Goal: Task Accomplishment & Management: Manage account settings

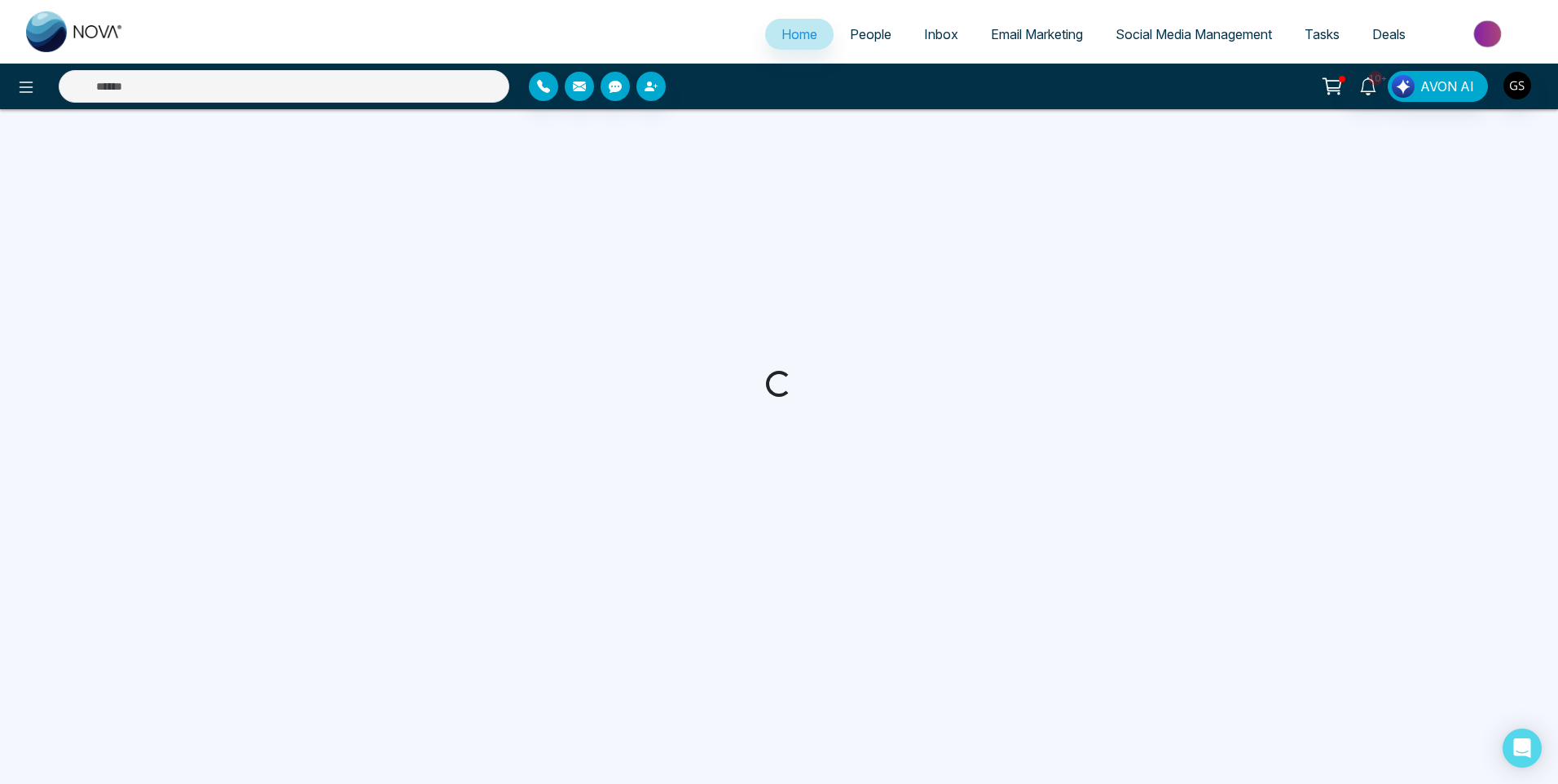
select select "*"
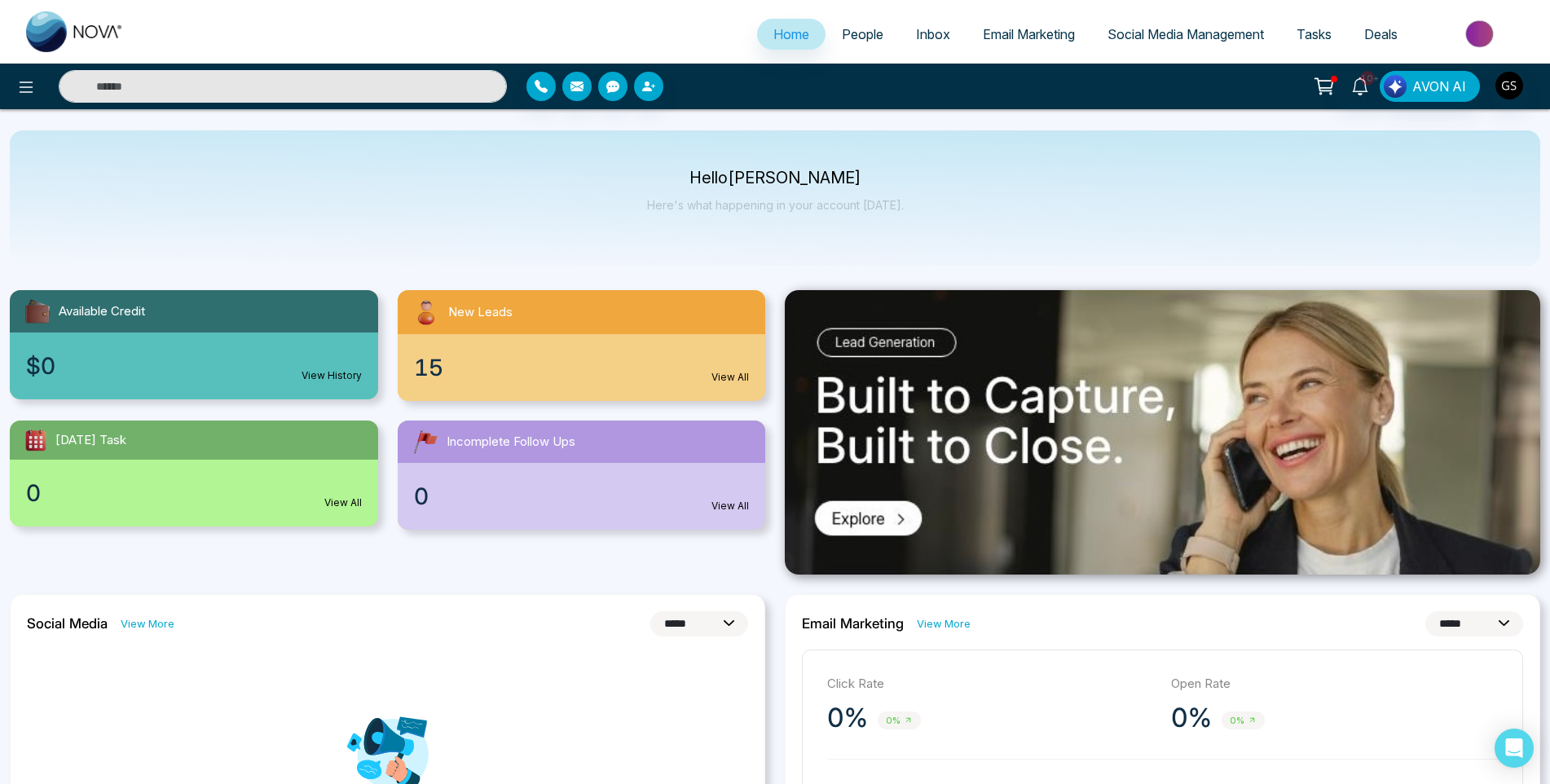
click at [879, 39] on span "People" at bounding box center [863, 35] width 42 height 16
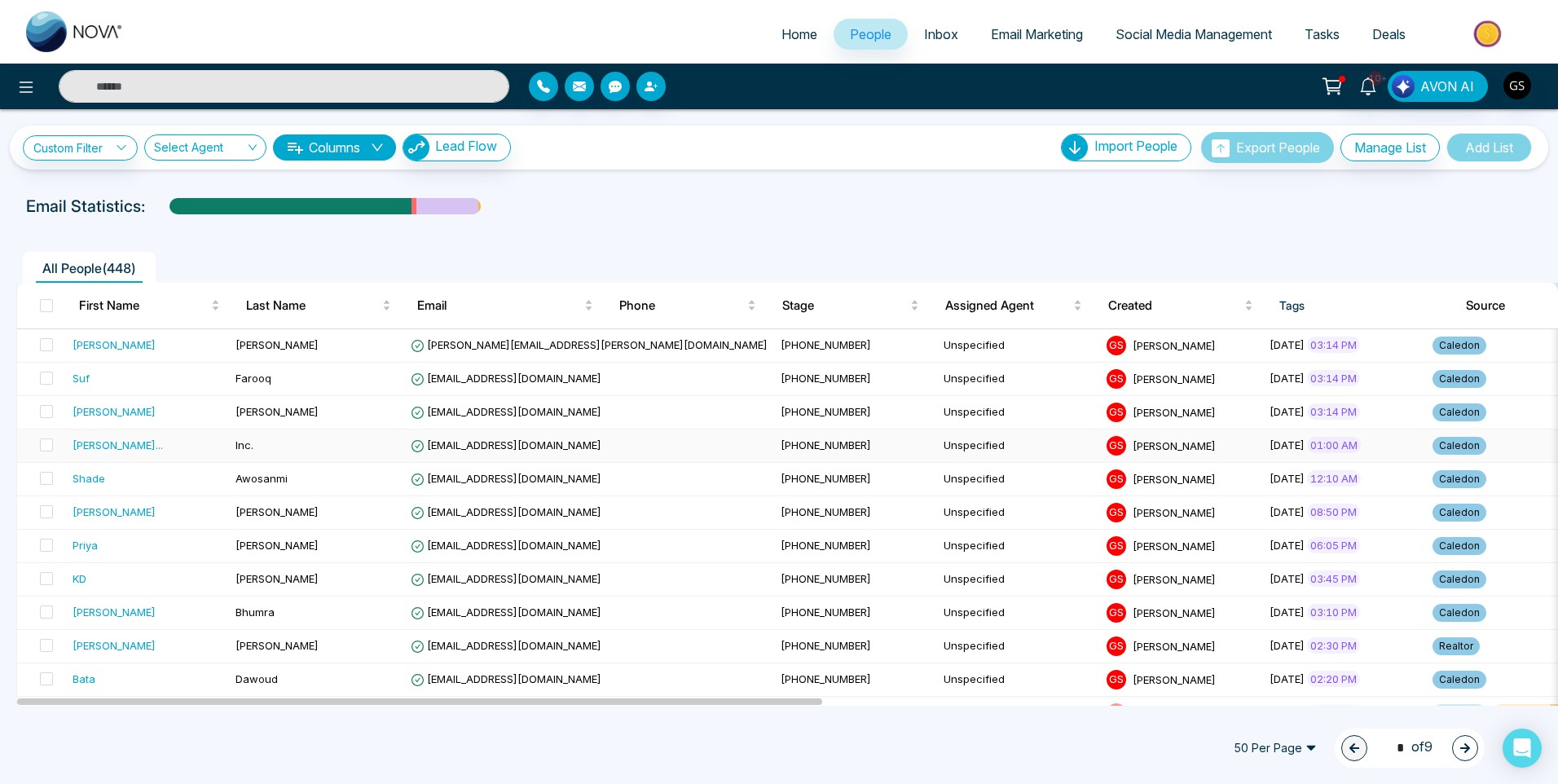
click at [190, 454] on td "[PERSON_NAME] ..." at bounding box center [147, 446] width 163 height 34
click at [392, 452] on td "Inc." at bounding box center [316, 446] width 175 height 34
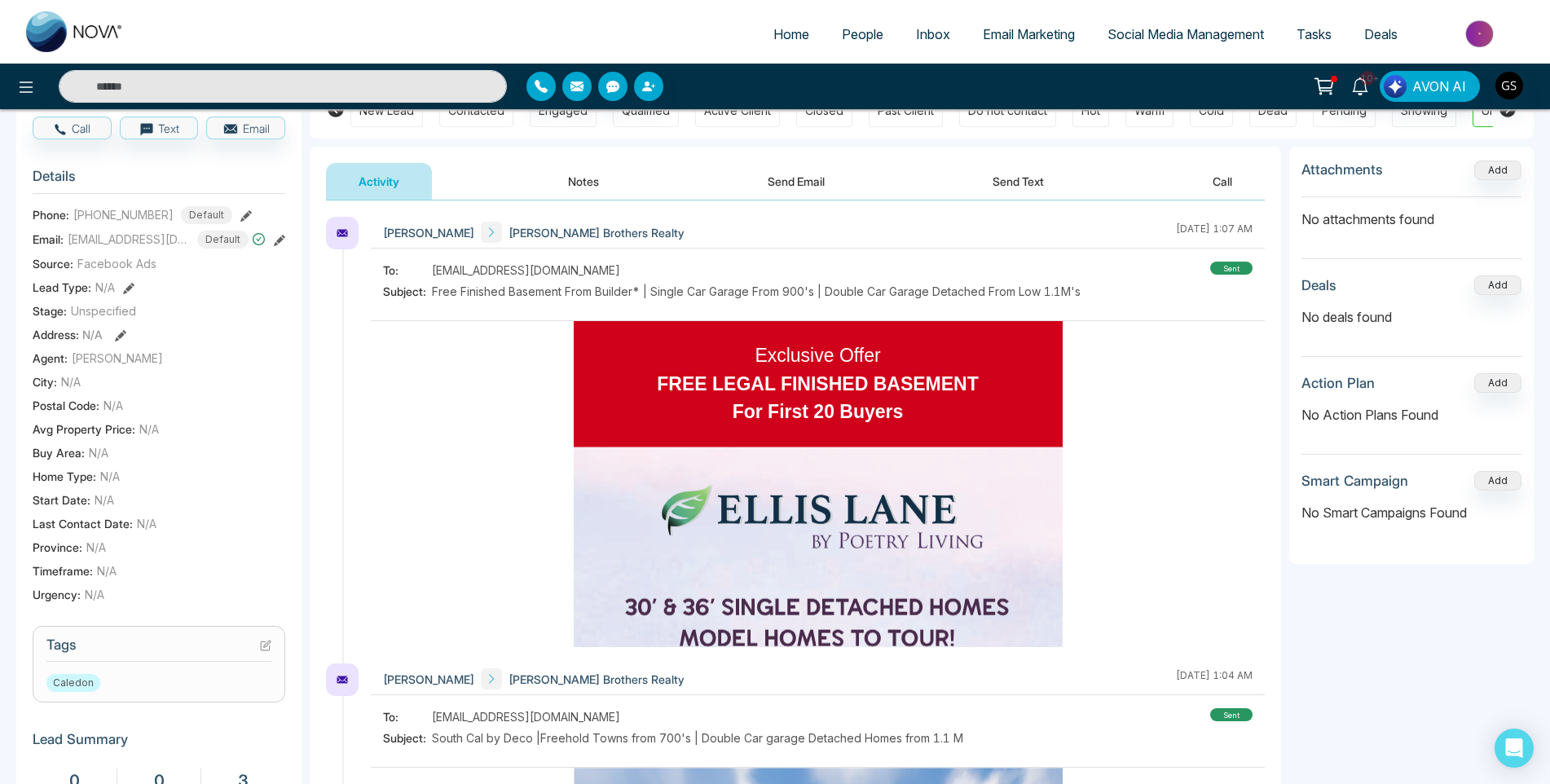
scroll to position [407, 0]
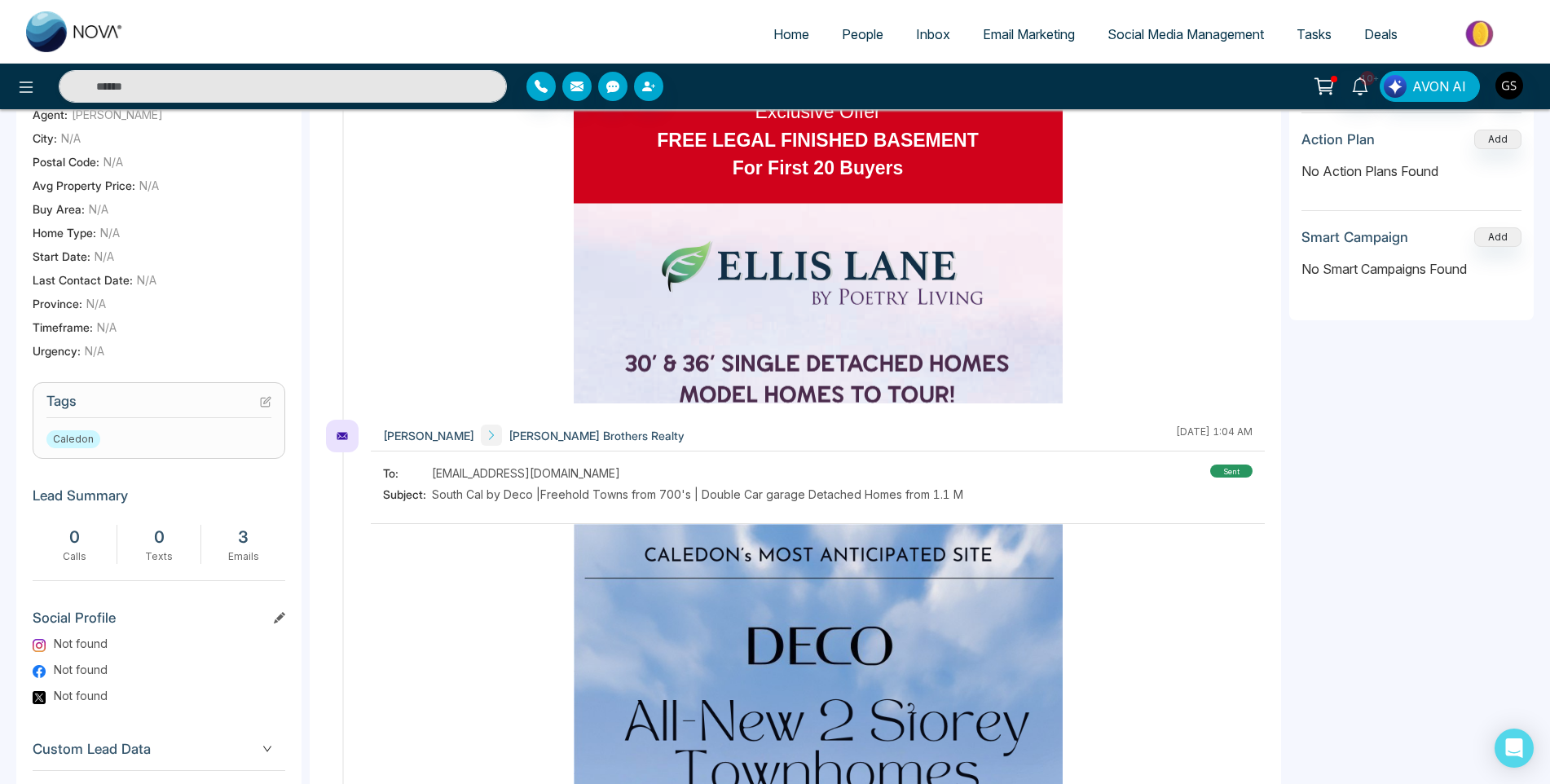
click at [266, 401] on icon at bounding box center [266, 401] width 12 height 12
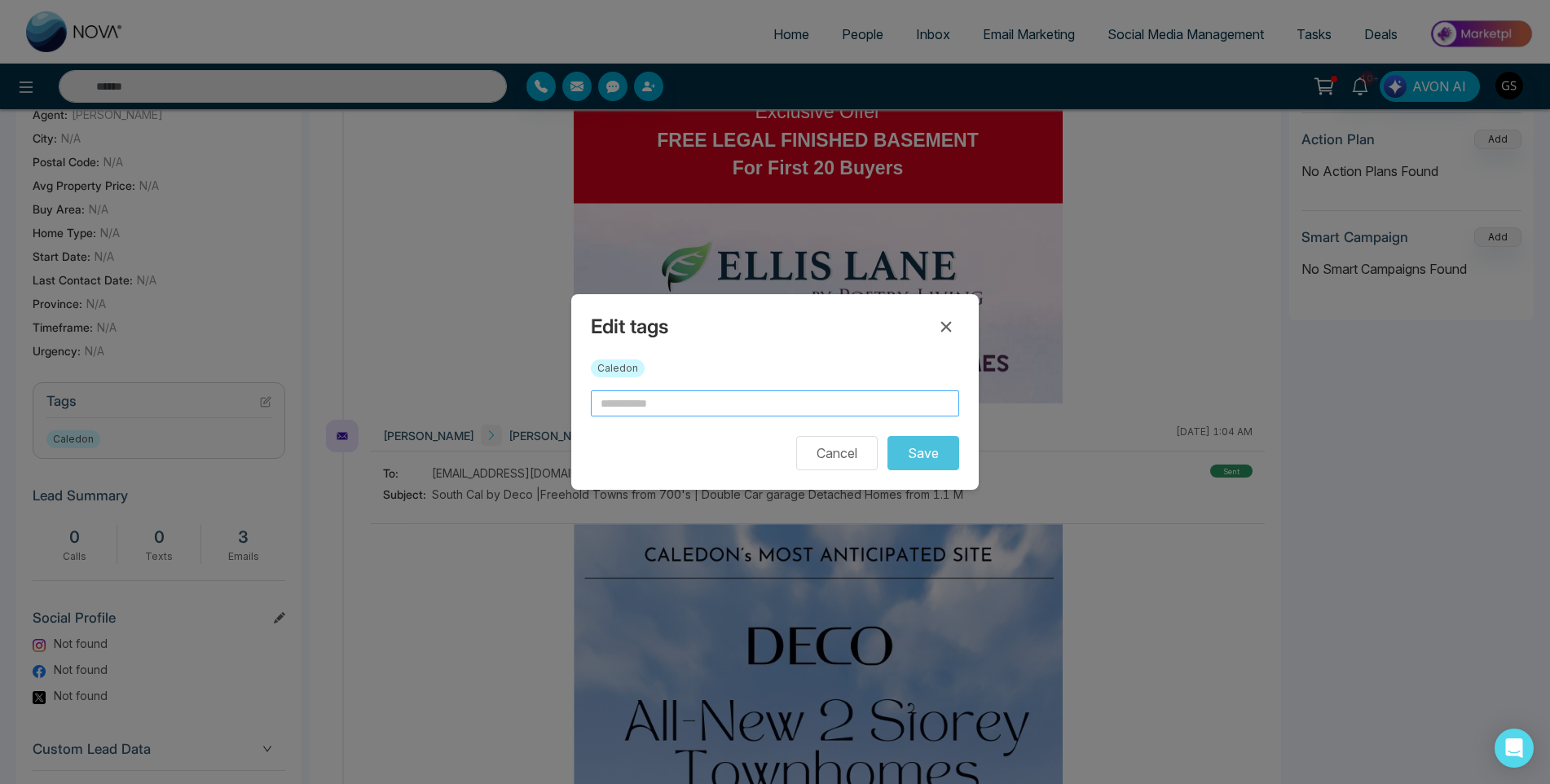
click at [678, 392] on input "text" at bounding box center [775, 403] width 369 height 26
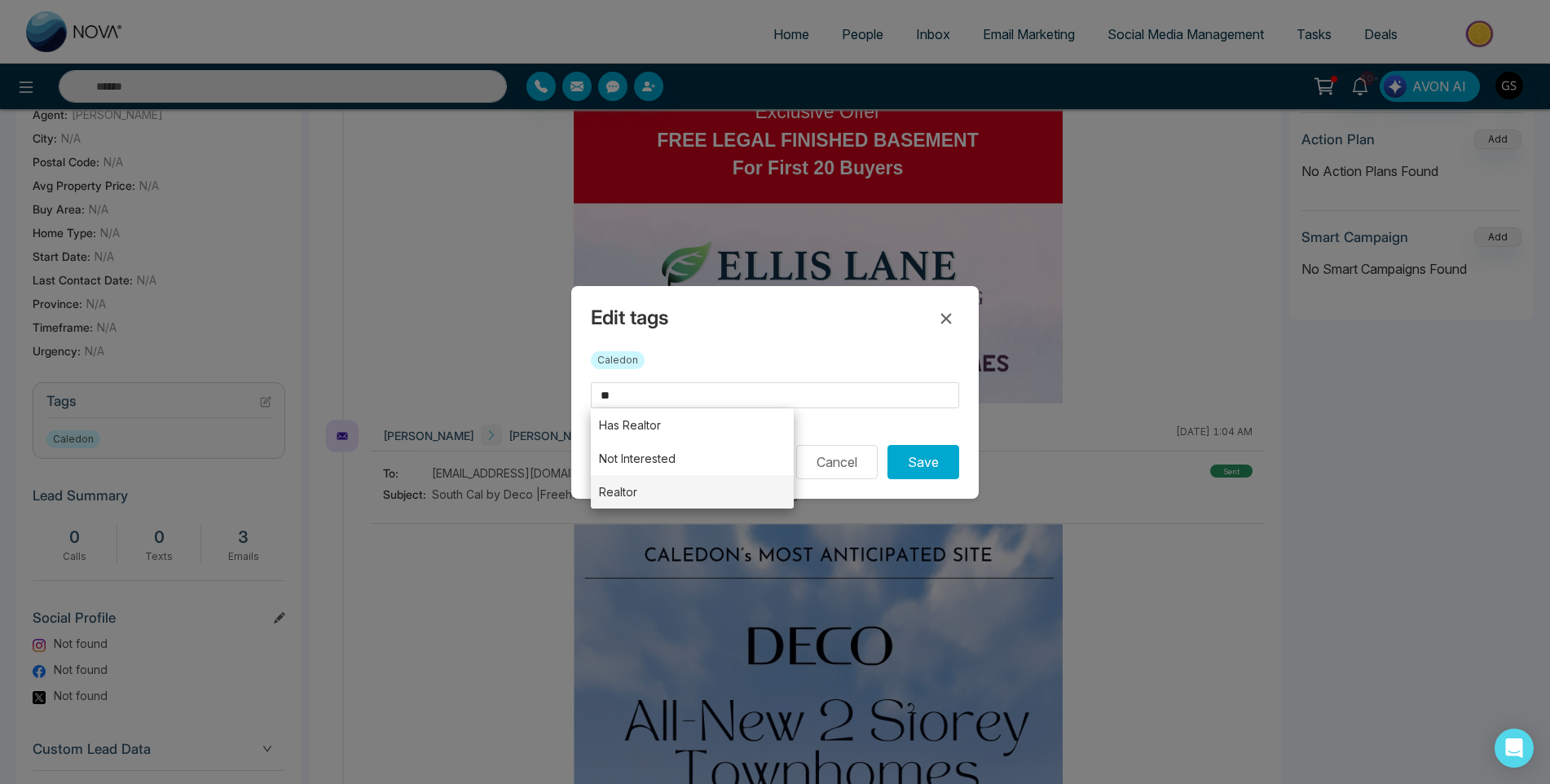
click at [651, 486] on li "Realtor" at bounding box center [692, 491] width 203 height 34
type input "*******"
click at [951, 462] on button "Save" at bounding box center [923, 462] width 72 height 35
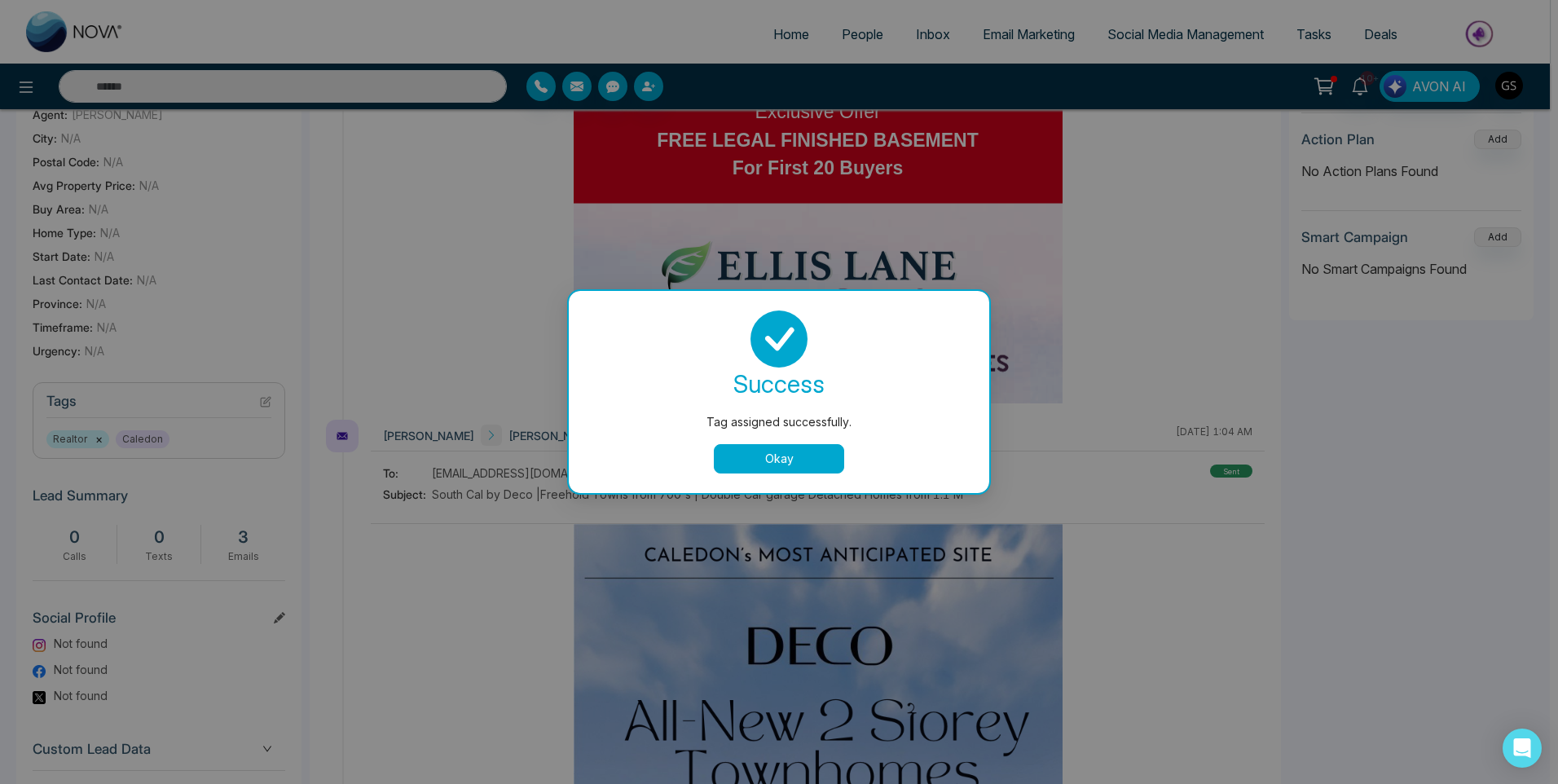
click at [873, 33] on div "Tag assigned successfully. success Tag assigned successfully. Okay" at bounding box center [779, 392] width 1558 height 784
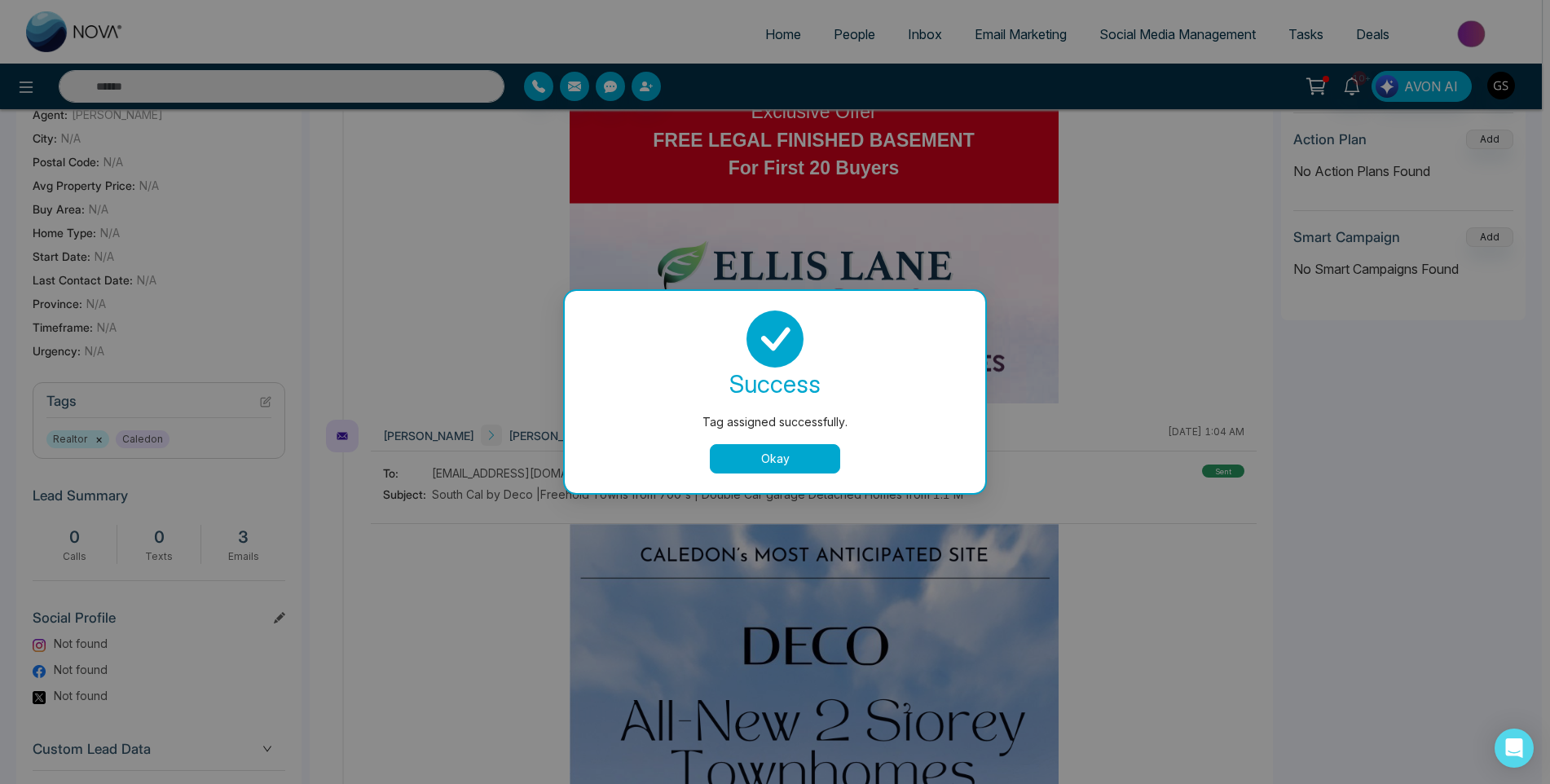
click at [873, 33] on span "People" at bounding box center [854, 35] width 42 height 16
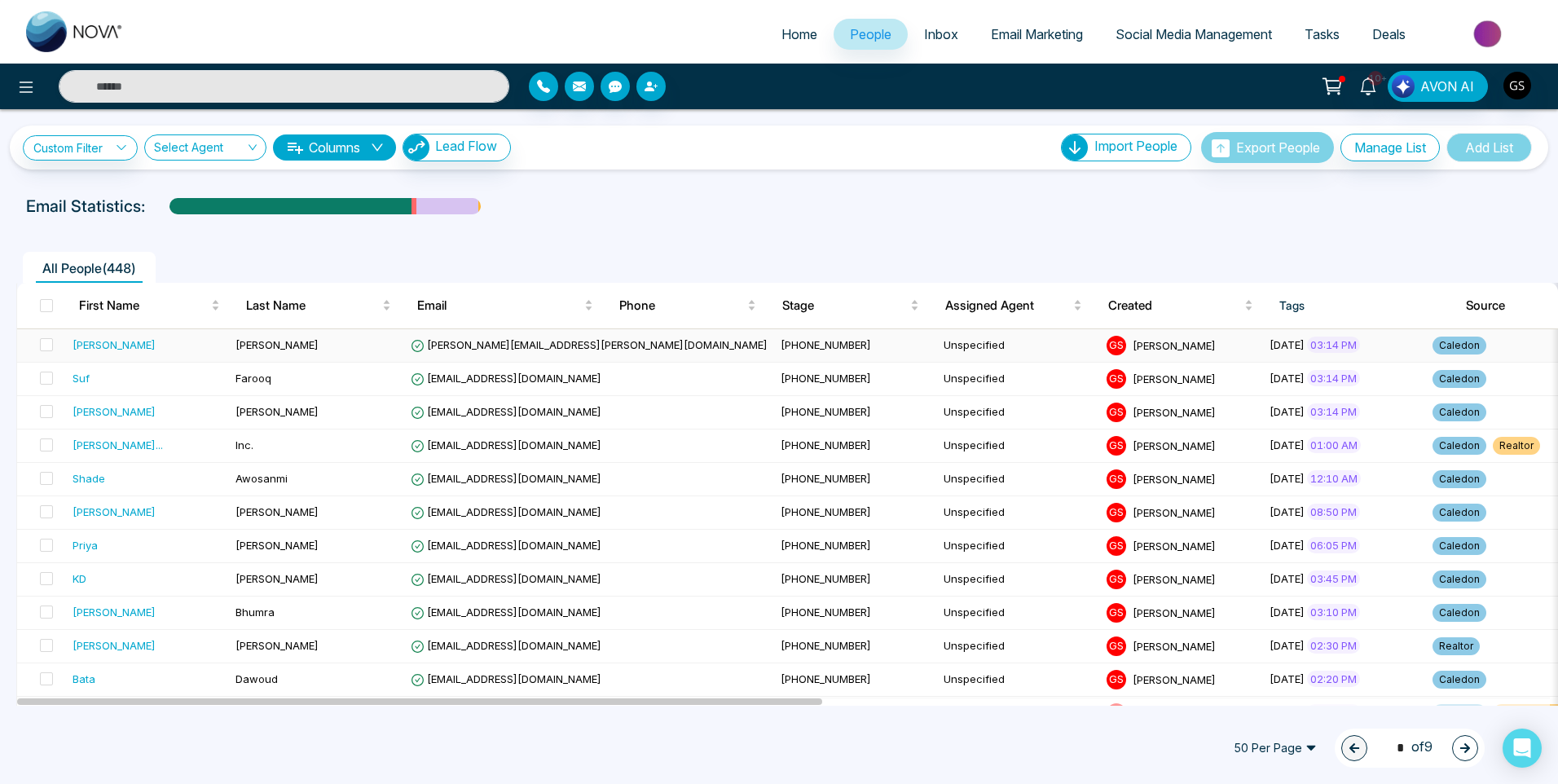
click at [252, 353] on td "[PERSON_NAME]" at bounding box center [316, 346] width 175 height 34
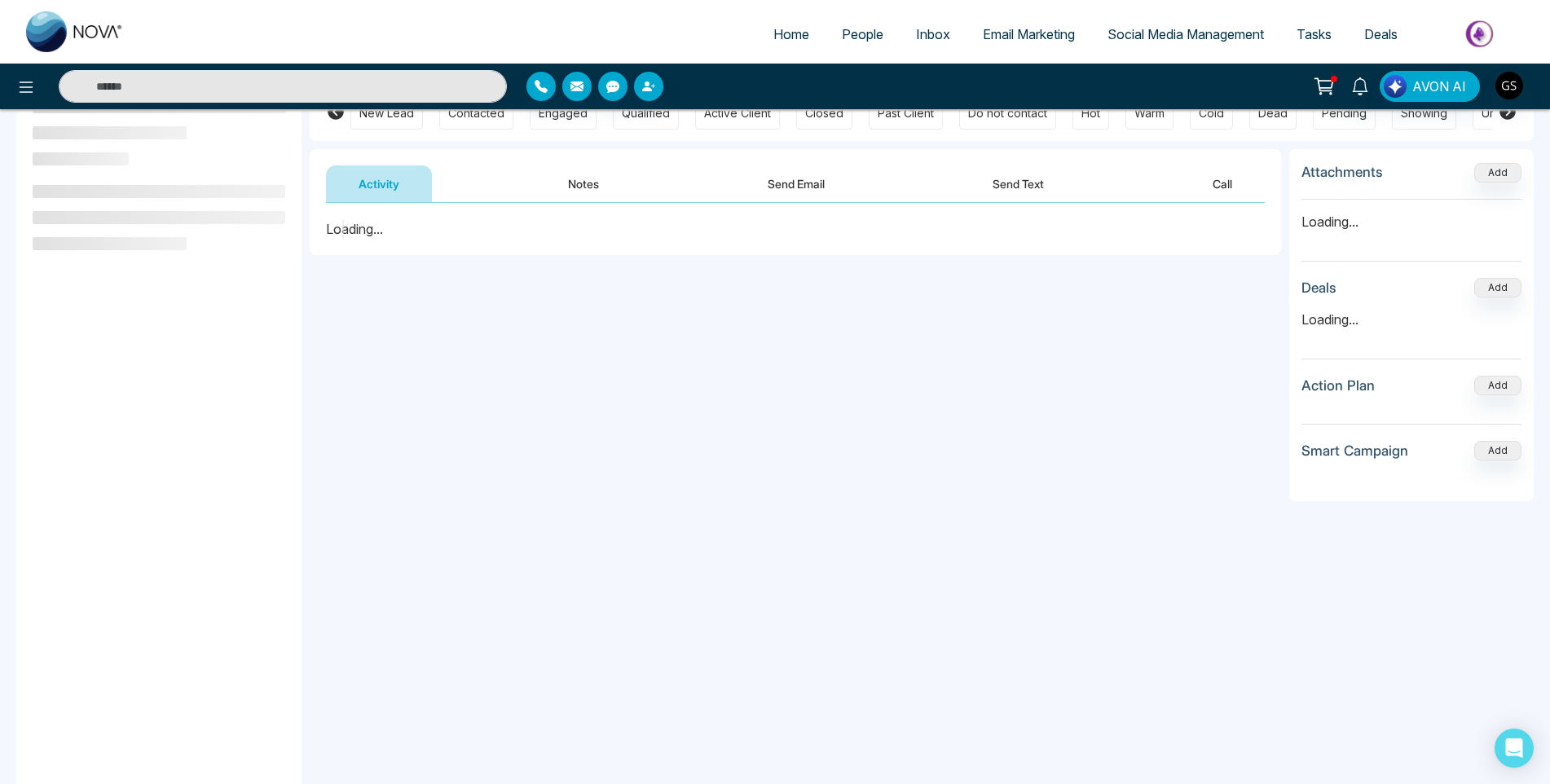
scroll to position [163, 0]
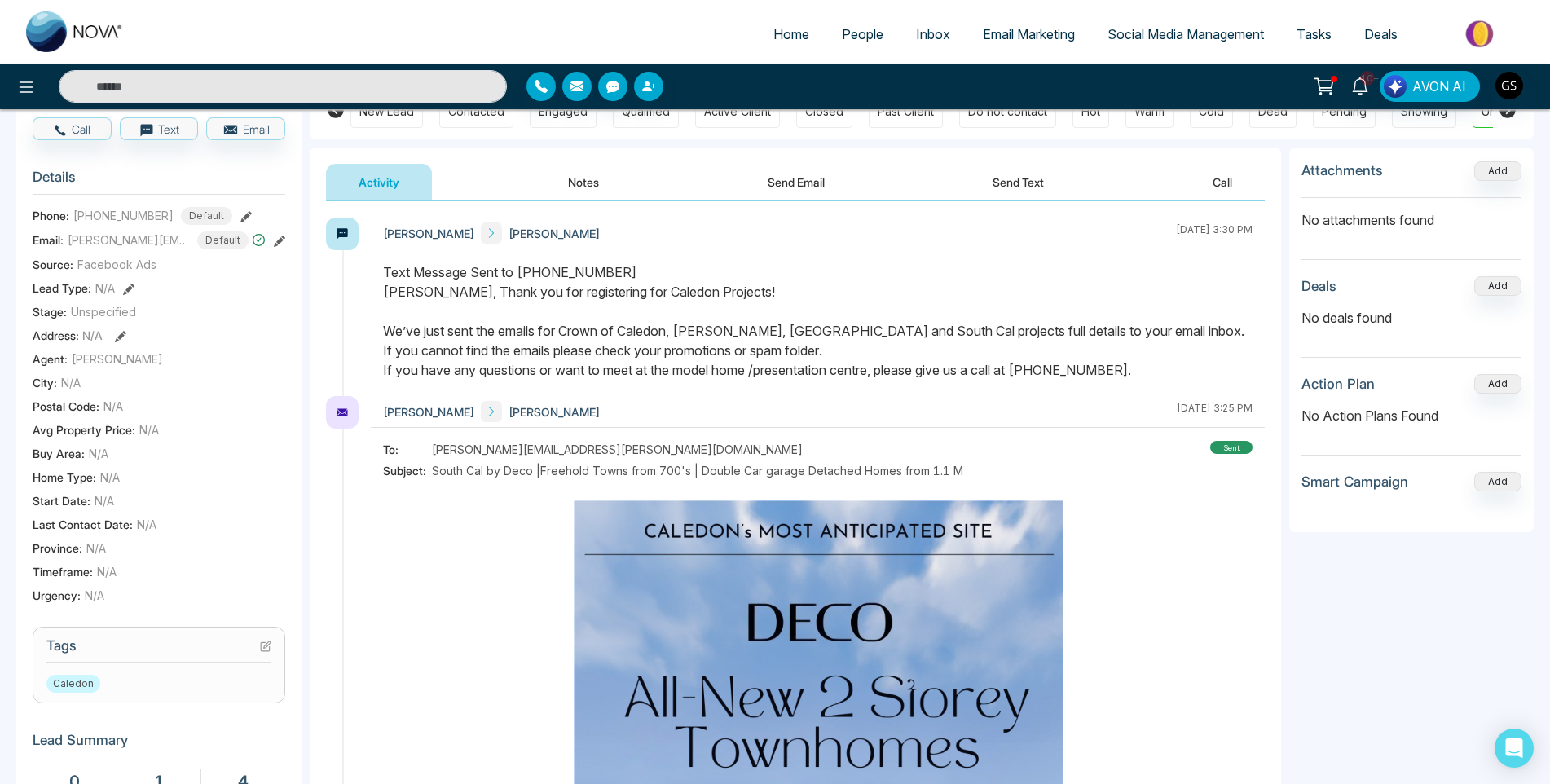
click at [265, 649] on icon at bounding box center [266, 646] width 12 height 12
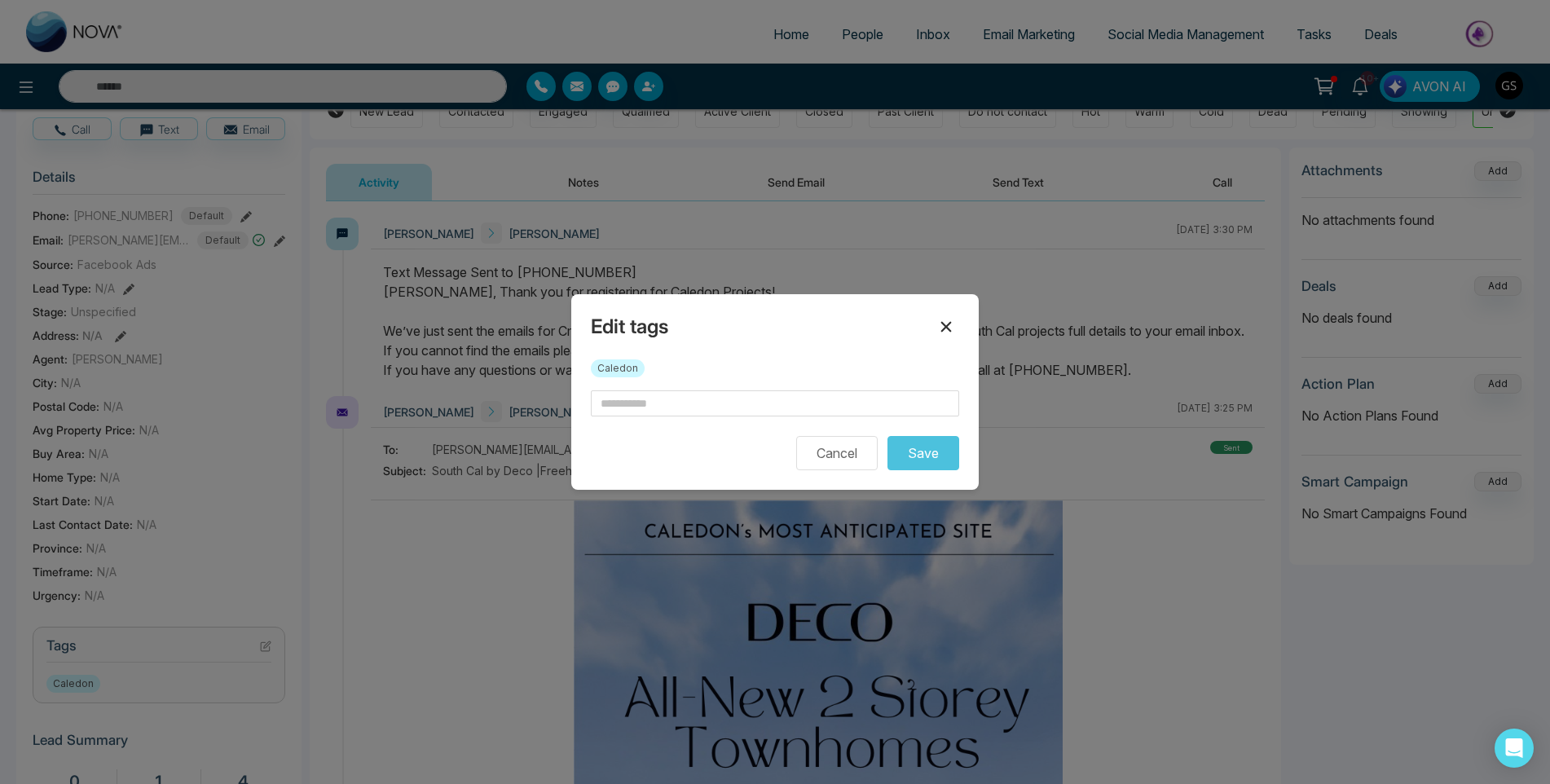
click at [943, 329] on icon at bounding box center [947, 327] width 11 height 11
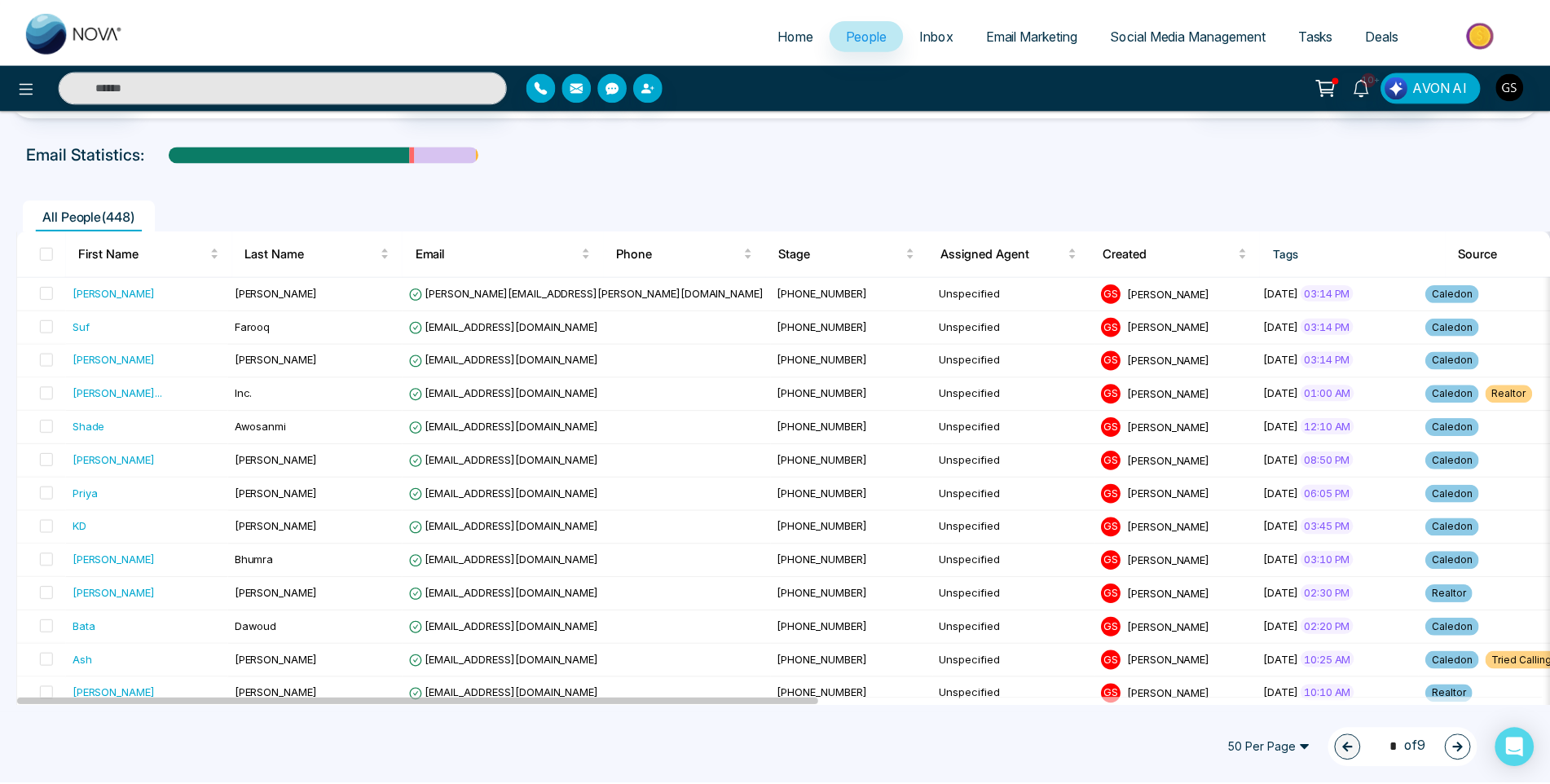
scroll to position [81, 0]
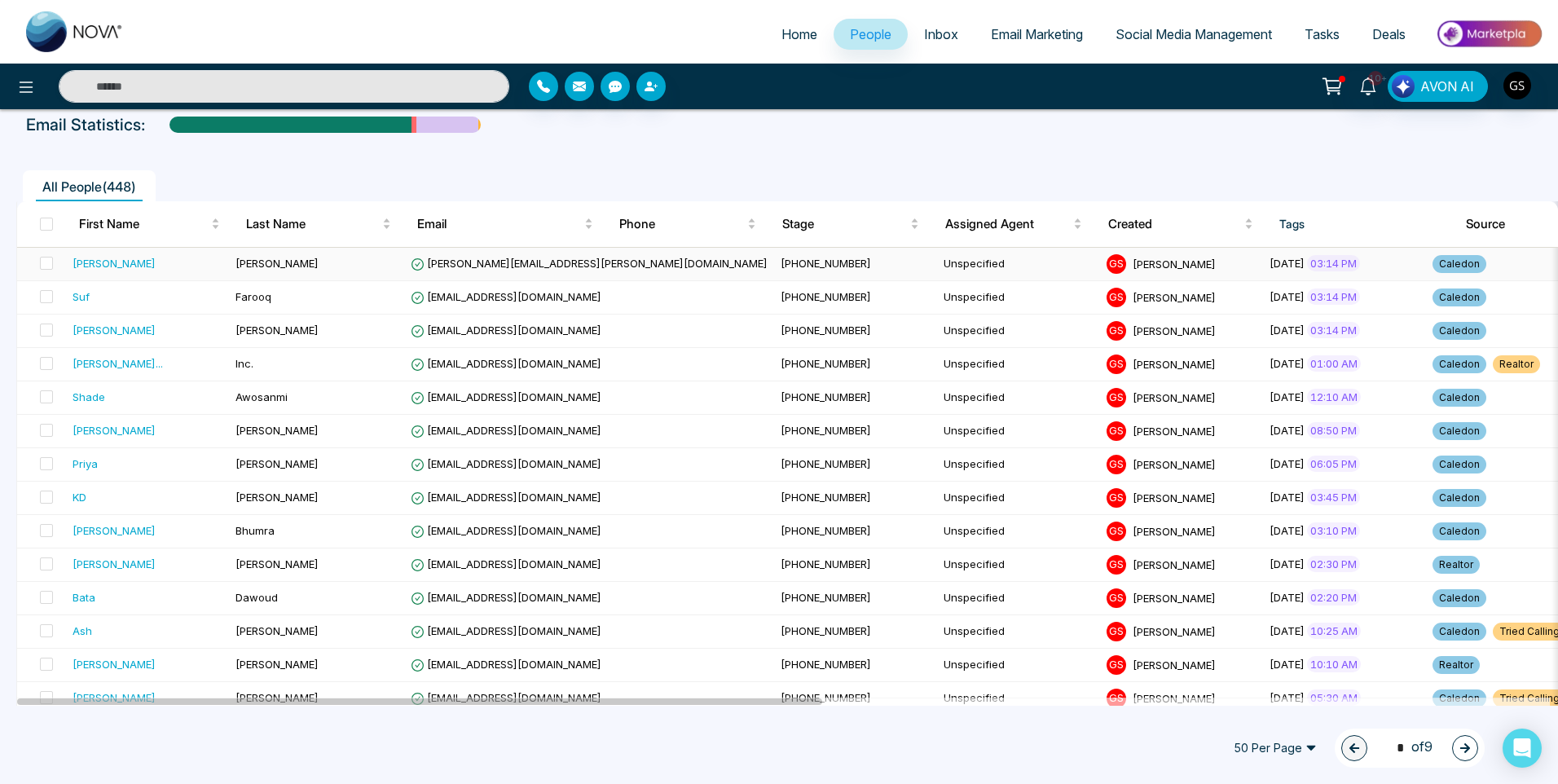
click at [222, 271] on div "[PERSON_NAME]" at bounding box center [147, 263] width 150 height 16
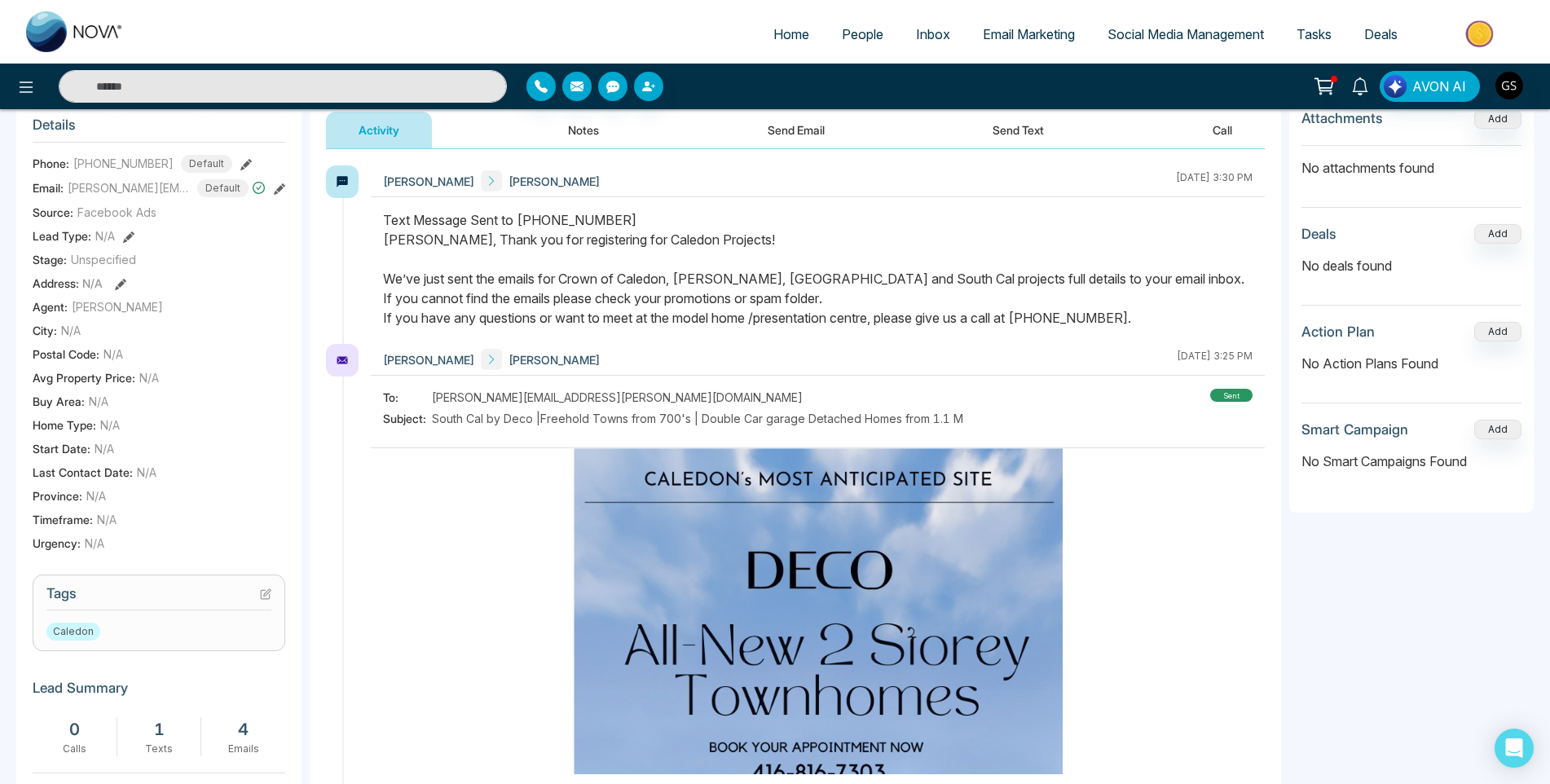
scroll to position [244, 0]
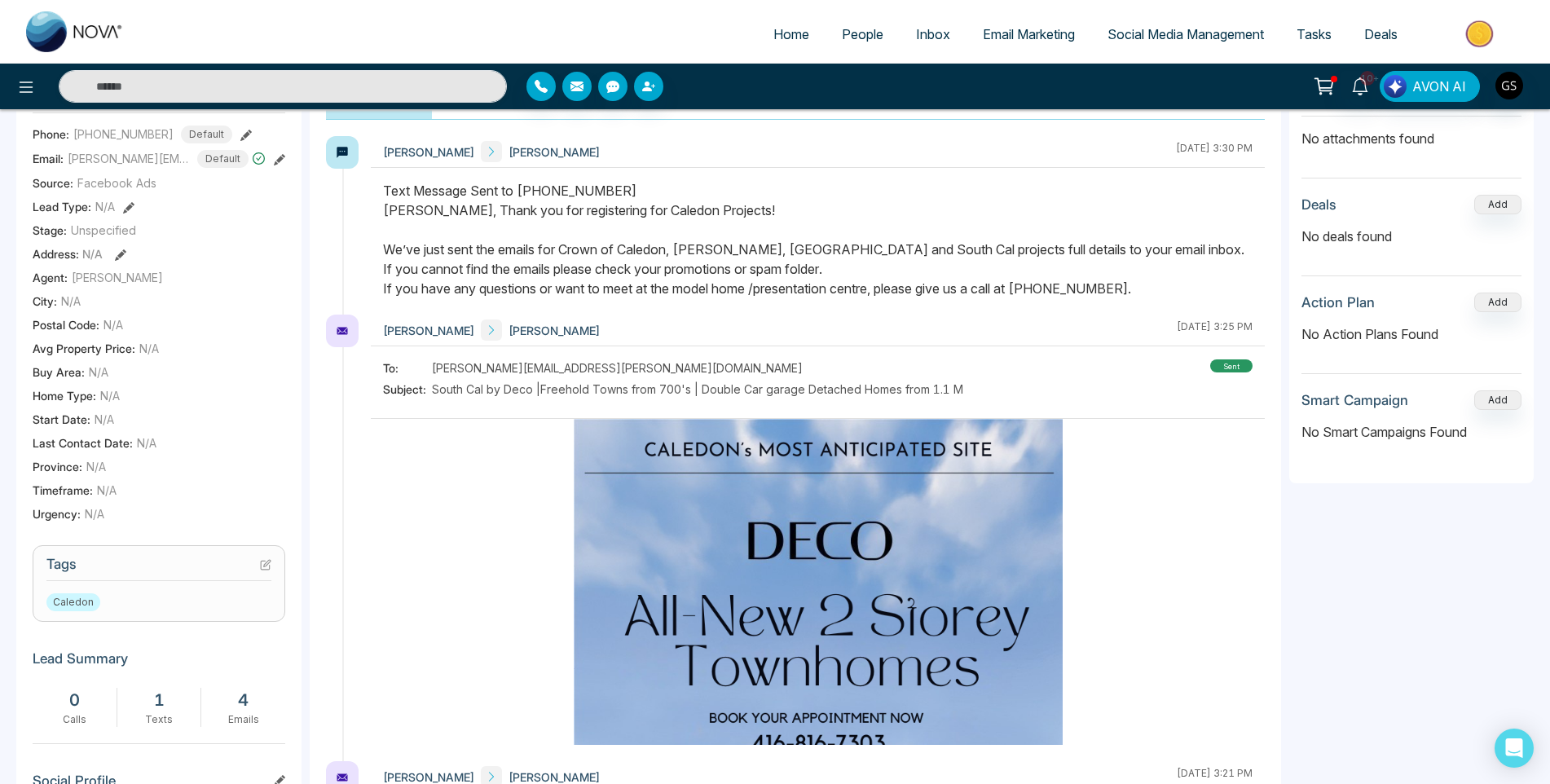
click at [271, 567] on icon at bounding box center [266, 564] width 12 height 12
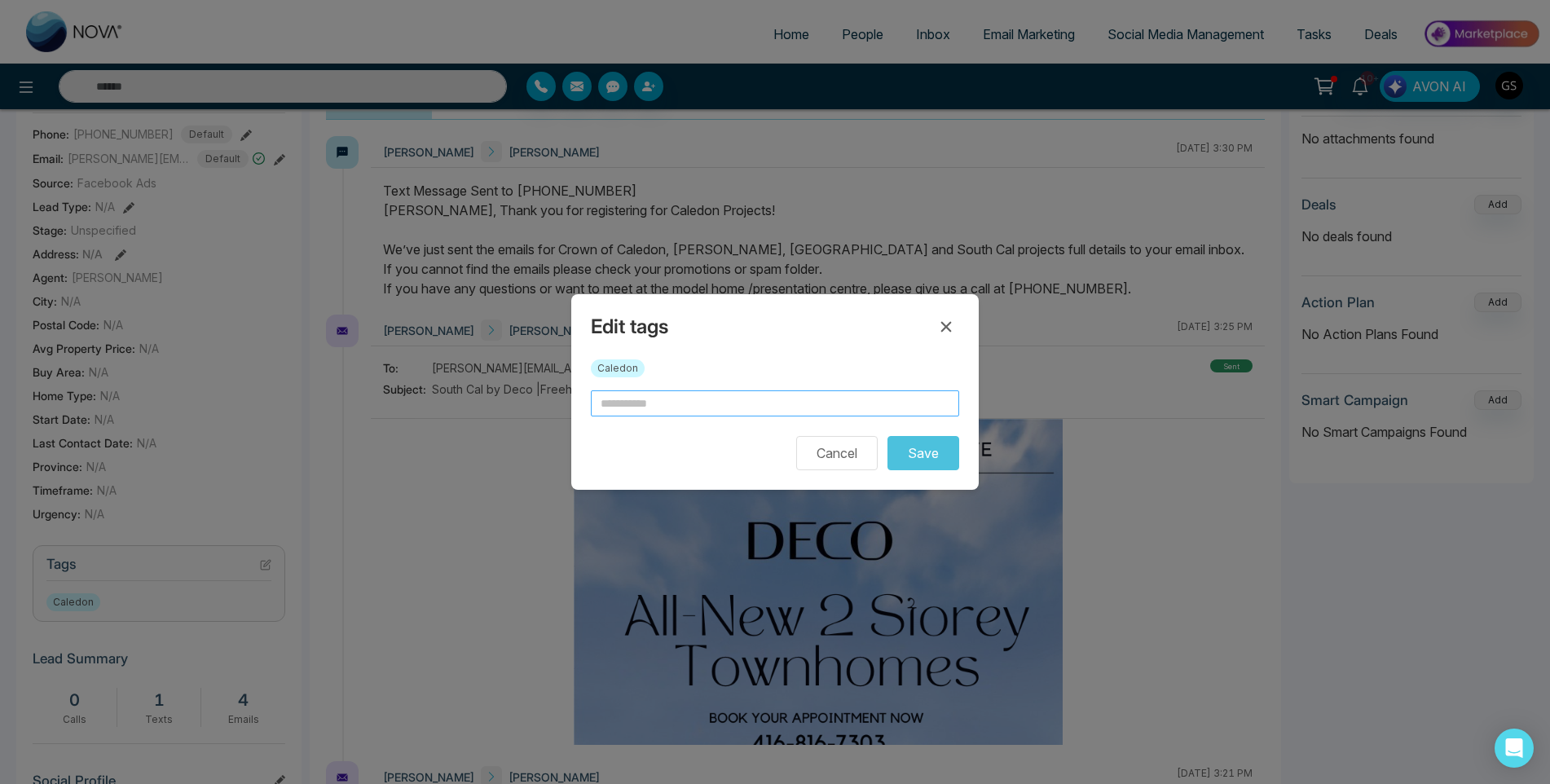
click at [713, 412] on input "text" at bounding box center [775, 403] width 369 height 26
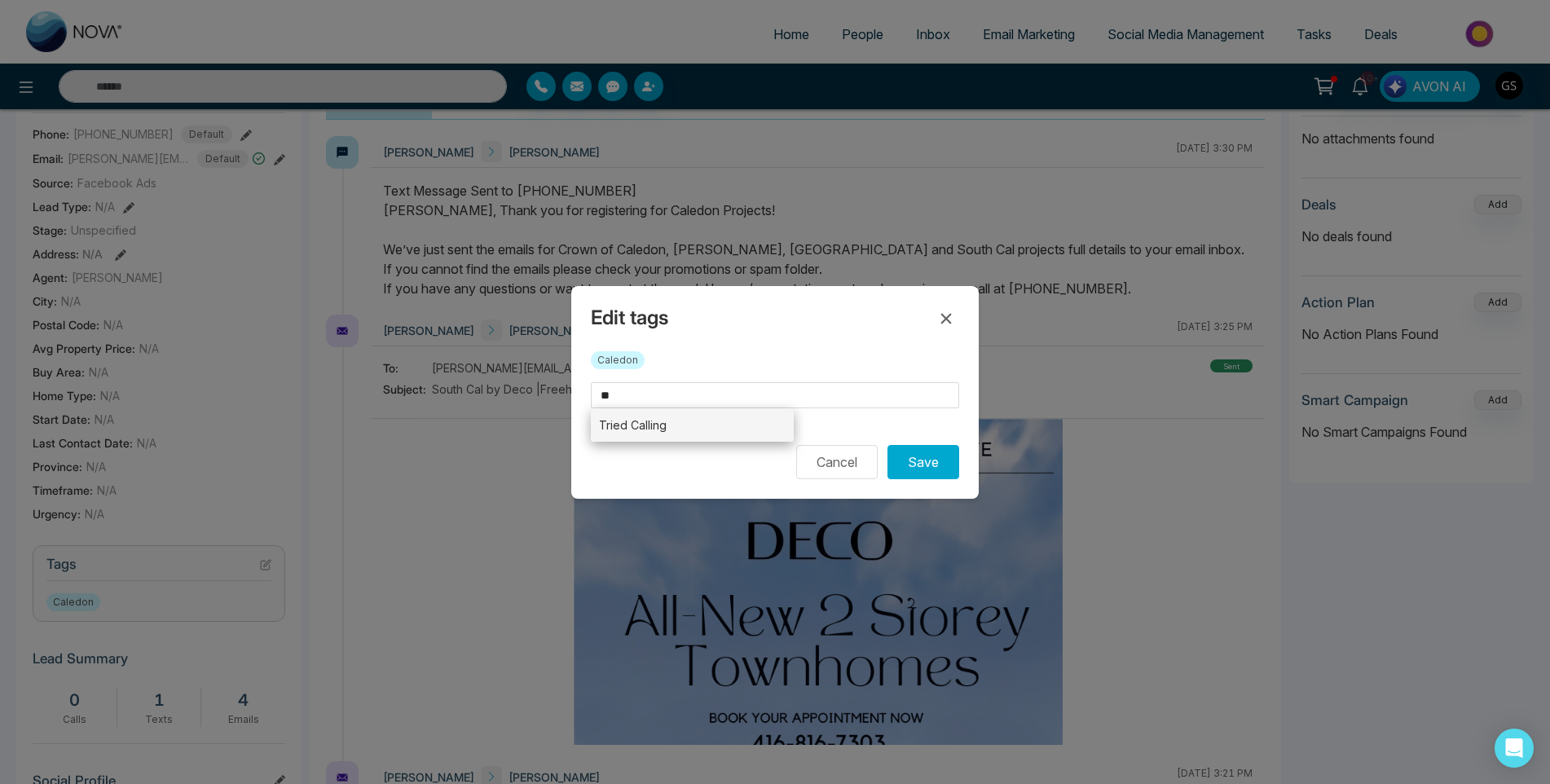
click at [643, 414] on li "Tried Calling" at bounding box center [692, 424] width 203 height 34
type input "**********"
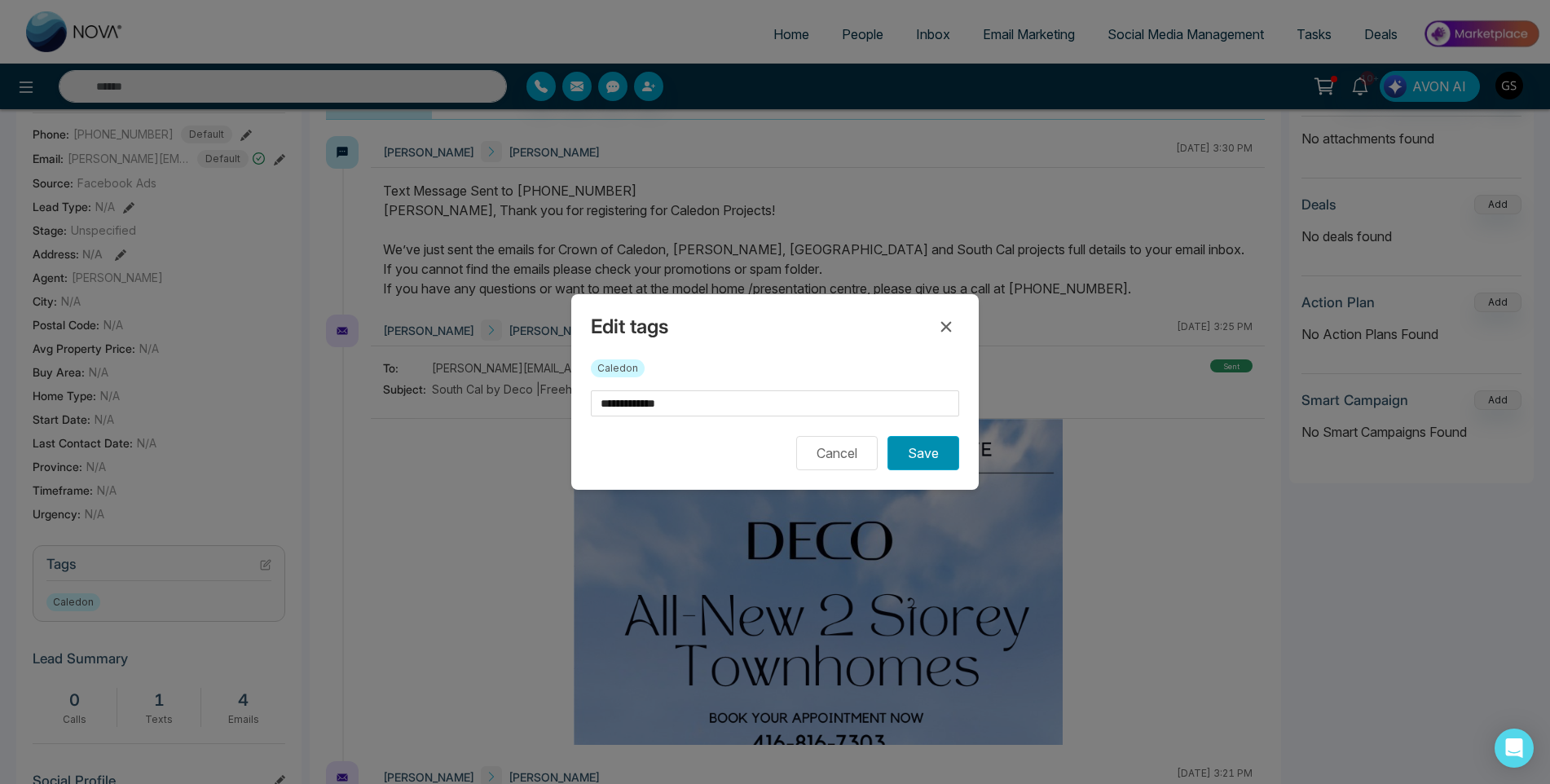
click at [919, 448] on button "Save" at bounding box center [923, 453] width 72 height 35
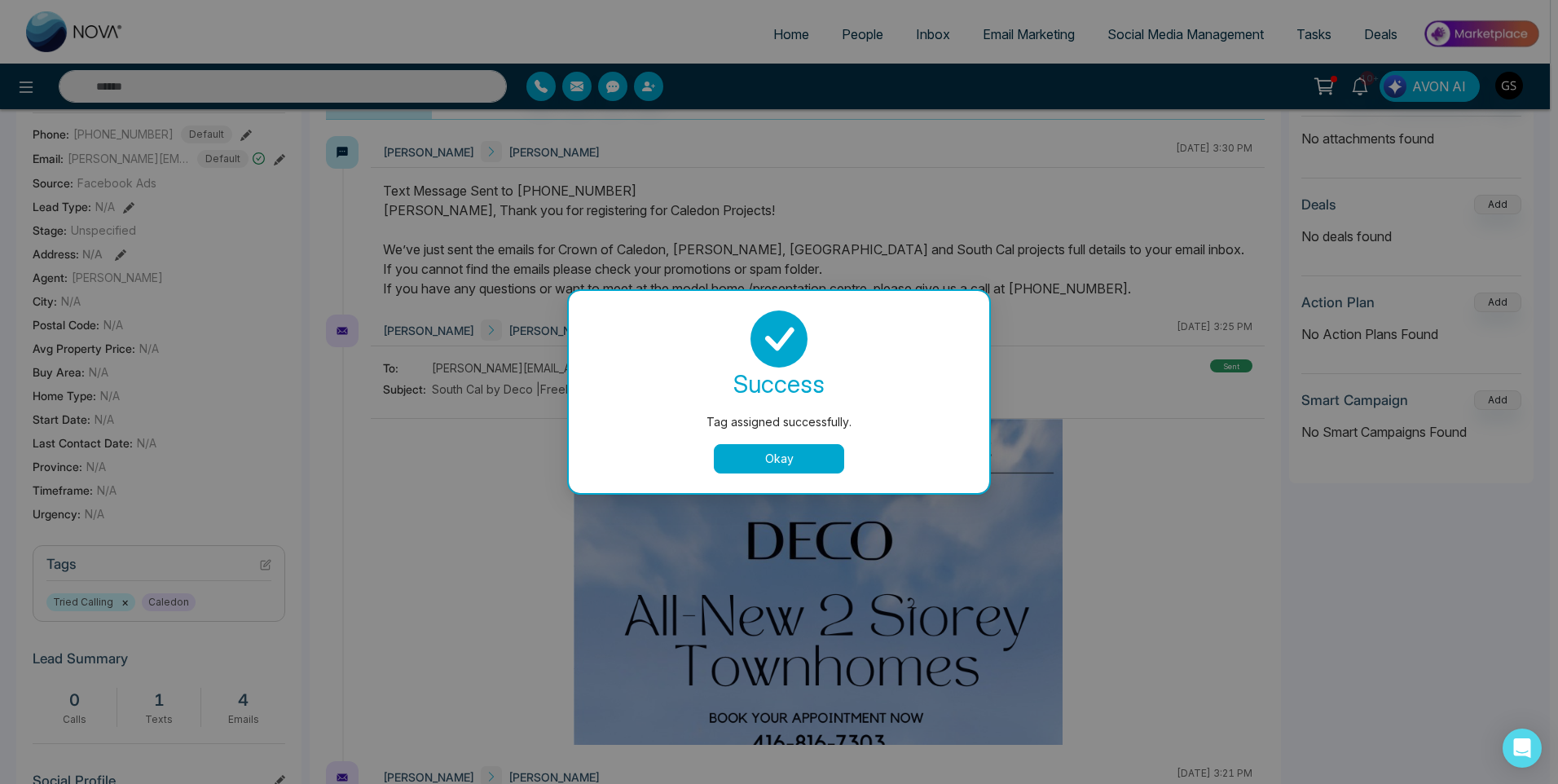
click at [1126, 460] on div "Tag assigned successfully. success Tag assigned successfully. Okay" at bounding box center [779, 392] width 1558 height 784
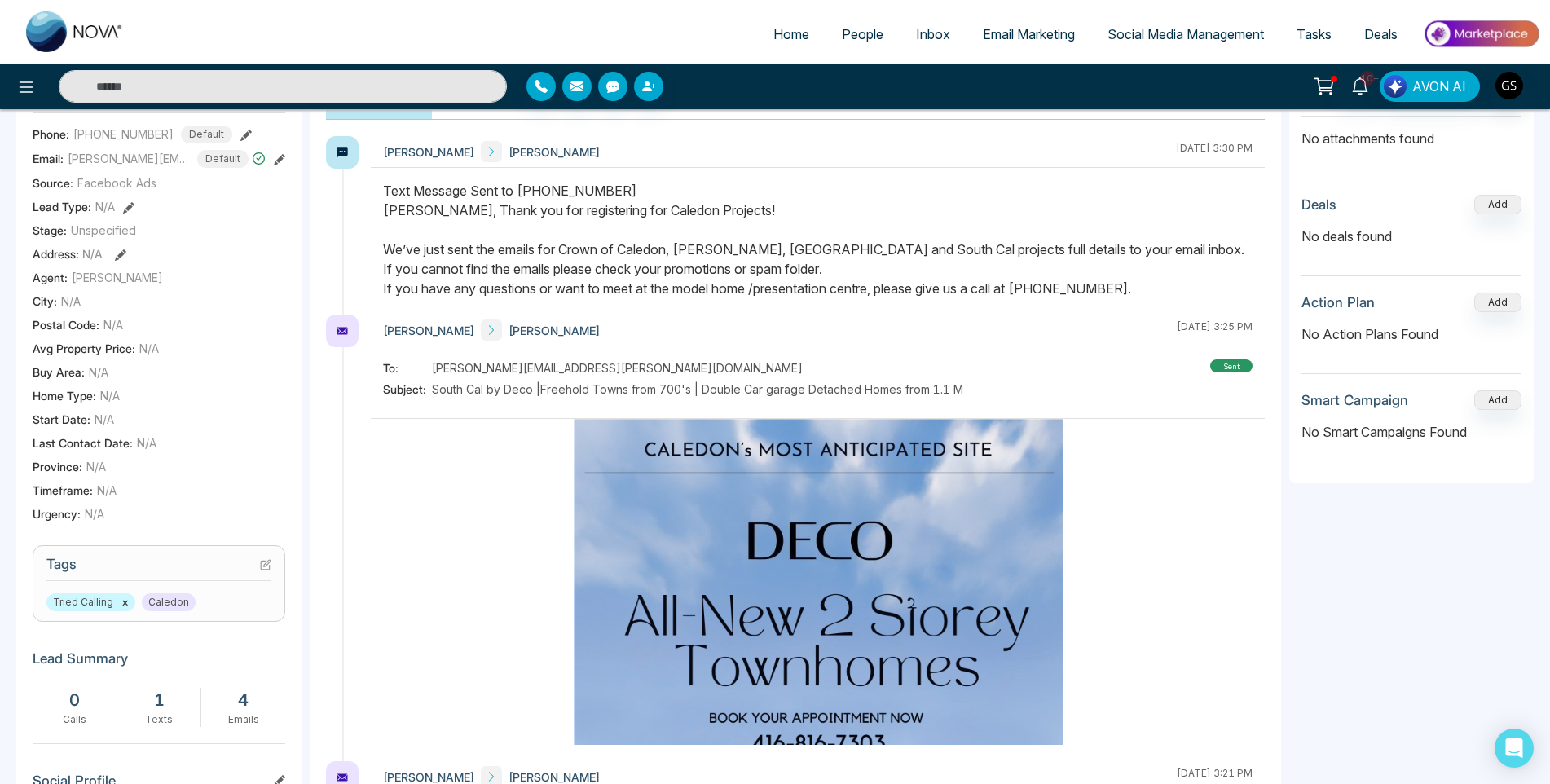
click at [864, 35] on span "People" at bounding box center [863, 35] width 42 height 16
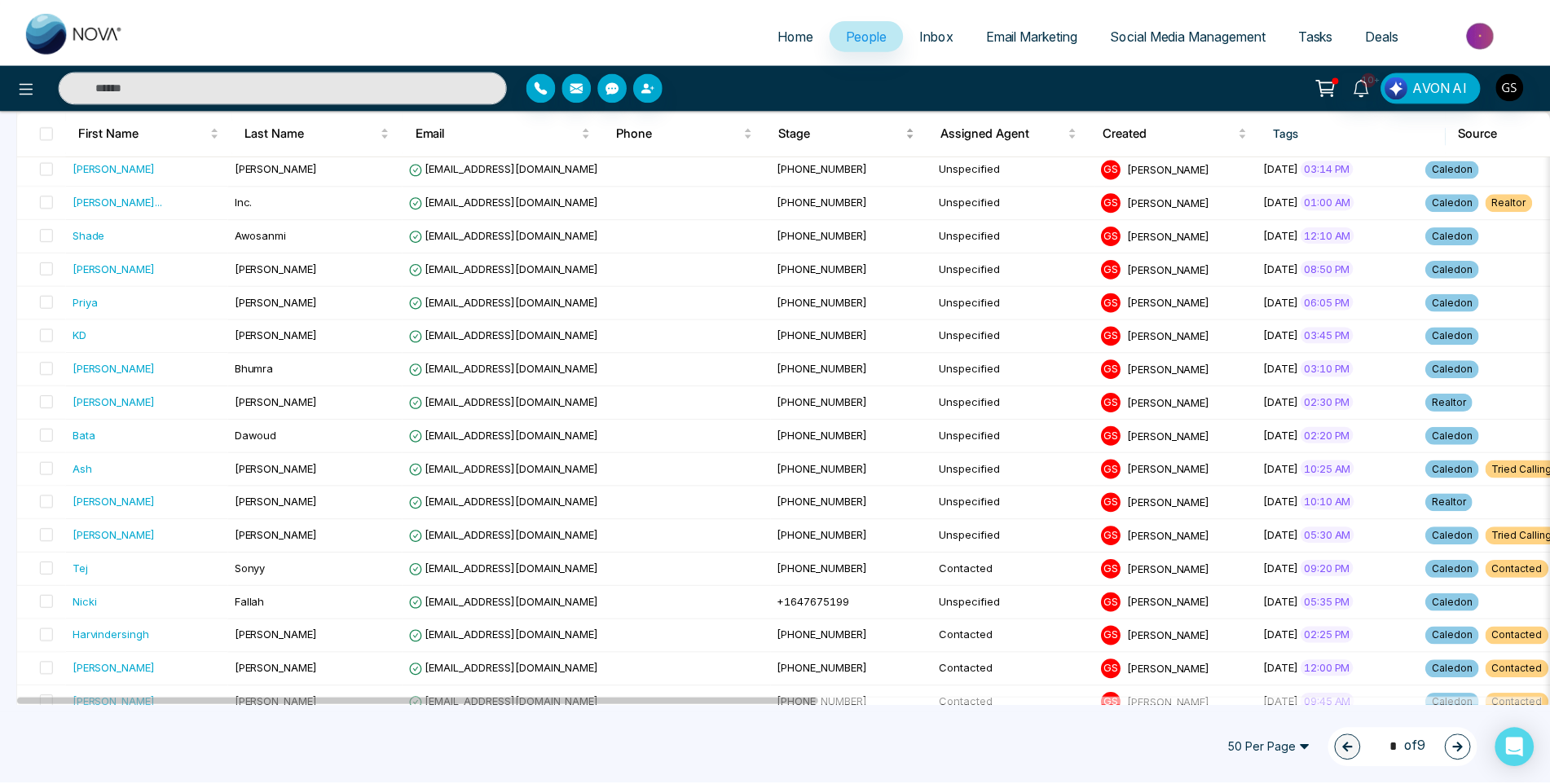
scroll to position [163, 0]
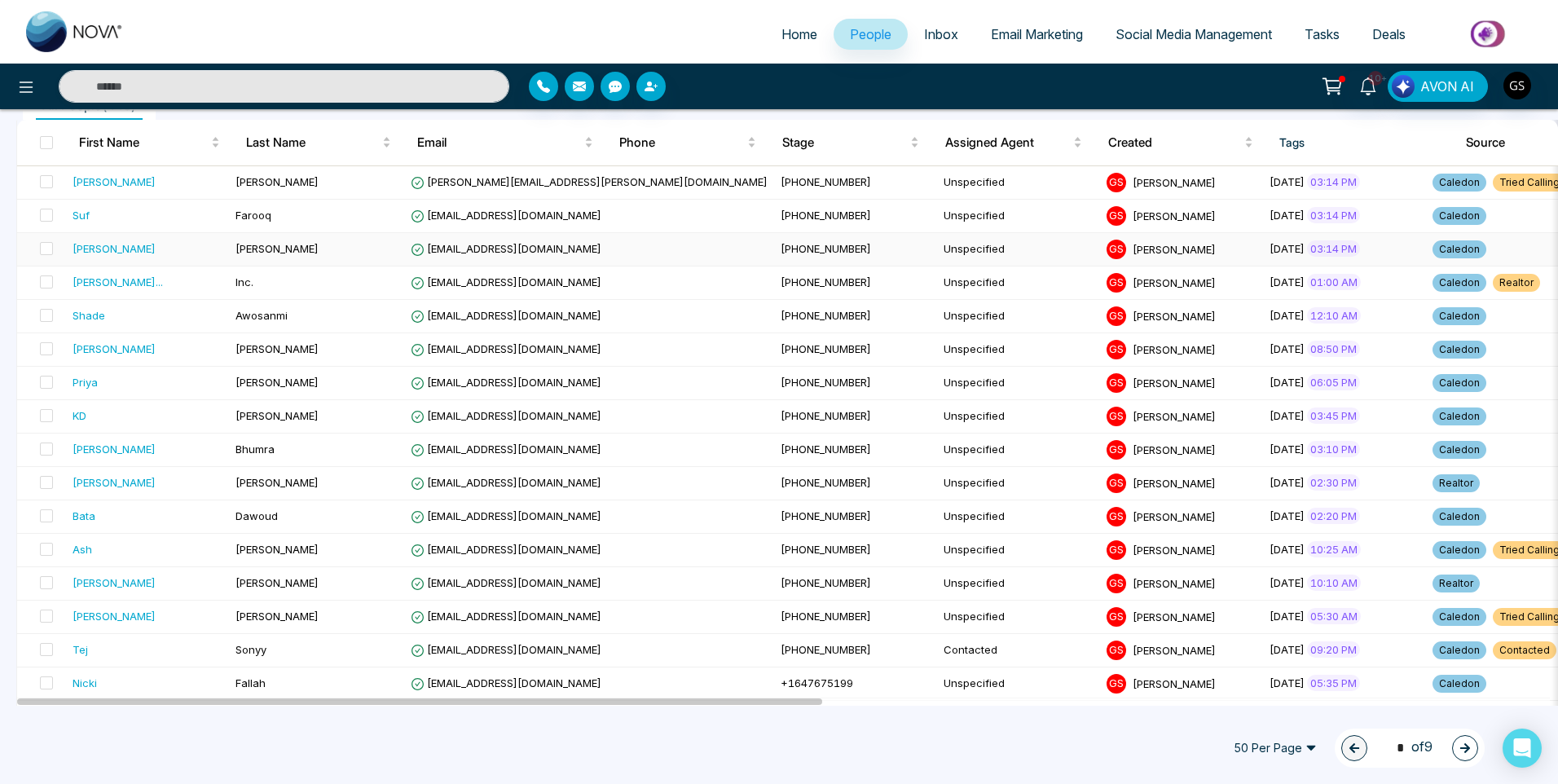
click at [604, 233] on td "[EMAIL_ADDRESS][DOMAIN_NAME]" at bounding box center [589, 249] width 370 height 34
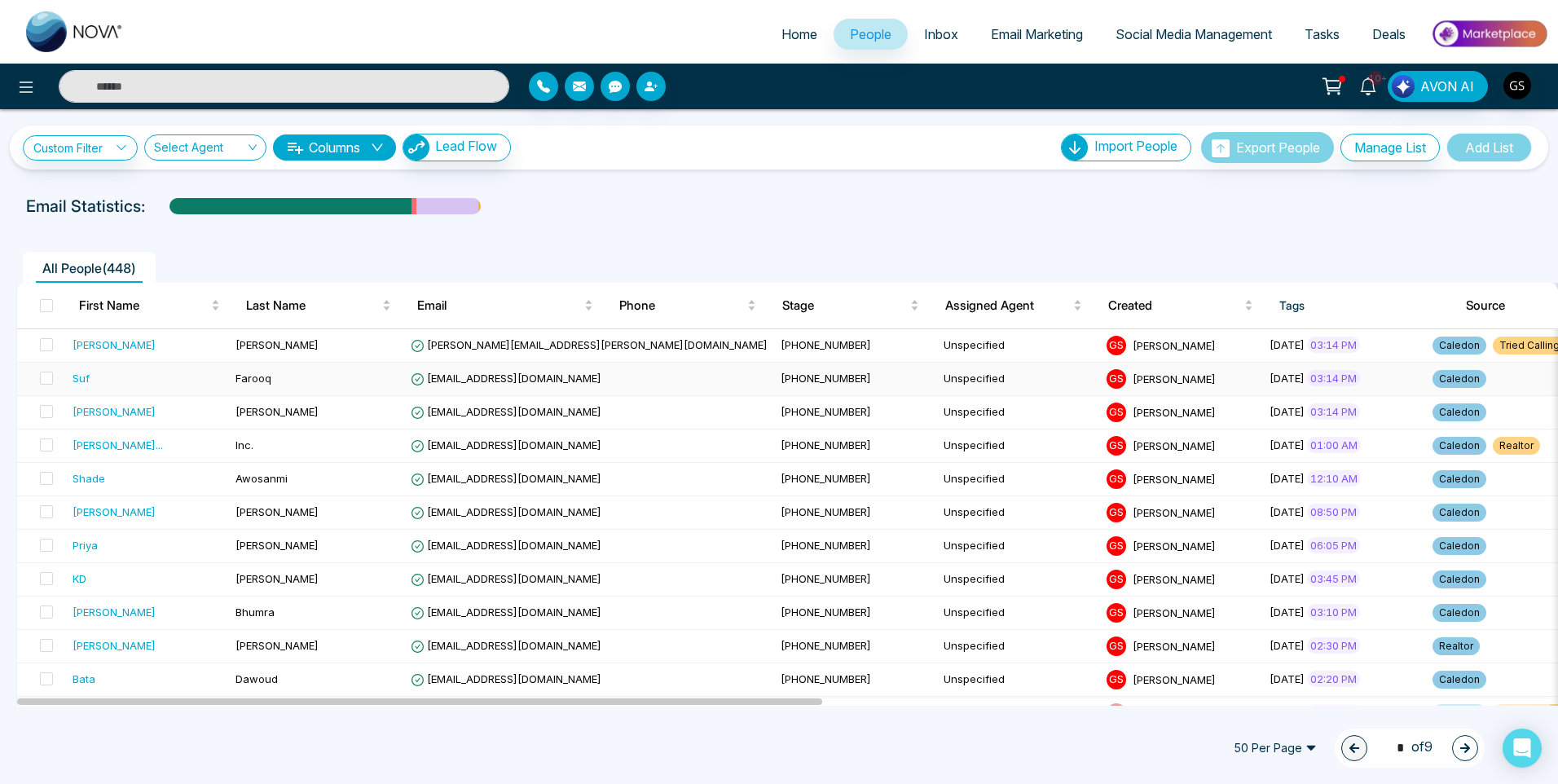
click at [136, 376] on div "Suf" at bounding box center [147, 378] width 150 height 16
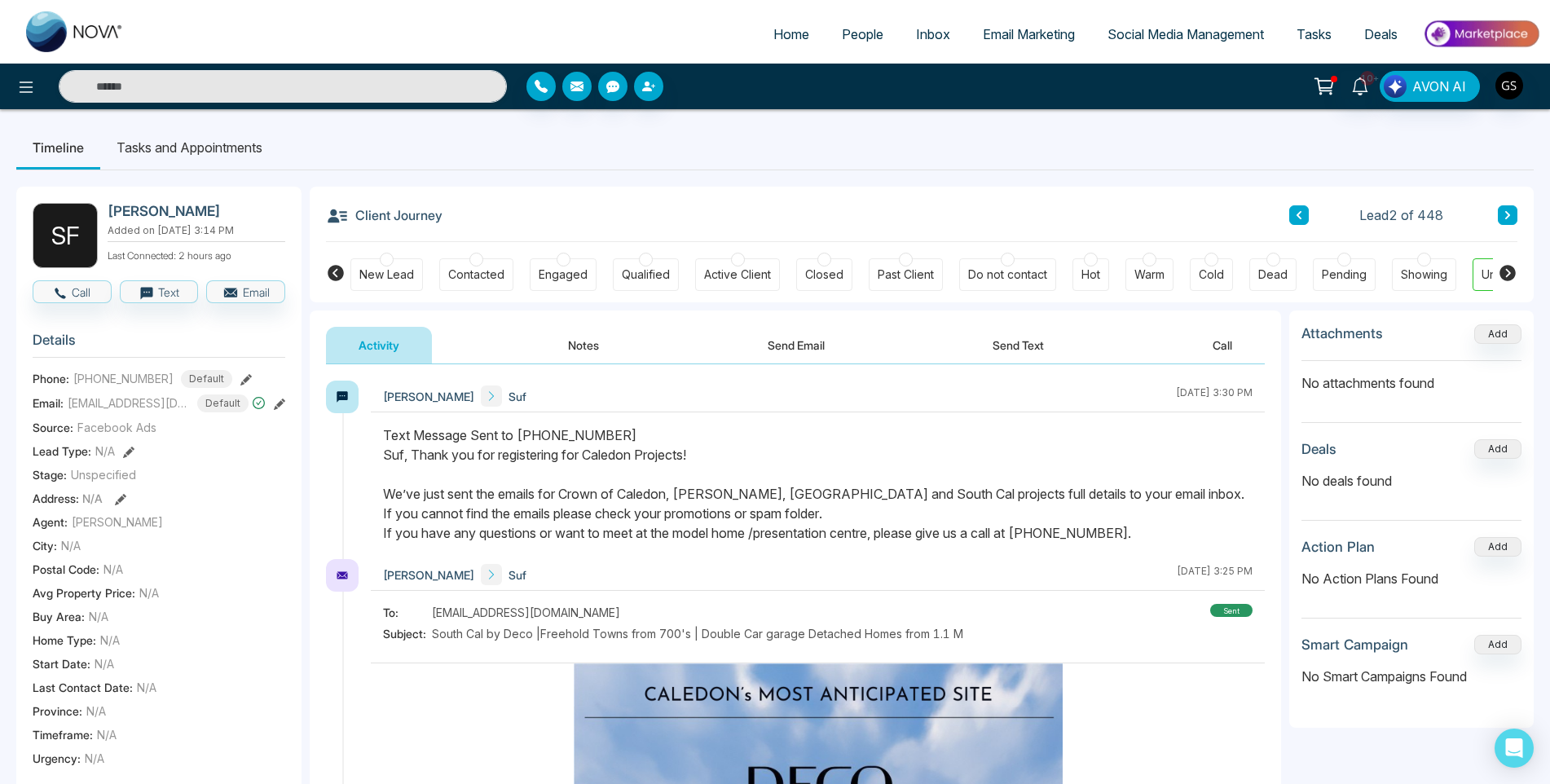
click at [591, 345] on button "Notes" at bounding box center [584, 345] width 96 height 37
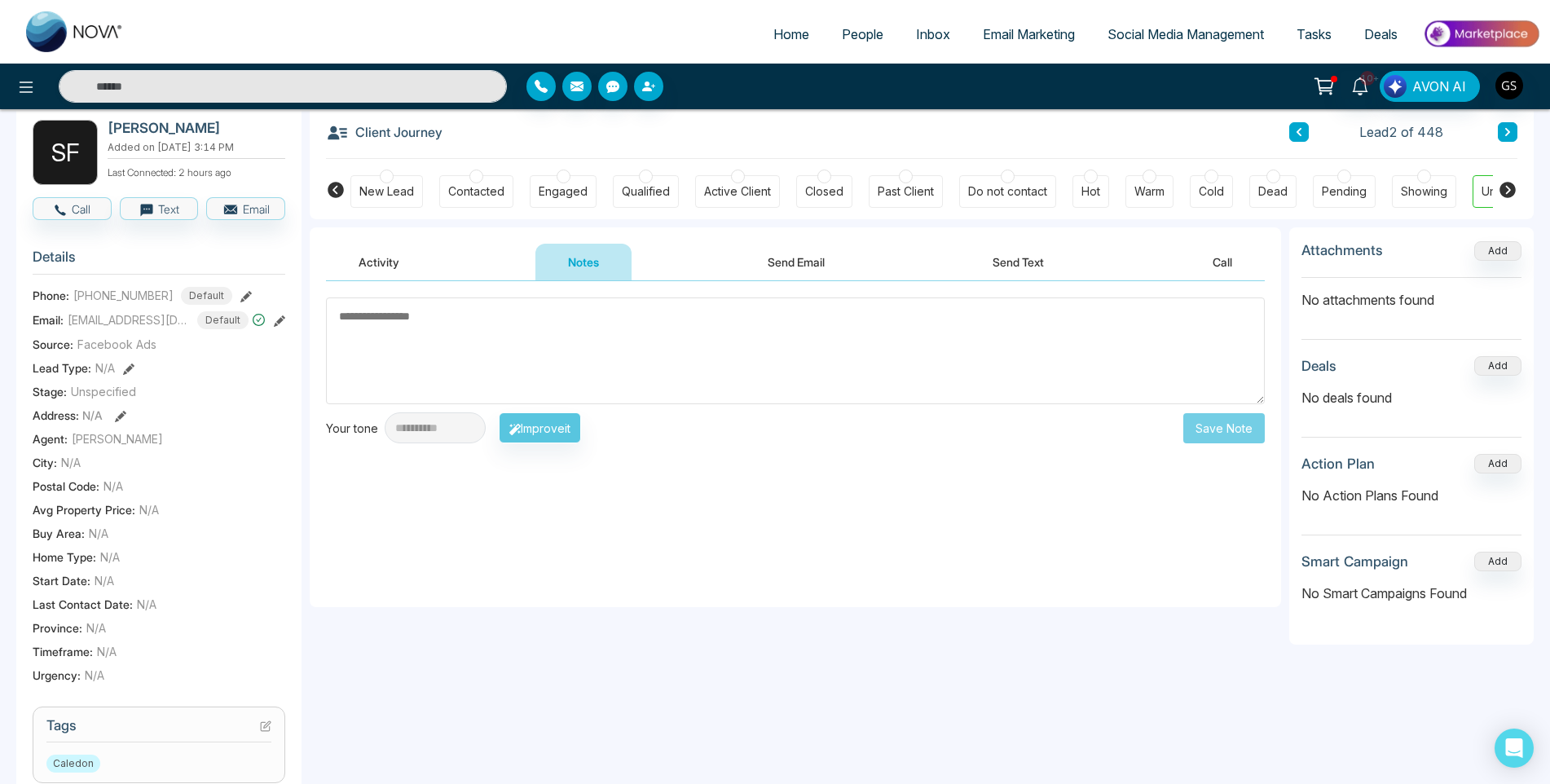
scroll to position [326, 0]
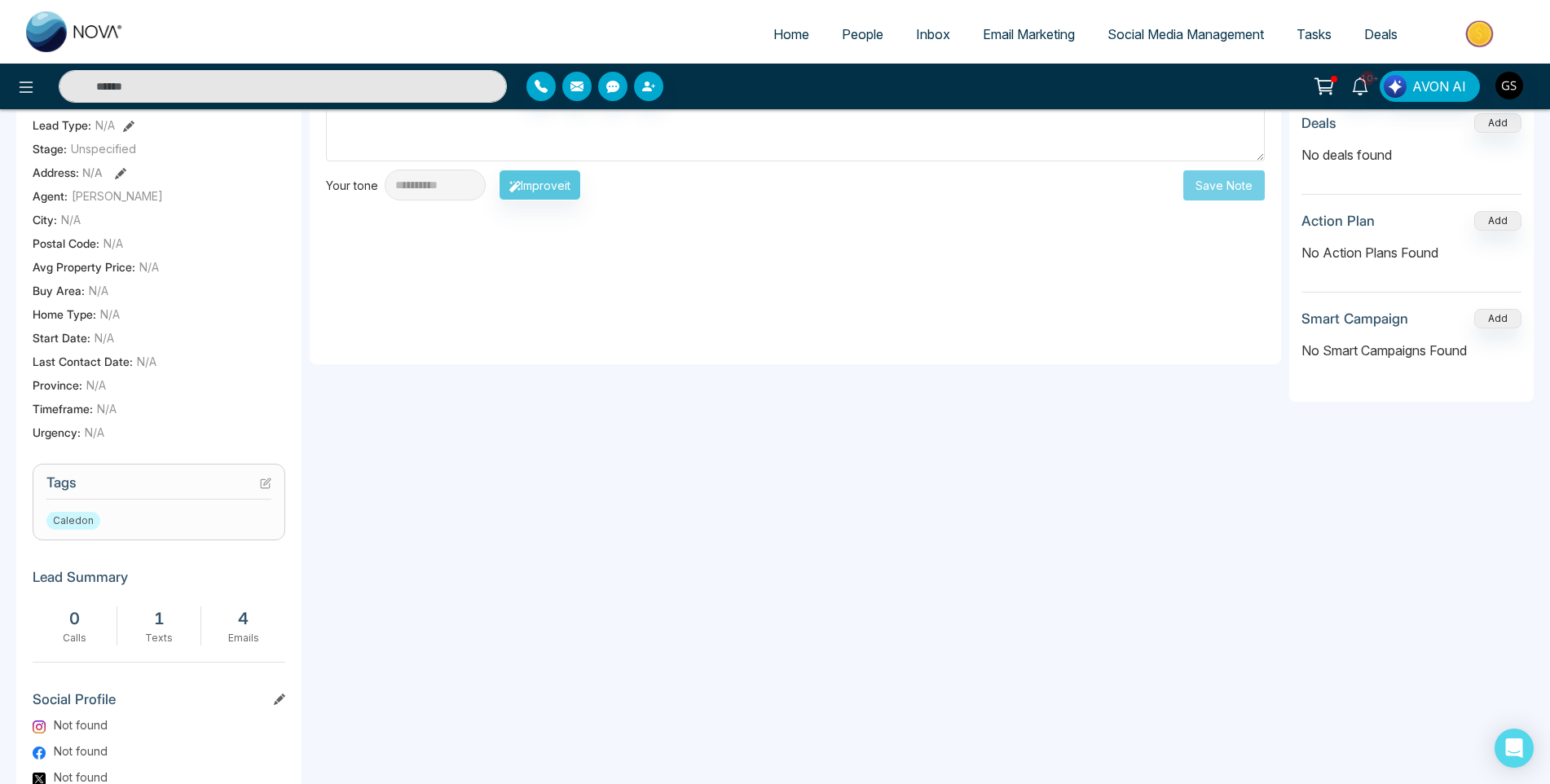
click at [266, 485] on icon at bounding box center [266, 483] width 12 height 12
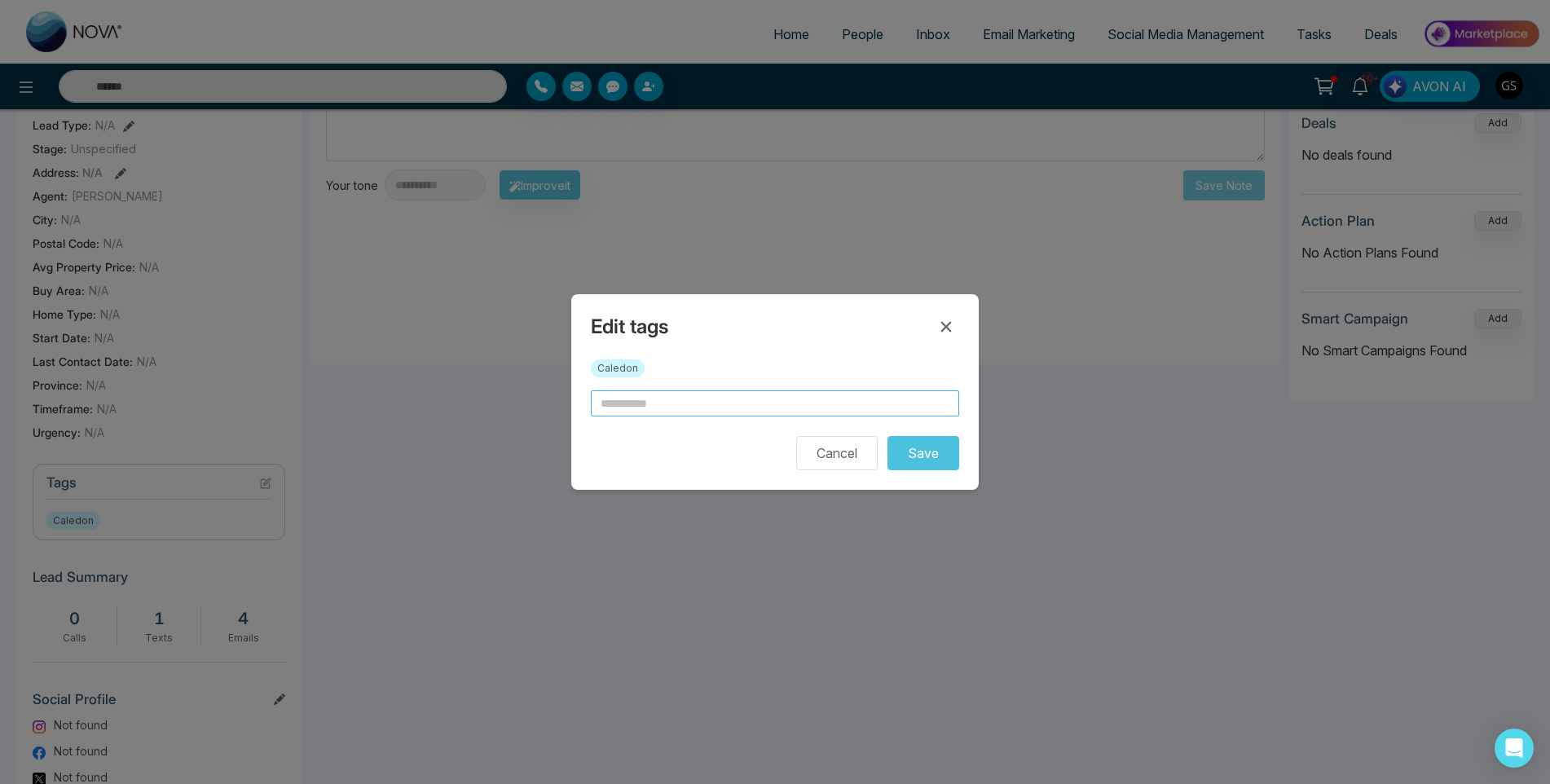
click at [701, 395] on input "text" at bounding box center [775, 403] width 369 height 26
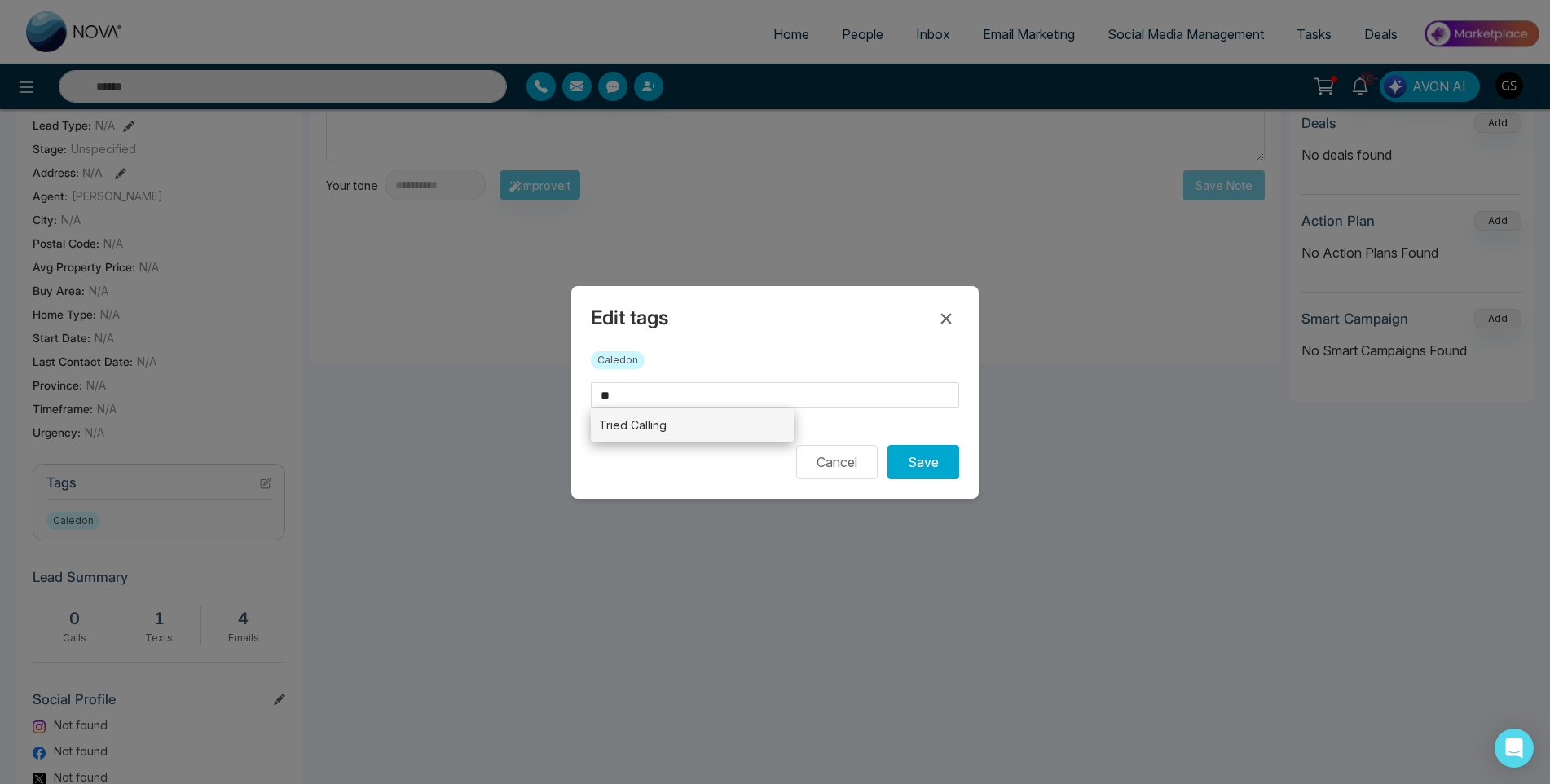
click at [696, 425] on li "Tried Calling" at bounding box center [692, 424] width 203 height 34
type input "**********"
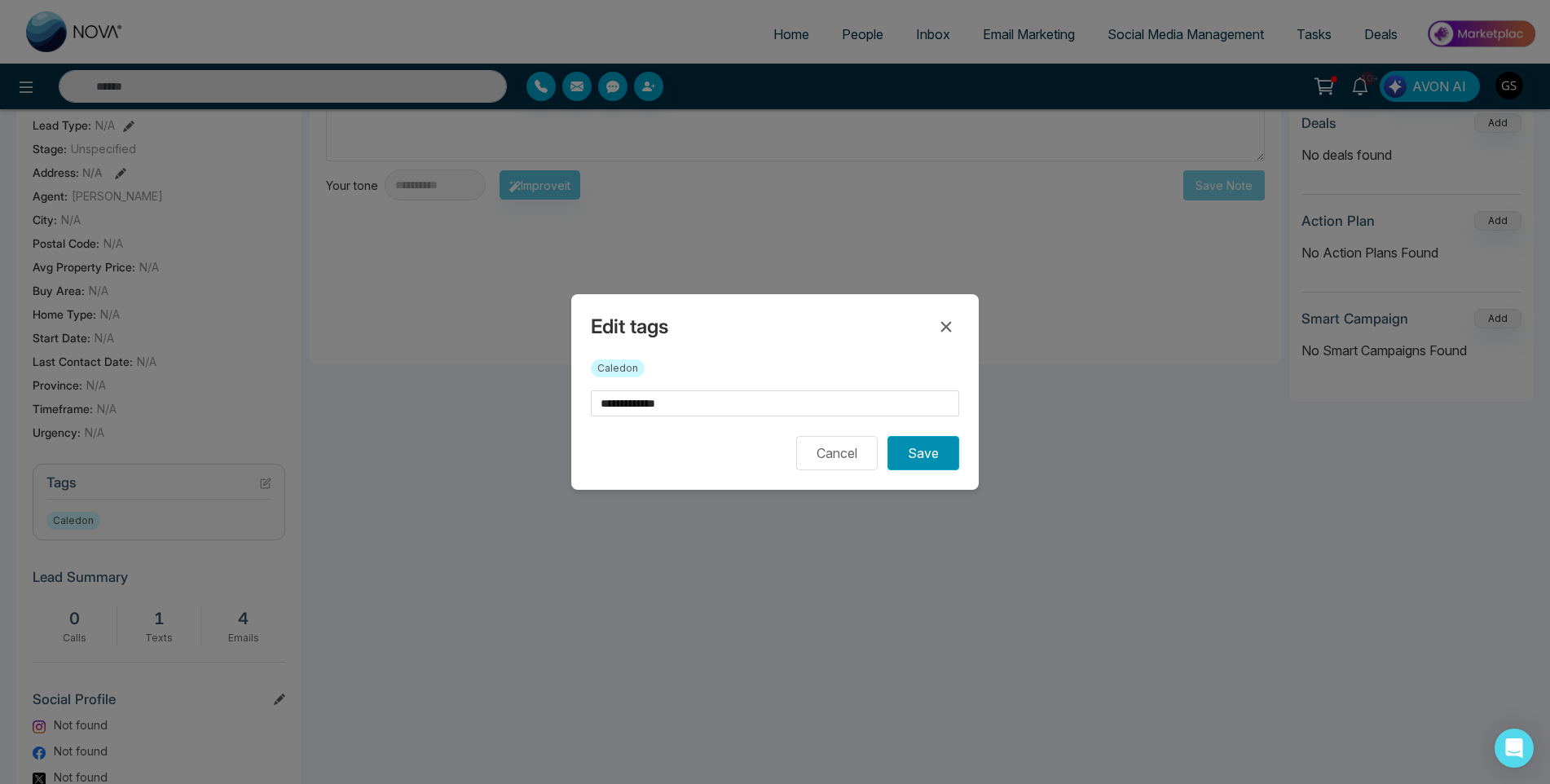
click at [904, 438] on button "Save" at bounding box center [923, 453] width 72 height 35
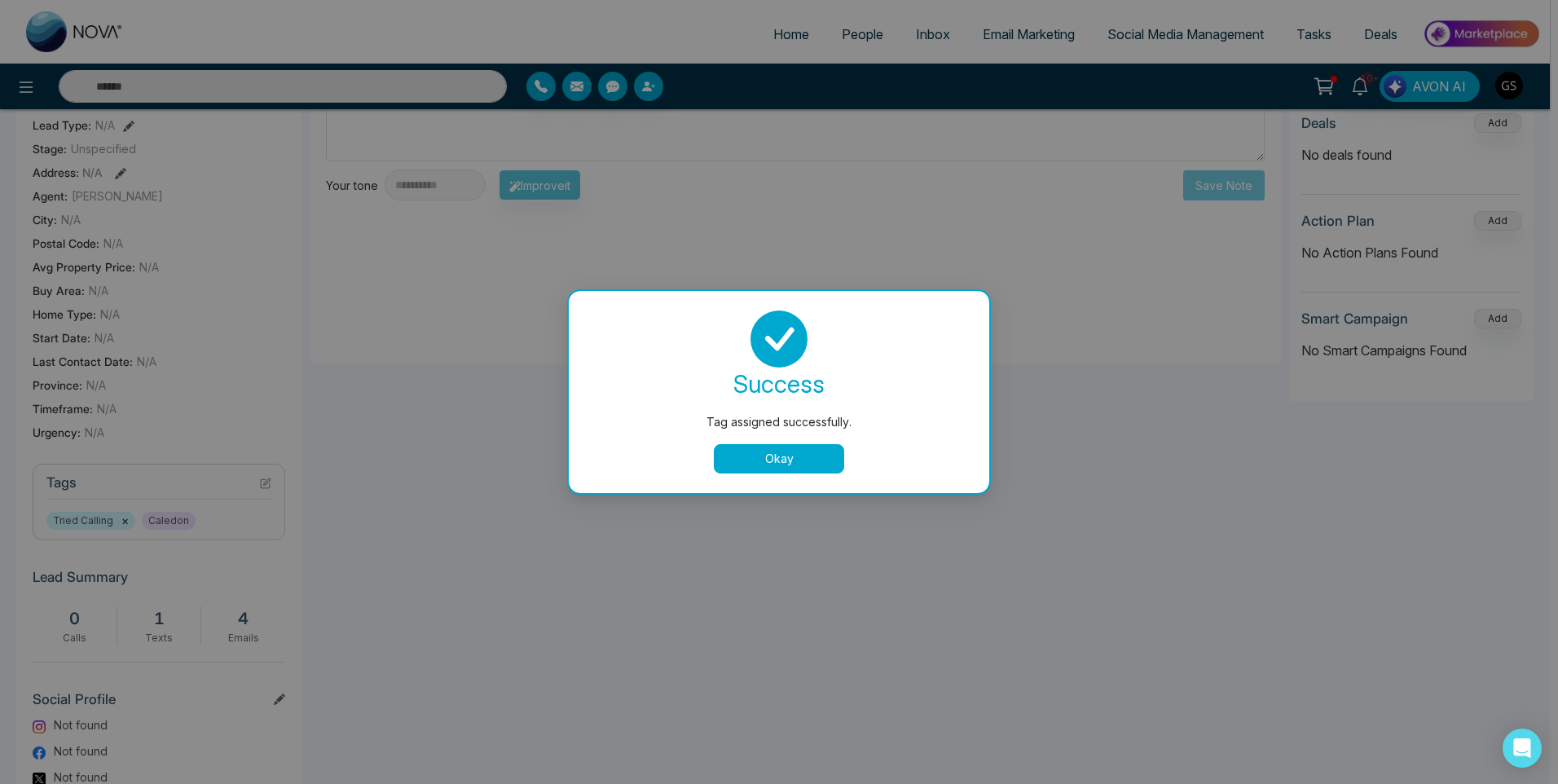
click at [816, 457] on button "Okay" at bounding box center [779, 459] width 130 height 30
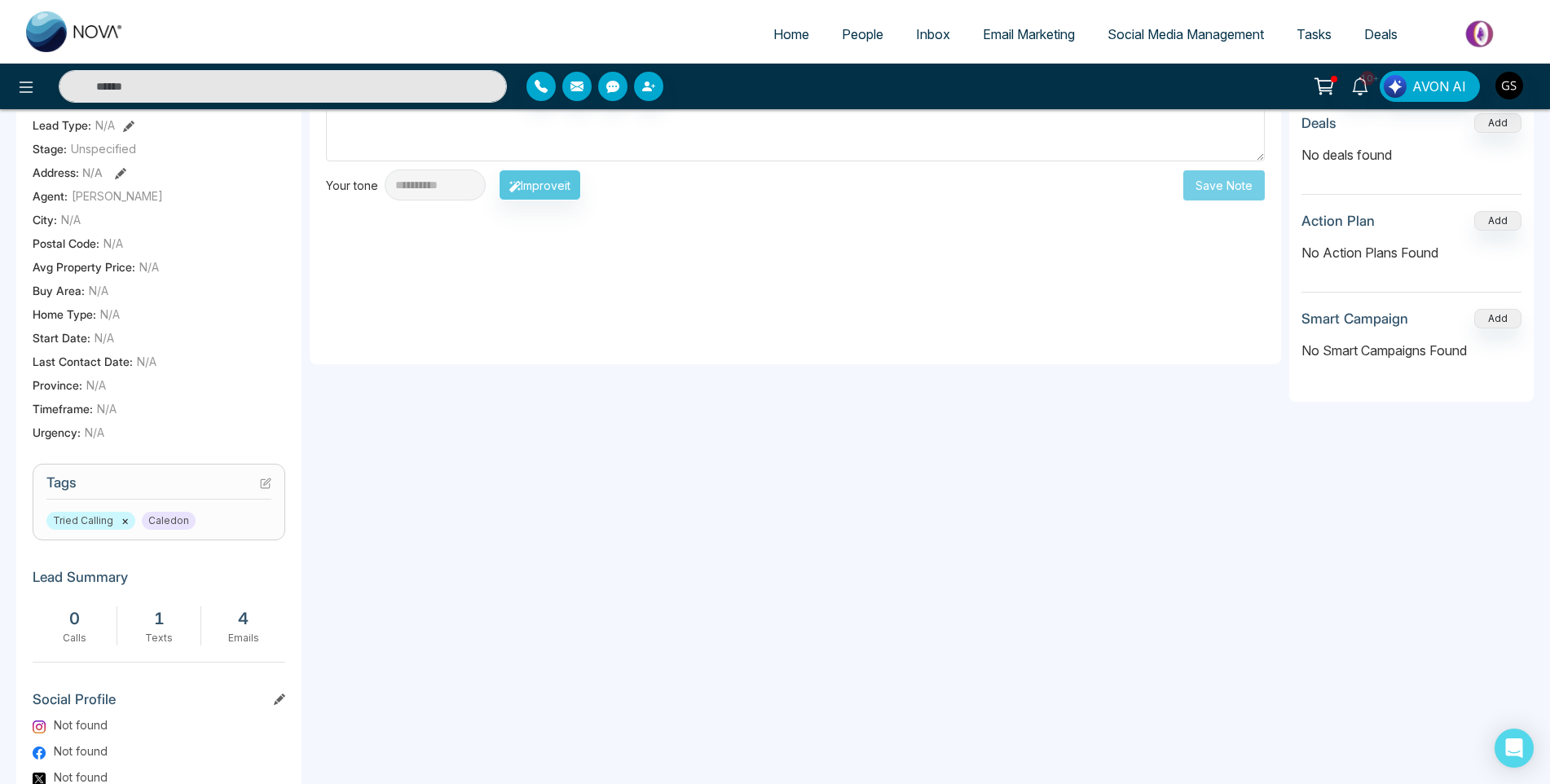
click at [889, 31] on link "People" at bounding box center [863, 35] width 74 height 31
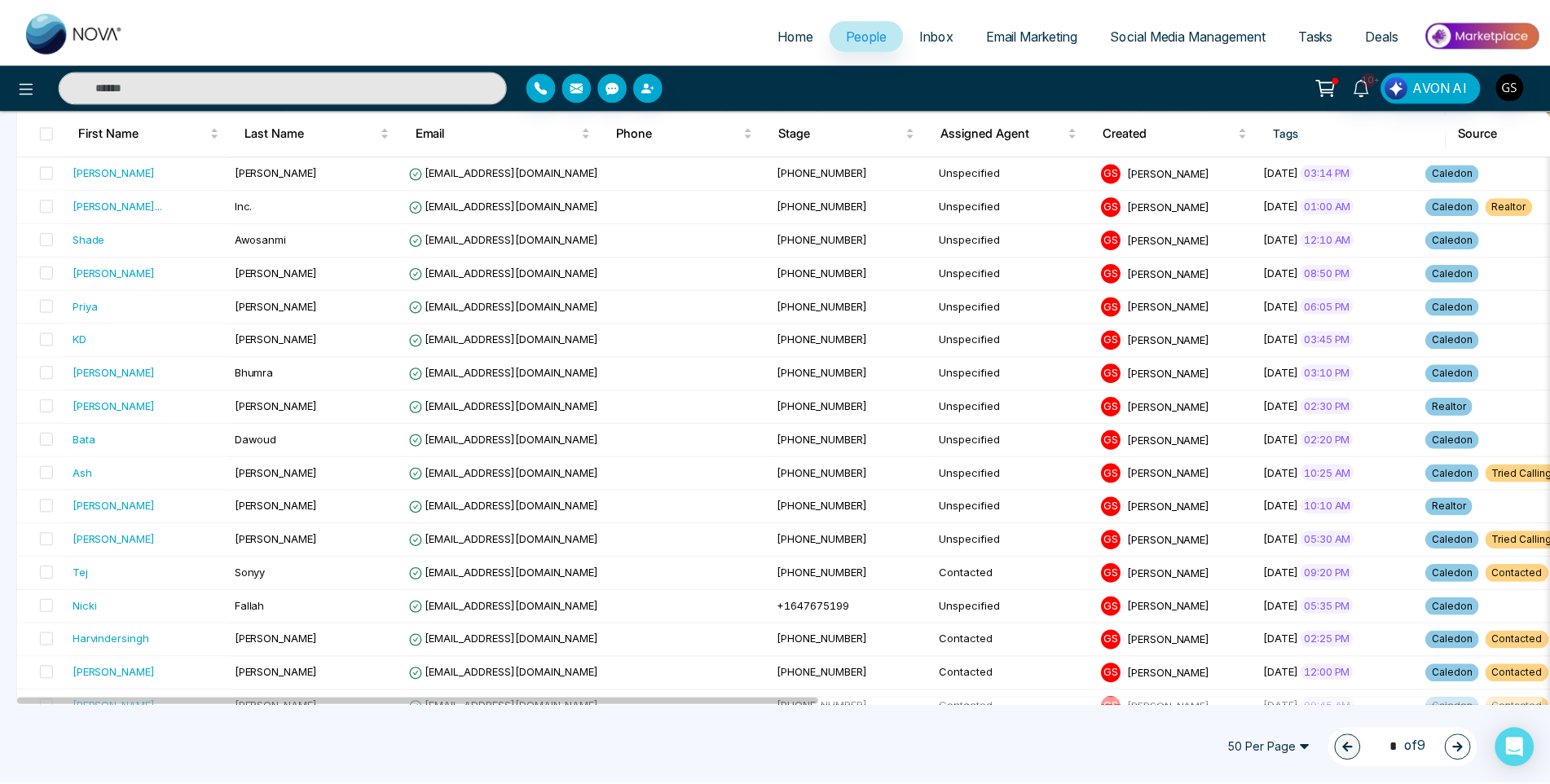
scroll to position [244, 0]
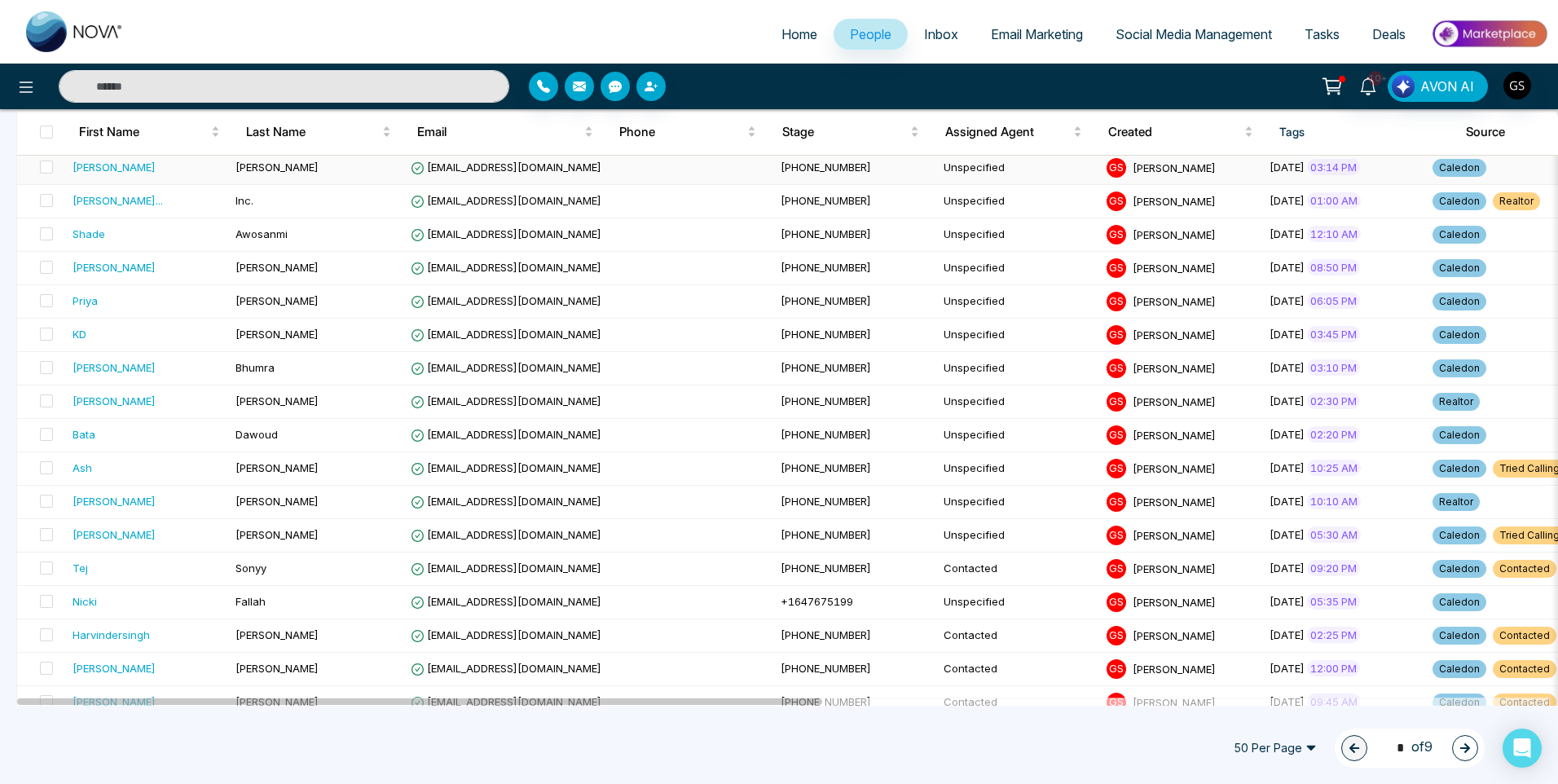
click at [937, 176] on td "Unspecified" at bounding box center [1019, 168] width 163 height 34
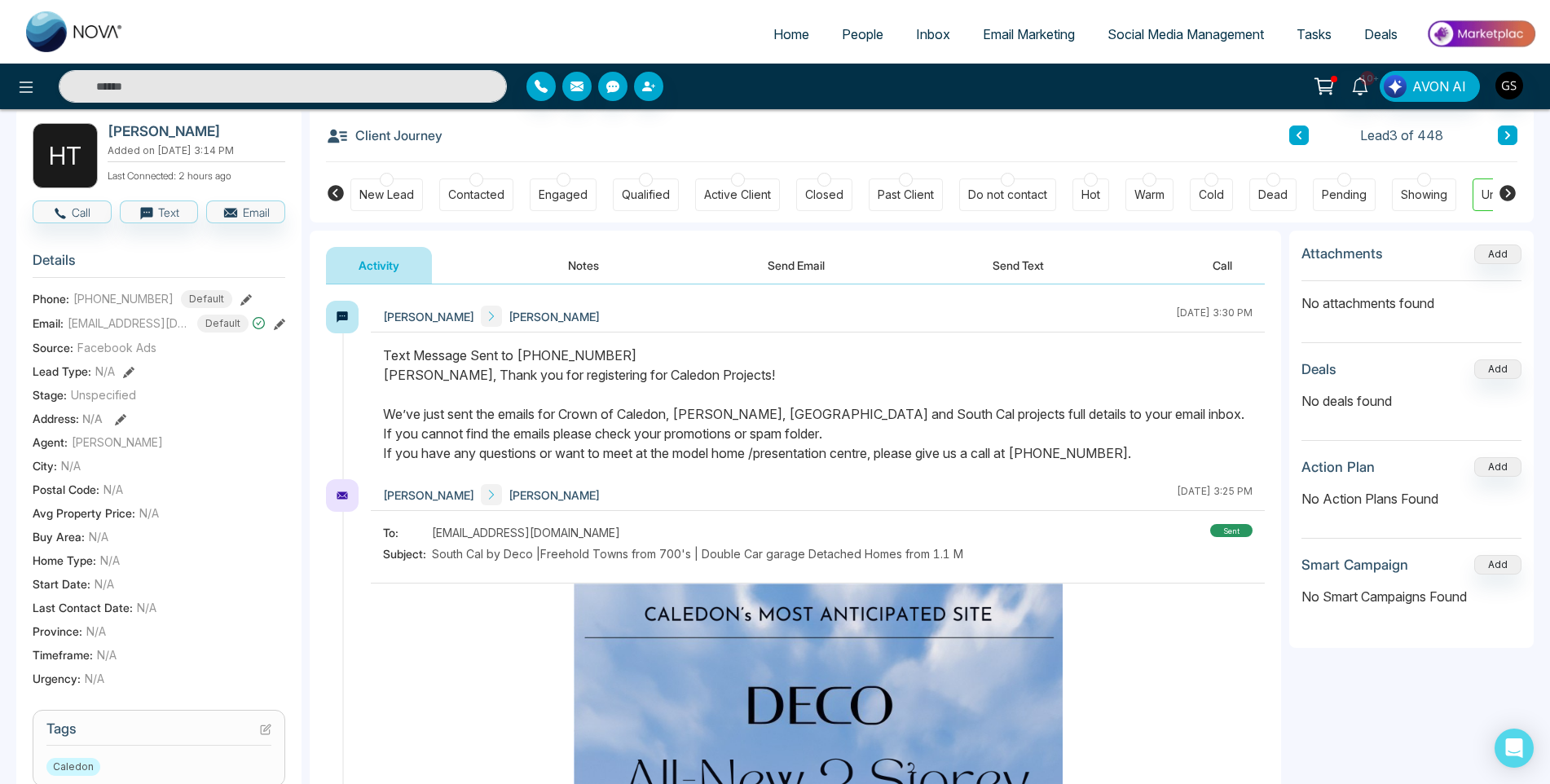
scroll to position [244, 0]
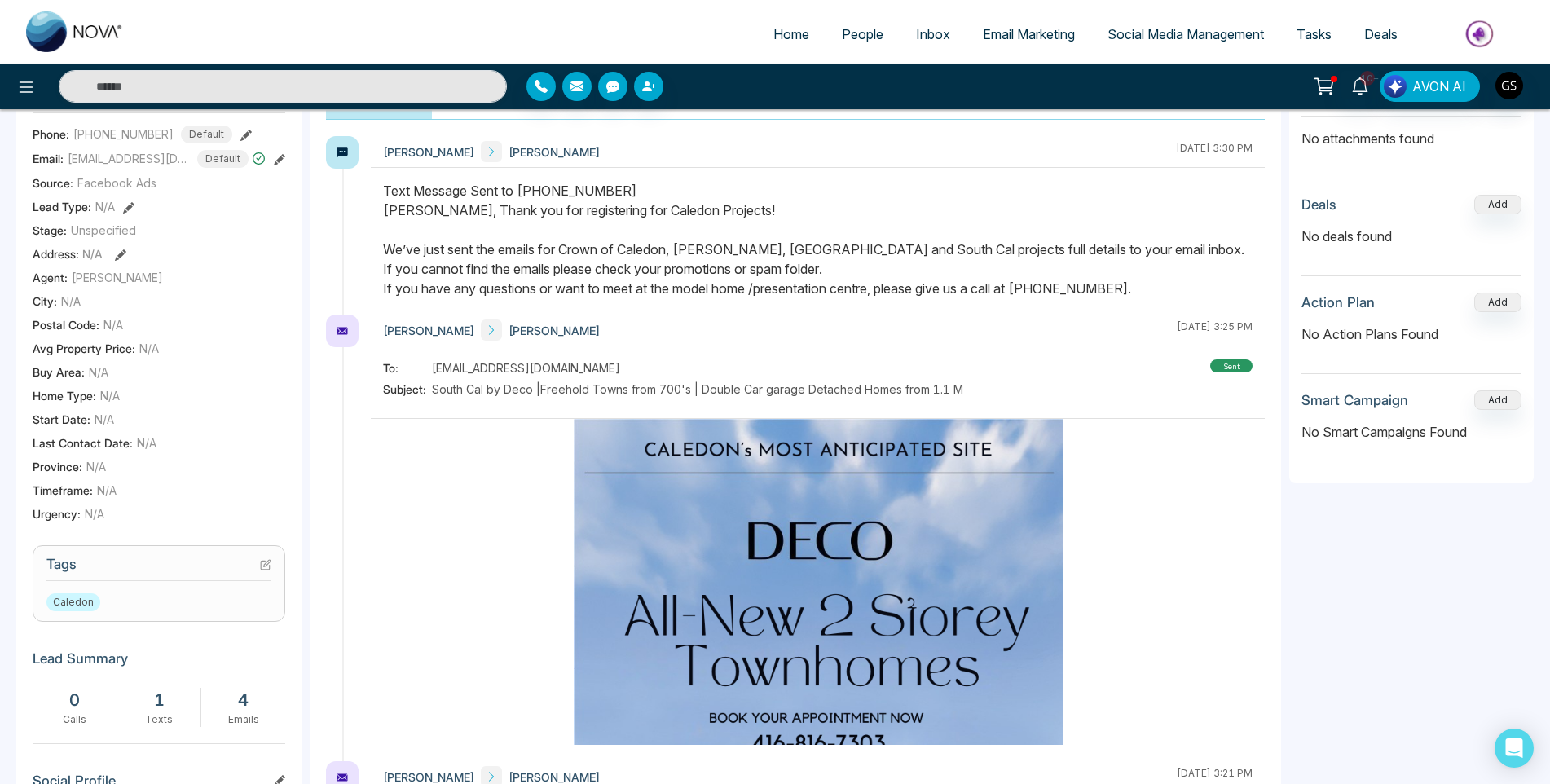
click at [272, 567] on section "Tags Caledon" at bounding box center [159, 582] width 253 height 77
click at [267, 567] on icon at bounding box center [266, 564] width 12 height 12
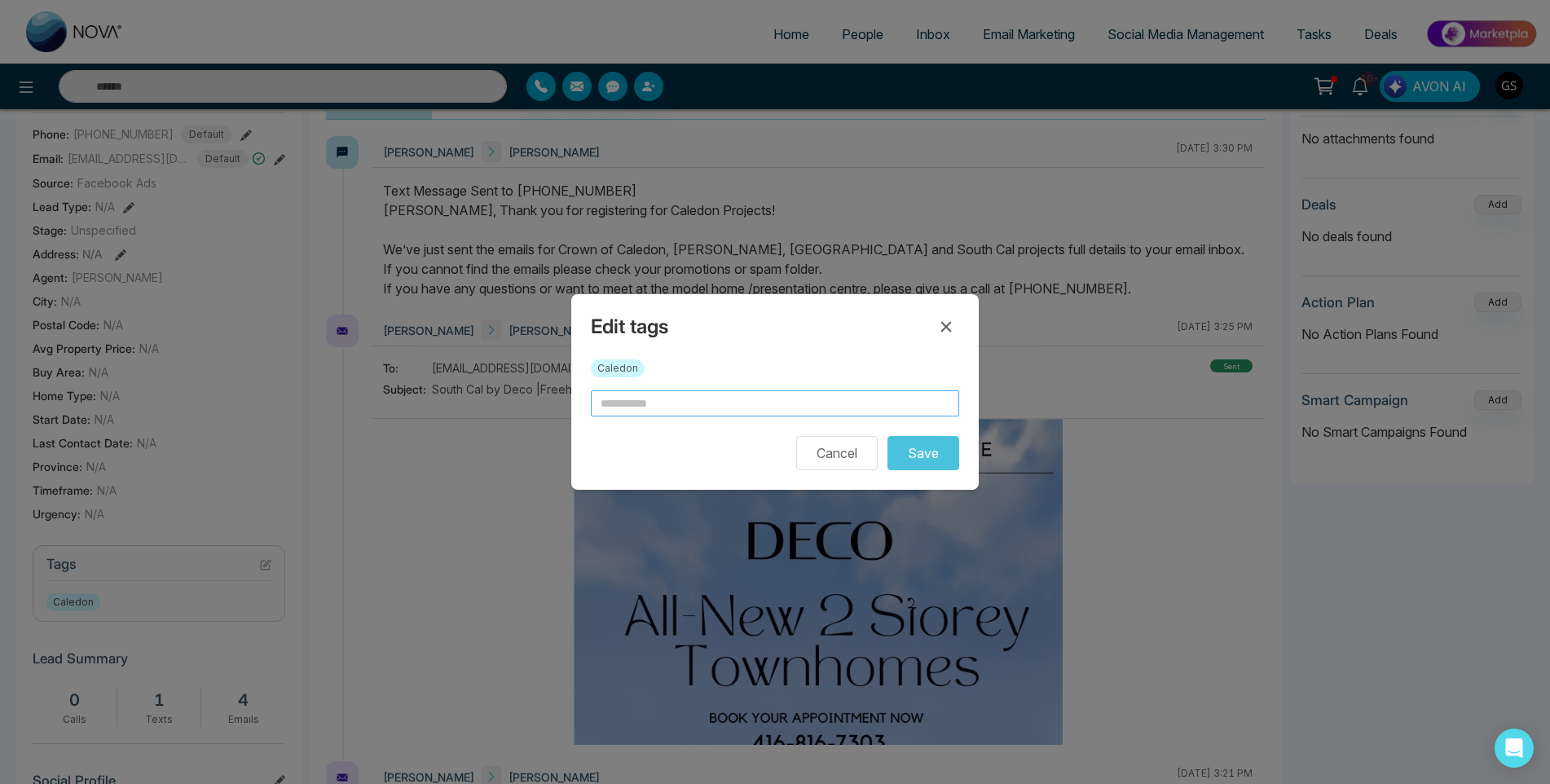
click at [645, 411] on input "text" at bounding box center [775, 403] width 369 height 26
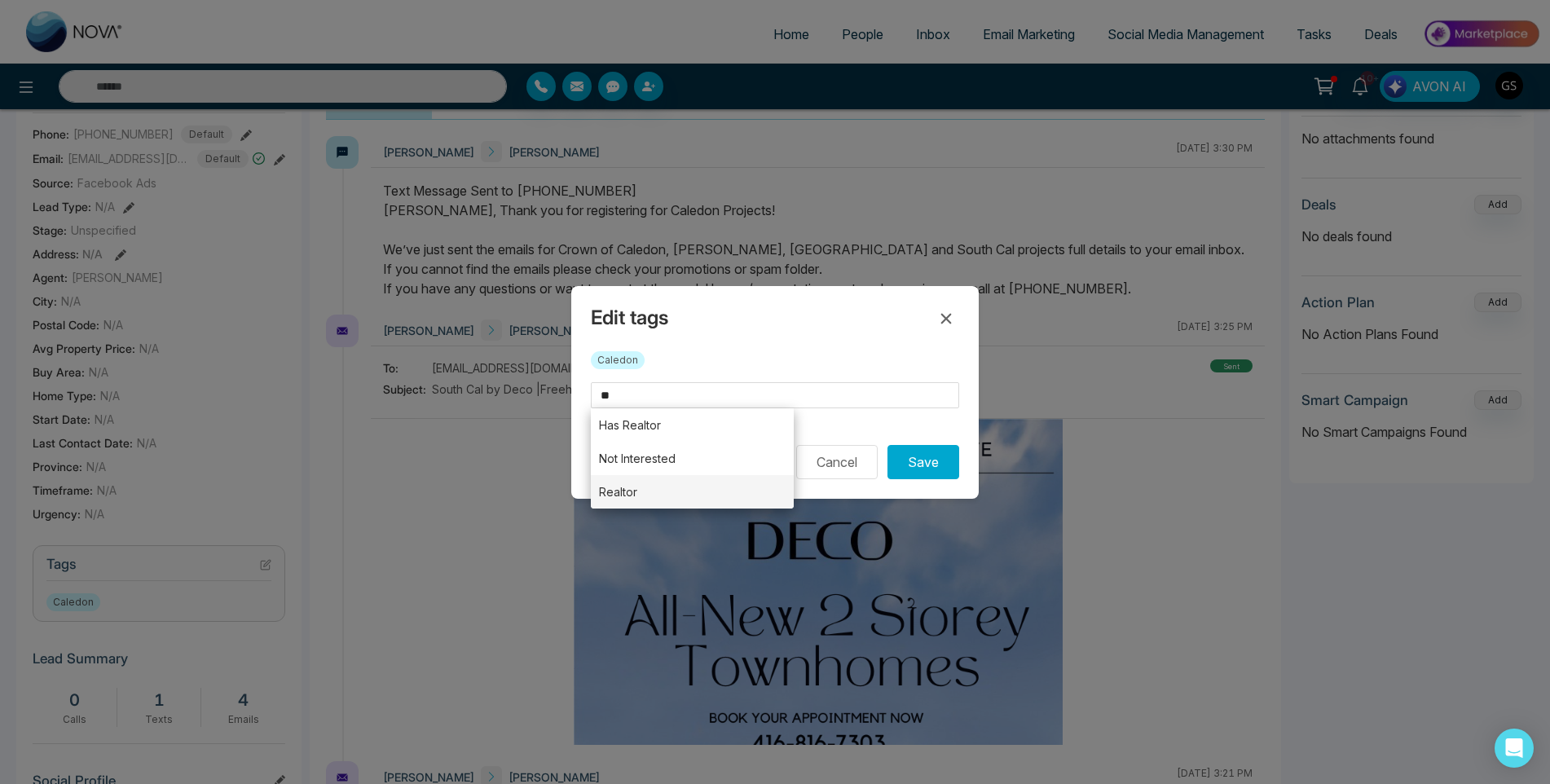
click at [664, 496] on li "Realtor" at bounding box center [692, 491] width 203 height 34
type input "*******"
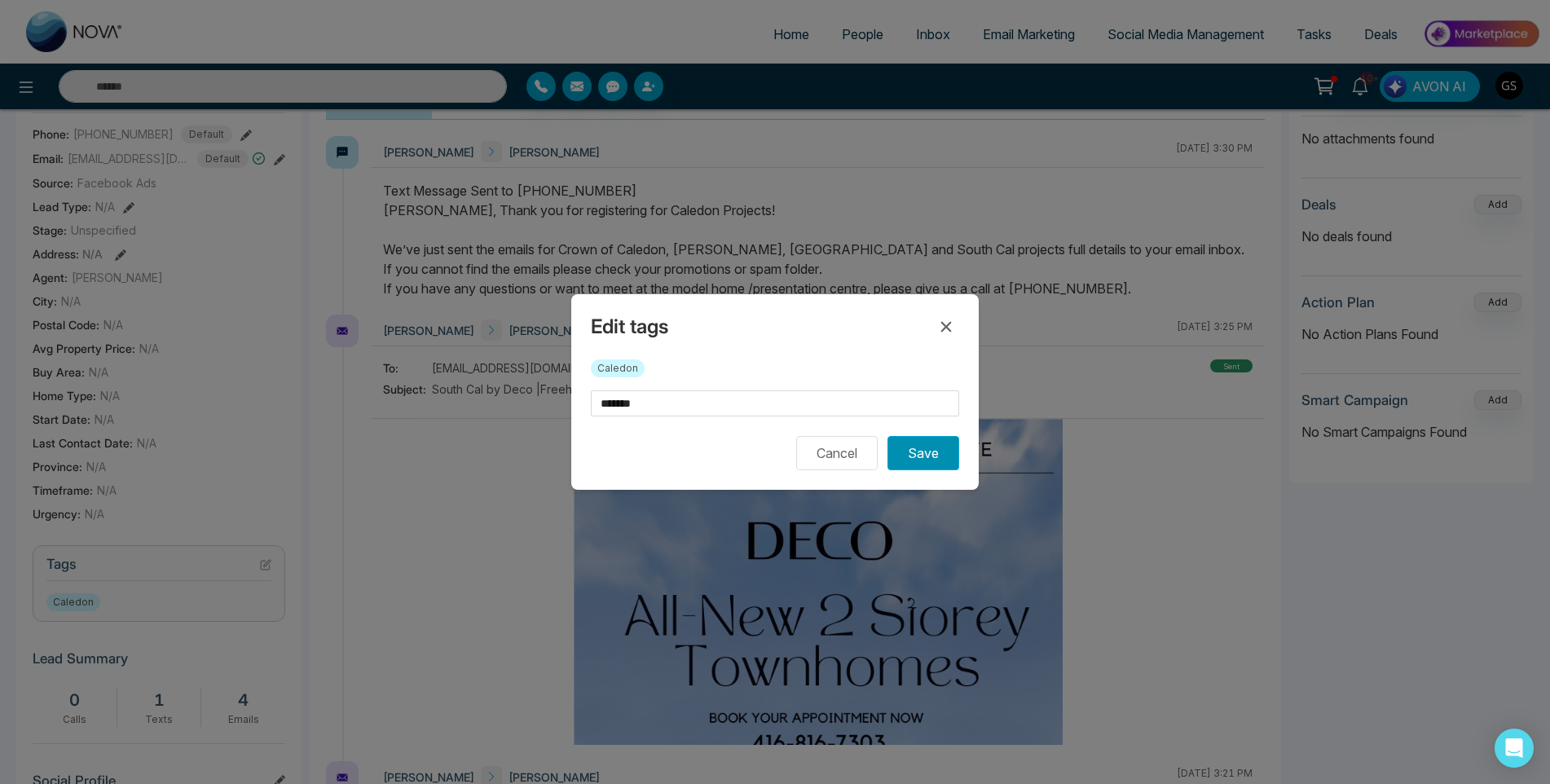
click at [896, 452] on button "Save" at bounding box center [923, 453] width 72 height 35
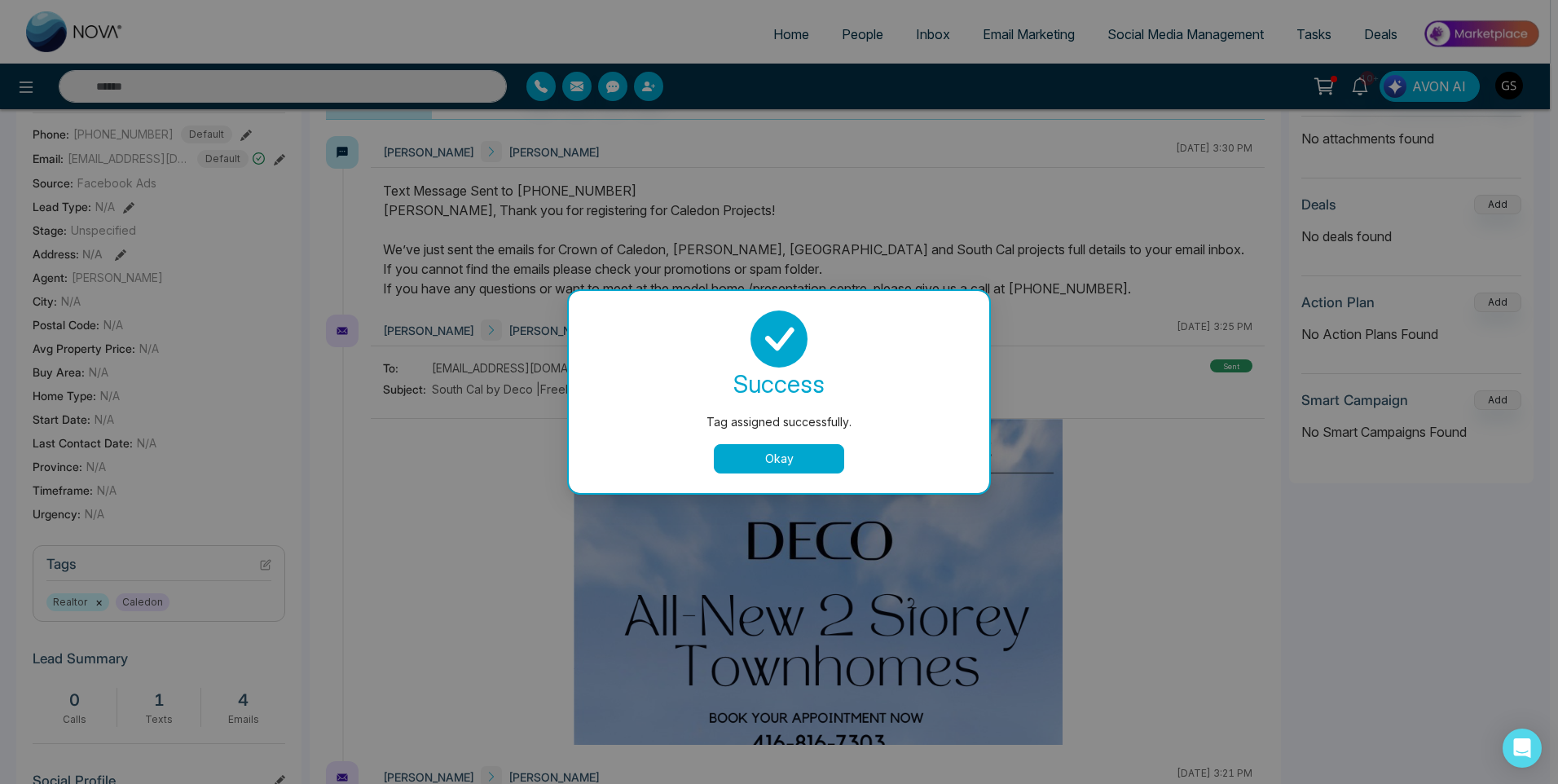
click at [865, 37] on div "Tag assigned successfully. success Tag assigned successfully. Okay" at bounding box center [779, 392] width 1558 height 784
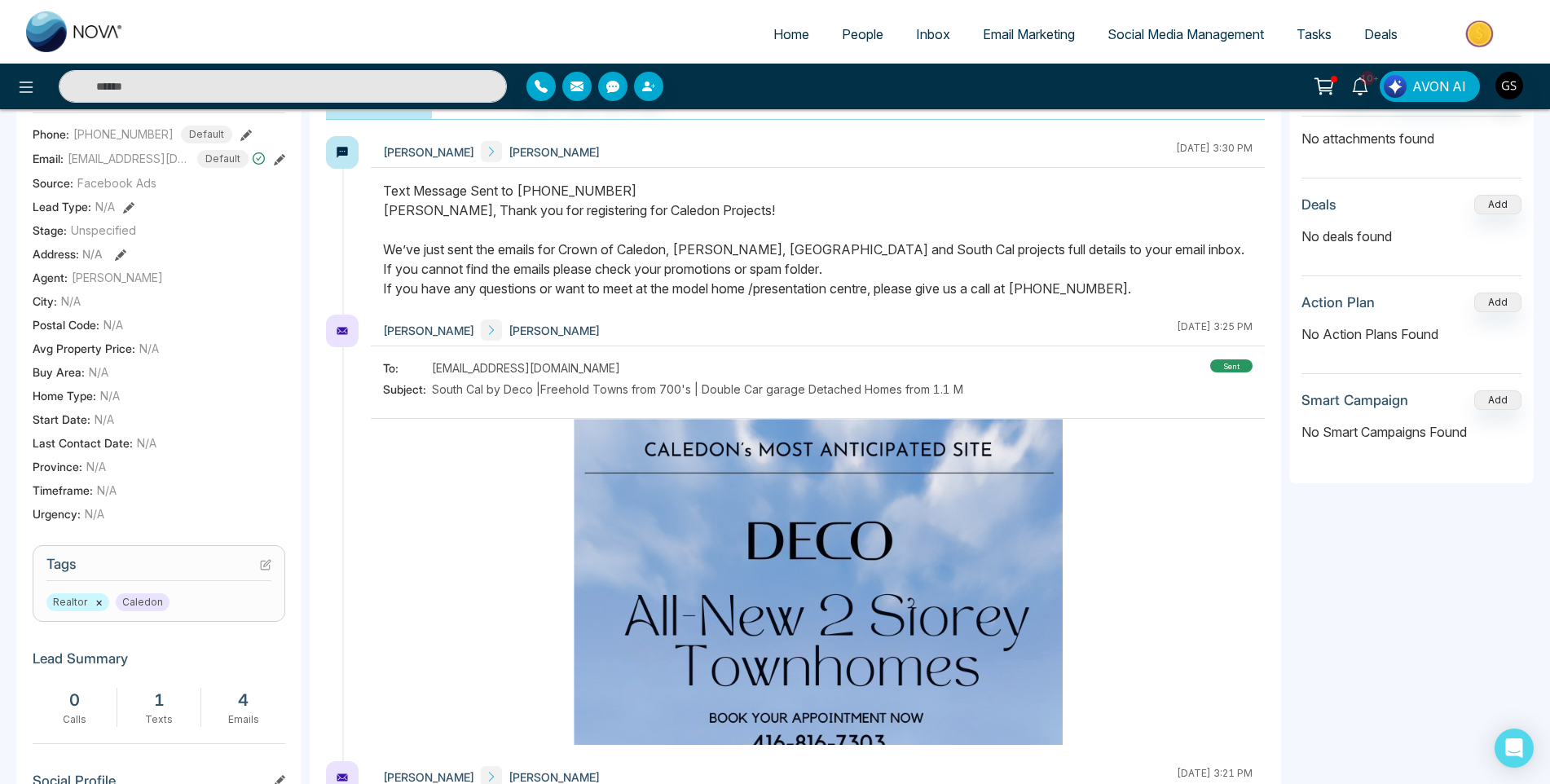
click at [865, 37] on span "People" at bounding box center [863, 35] width 42 height 16
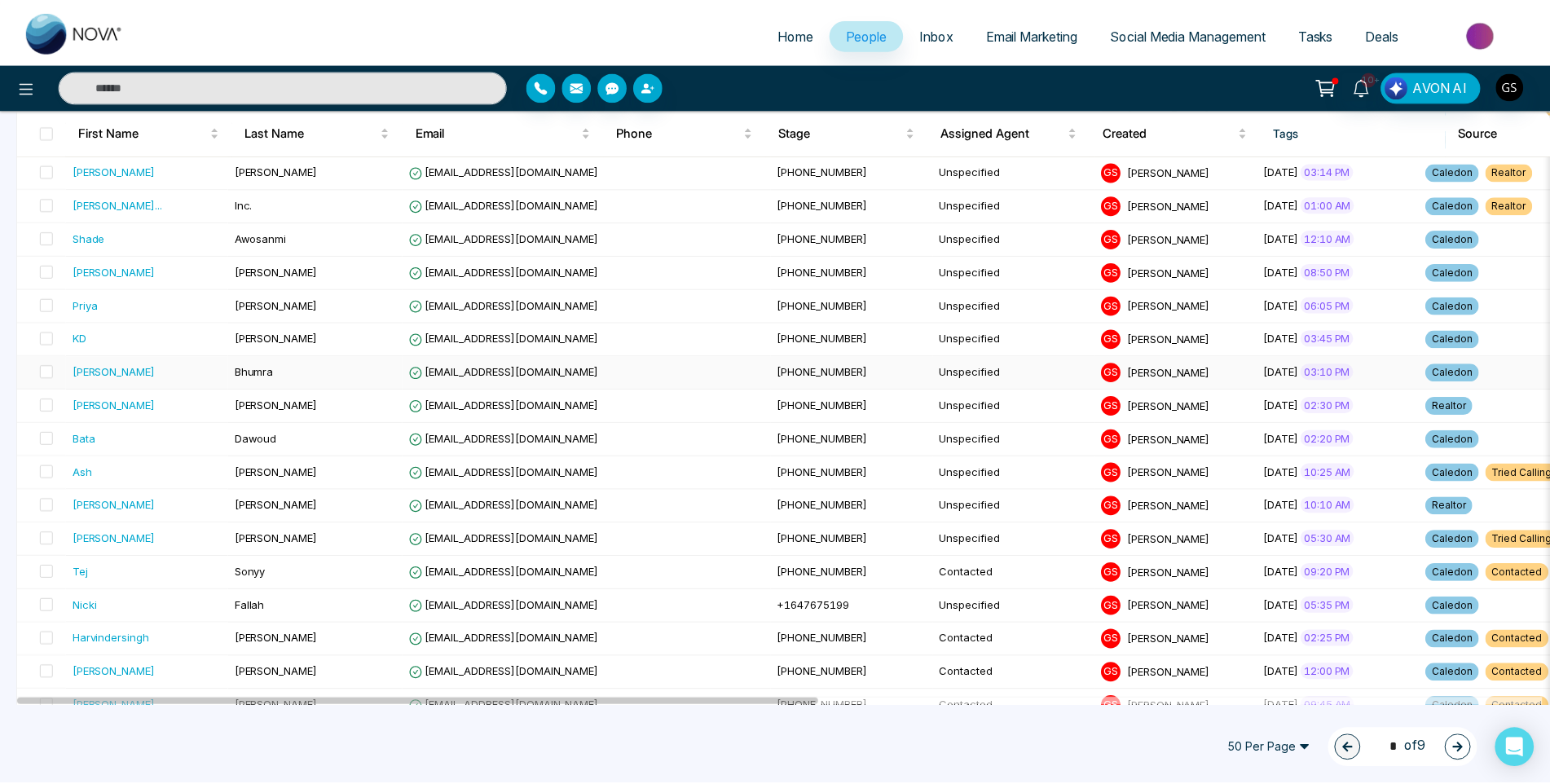
scroll to position [244, 0]
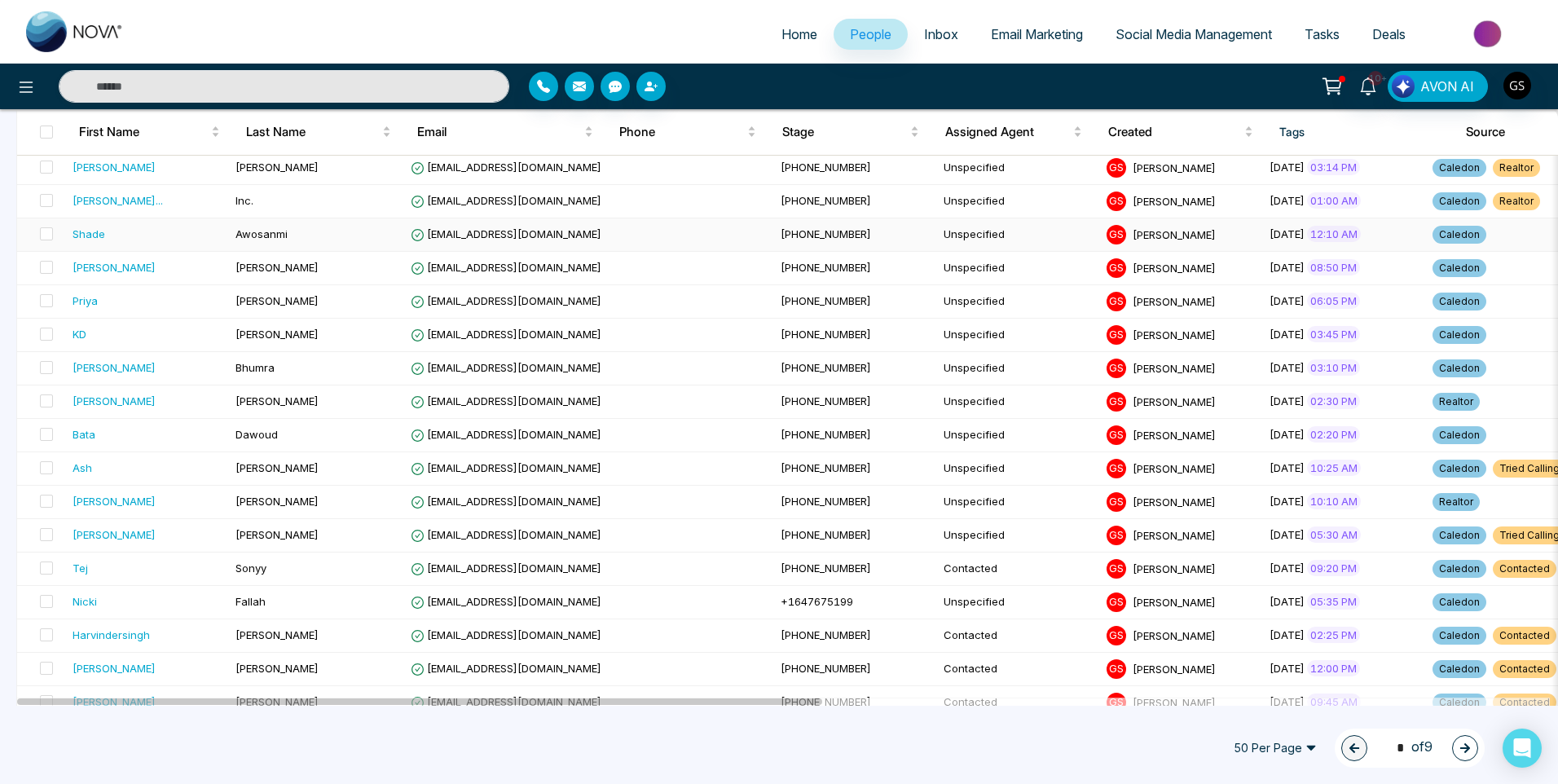
click at [467, 231] on span "[EMAIL_ADDRESS][DOMAIN_NAME]" at bounding box center [506, 234] width 191 height 13
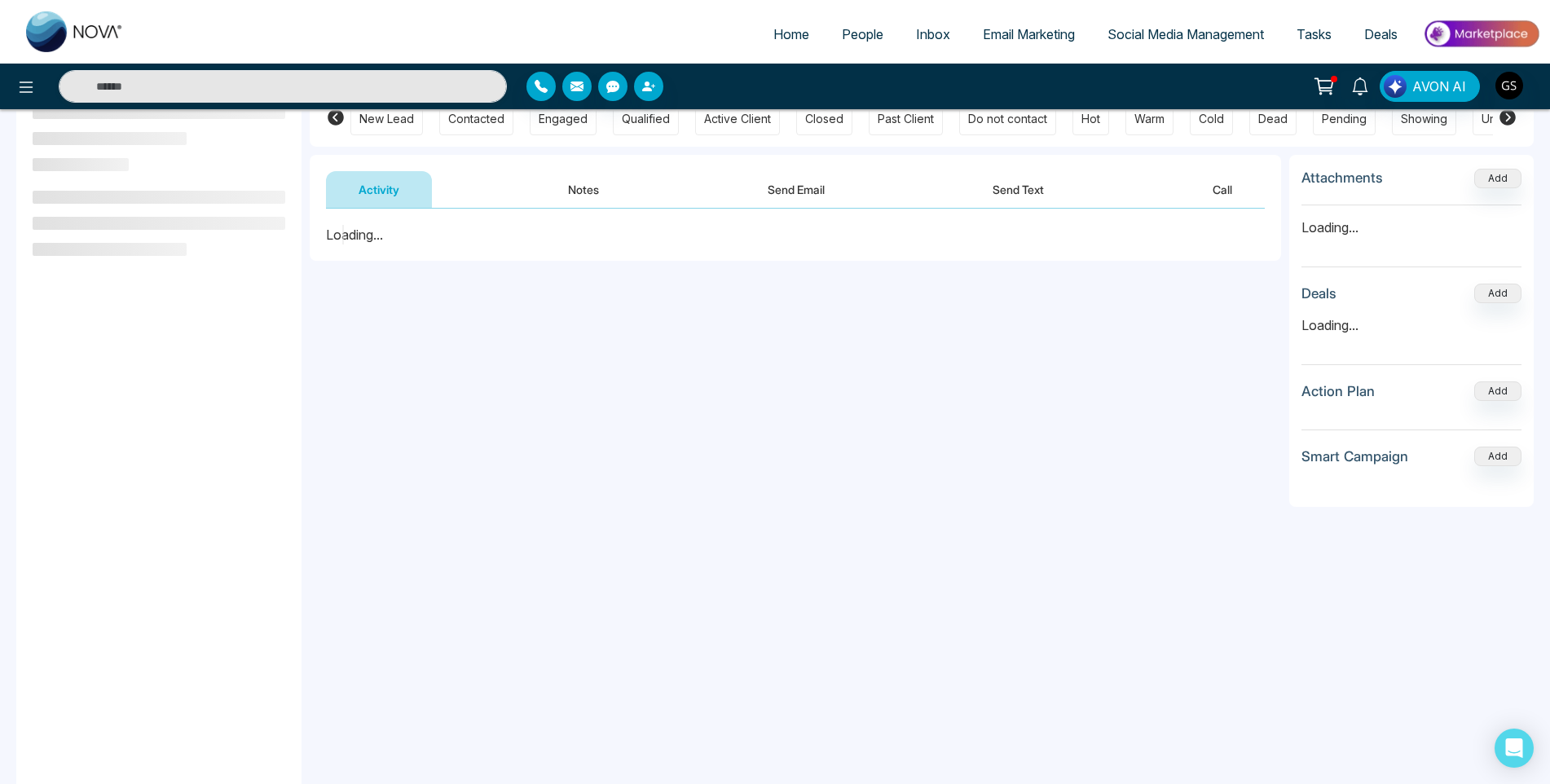
scroll to position [163, 0]
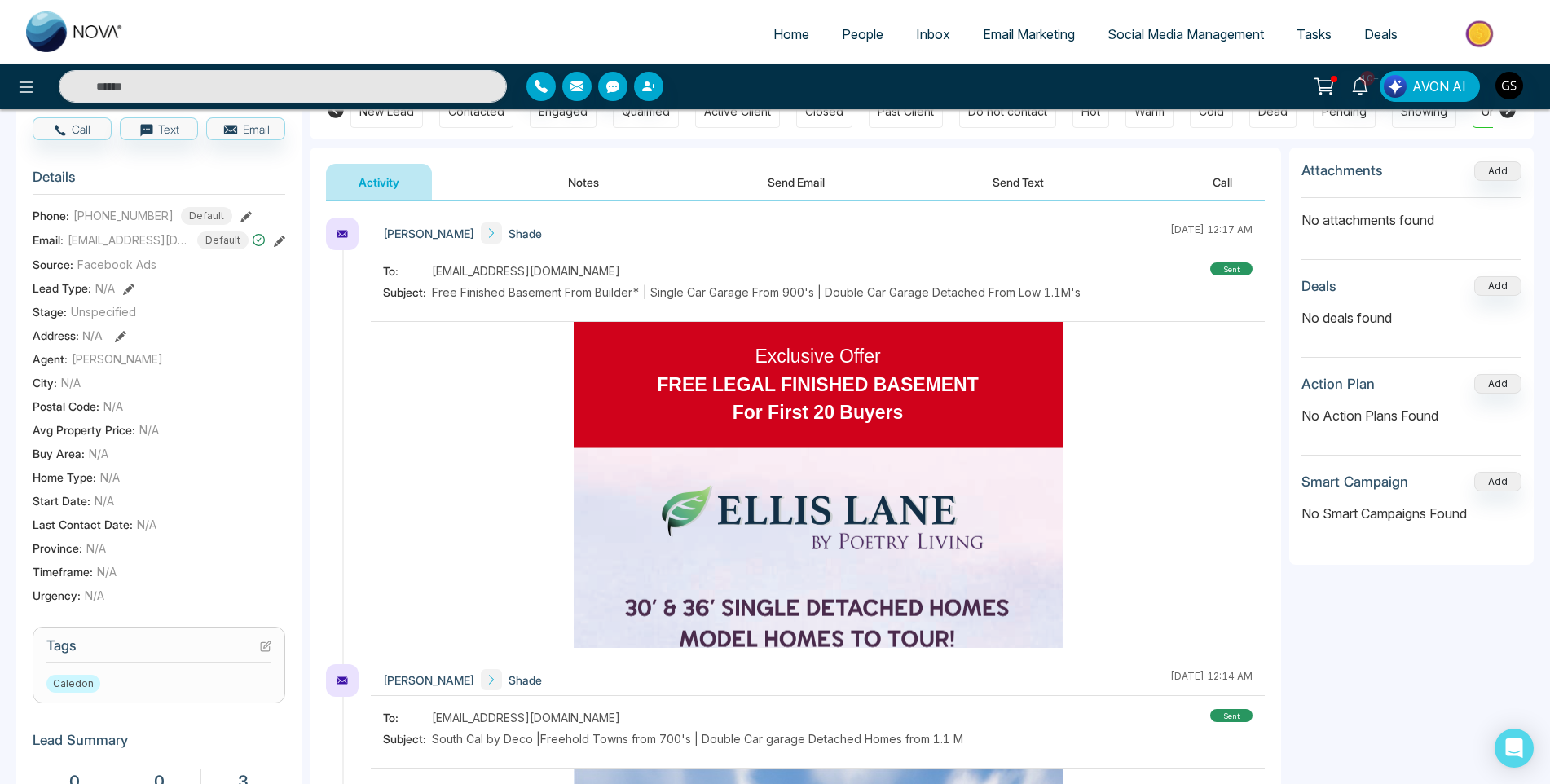
click at [266, 652] on icon at bounding box center [266, 646] width 12 height 12
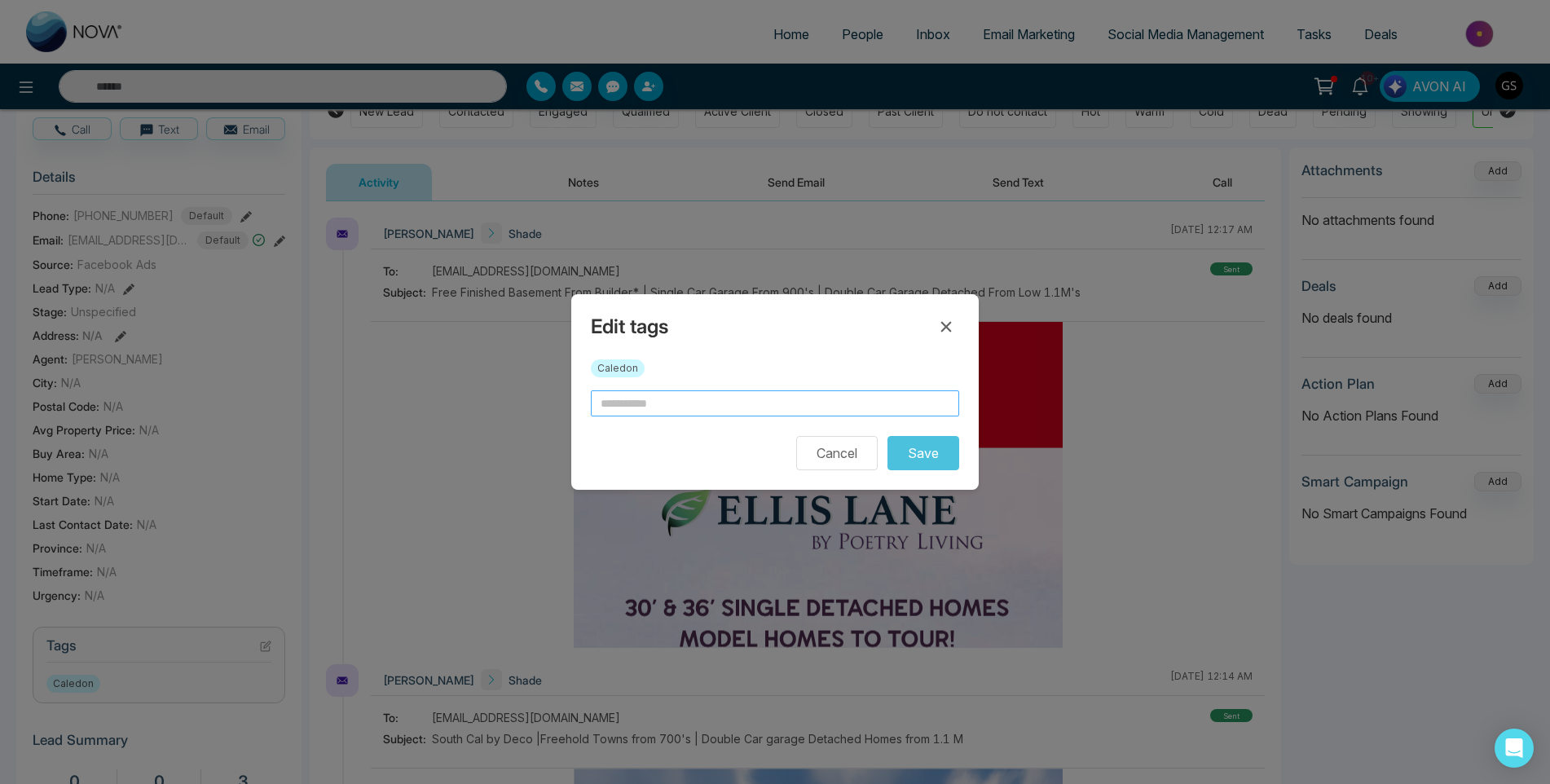
click at [661, 406] on input "text" at bounding box center [775, 403] width 369 height 26
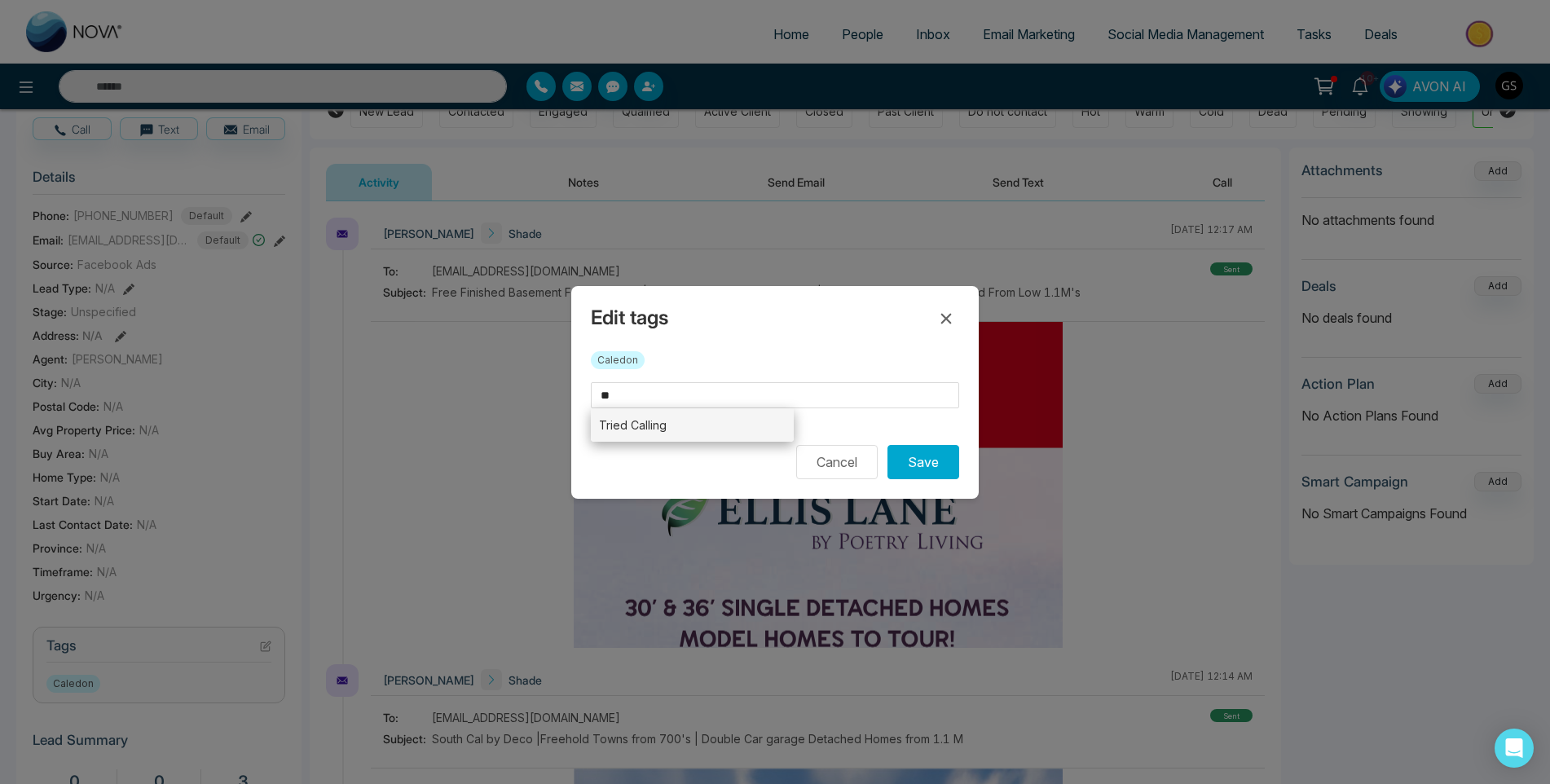
click at [658, 427] on li "Tried Calling" at bounding box center [692, 424] width 203 height 34
type input "**********"
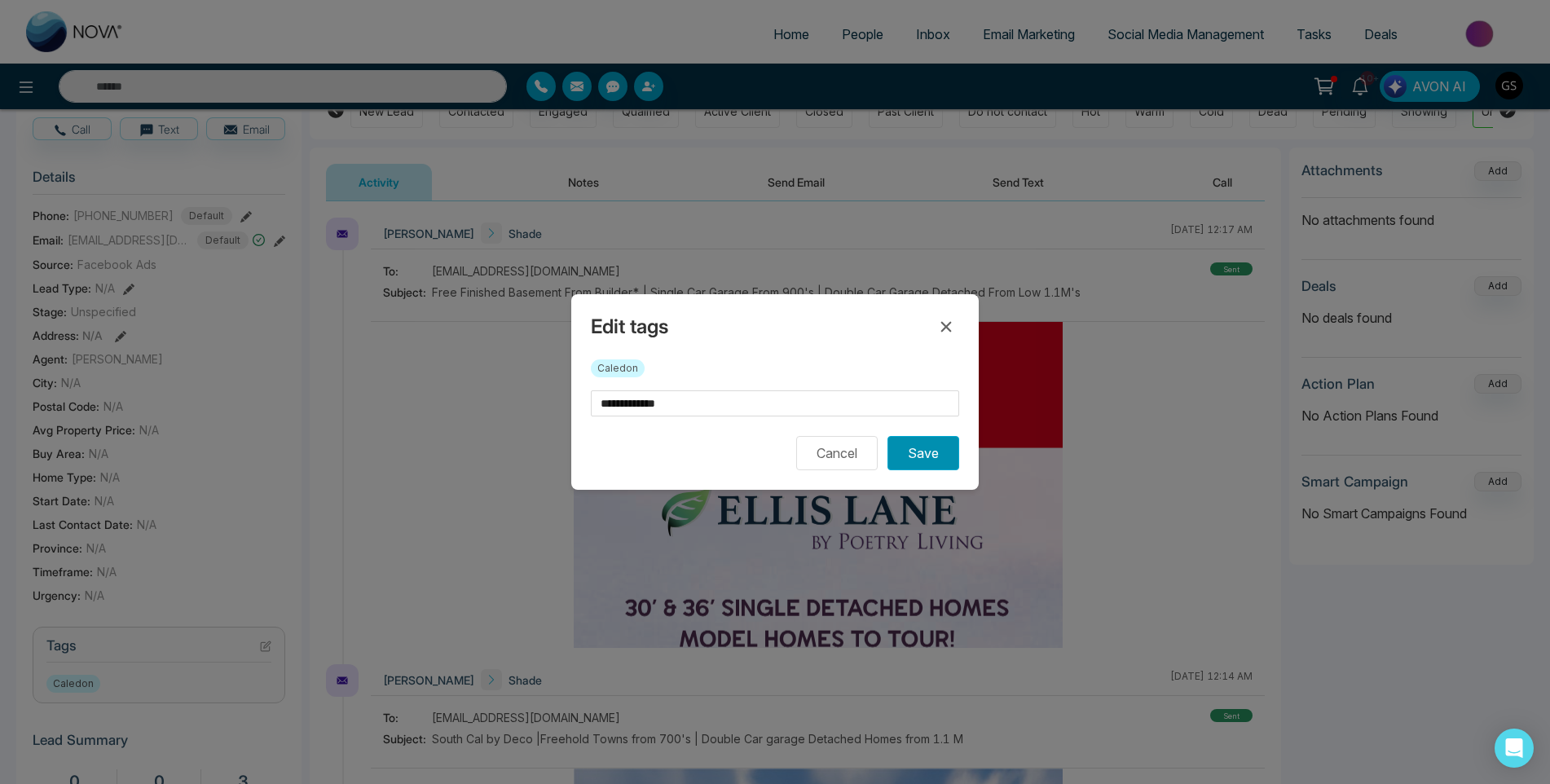
click at [938, 454] on button "Save" at bounding box center [923, 453] width 72 height 35
click at [920, 103] on div "**********" at bounding box center [775, 392] width 1550 height 784
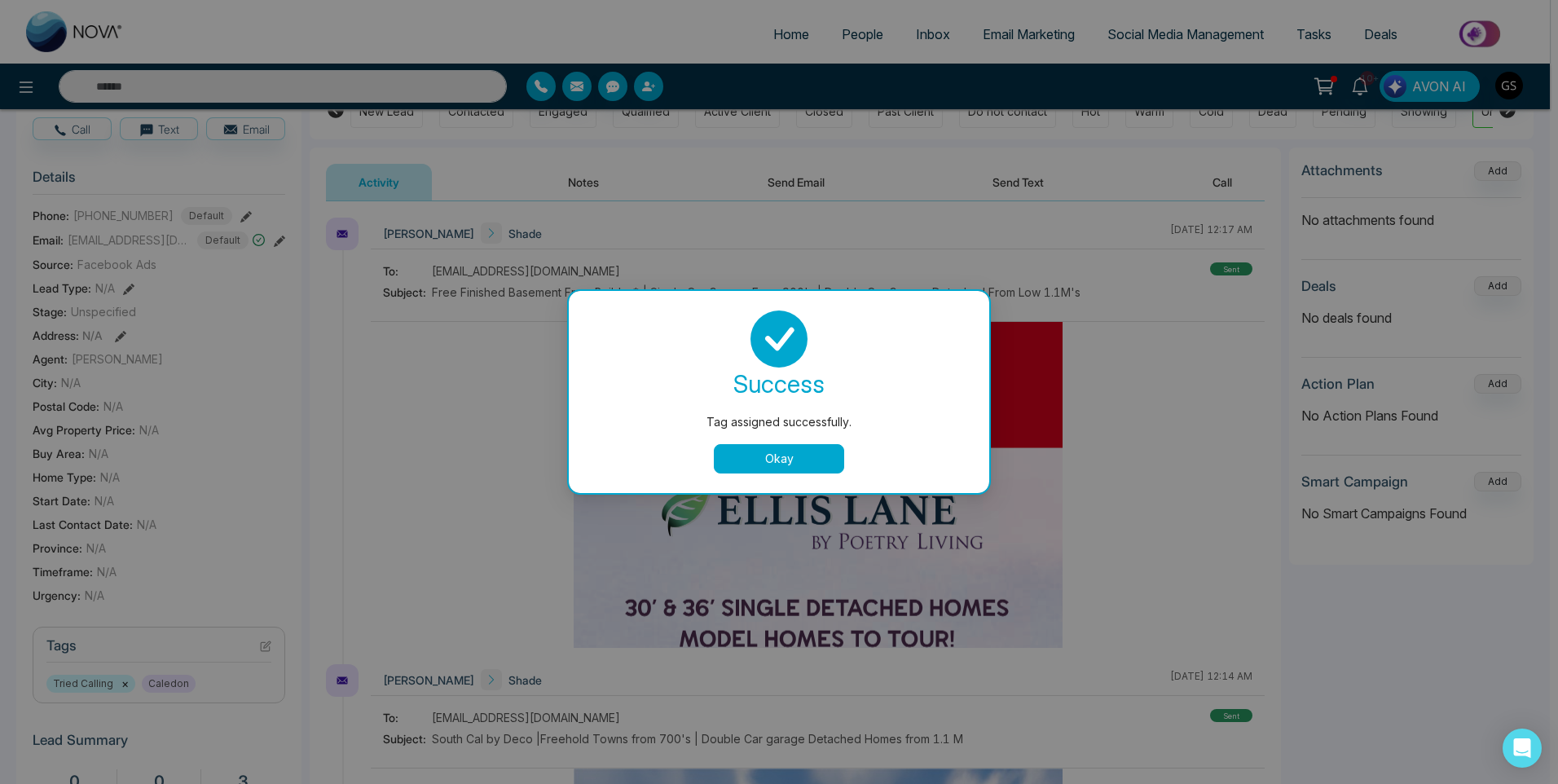
click at [900, 79] on div "Tag assigned successfully. success Tag assigned successfully. Okay" at bounding box center [779, 392] width 1558 height 784
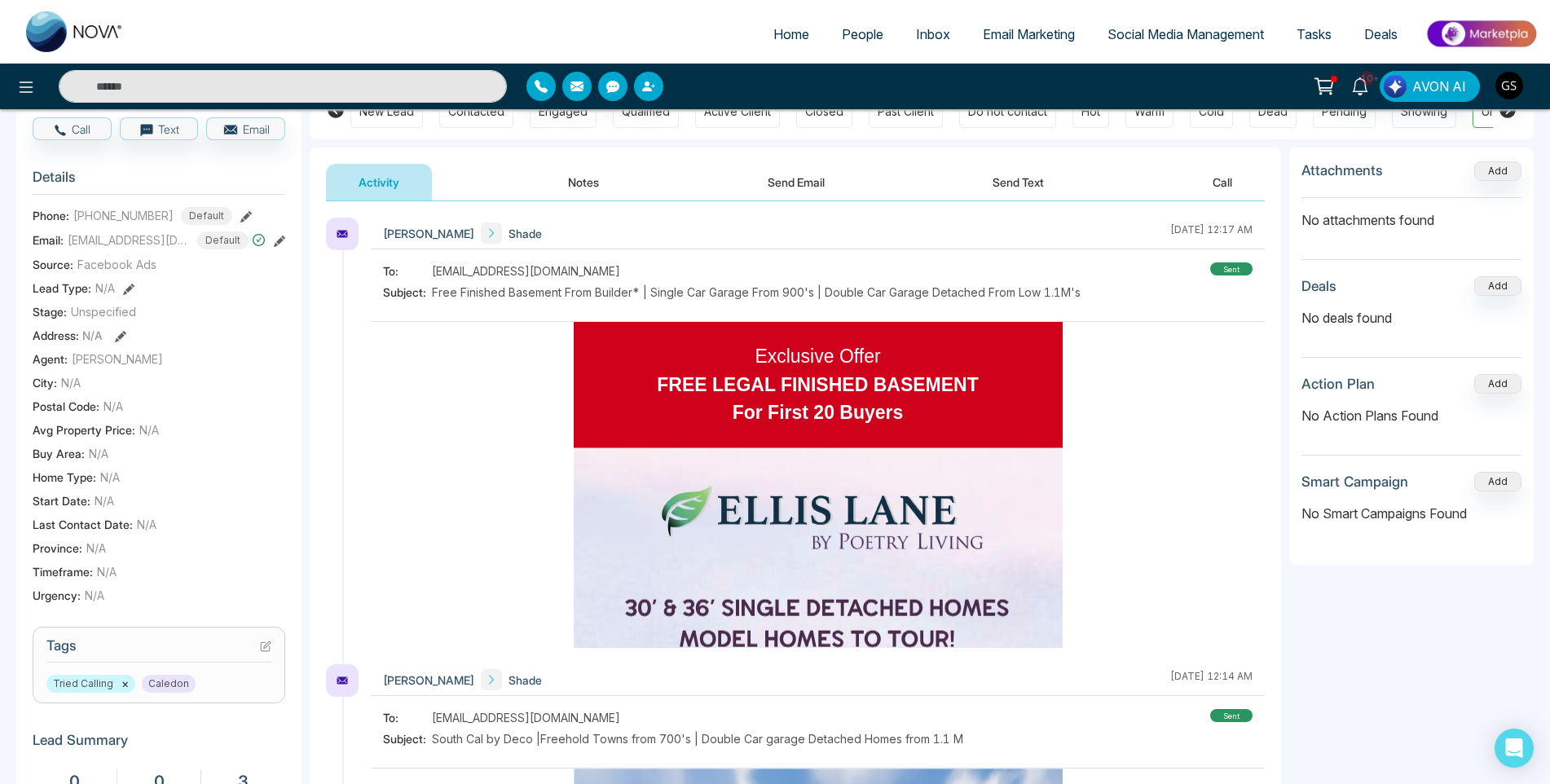
click at [849, 20] on link "People" at bounding box center [863, 35] width 74 height 31
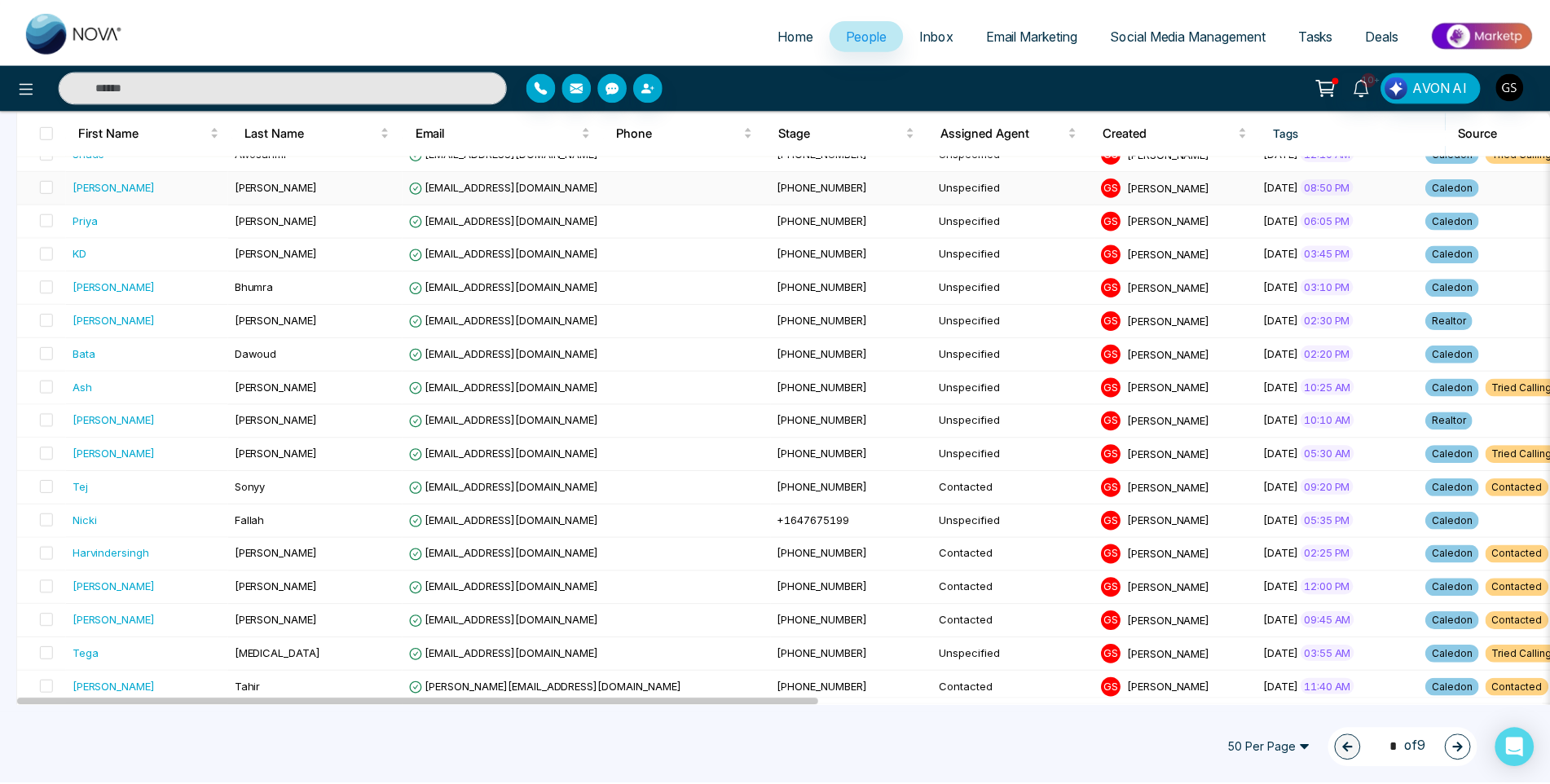
scroll to position [244, 0]
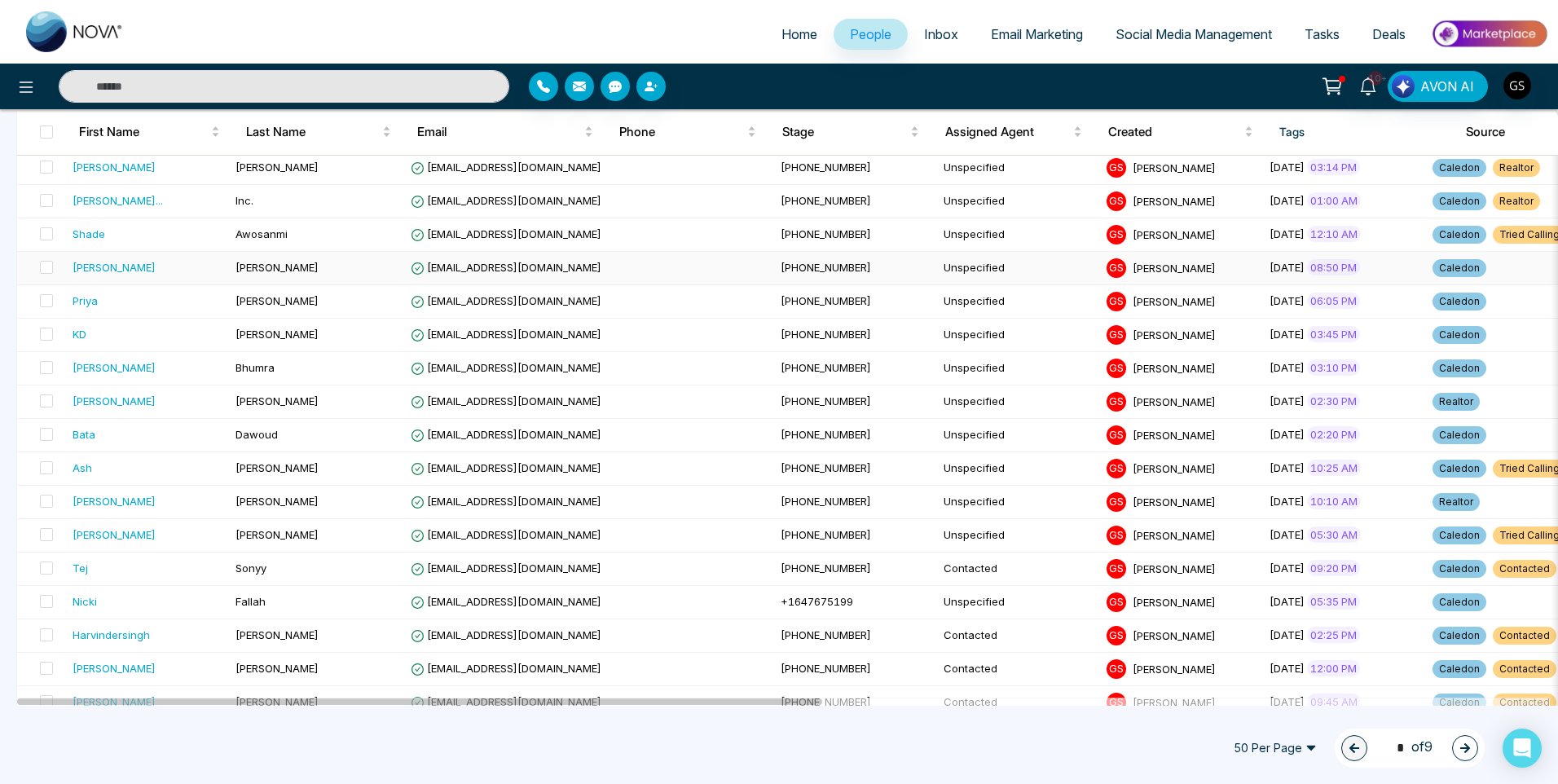
click at [546, 276] on td "[EMAIL_ADDRESS][DOMAIN_NAME]" at bounding box center [589, 268] width 370 height 34
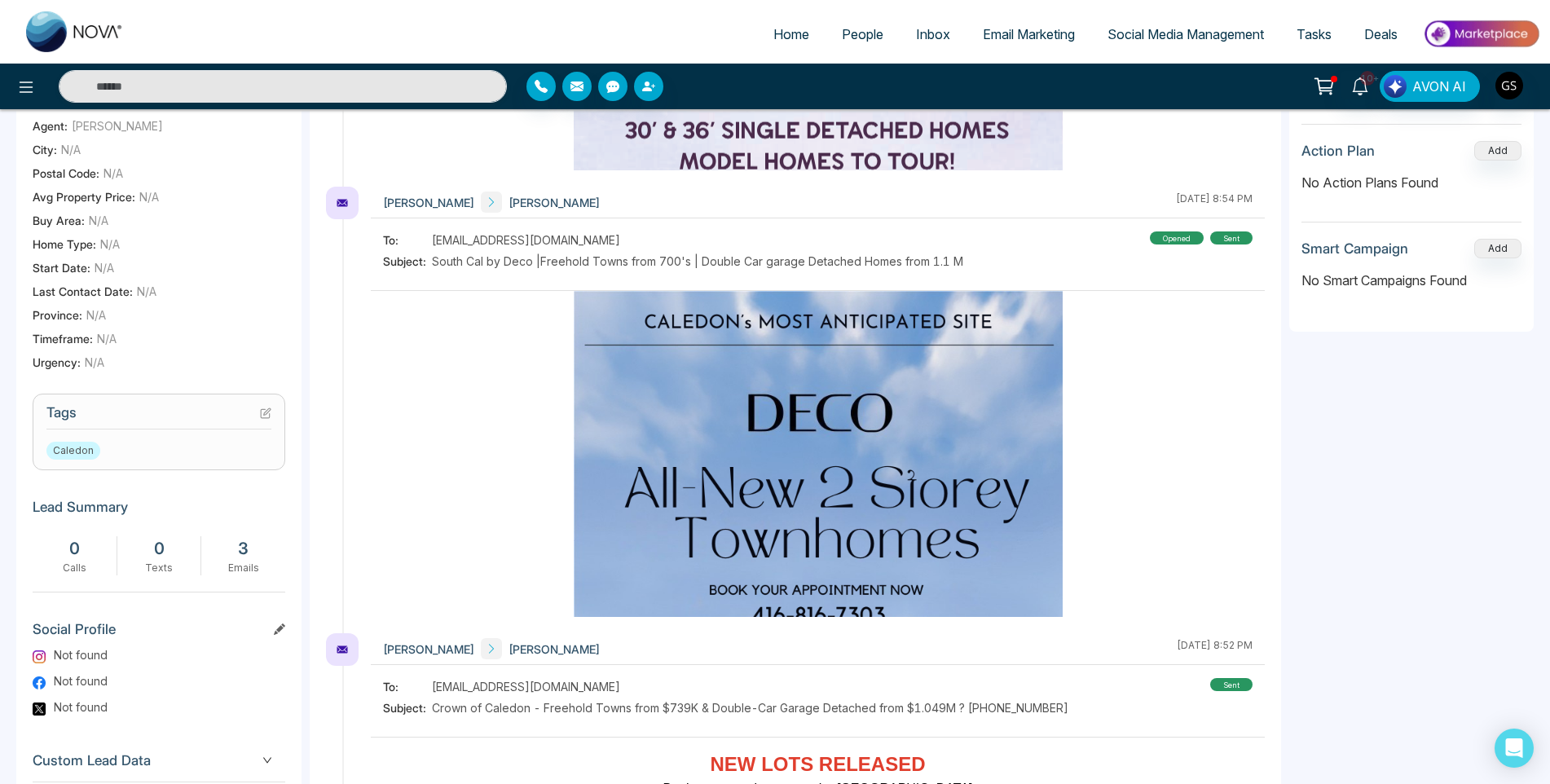
scroll to position [407, 0]
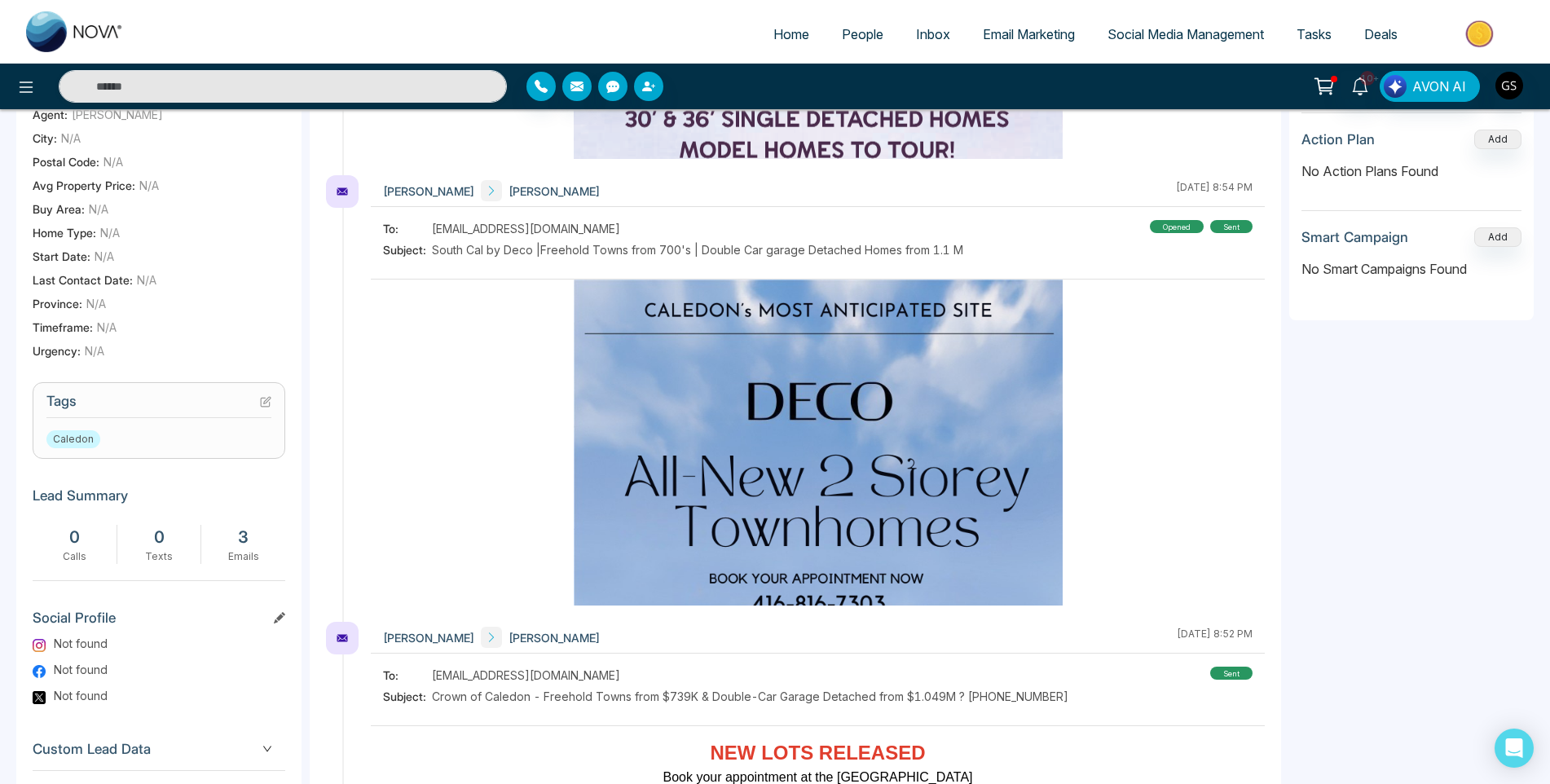
click at [268, 401] on icon at bounding box center [268, 400] width 7 height 7
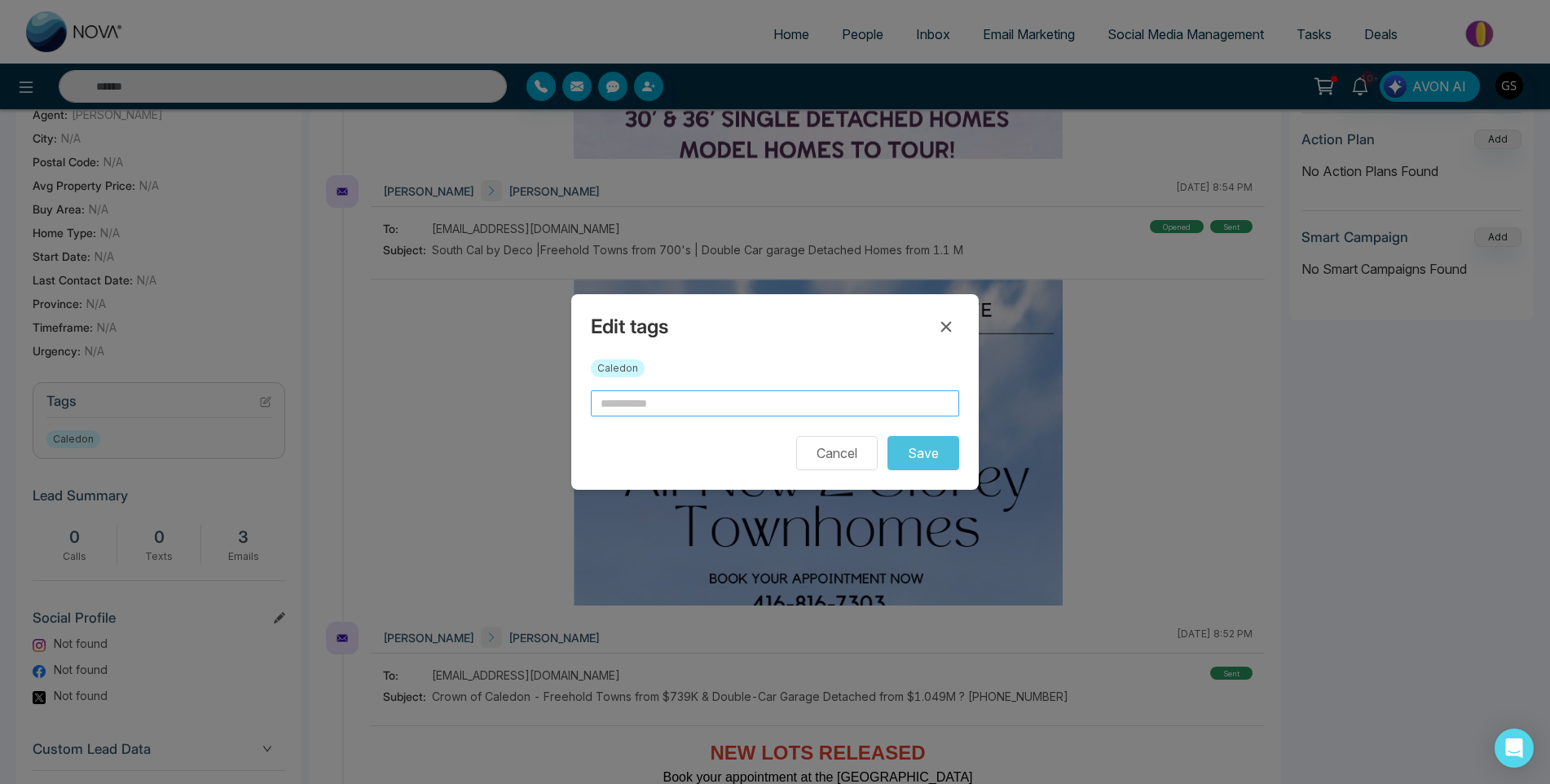
click at [734, 411] on input "text" at bounding box center [775, 403] width 369 height 26
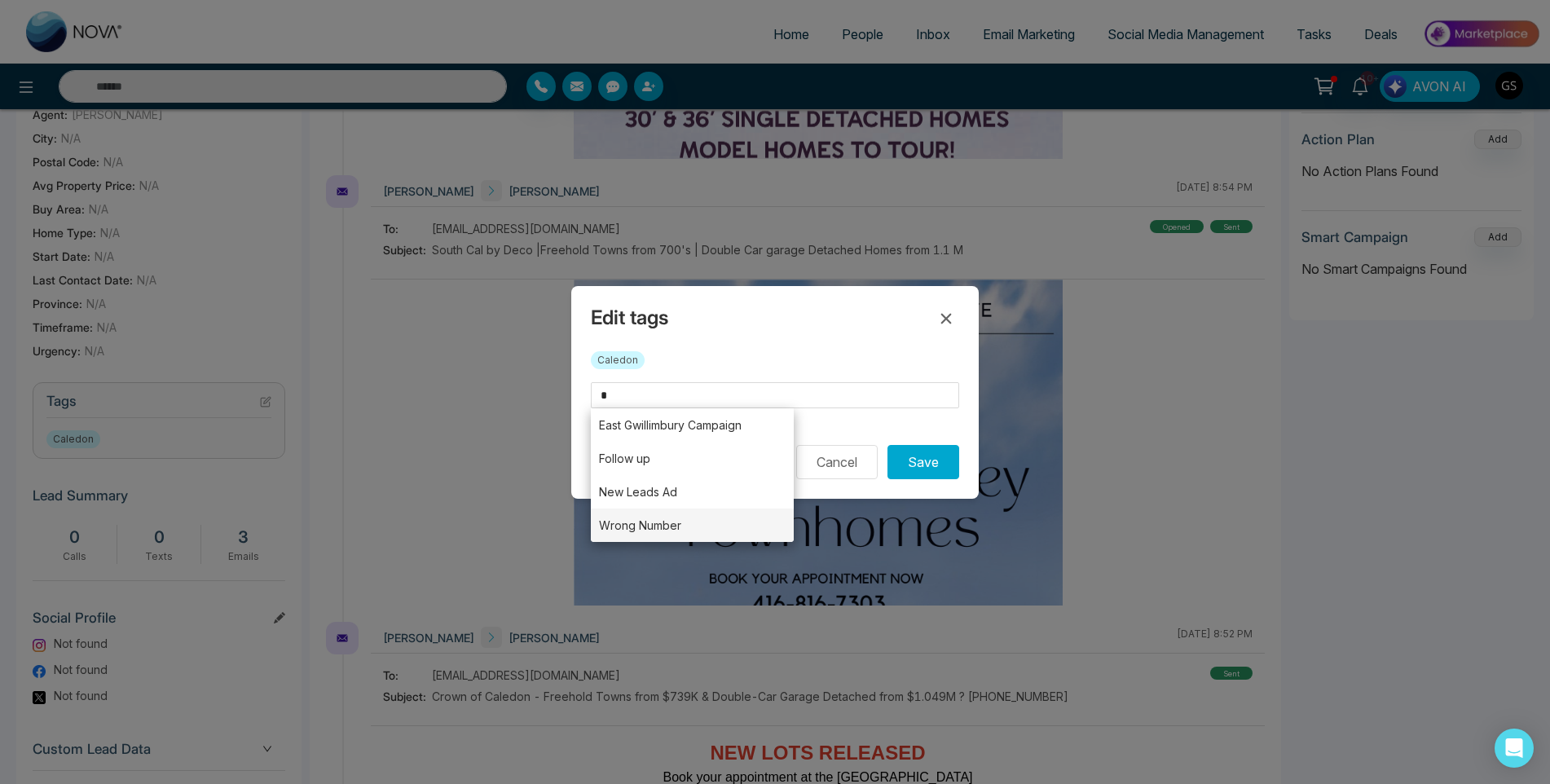
click at [693, 527] on li "Wrong Number" at bounding box center [692, 525] width 203 height 34
type input "**********"
click at [919, 456] on button "Save" at bounding box center [923, 462] width 72 height 35
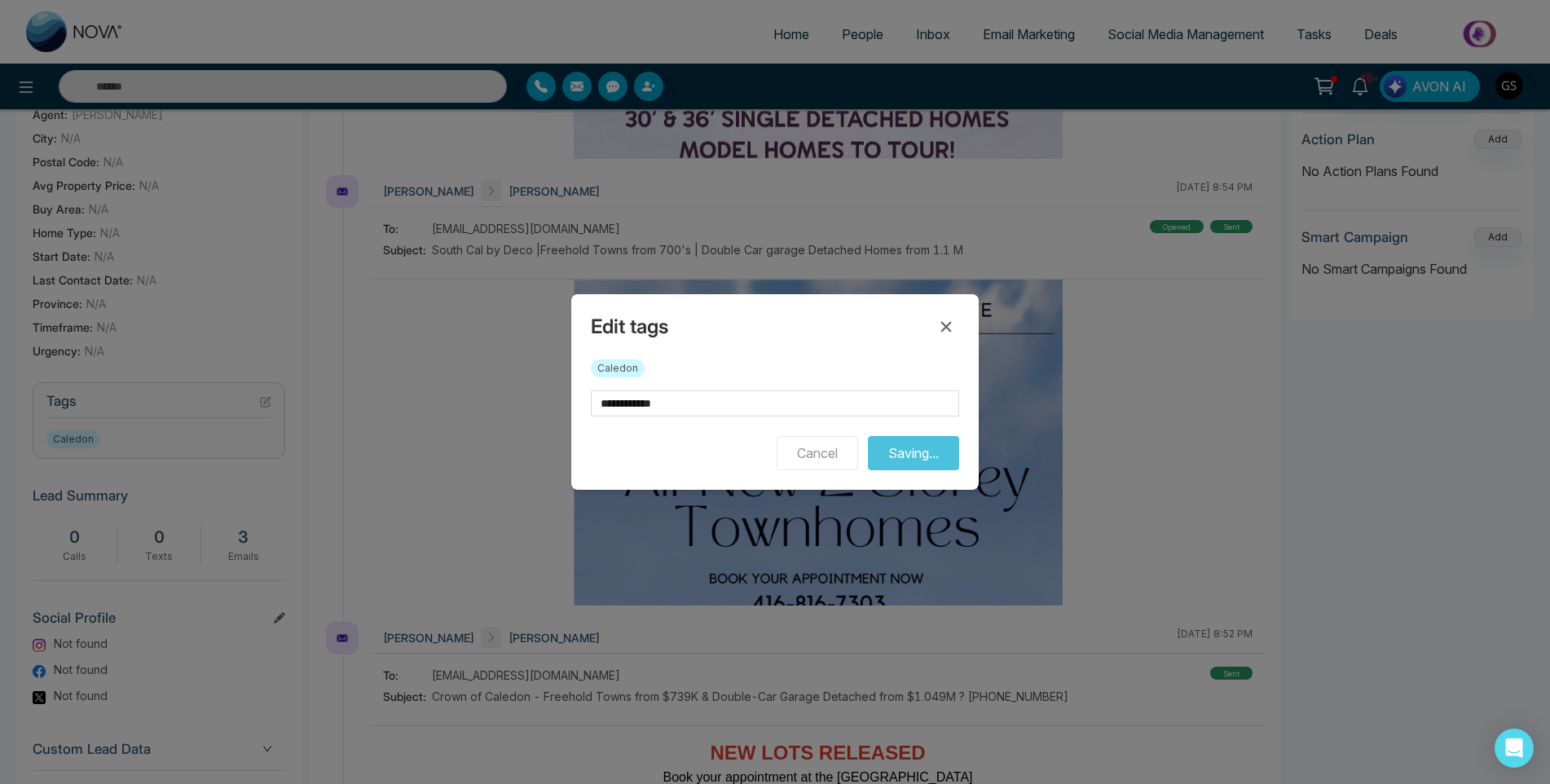
click at [1139, 146] on div "**********" at bounding box center [775, 392] width 1550 height 784
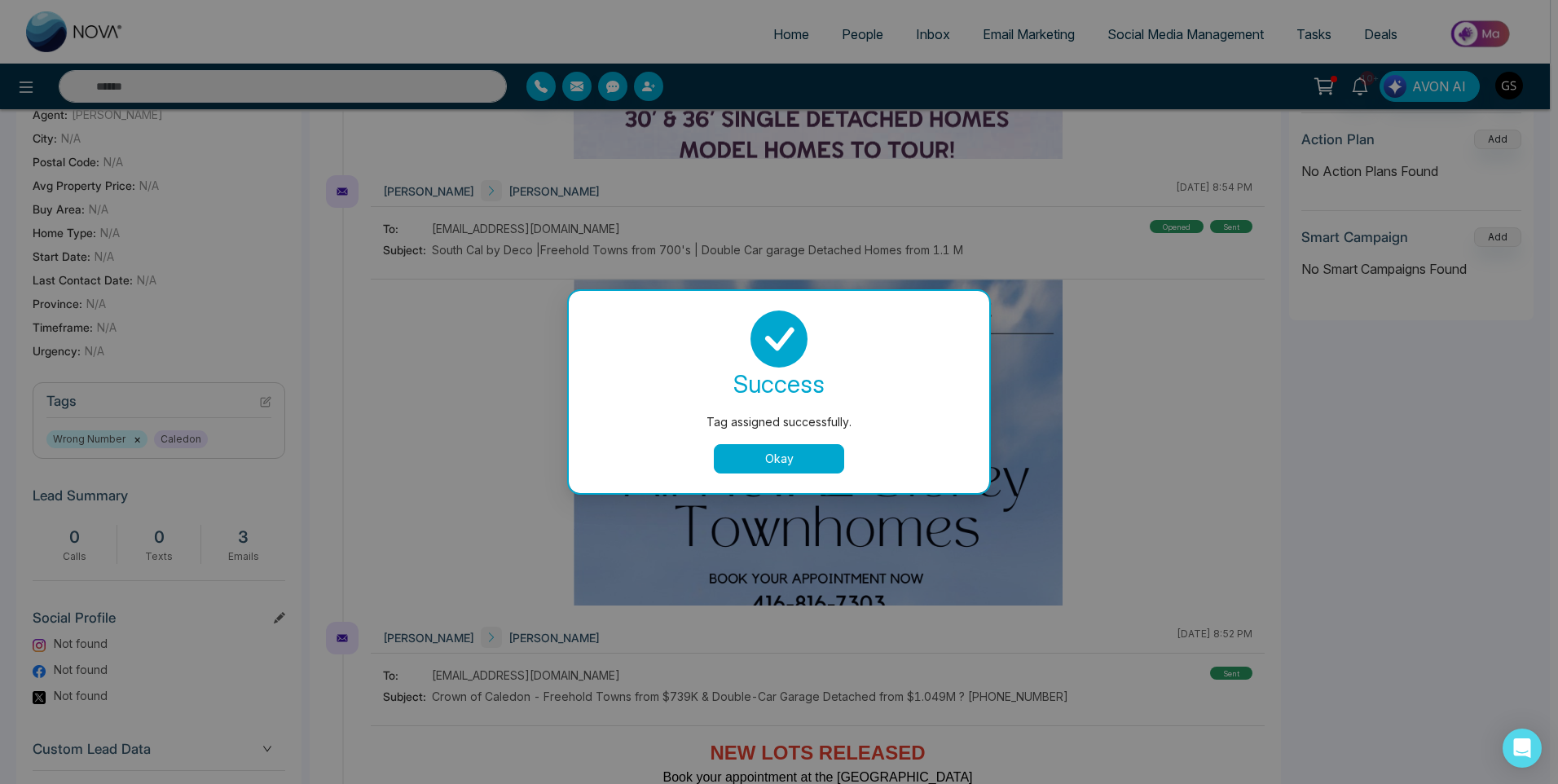
click at [1136, 129] on div "Tag assigned successfully. success Tag assigned successfully. Okay" at bounding box center [779, 392] width 1558 height 784
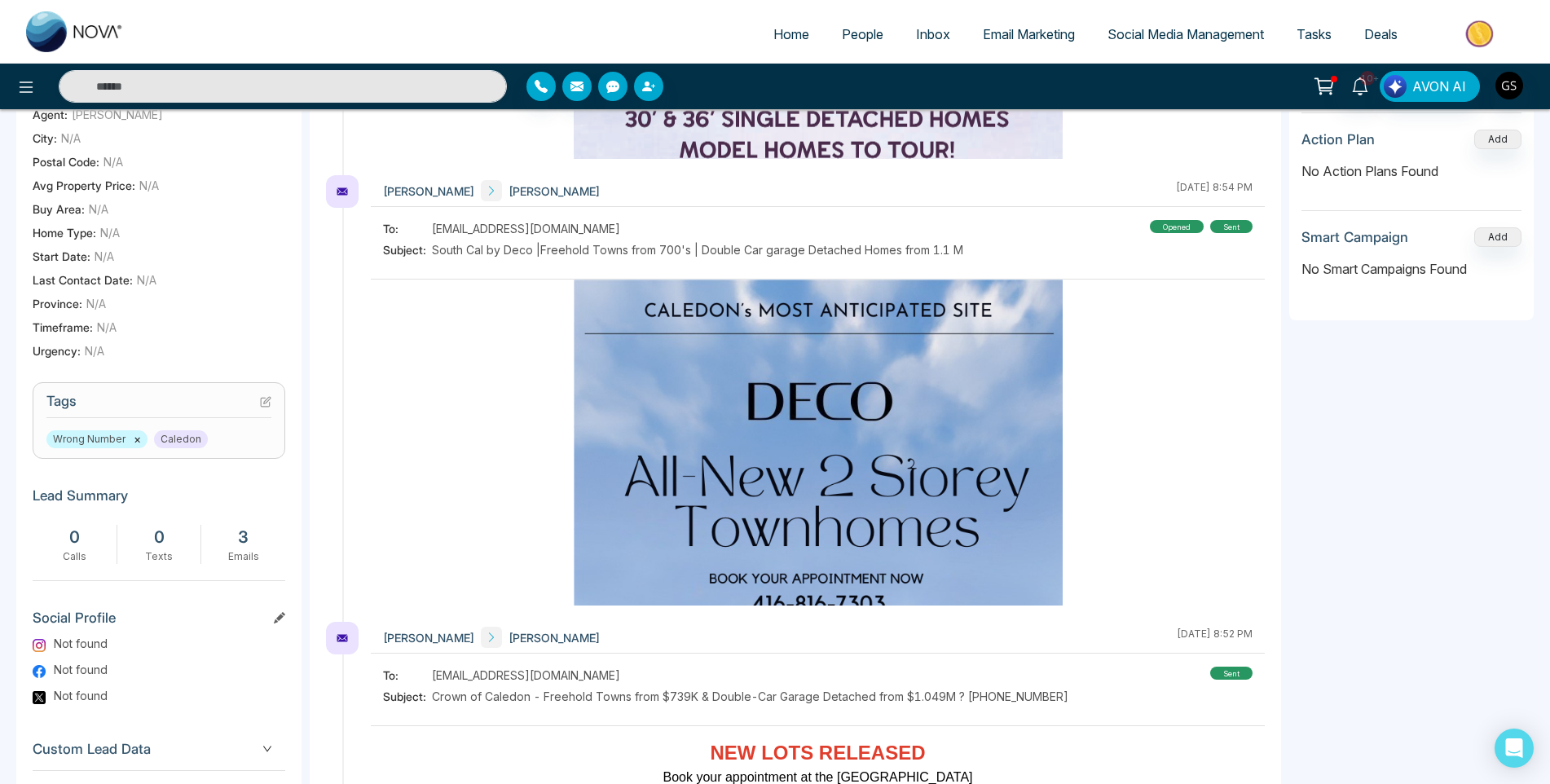
click at [856, 26] on span "People" at bounding box center [863, 35] width 42 height 16
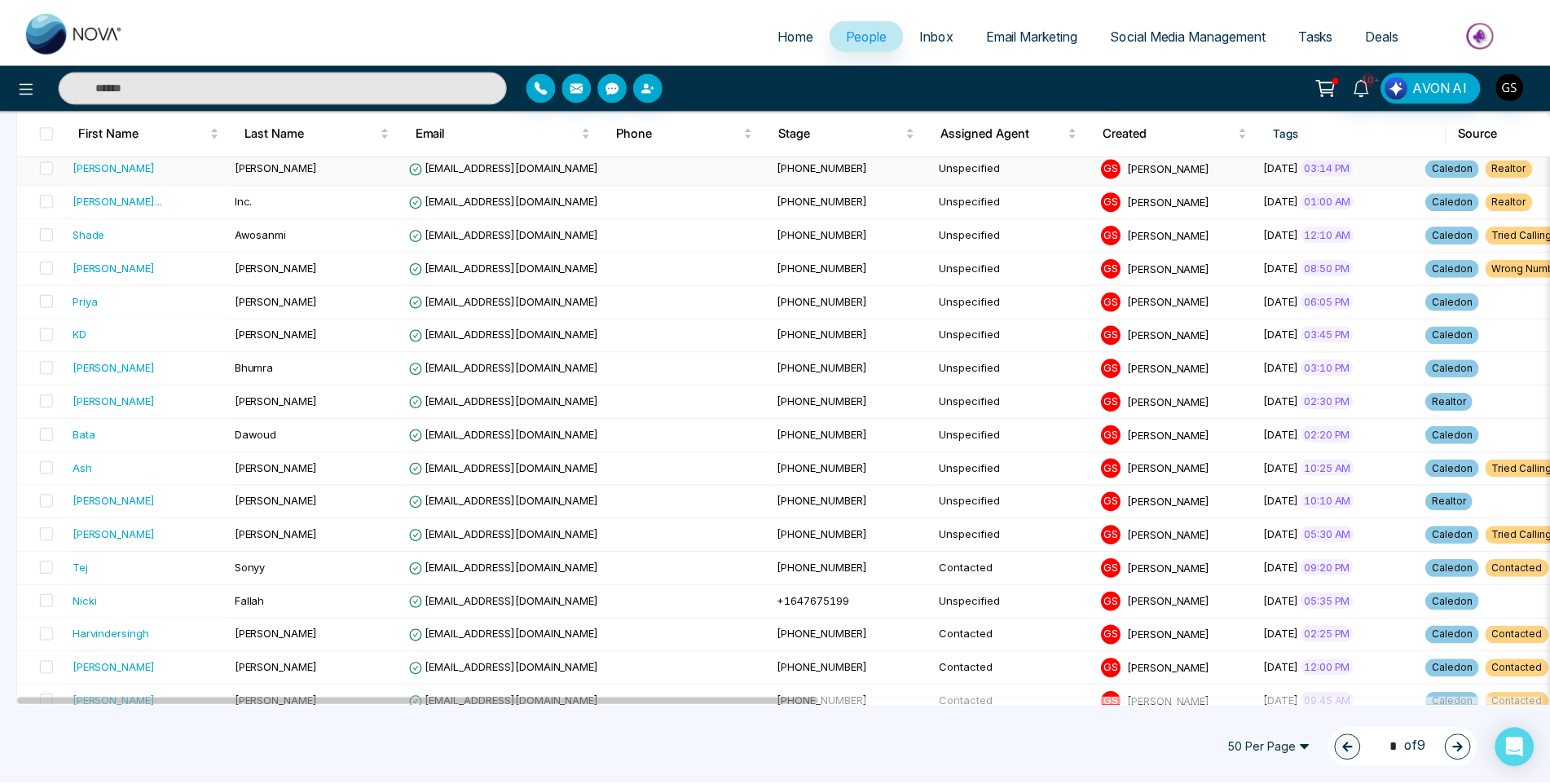
scroll to position [326, 0]
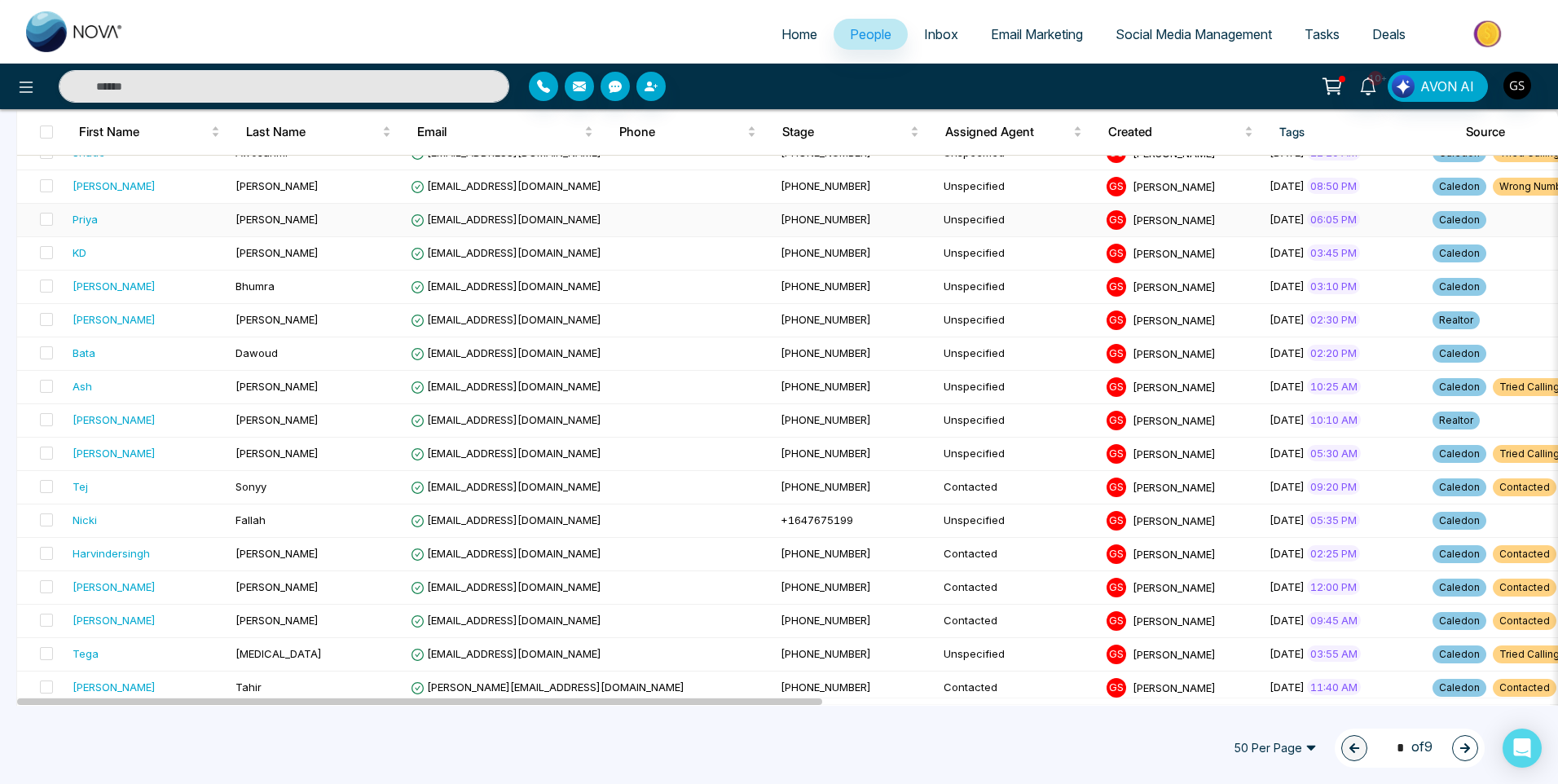
click at [513, 217] on span "[EMAIL_ADDRESS][DOMAIN_NAME]" at bounding box center [506, 219] width 191 height 13
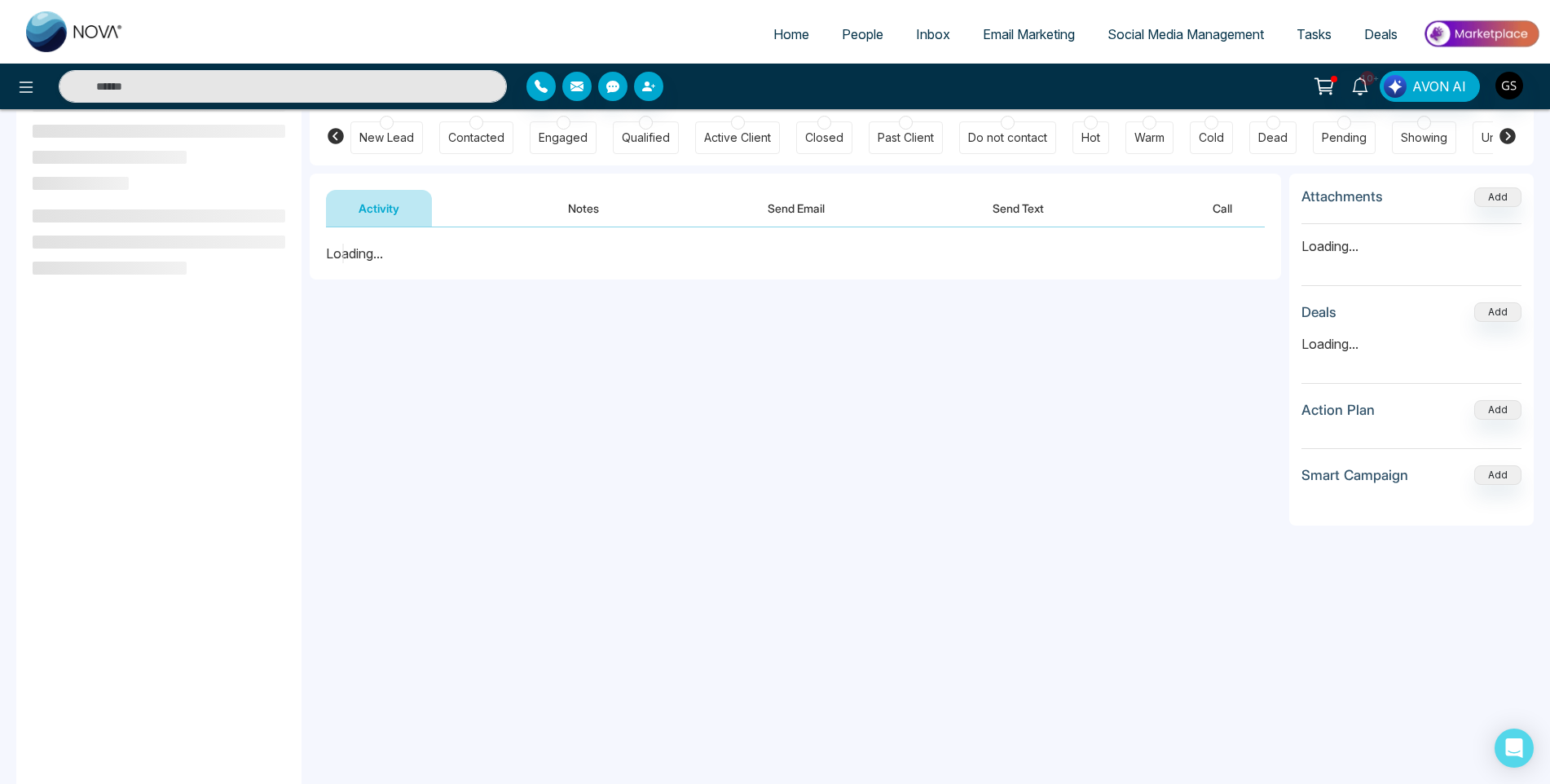
scroll to position [163, 0]
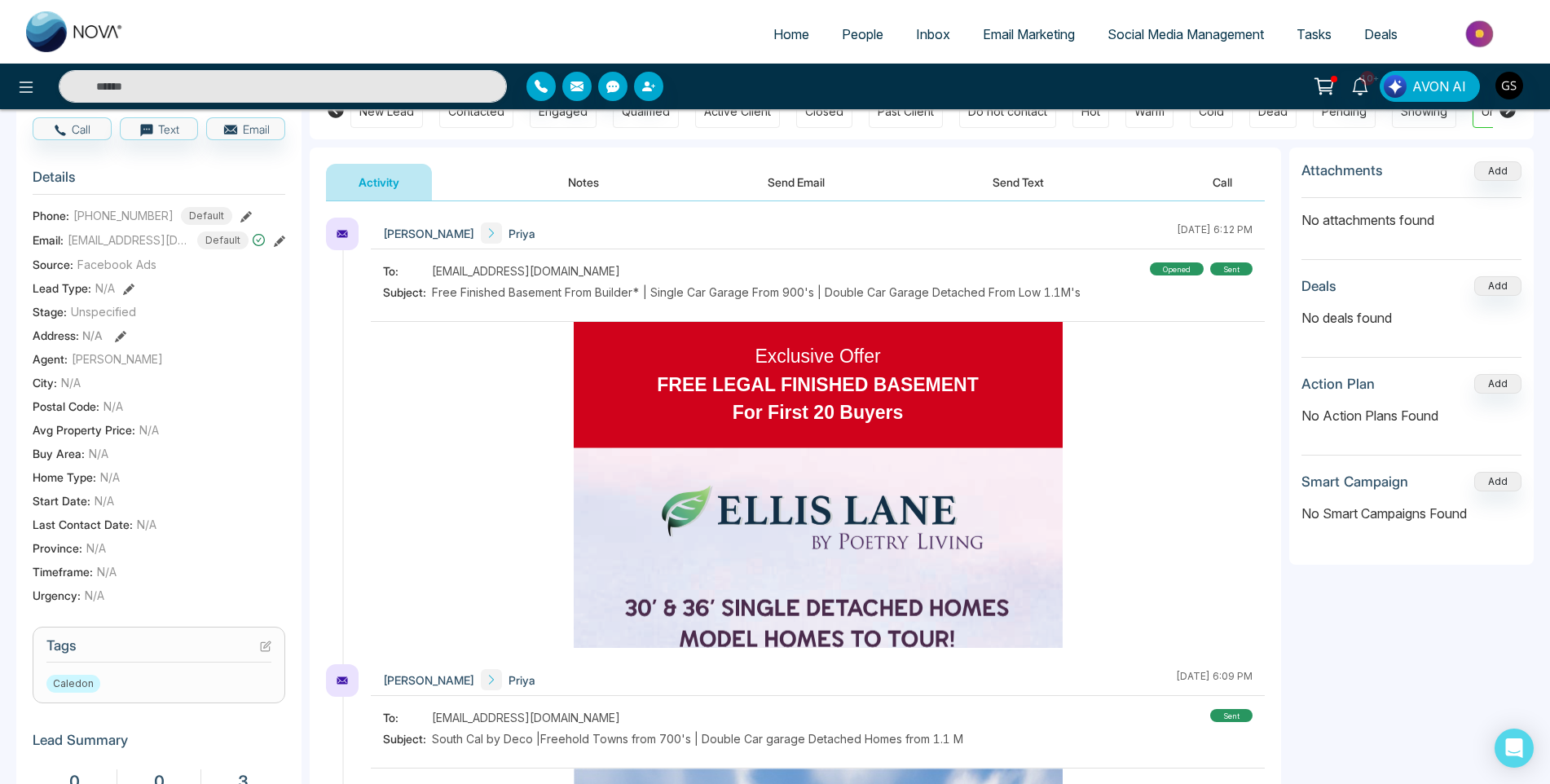
click at [269, 645] on icon at bounding box center [266, 646] width 12 height 12
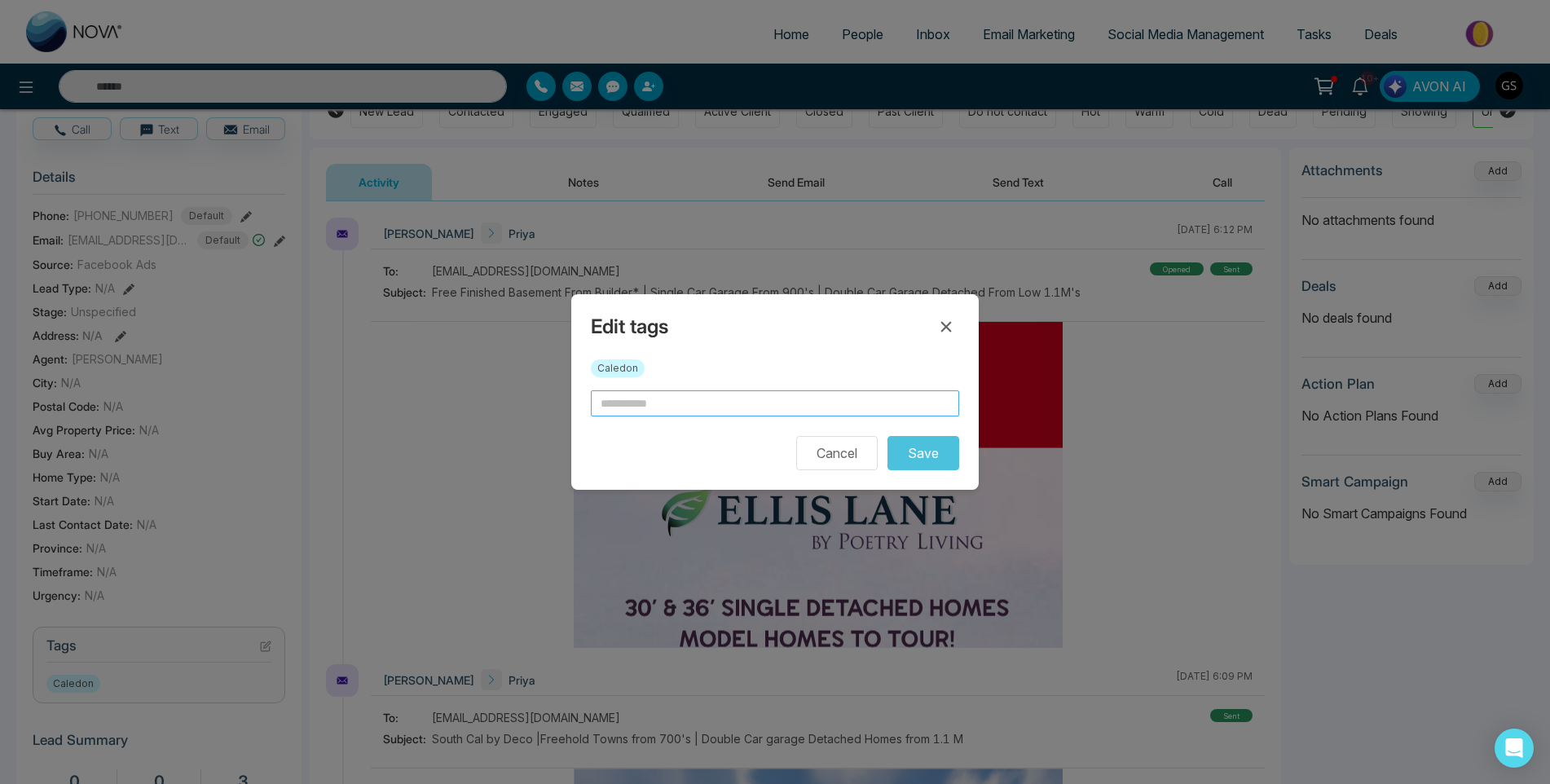
click at [680, 406] on input "text" at bounding box center [775, 403] width 369 height 26
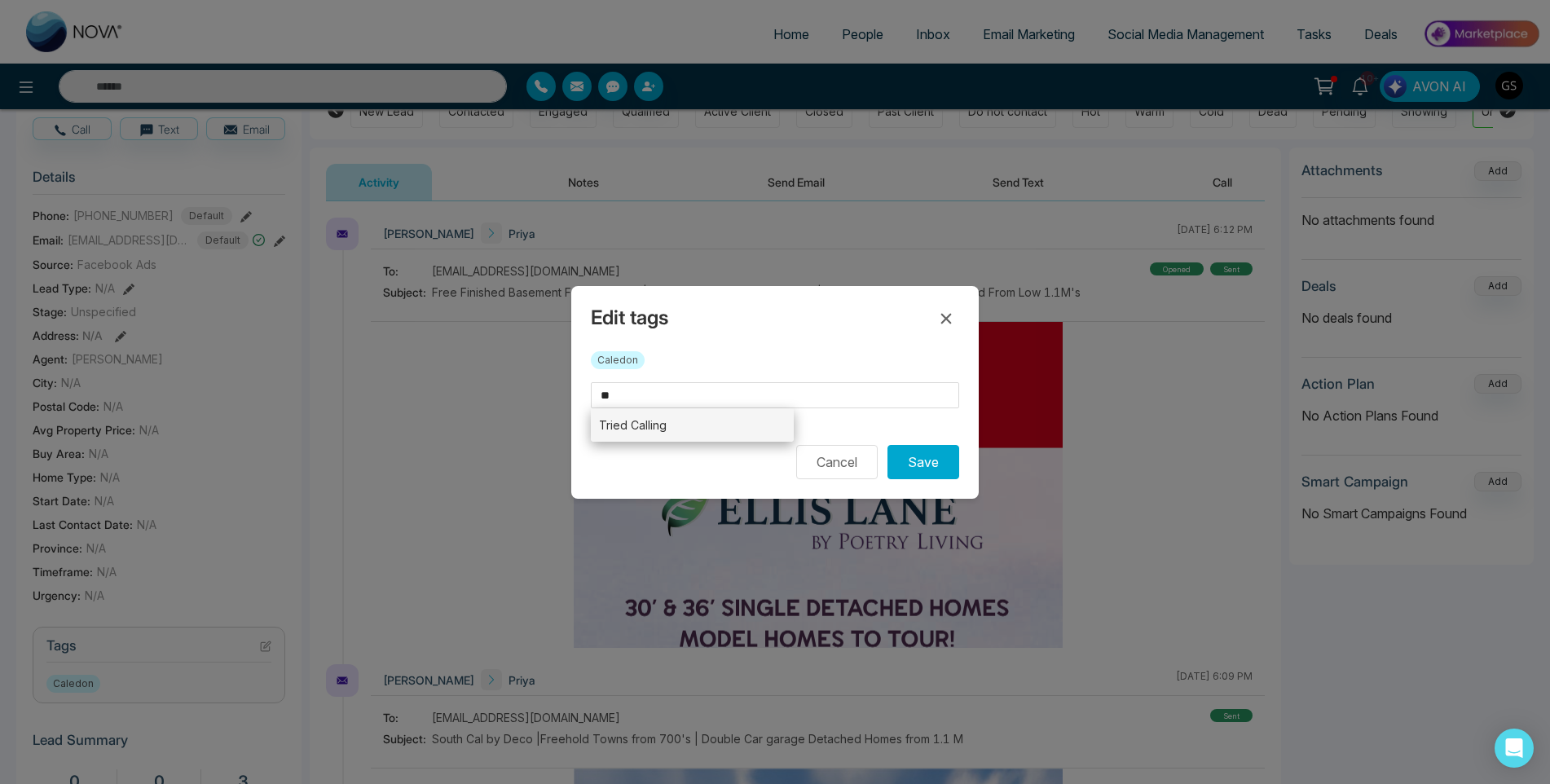
click at [680, 421] on li "Tried Calling" at bounding box center [692, 424] width 203 height 34
type input "**********"
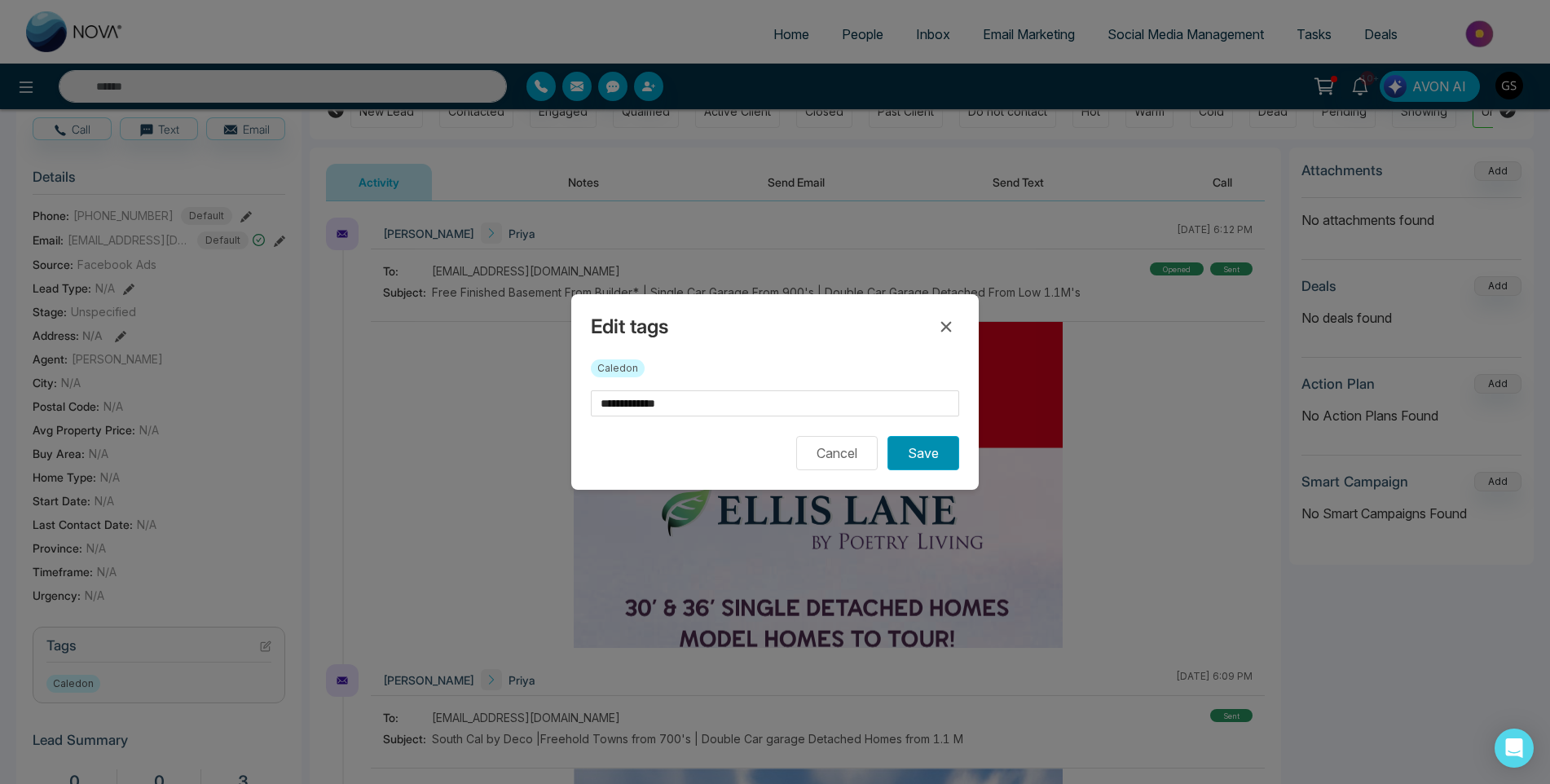
click at [918, 439] on button "Save" at bounding box center [923, 453] width 72 height 35
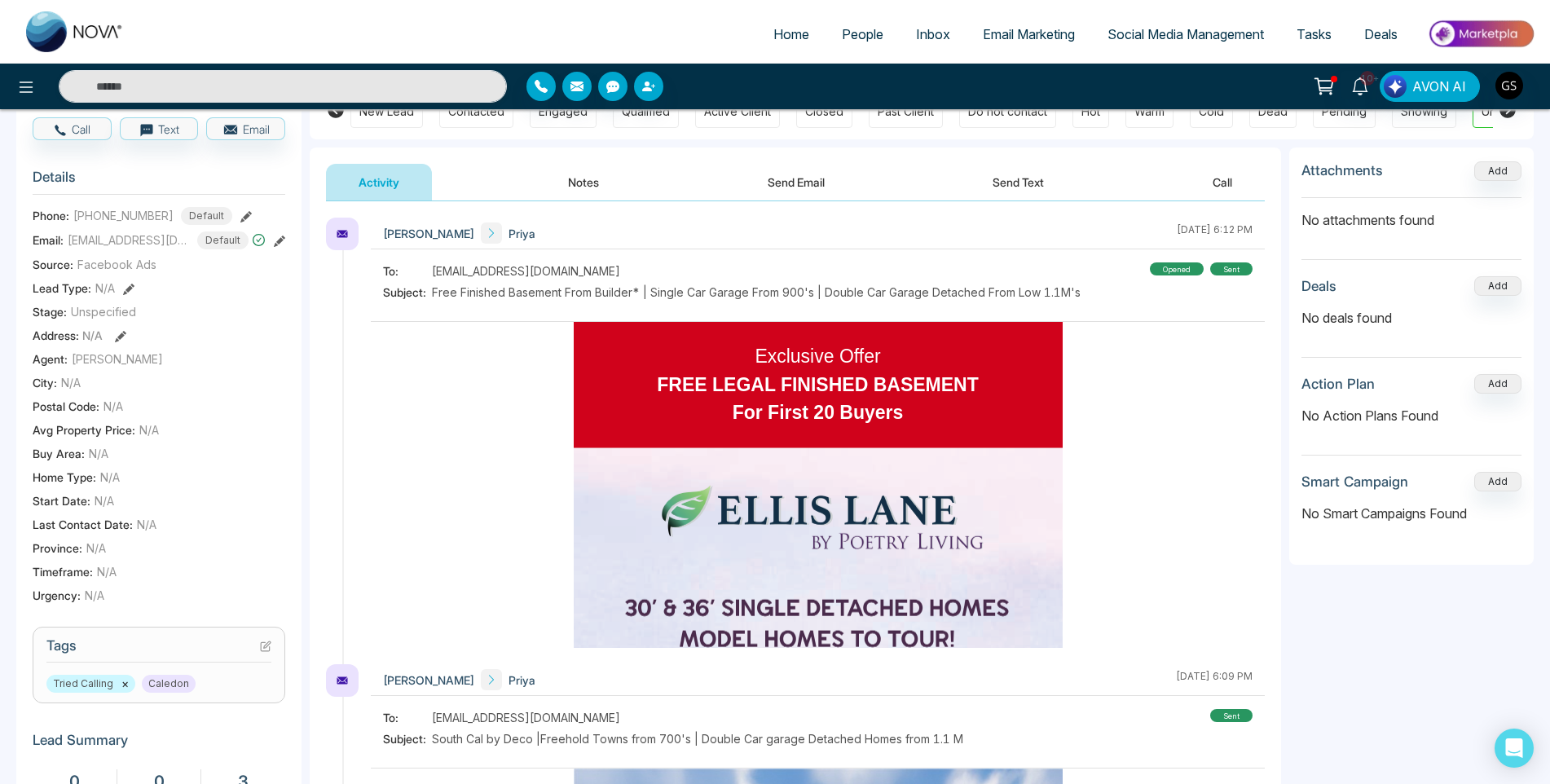
click at [859, 33] on span "People" at bounding box center [863, 35] width 42 height 16
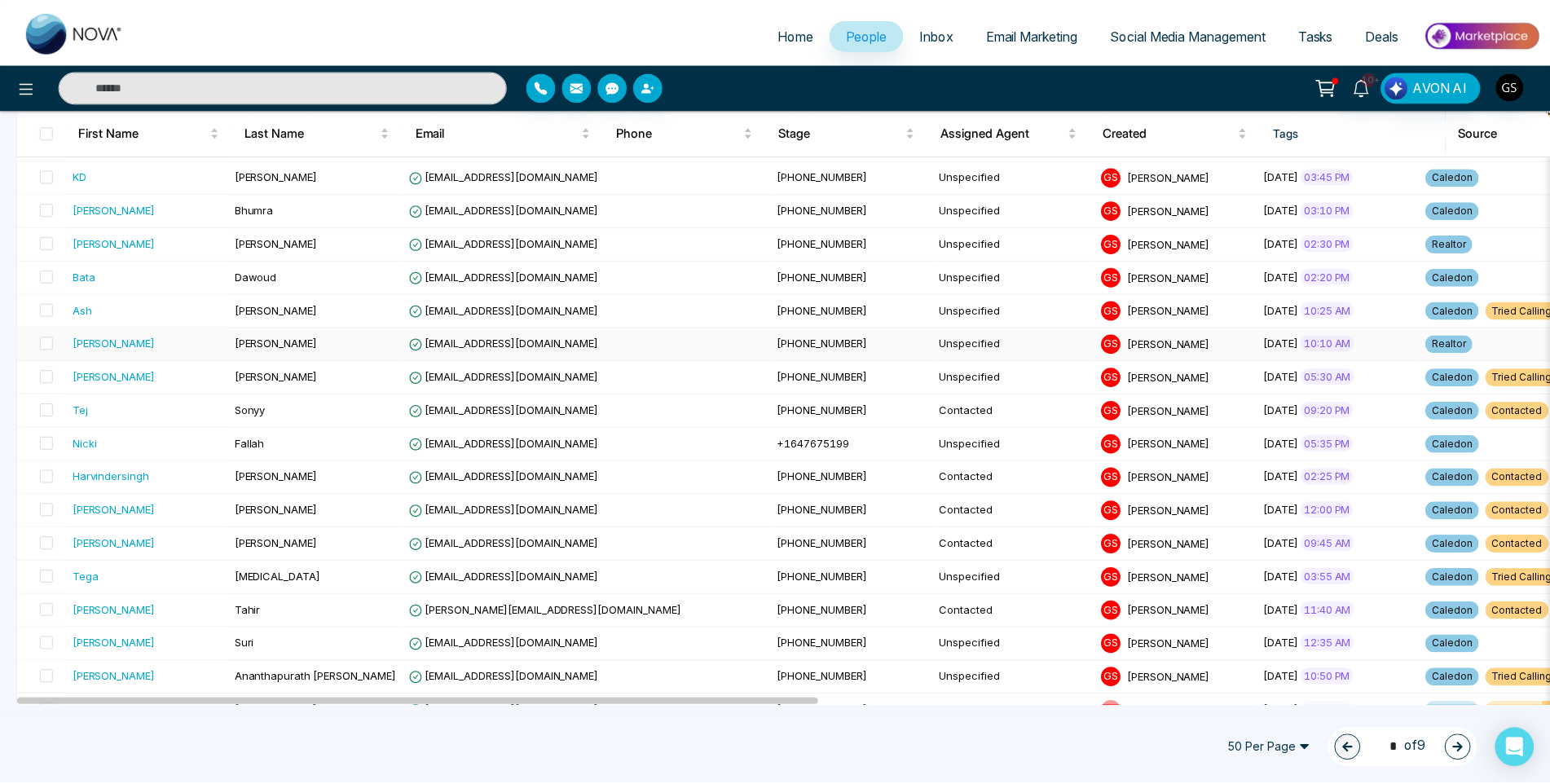
scroll to position [407, 0]
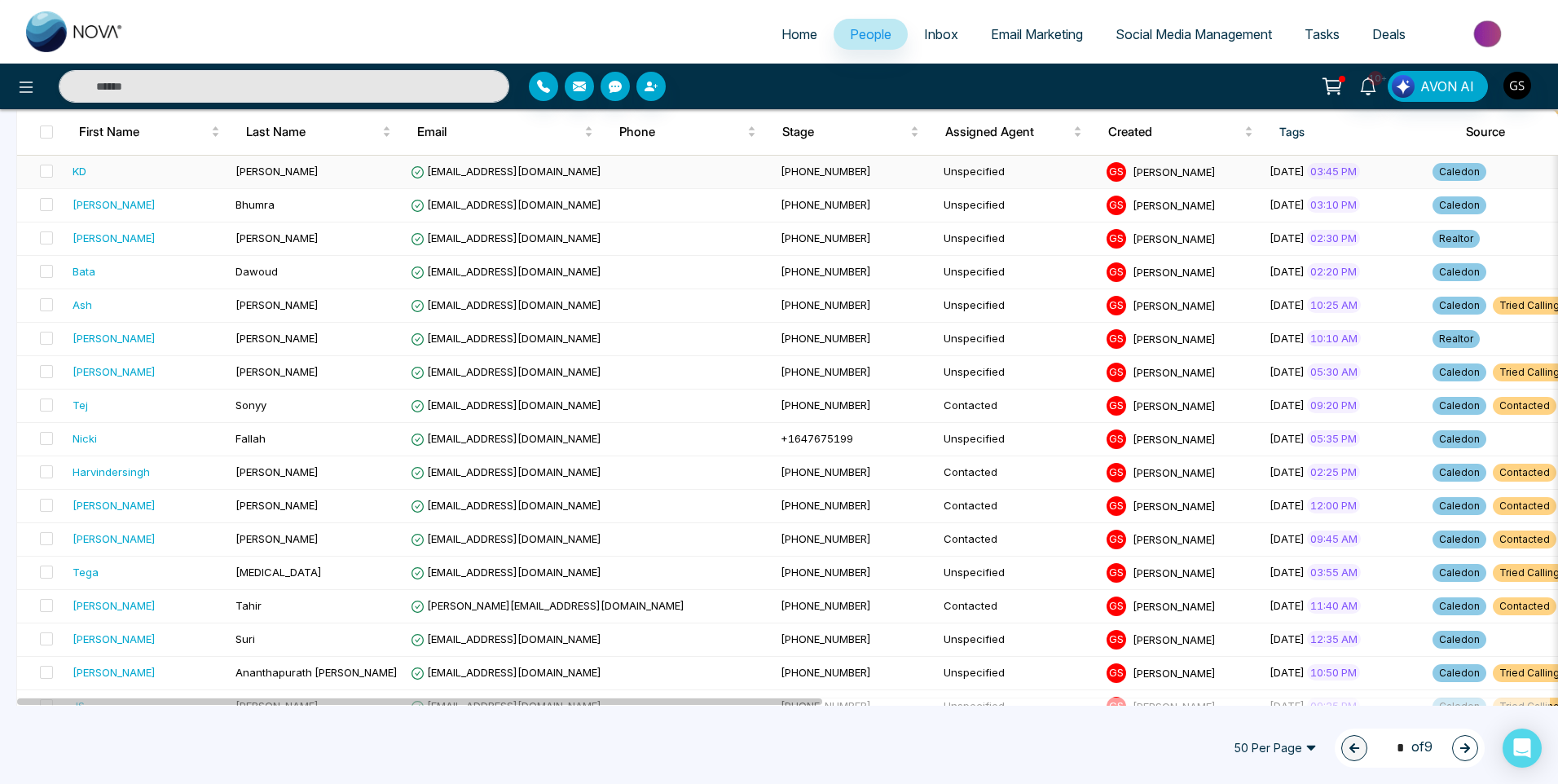
click at [537, 169] on span "[EMAIL_ADDRESS][DOMAIN_NAME]" at bounding box center [506, 171] width 191 height 13
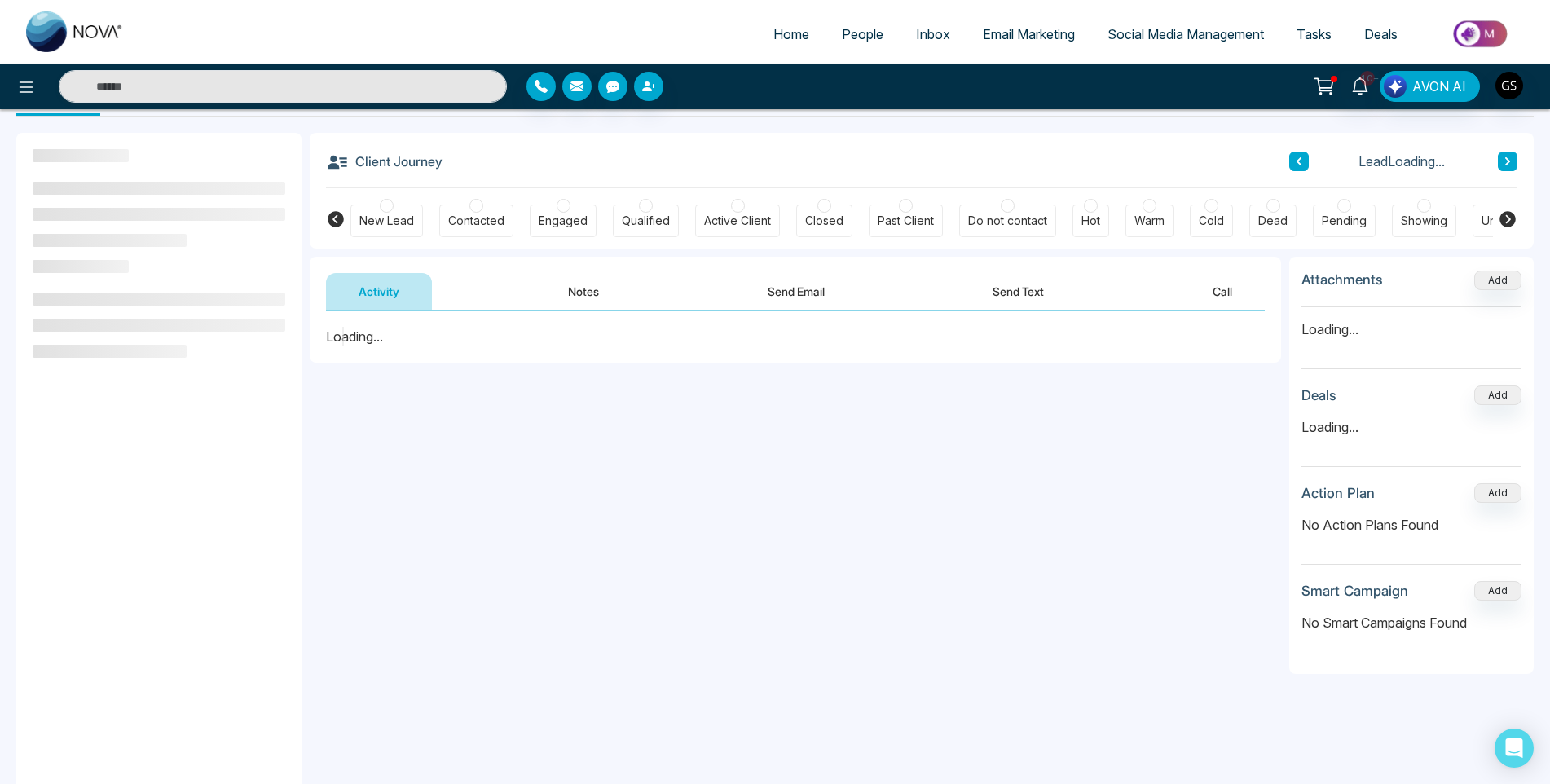
scroll to position [219, 0]
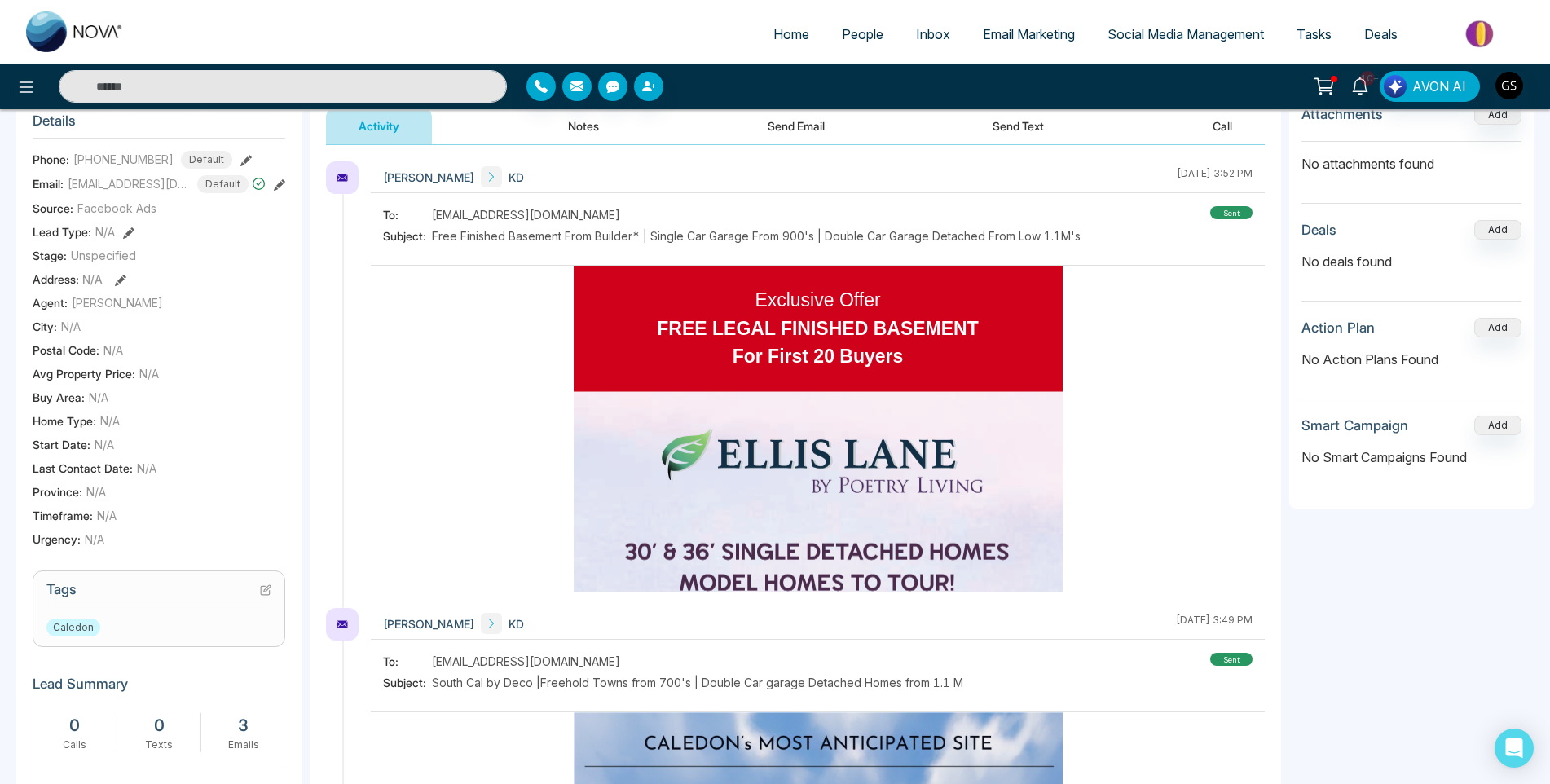
click at [272, 587] on section "Tags Caledon" at bounding box center [159, 608] width 253 height 77
click at [268, 591] on icon at bounding box center [266, 590] width 12 height 12
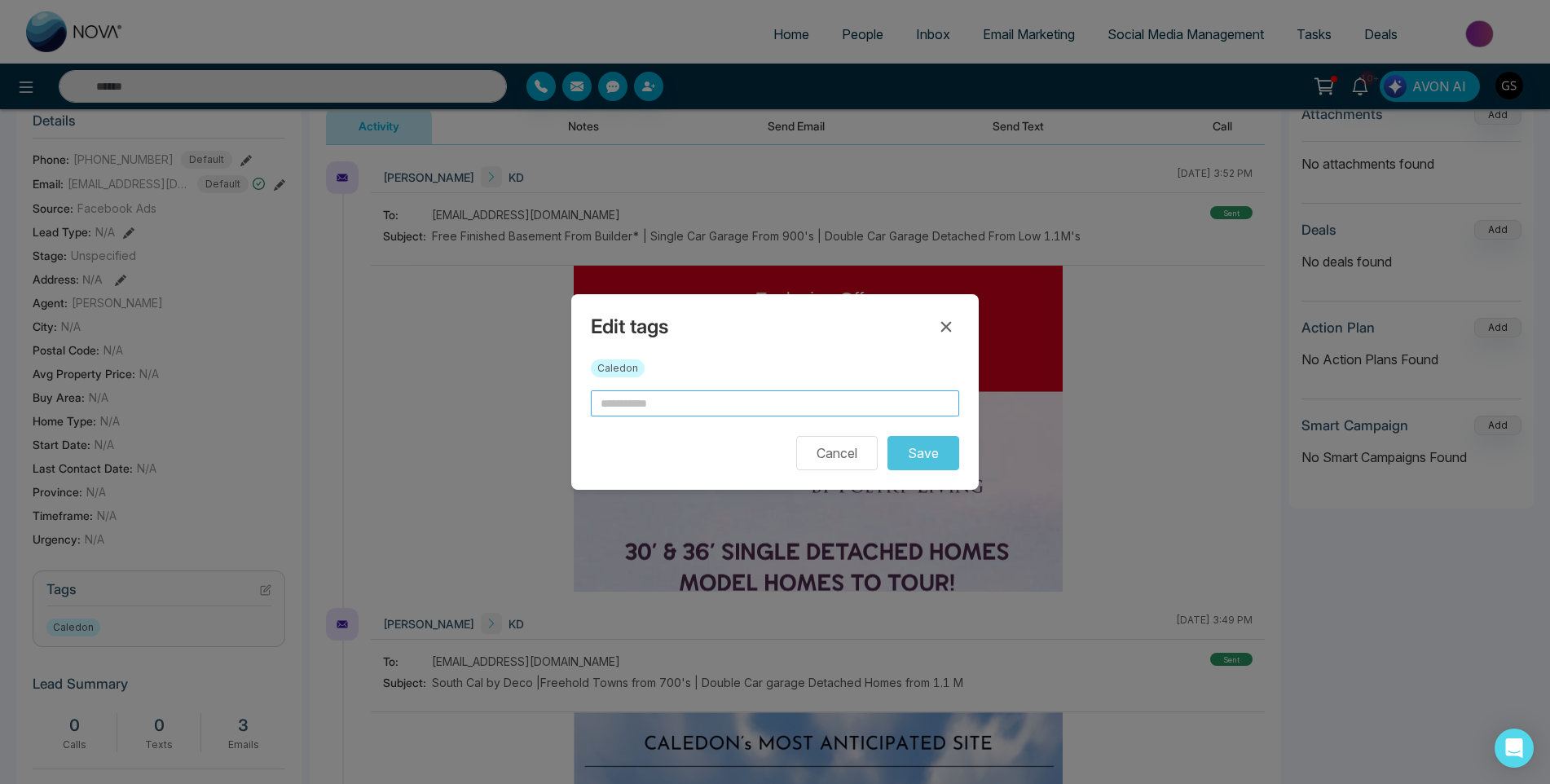
click at [680, 399] on input "text" at bounding box center [775, 403] width 369 height 26
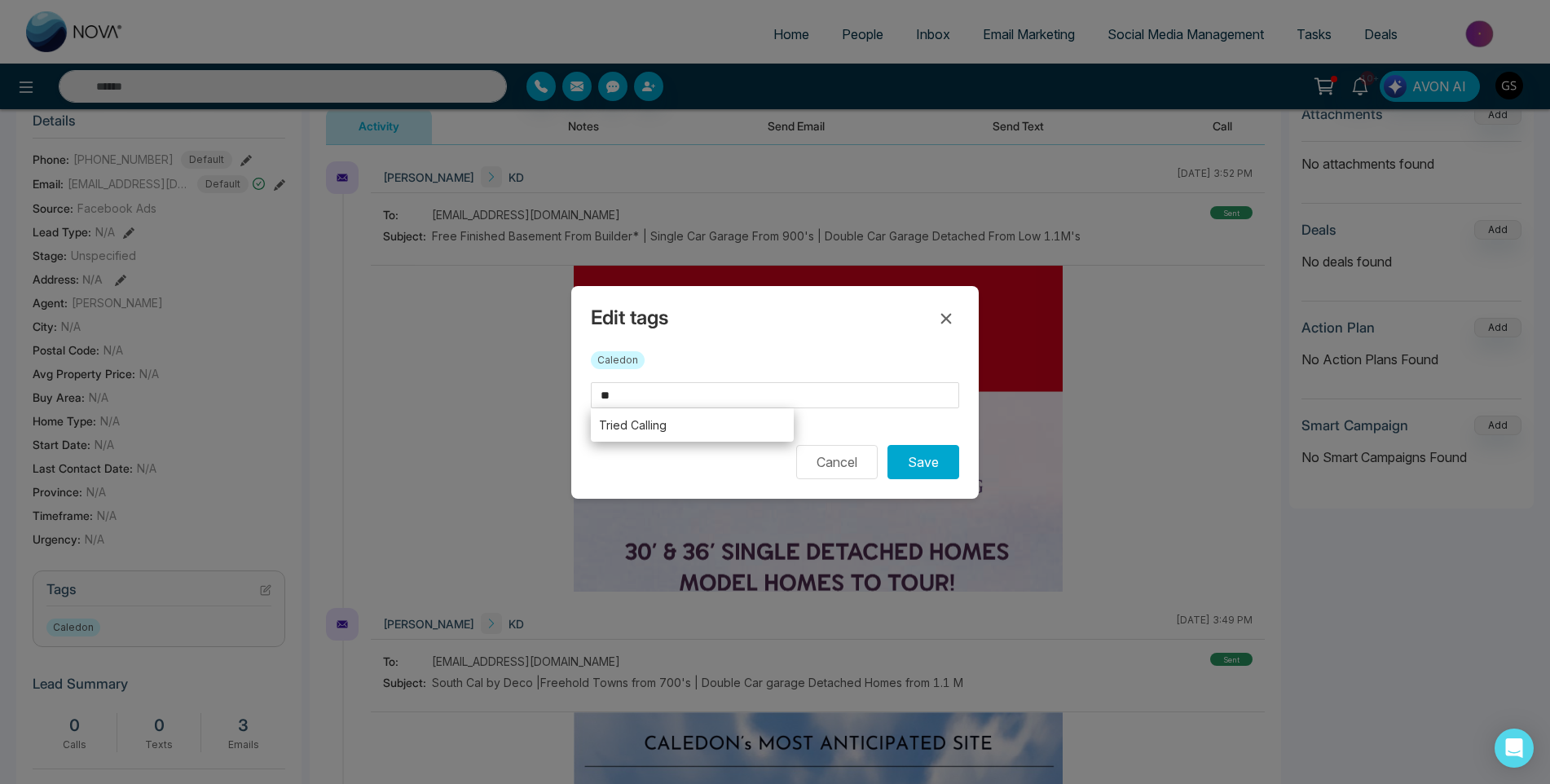
click at [655, 428] on li "Tried Calling" at bounding box center [692, 424] width 203 height 34
type input "**********"
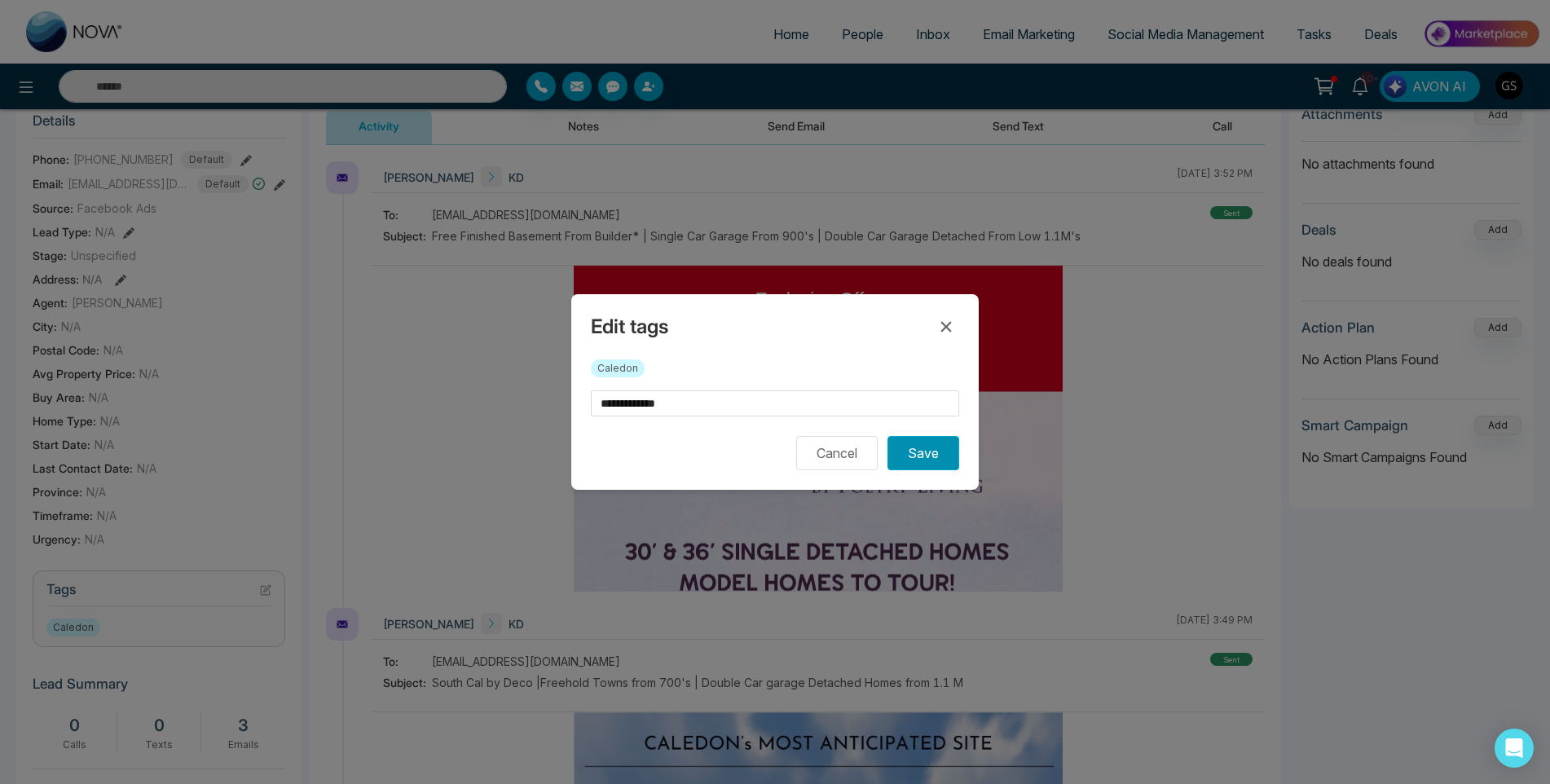
click at [893, 447] on button "Save" at bounding box center [923, 453] width 72 height 35
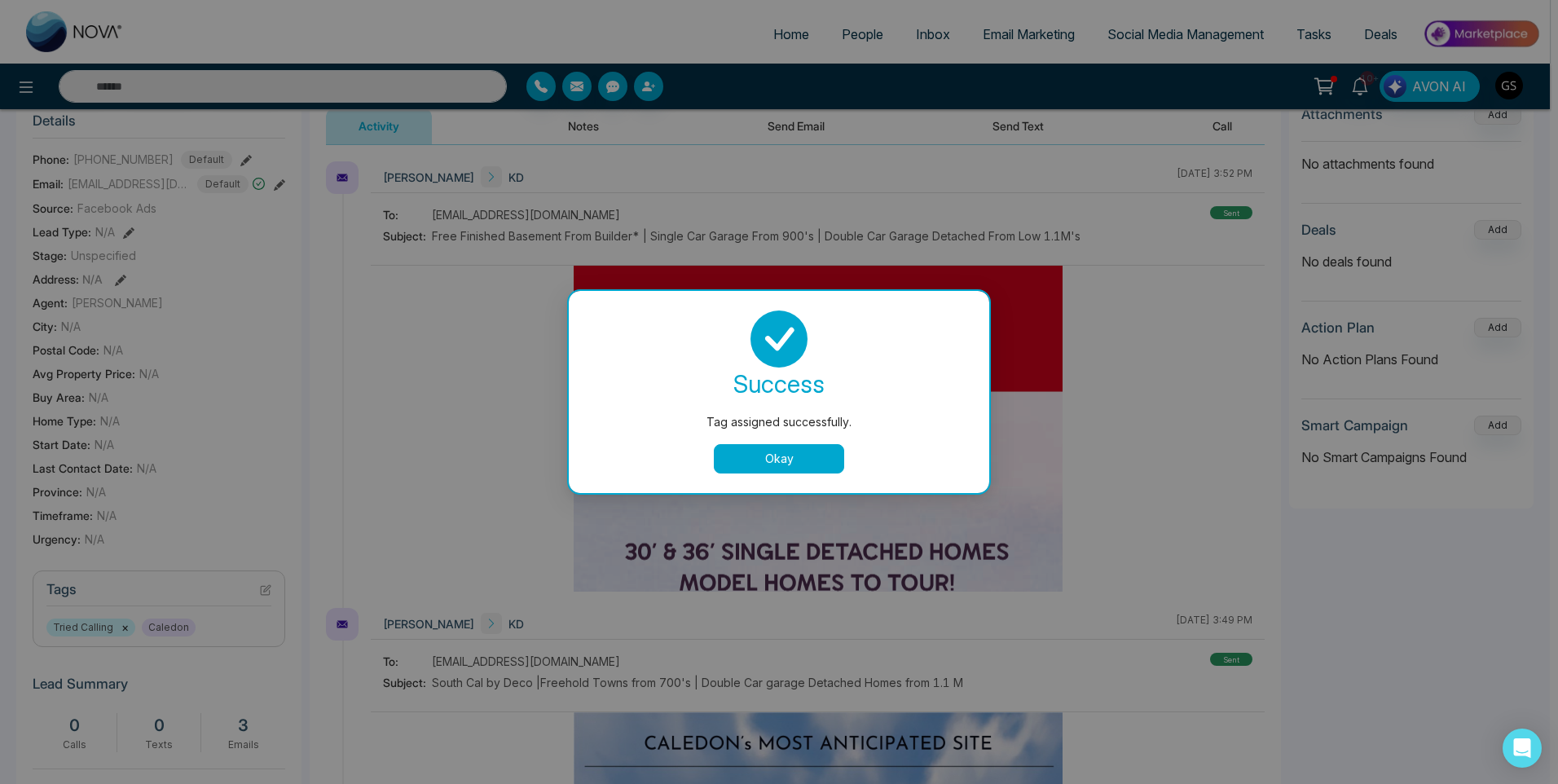
click at [965, 325] on div at bounding box center [779, 338] width 381 height 57
click at [939, 214] on div "Tag assigned successfully. success Tag assigned successfully. Okay" at bounding box center [779, 392] width 1558 height 784
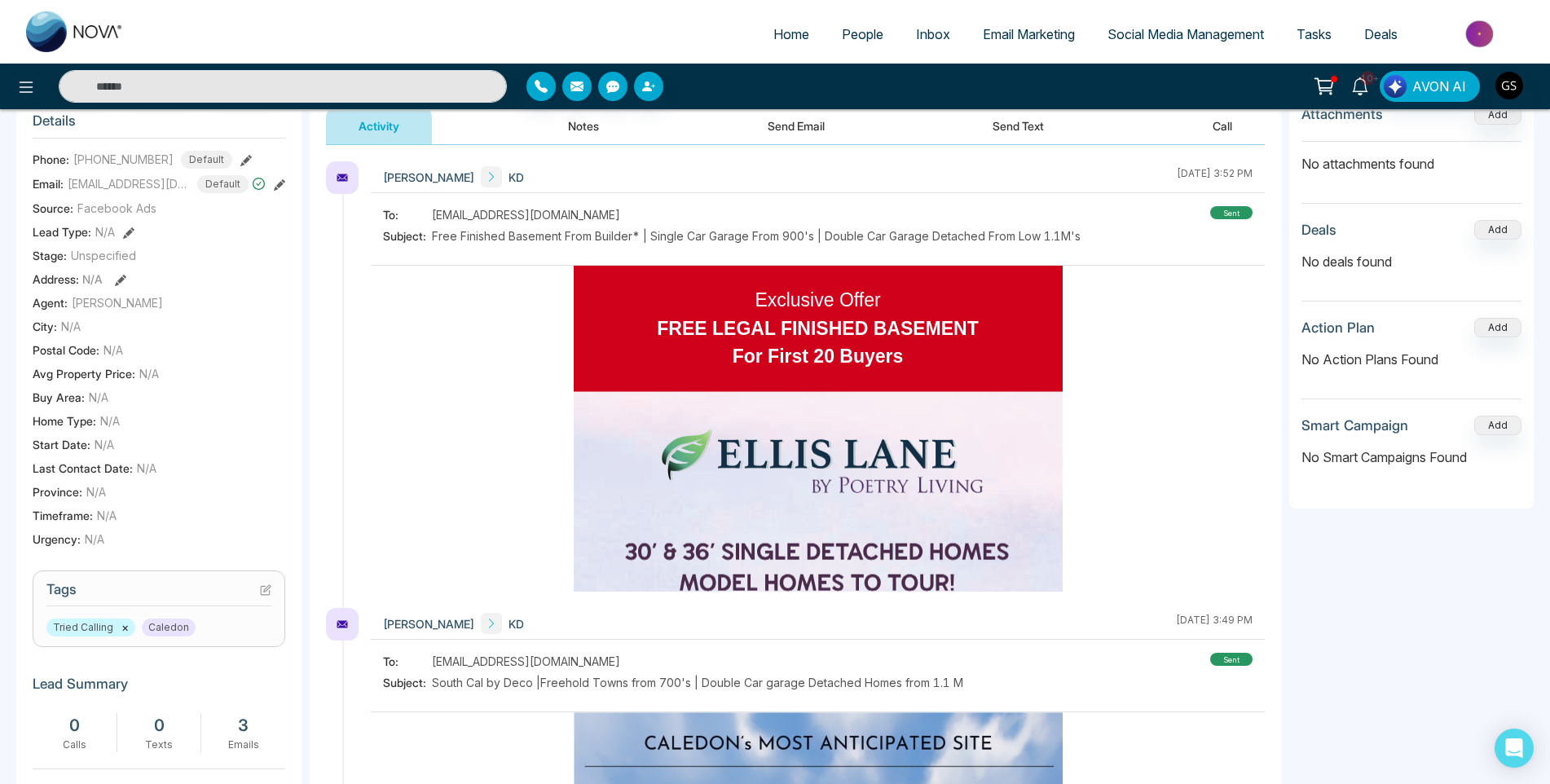
click at [880, 19] on link "People" at bounding box center [863, 35] width 74 height 31
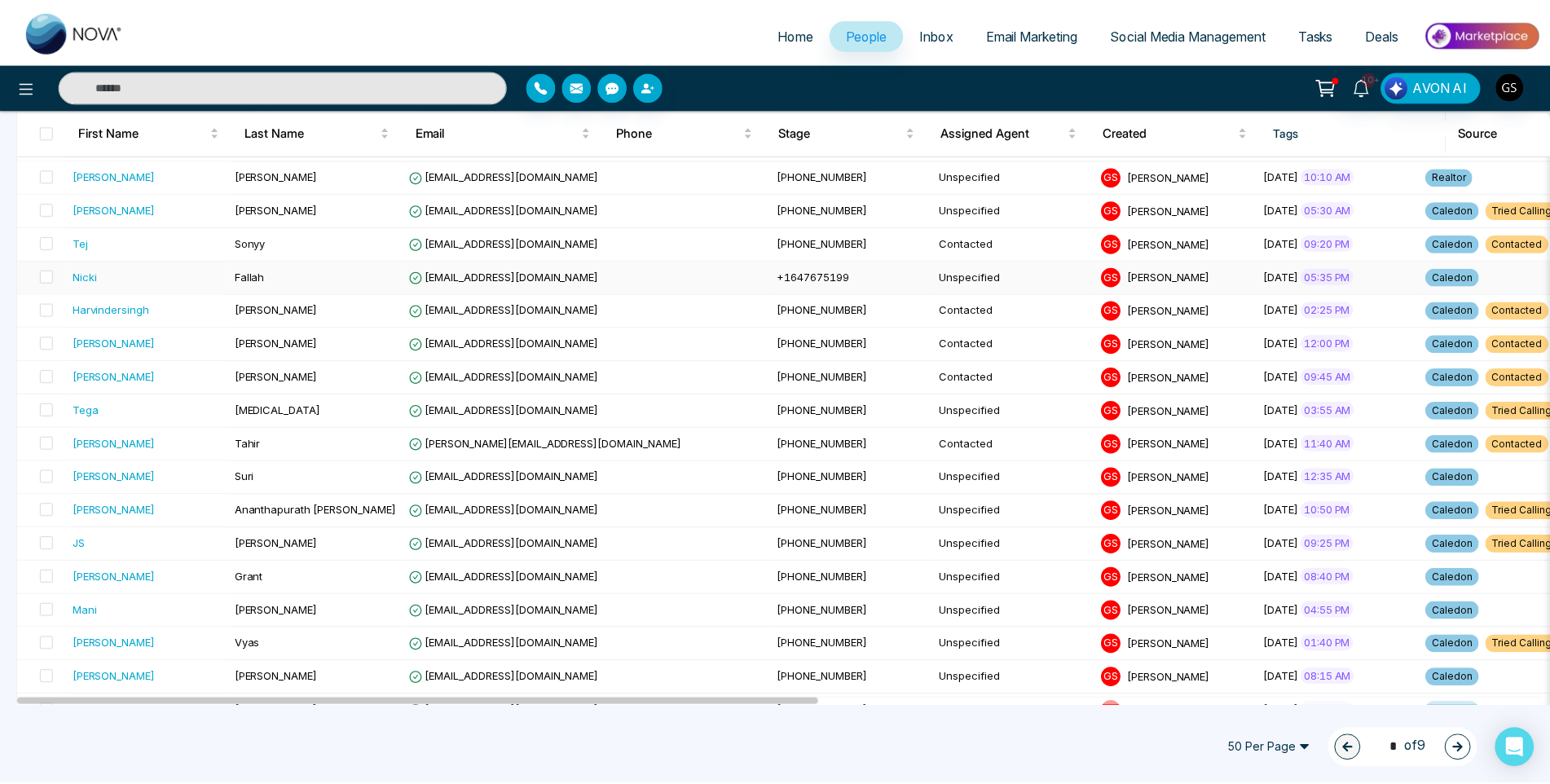
scroll to position [407, 0]
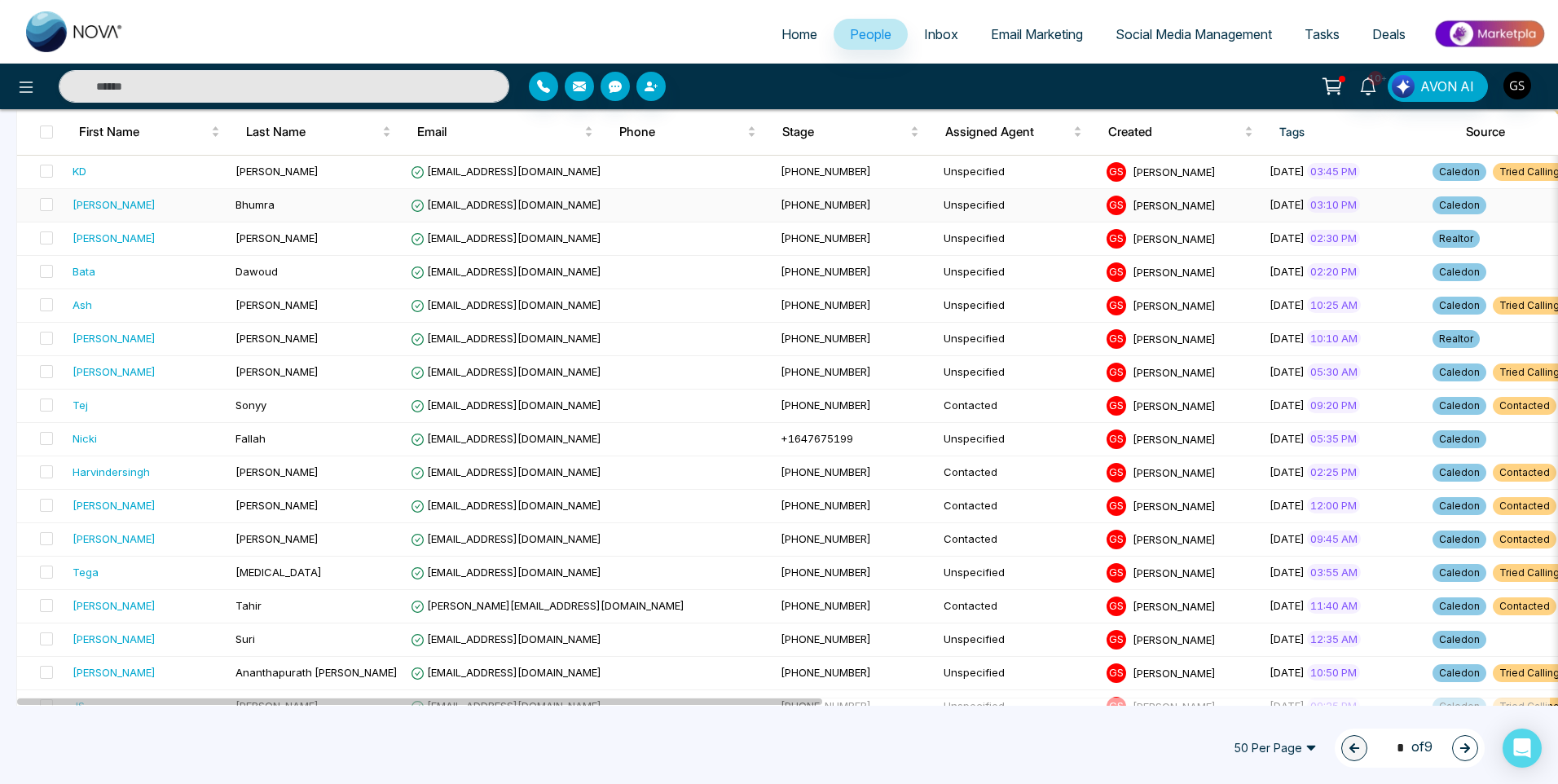
click at [530, 210] on span "[EMAIL_ADDRESS][DOMAIN_NAME]" at bounding box center [506, 205] width 191 height 13
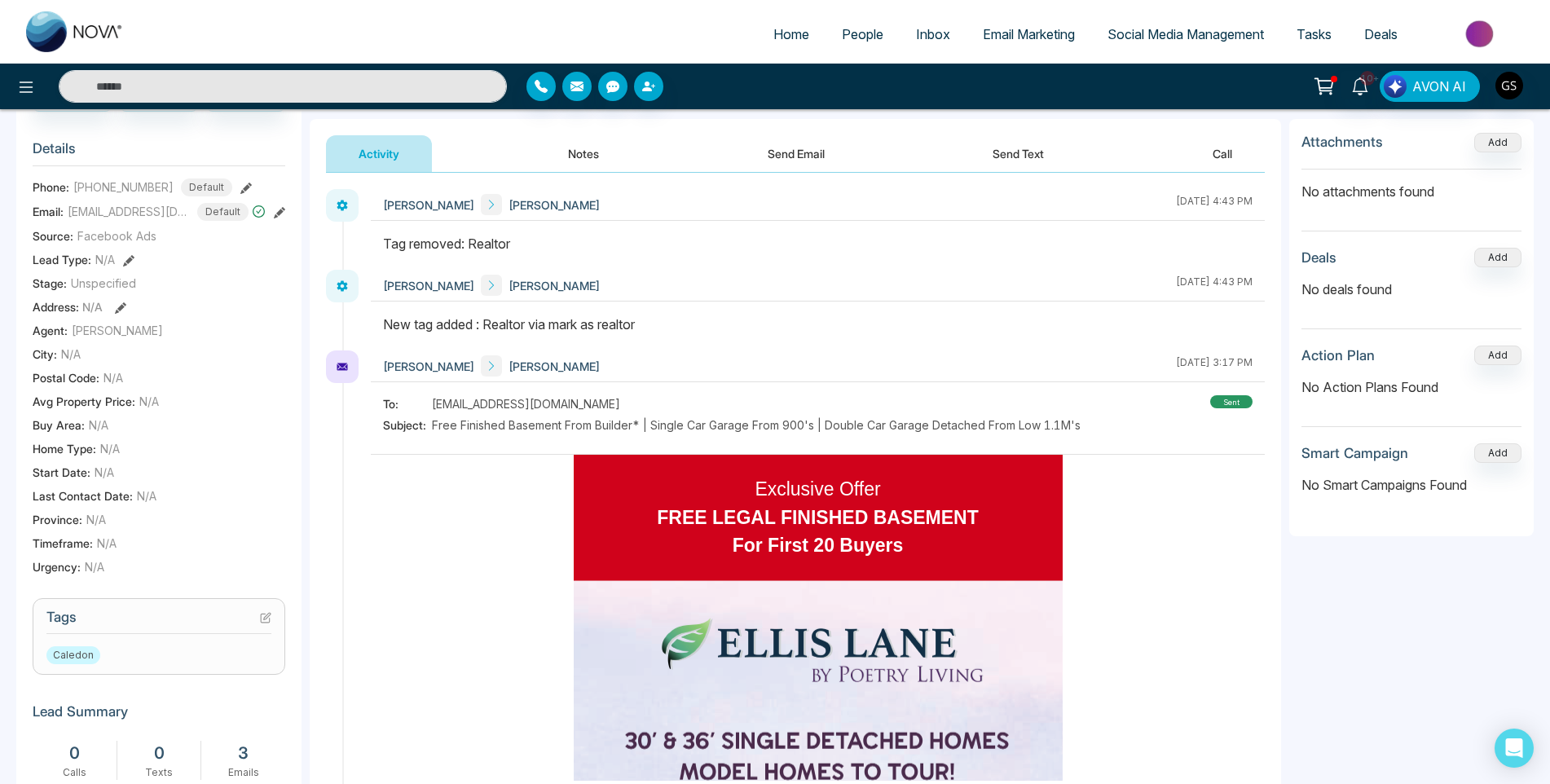
scroll to position [407, 0]
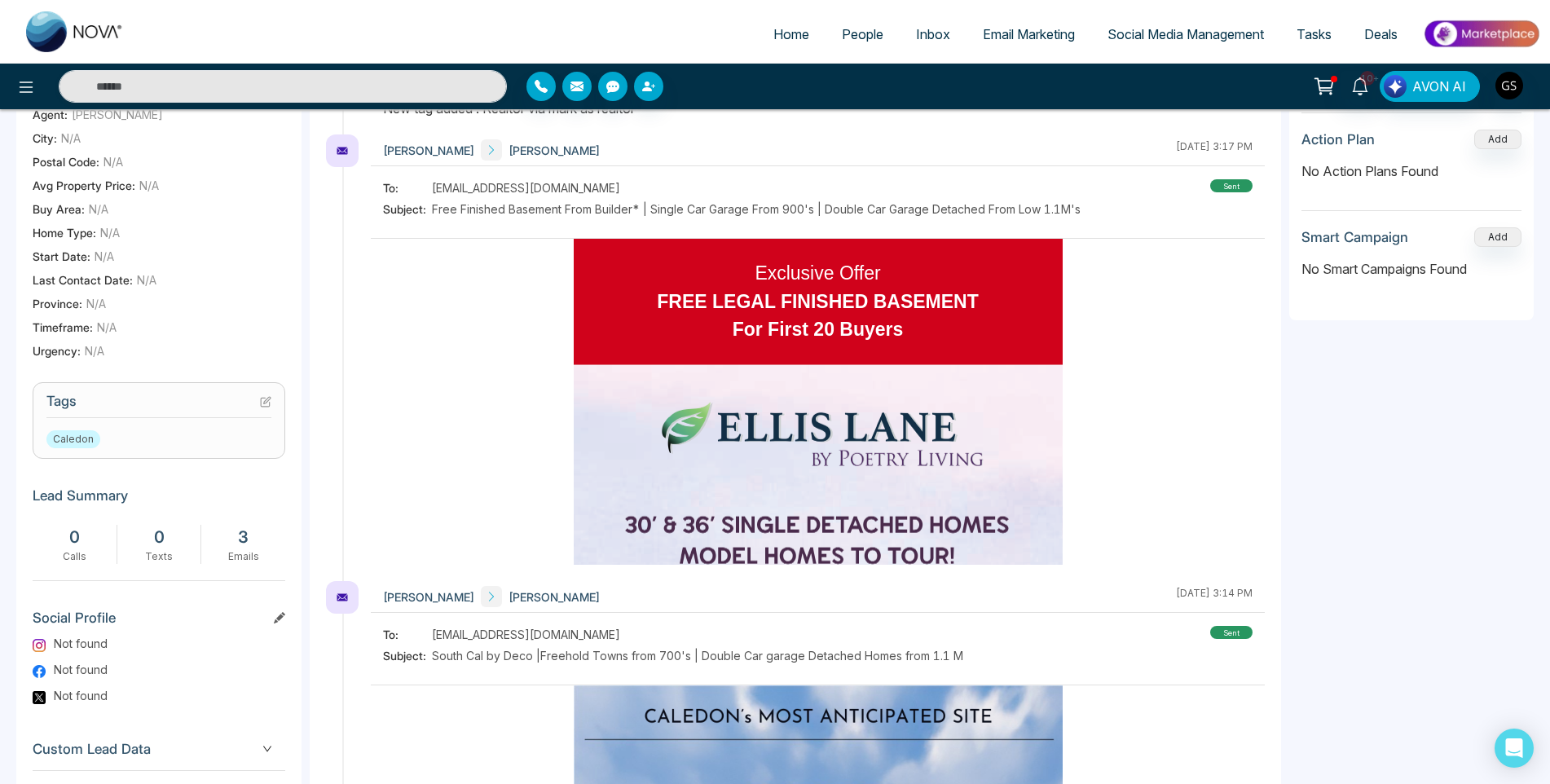
click at [265, 397] on icon at bounding box center [266, 401] width 12 height 12
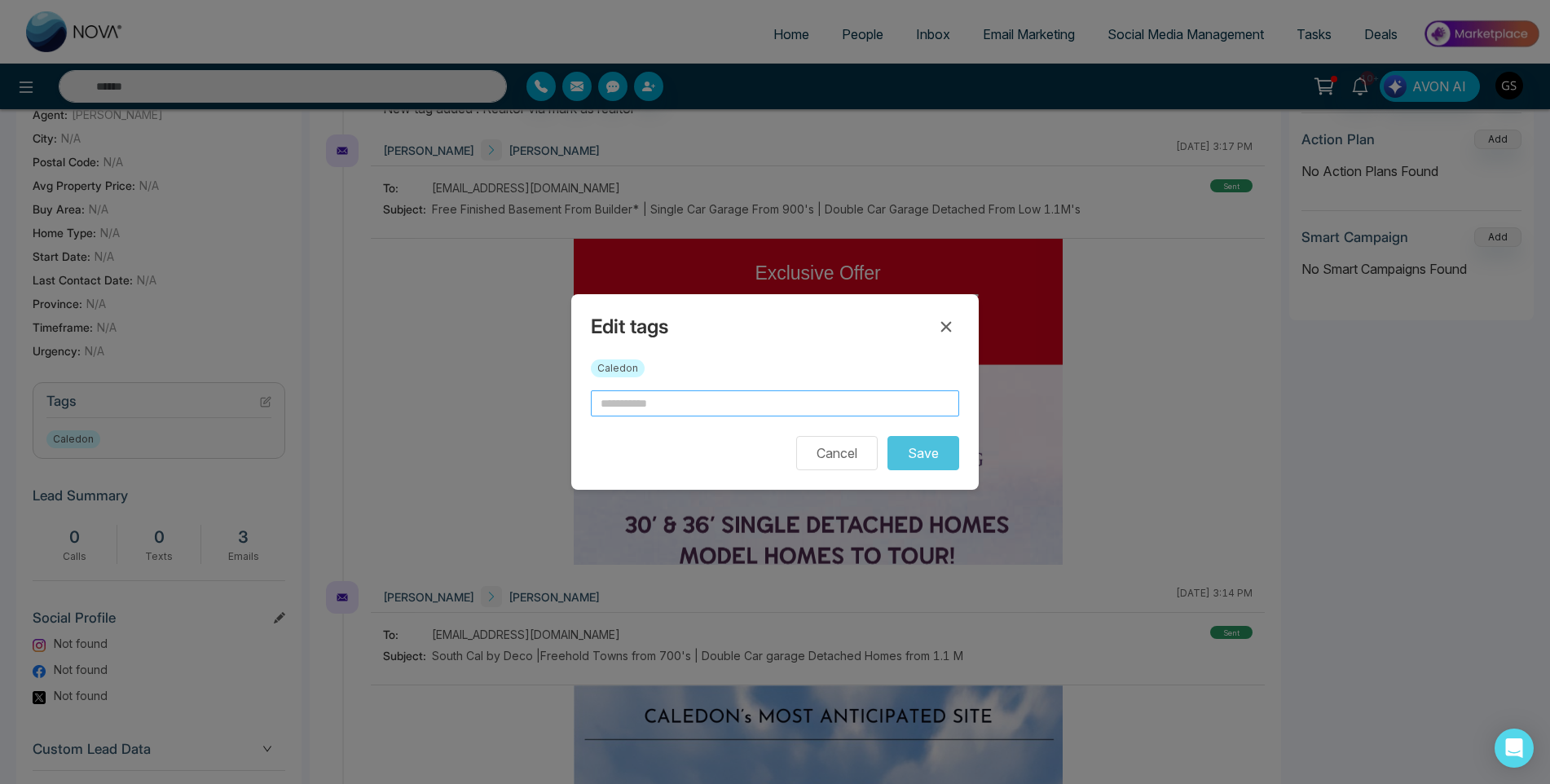
click at [794, 402] on input "text" at bounding box center [775, 403] width 369 height 26
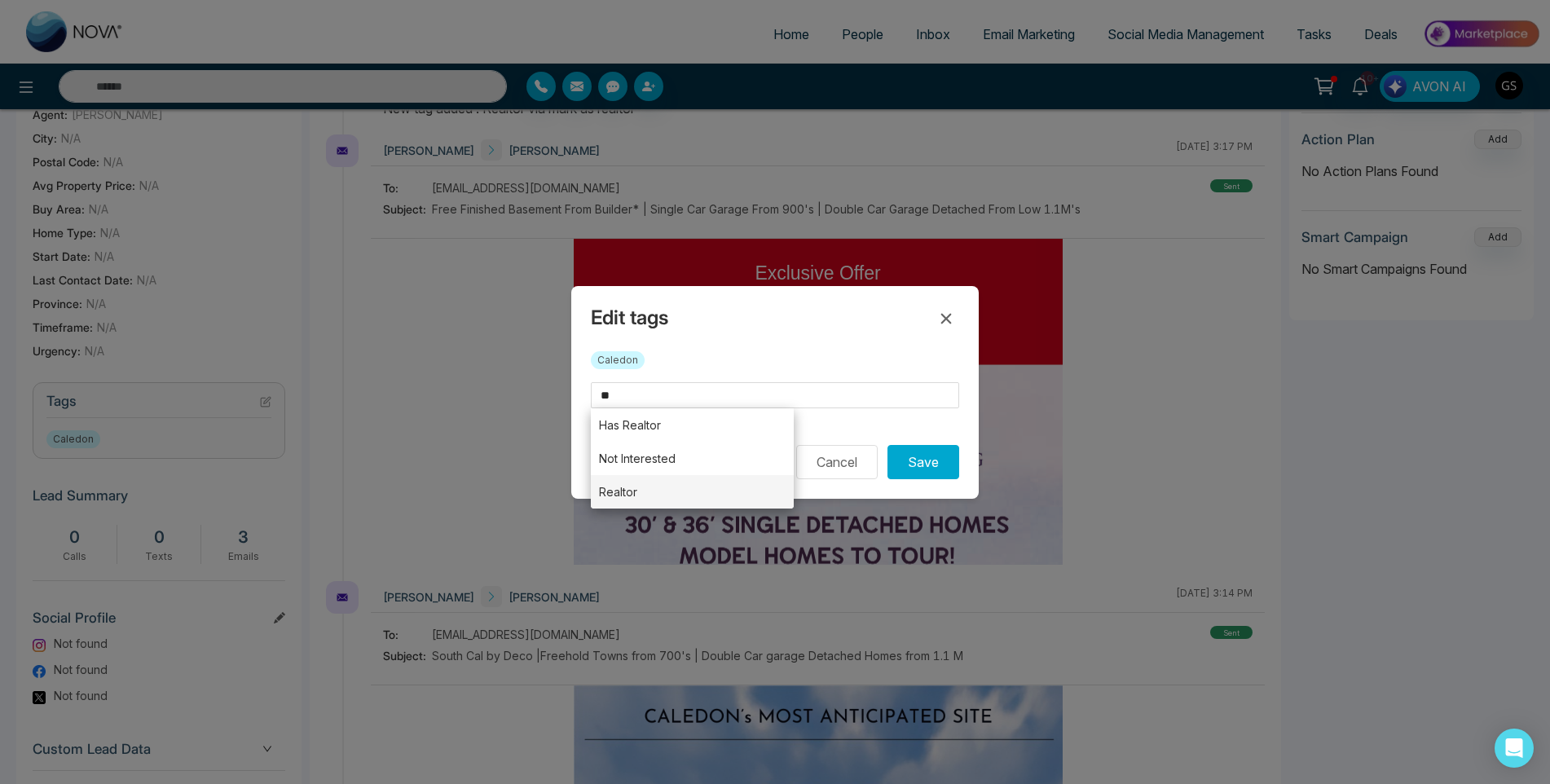
click at [736, 481] on li "Realtor" at bounding box center [692, 491] width 203 height 34
type input "*******"
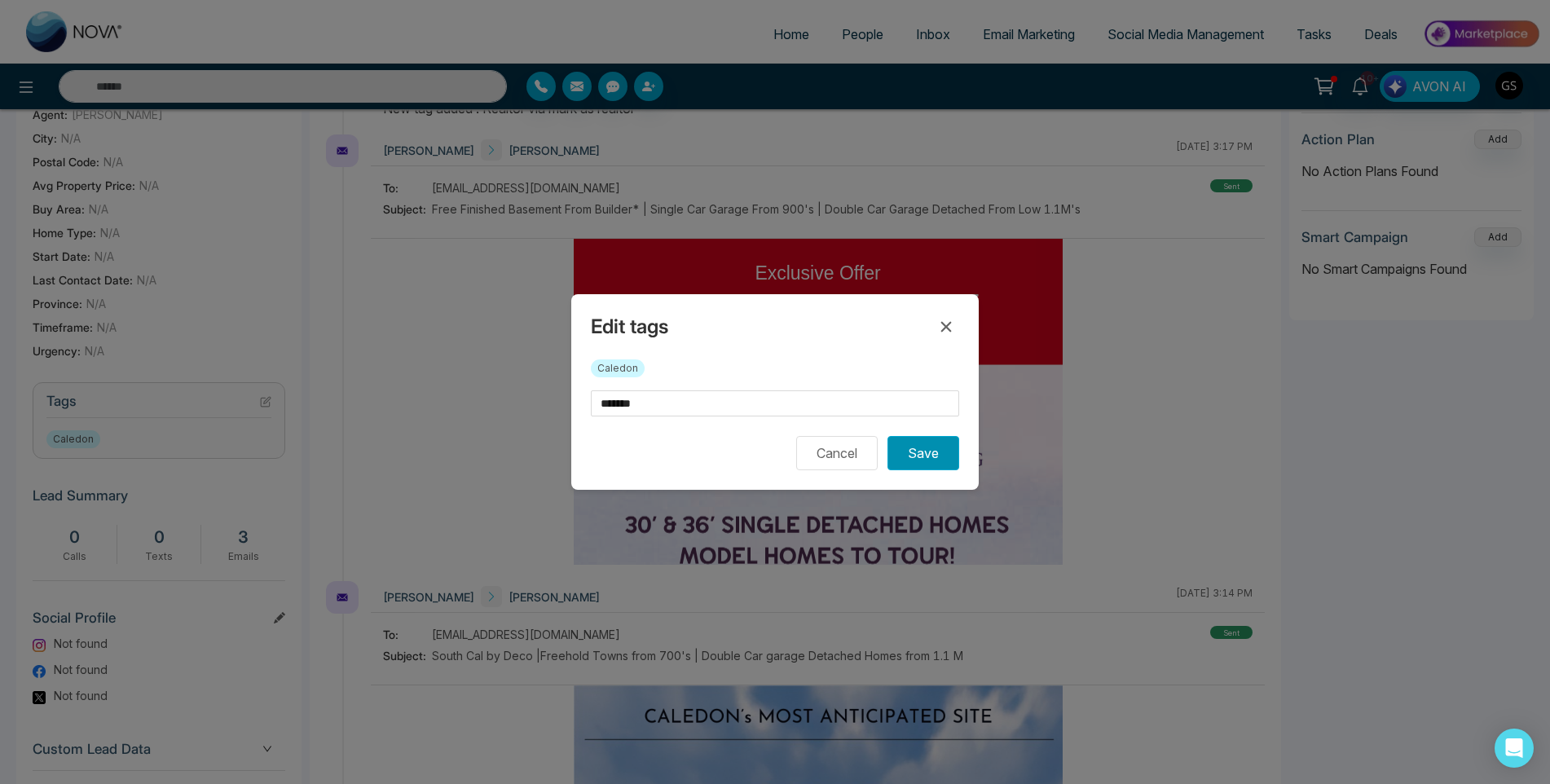
click at [907, 448] on button "Save" at bounding box center [923, 453] width 72 height 35
click at [714, 147] on div "Edit tags Caledon ******* Cancel Saving..." at bounding box center [775, 392] width 1550 height 784
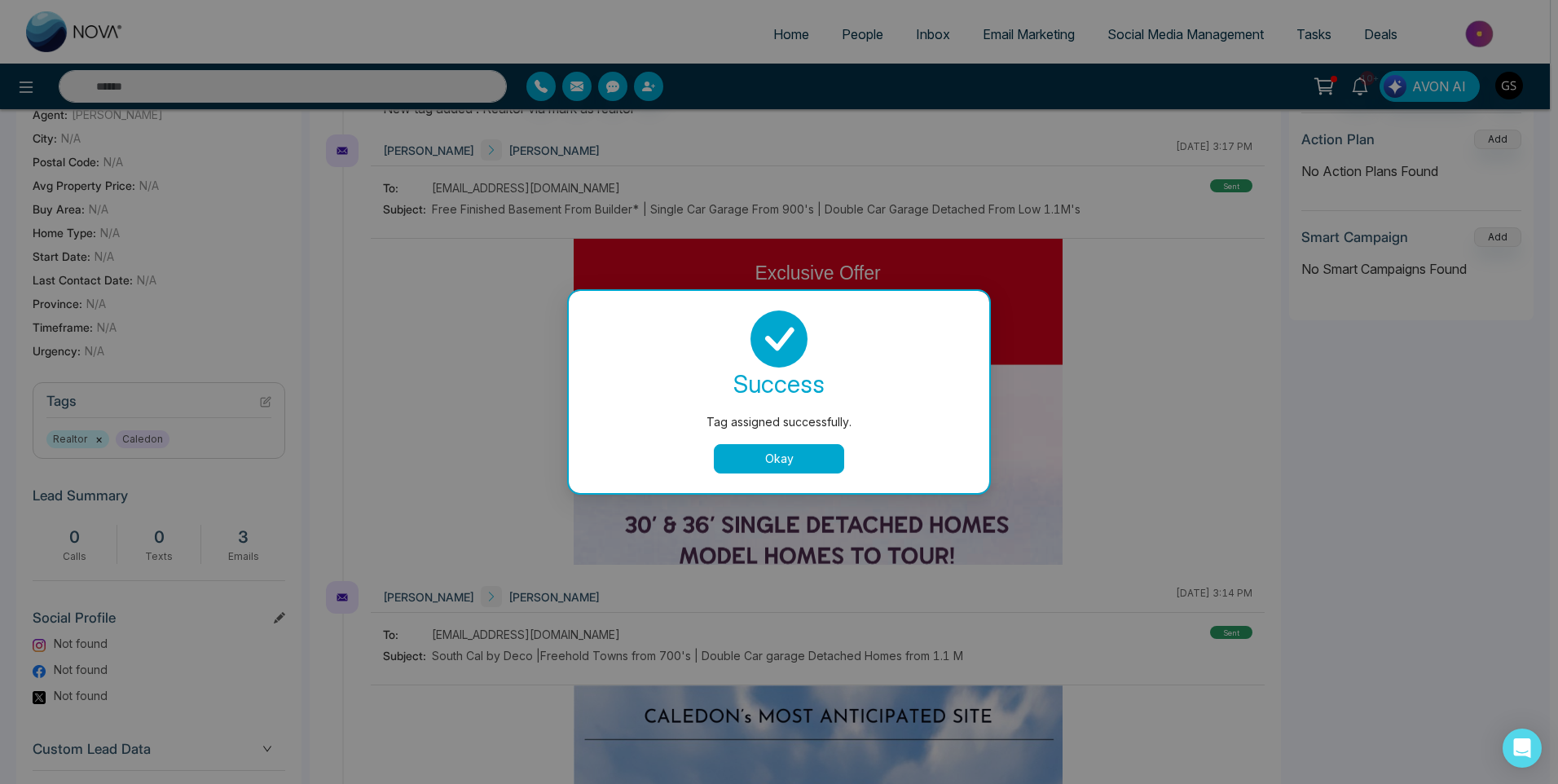
click at [714, 146] on div "Tag assigned successfully. success Tag assigned successfully. Okay" at bounding box center [779, 392] width 1558 height 784
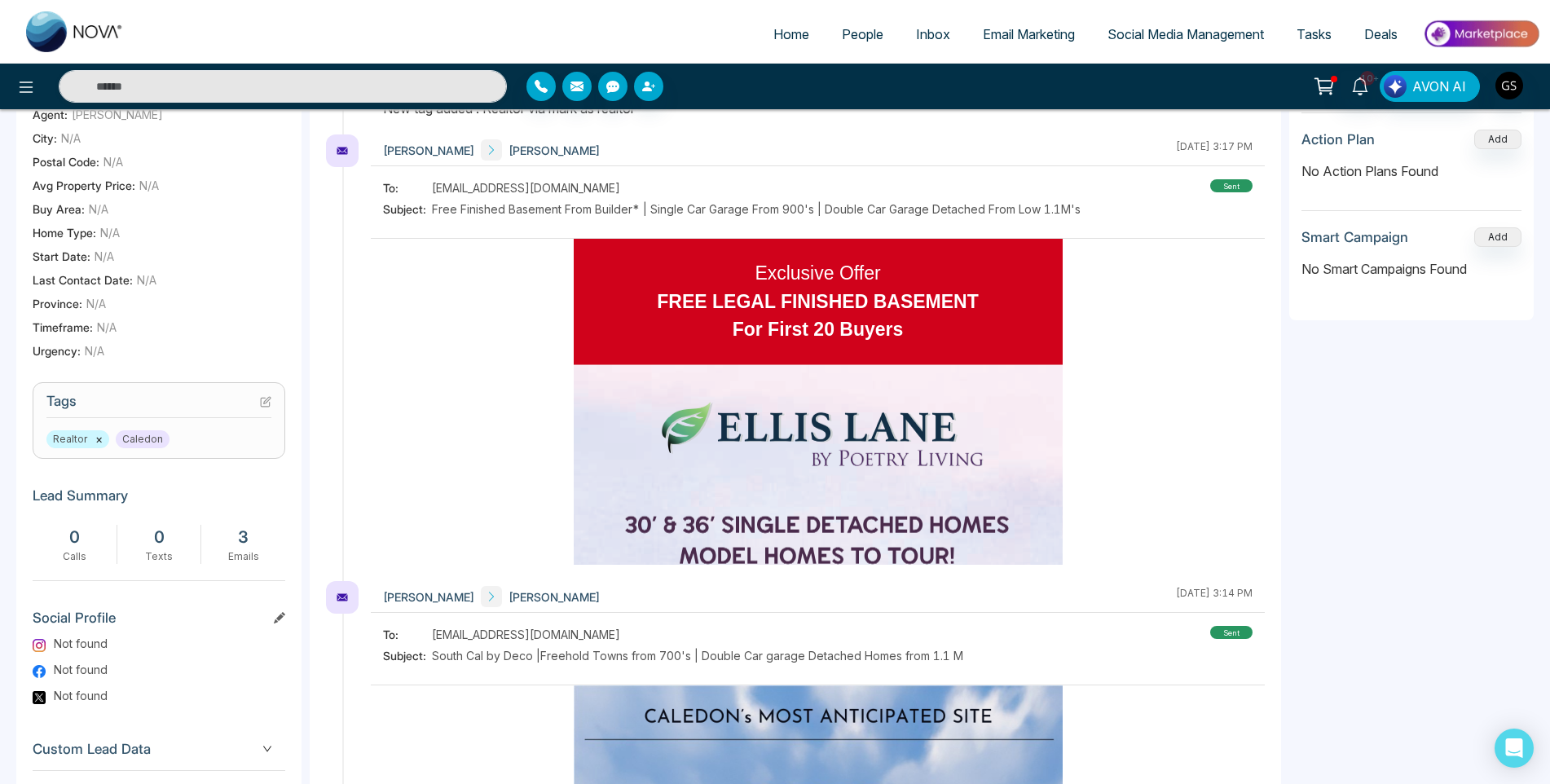
click at [873, 34] on span "People" at bounding box center [863, 35] width 42 height 16
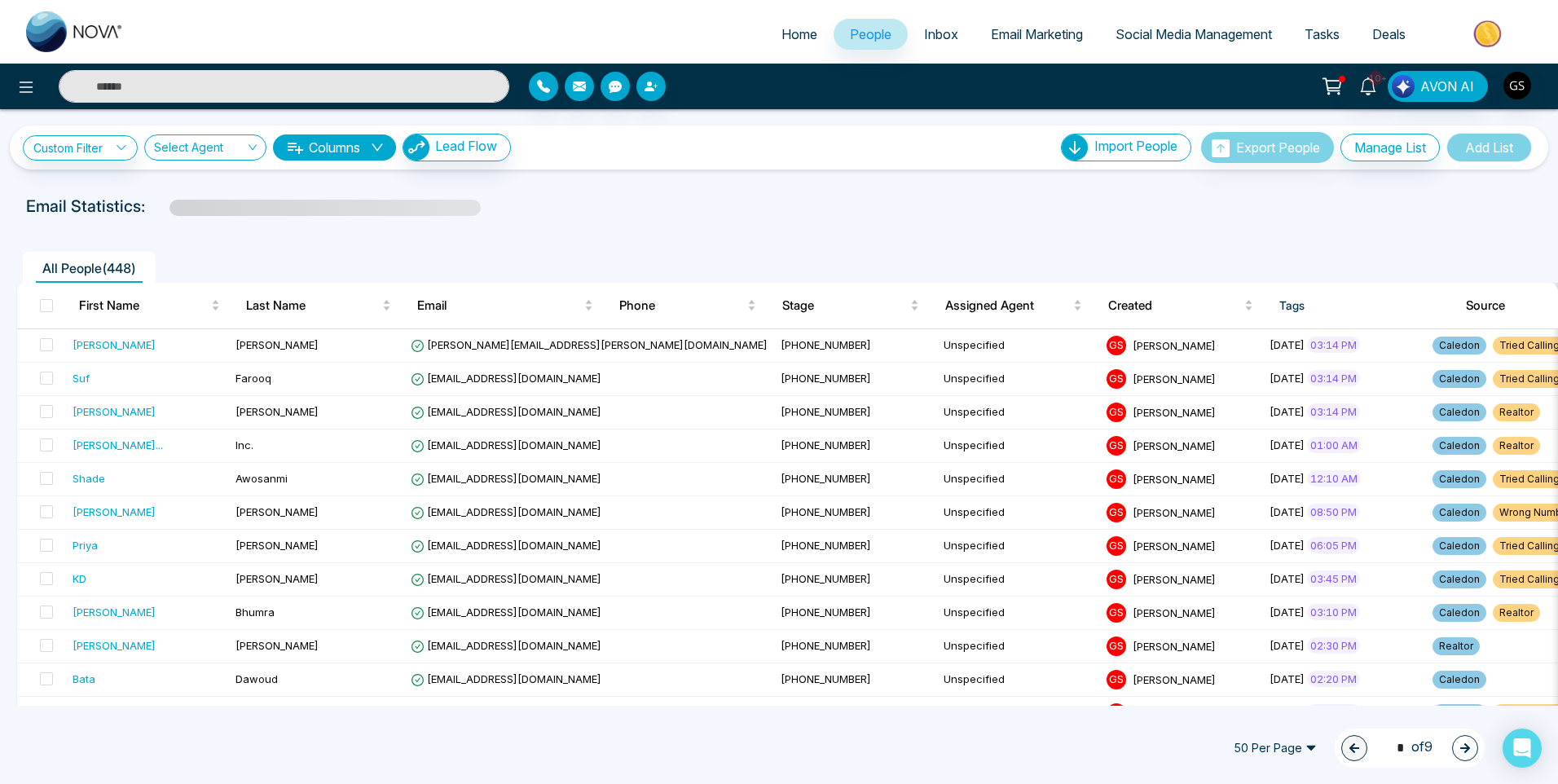
click at [1326, 94] on icon at bounding box center [1332, 86] width 23 height 23
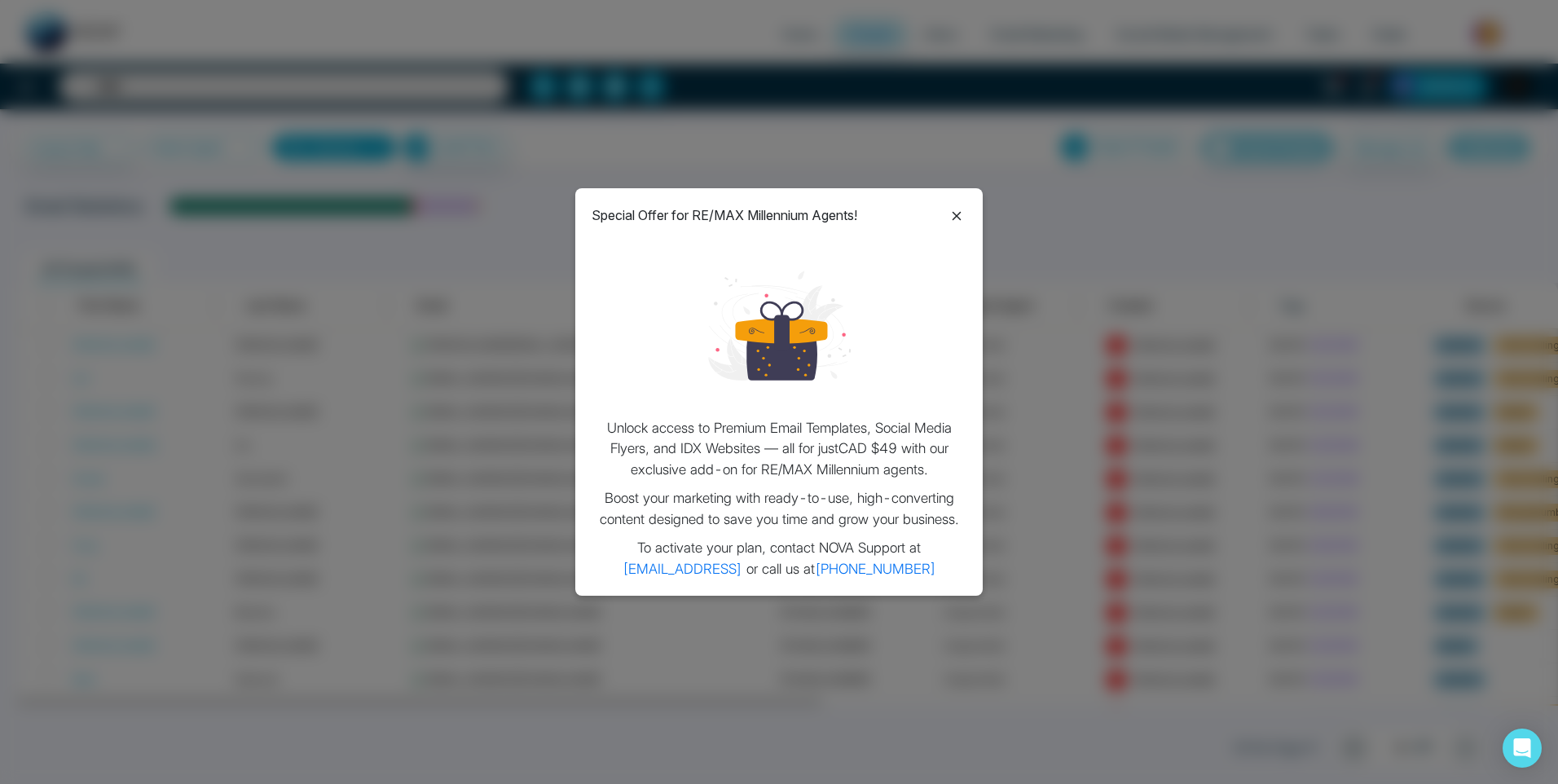
click at [961, 206] on icon at bounding box center [957, 216] width 20 height 20
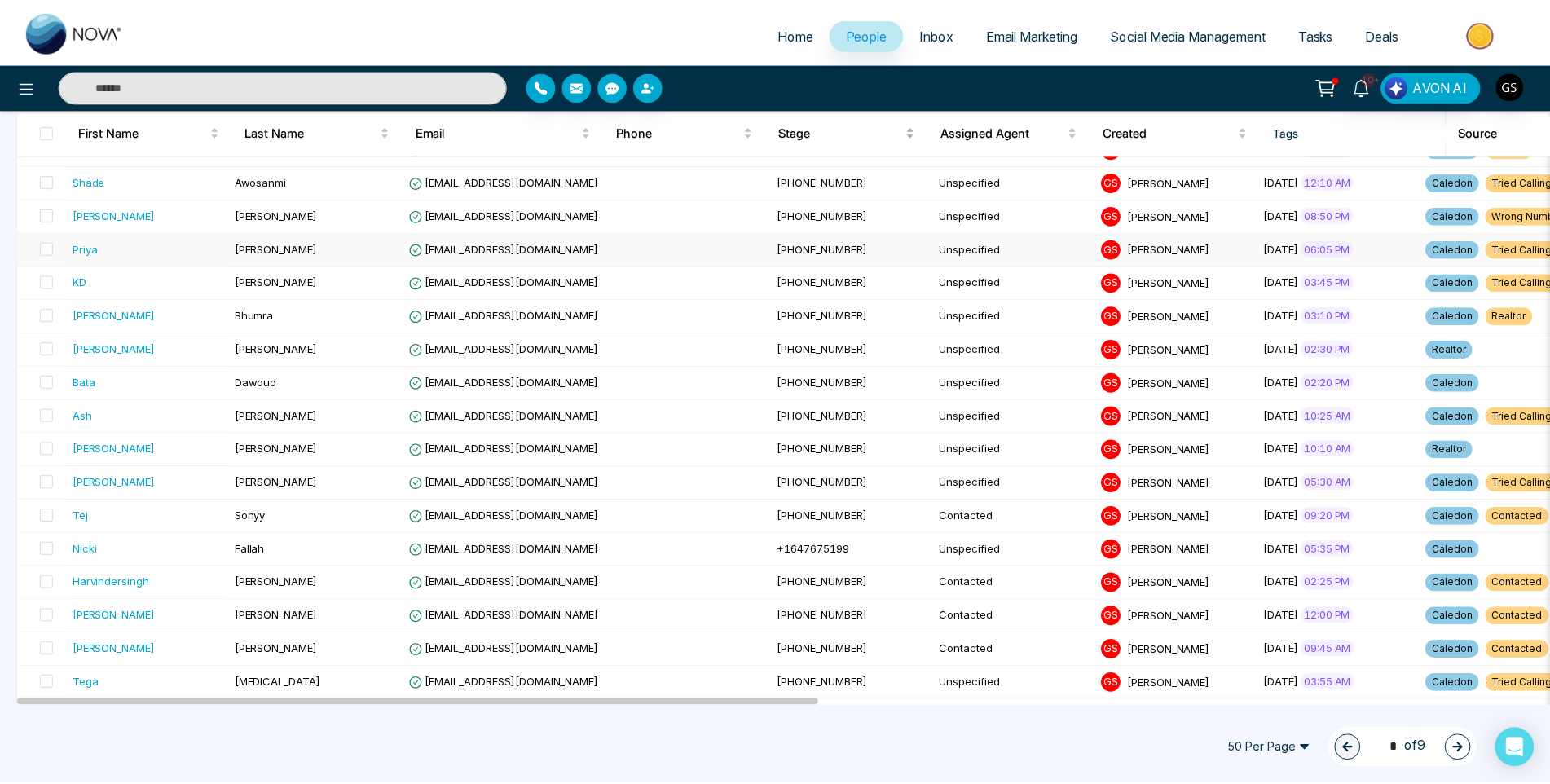
scroll to position [326, 0]
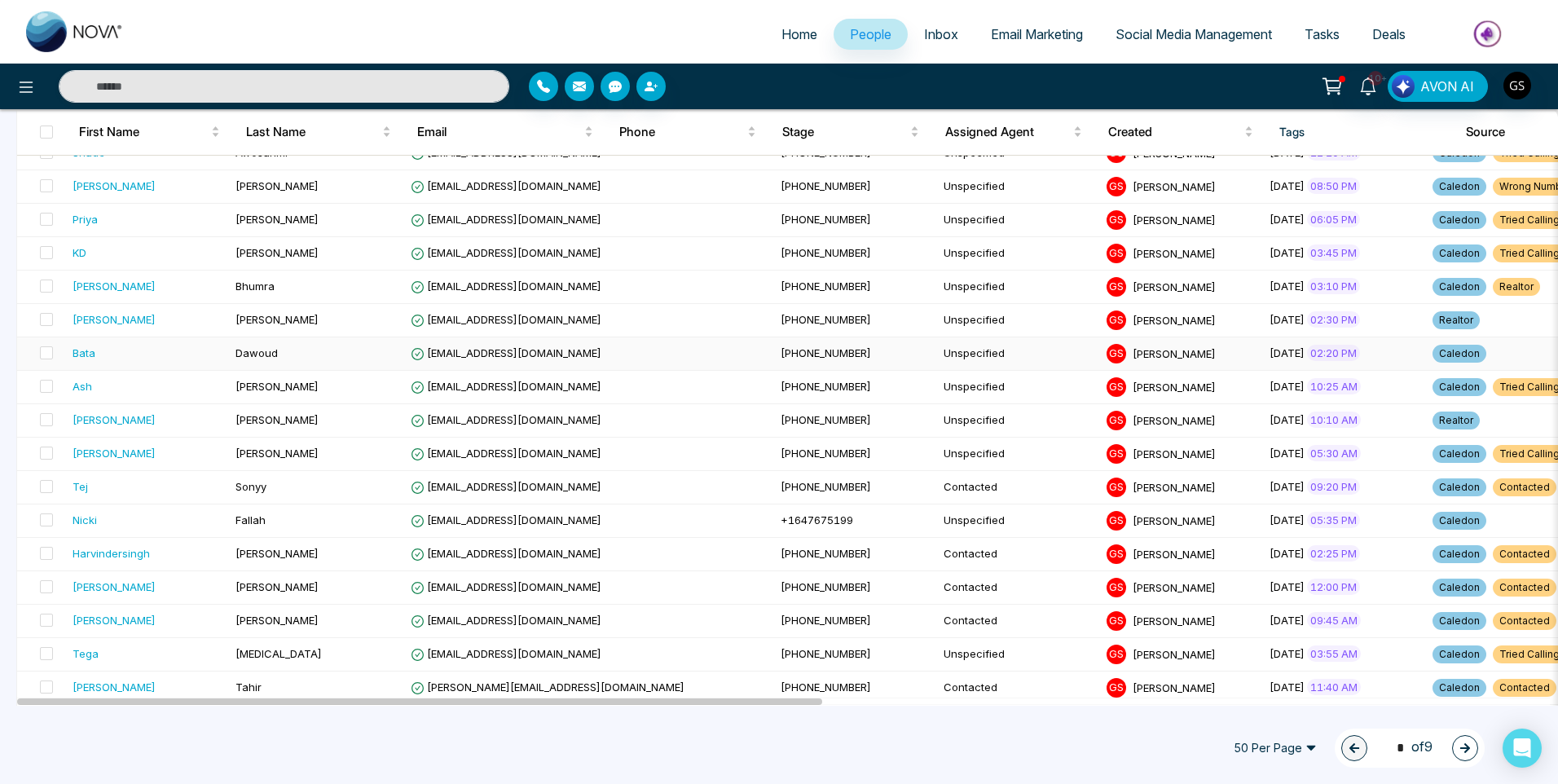
click at [937, 354] on td "Unspecified" at bounding box center [1019, 354] width 163 height 34
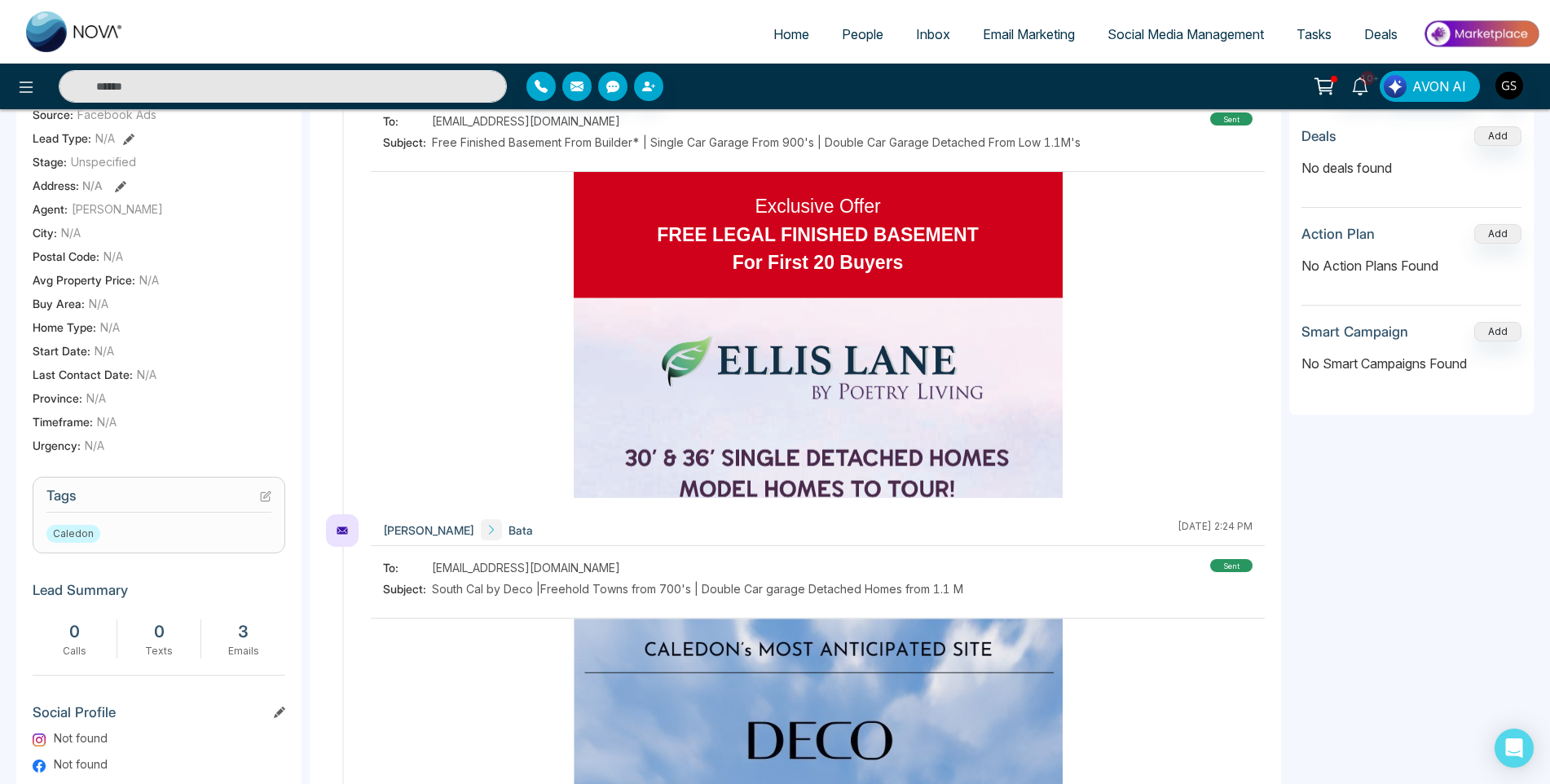
scroll to position [326, 0]
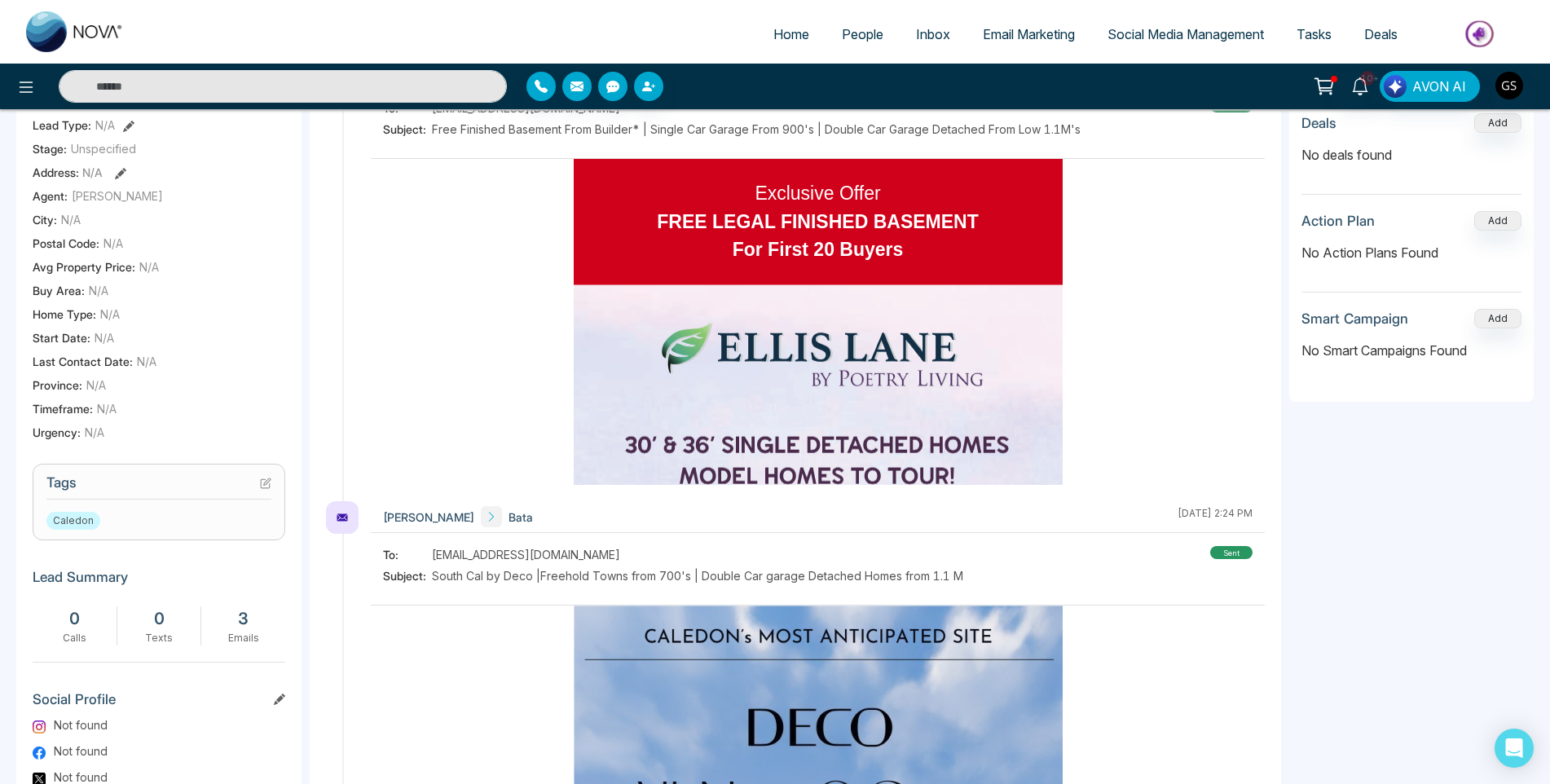
click at [255, 481] on h3 "Tags" at bounding box center [158, 486] width 225 height 26
click at [263, 480] on icon at bounding box center [266, 483] width 12 height 12
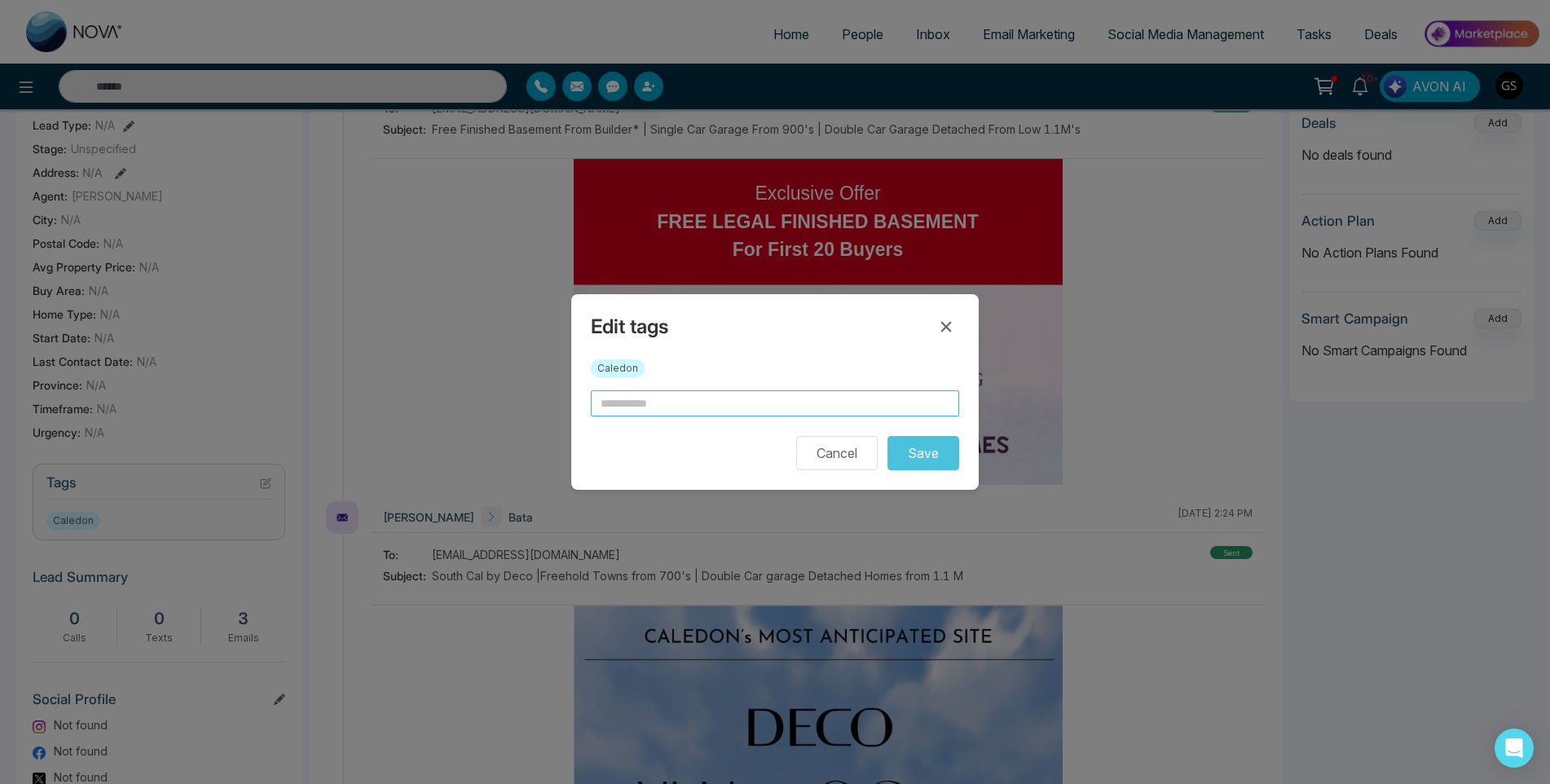
click at [687, 397] on input "text" at bounding box center [775, 403] width 369 height 26
type input "*"
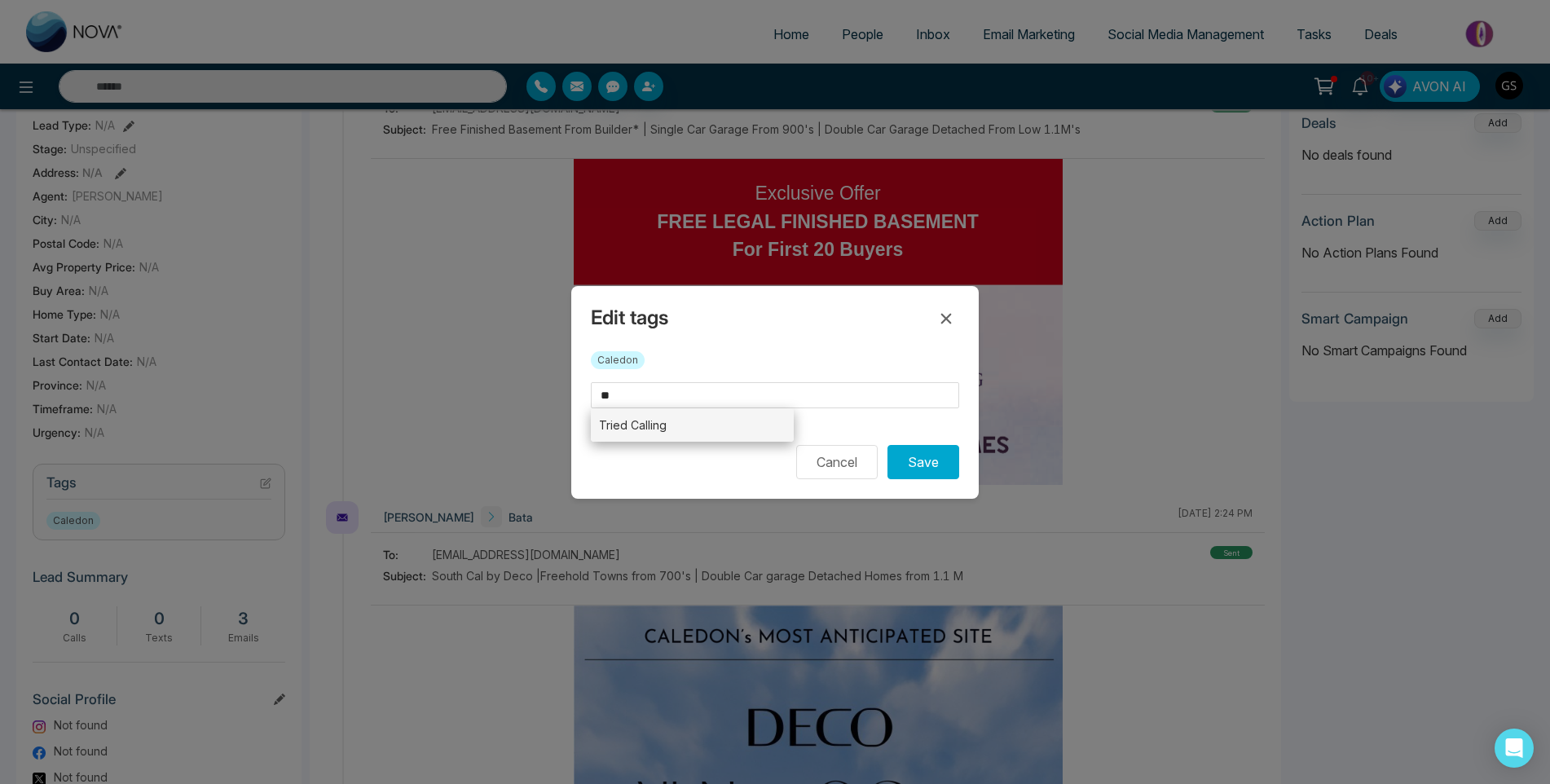
click at [679, 425] on li "Tried Calling" at bounding box center [692, 424] width 203 height 34
type input "**********"
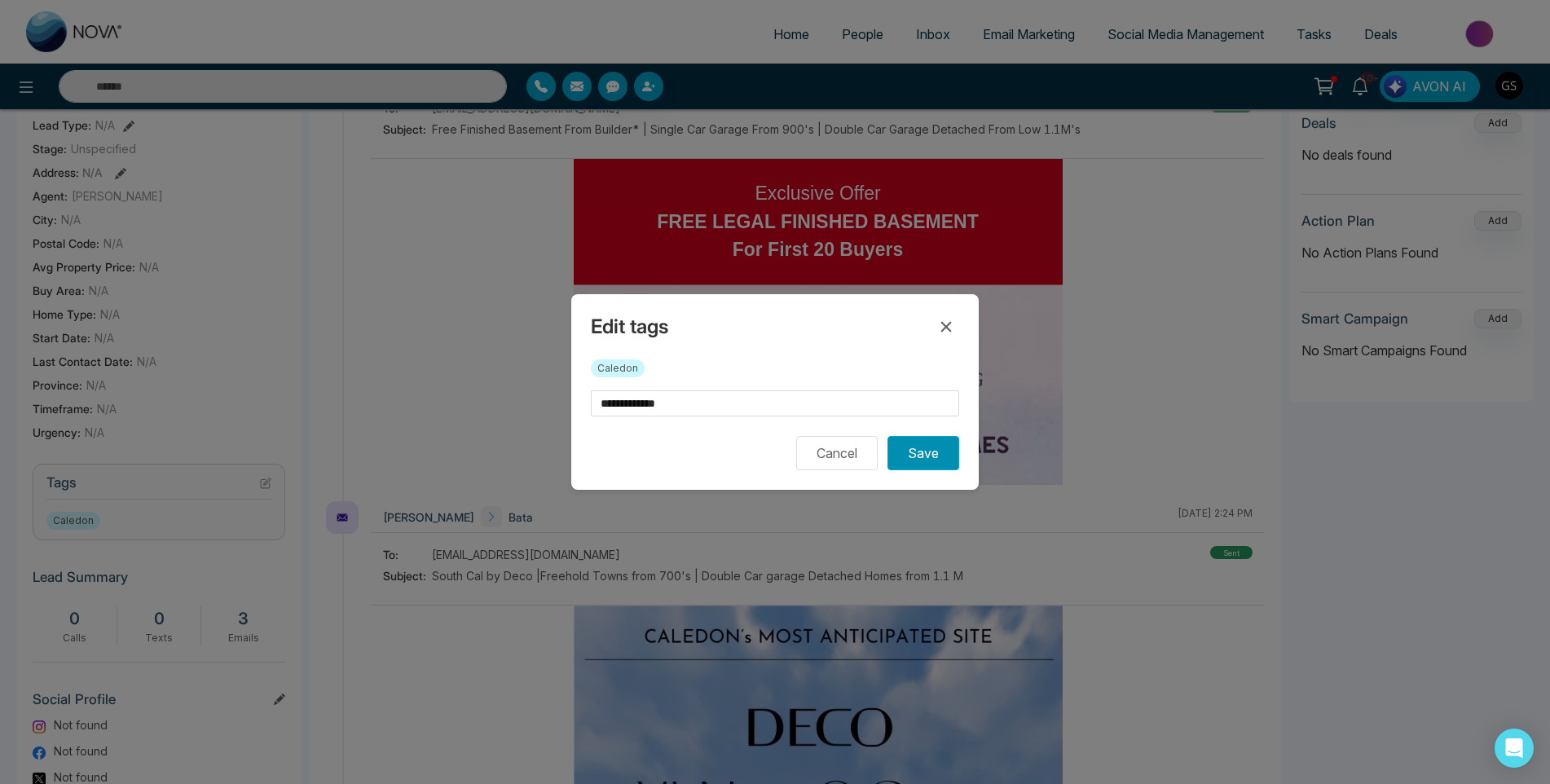
click at [922, 455] on button "Save" at bounding box center [923, 453] width 72 height 35
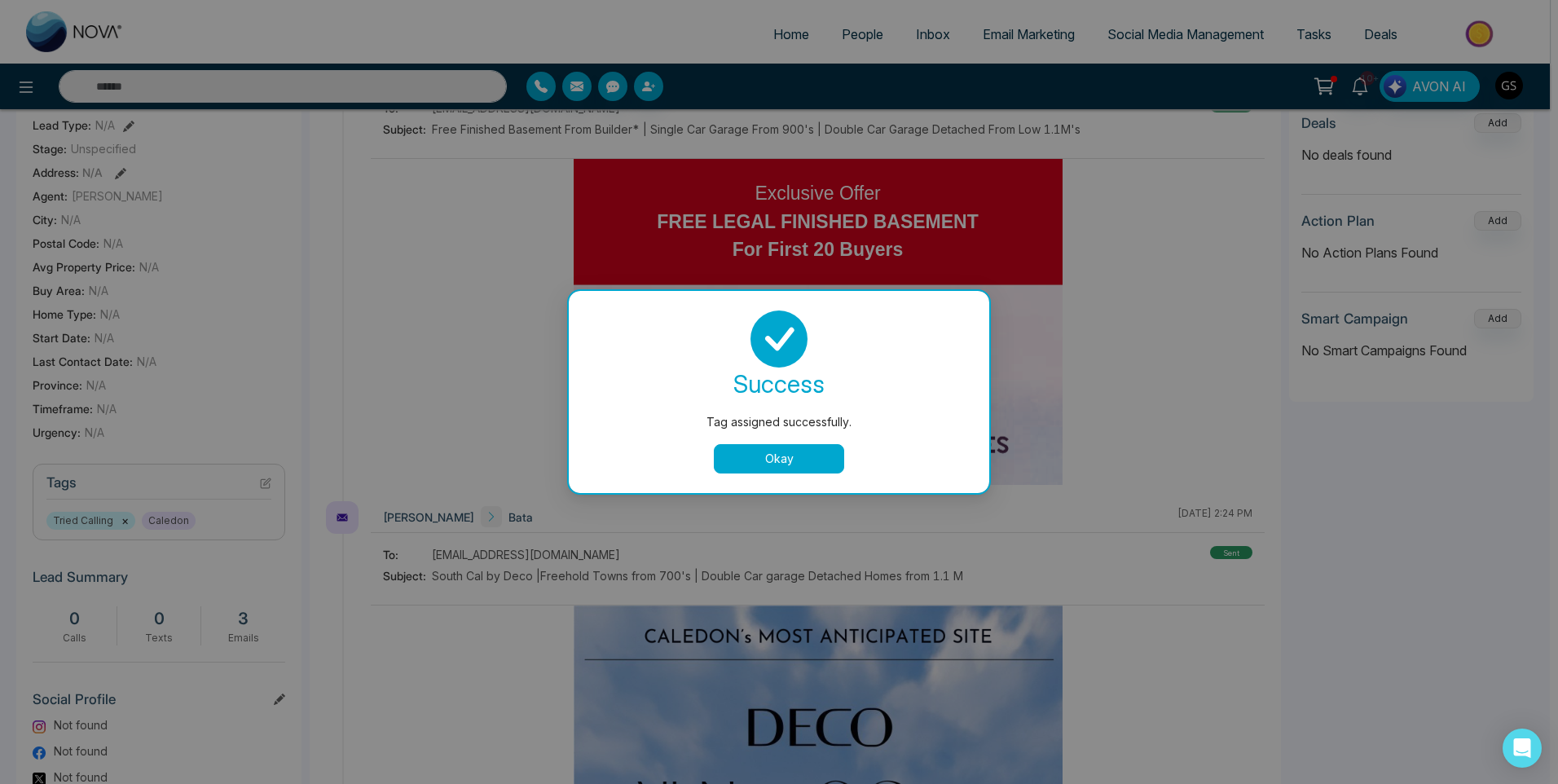
click at [872, 254] on div "Tag assigned successfully. success Tag assigned successfully. Okay" at bounding box center [779, 392] width 1558 height 784
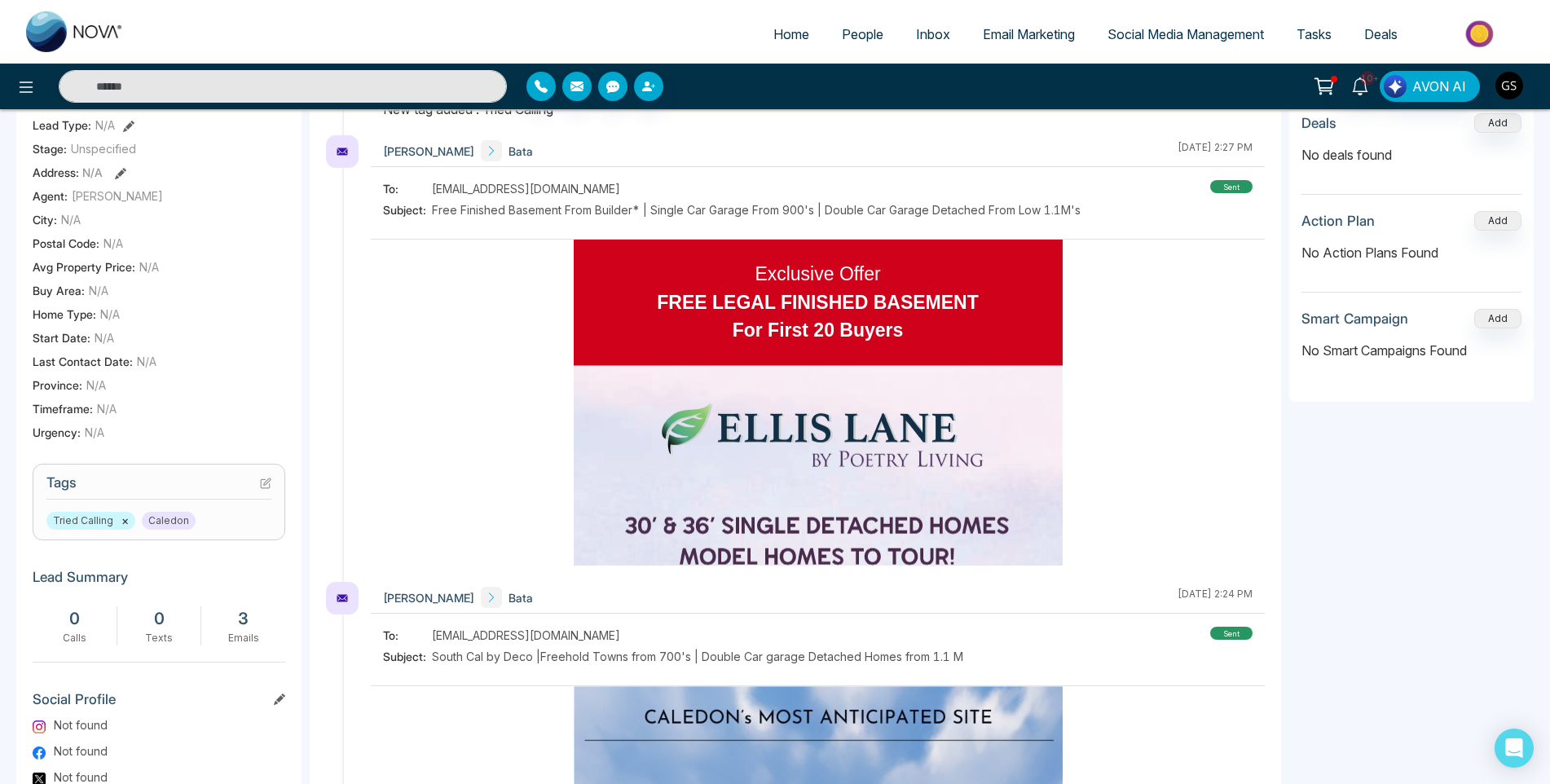
click at [872, 15] on ul "Home People Inbox Email Marketing Social Media Management Tasks Deals" at bounding box center [840, 35] width 1400 height 44
click at [869, 40] on span "People" at bounding box center [863, 35] width 42 height 16
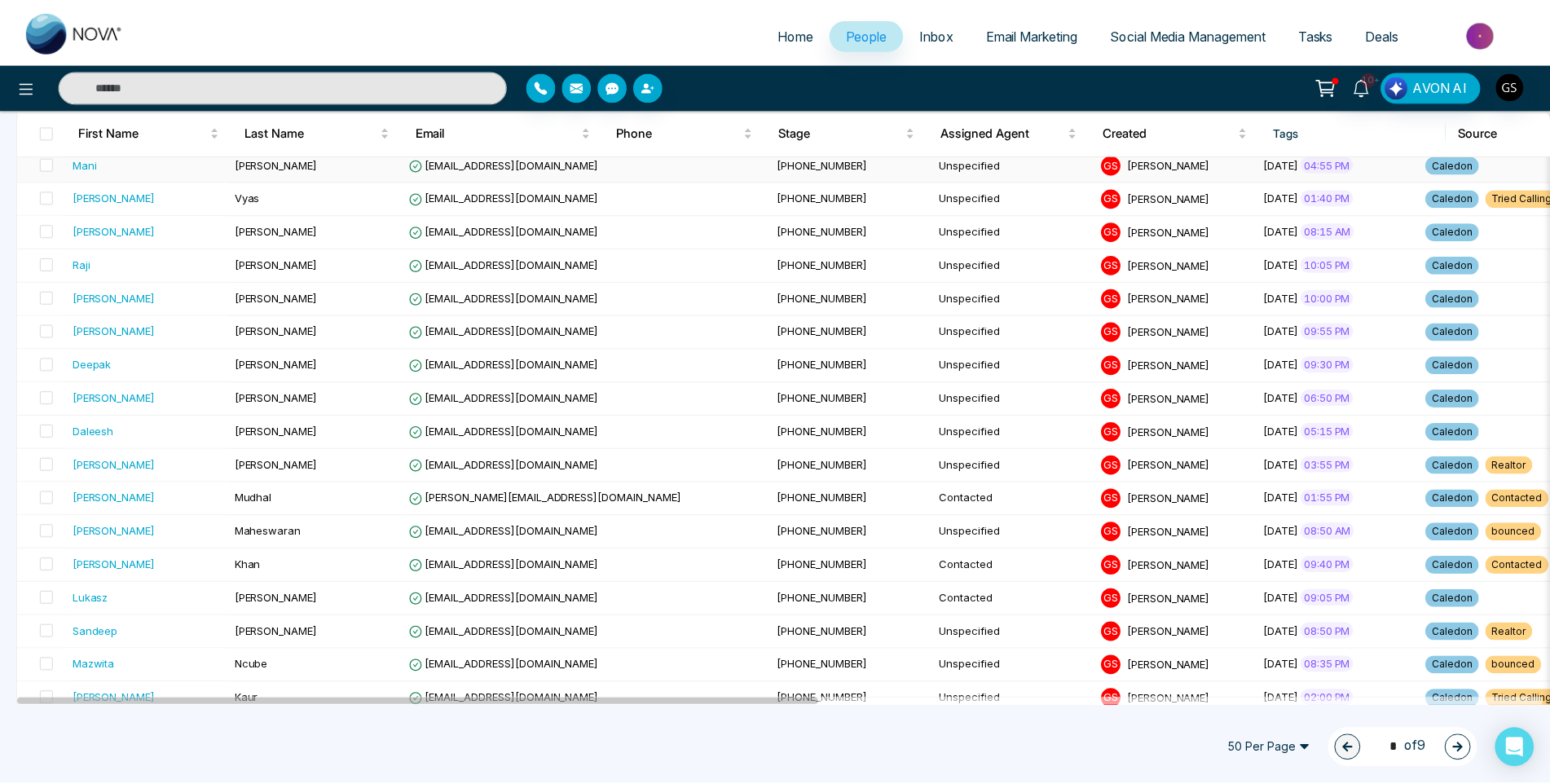
scroll to position [977, 0]
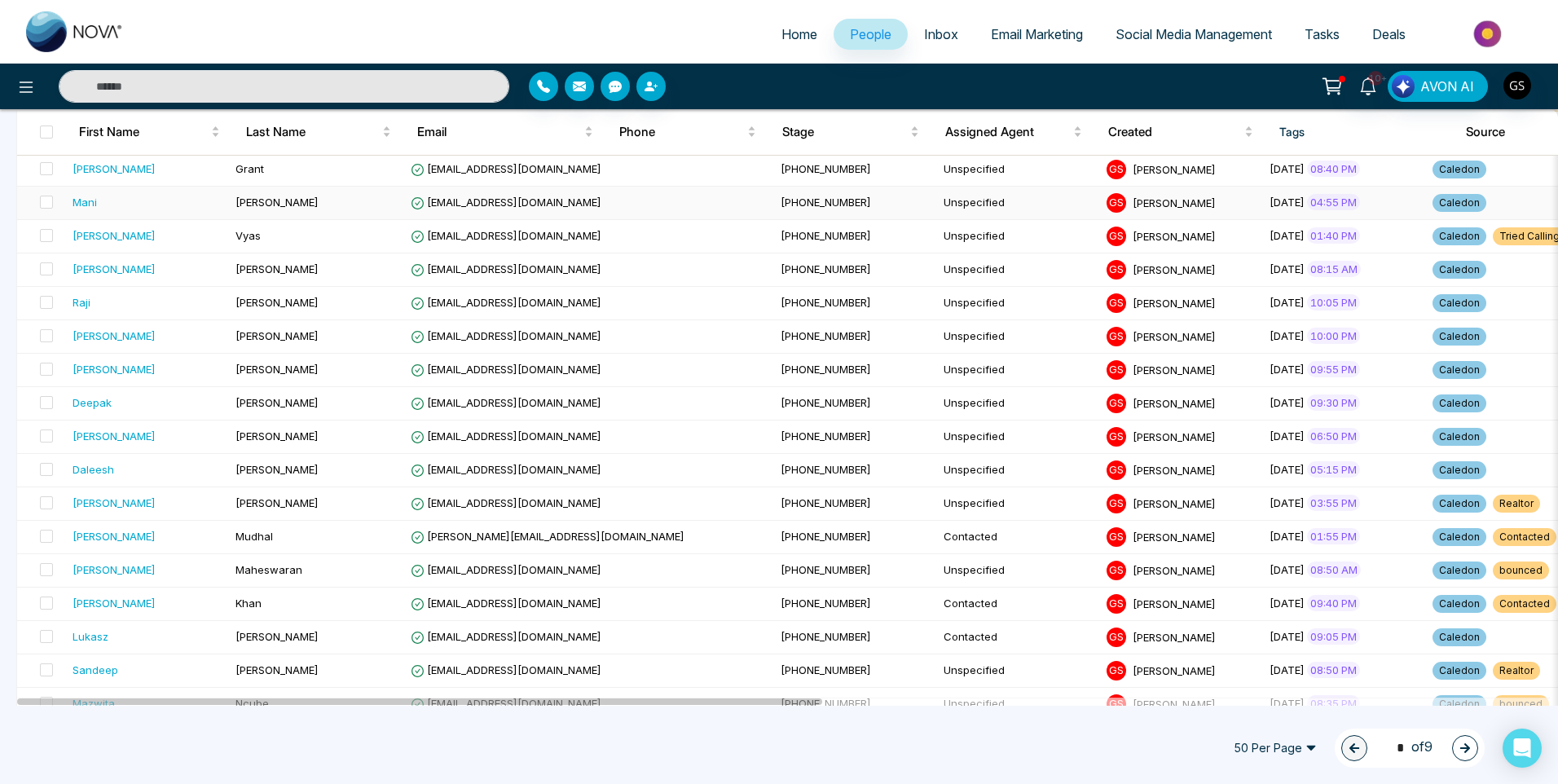
click at [466, 216] on td "[EMAIL_ADDRESS][DOMAIN_NAME]" at bounding box center [589, 203] width 370 height 34
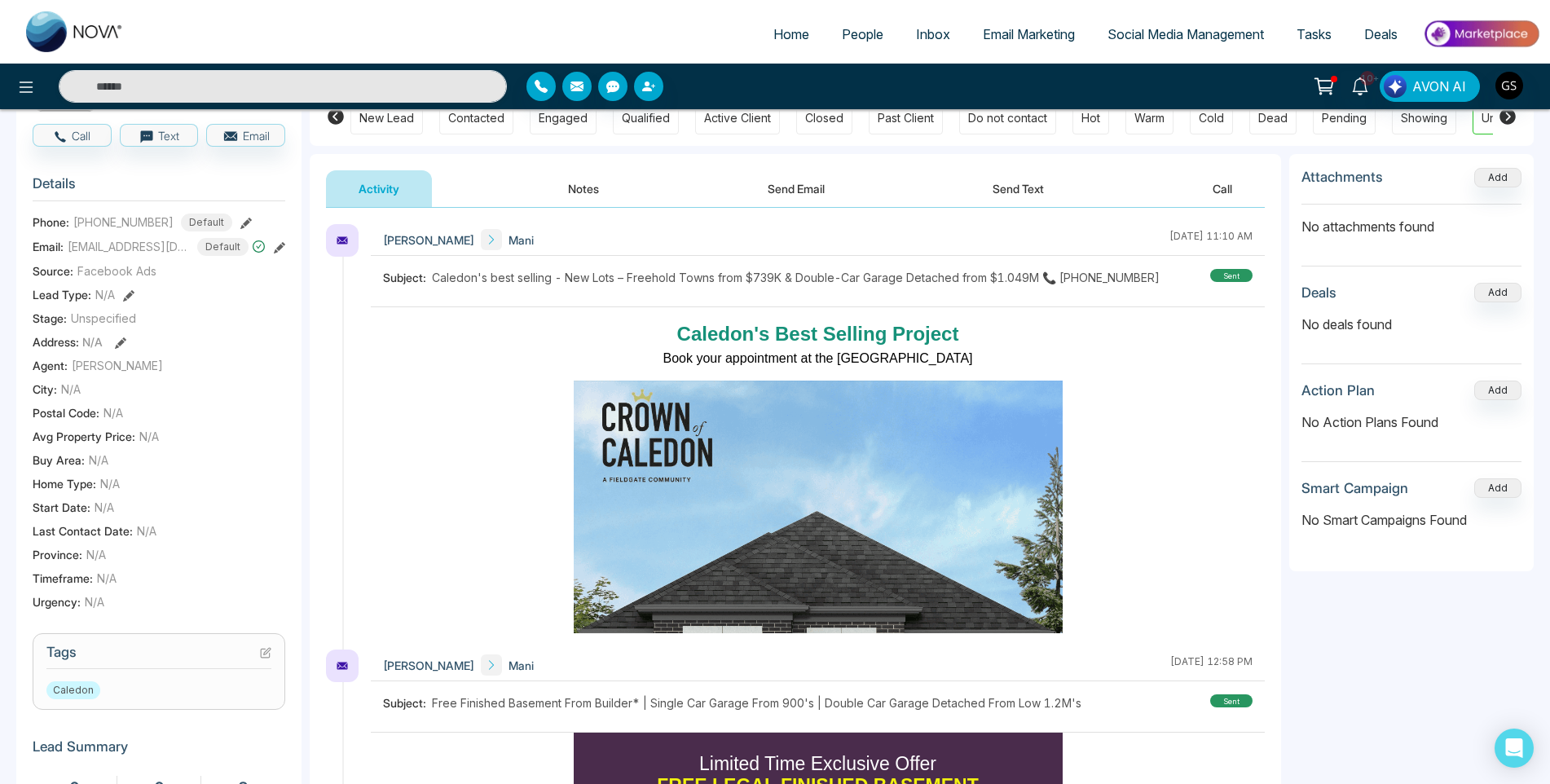
scroll to position [163, 0]
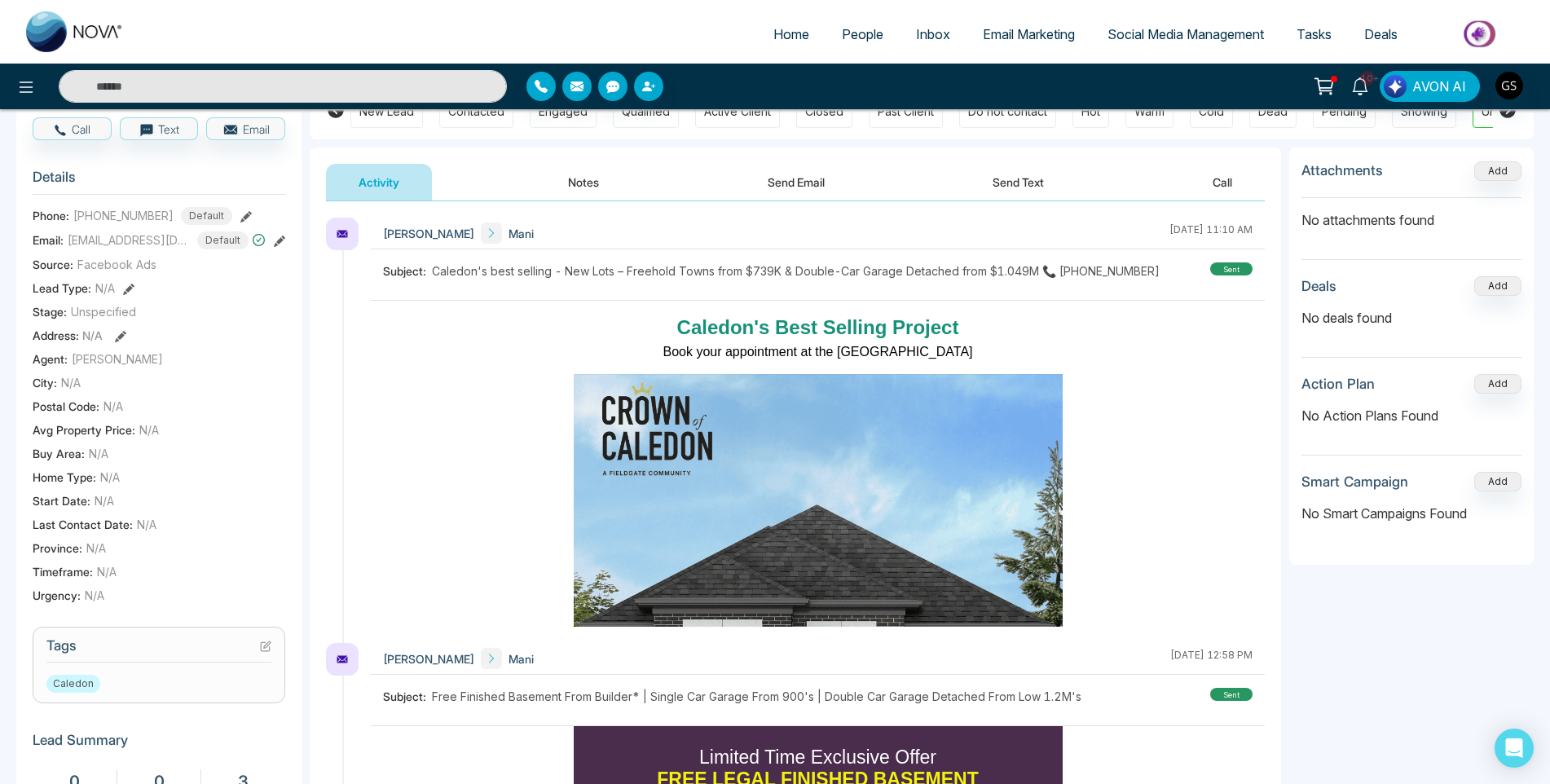
click at [267, 644] on icon at bounding box center [266, 646] width 12 height 12
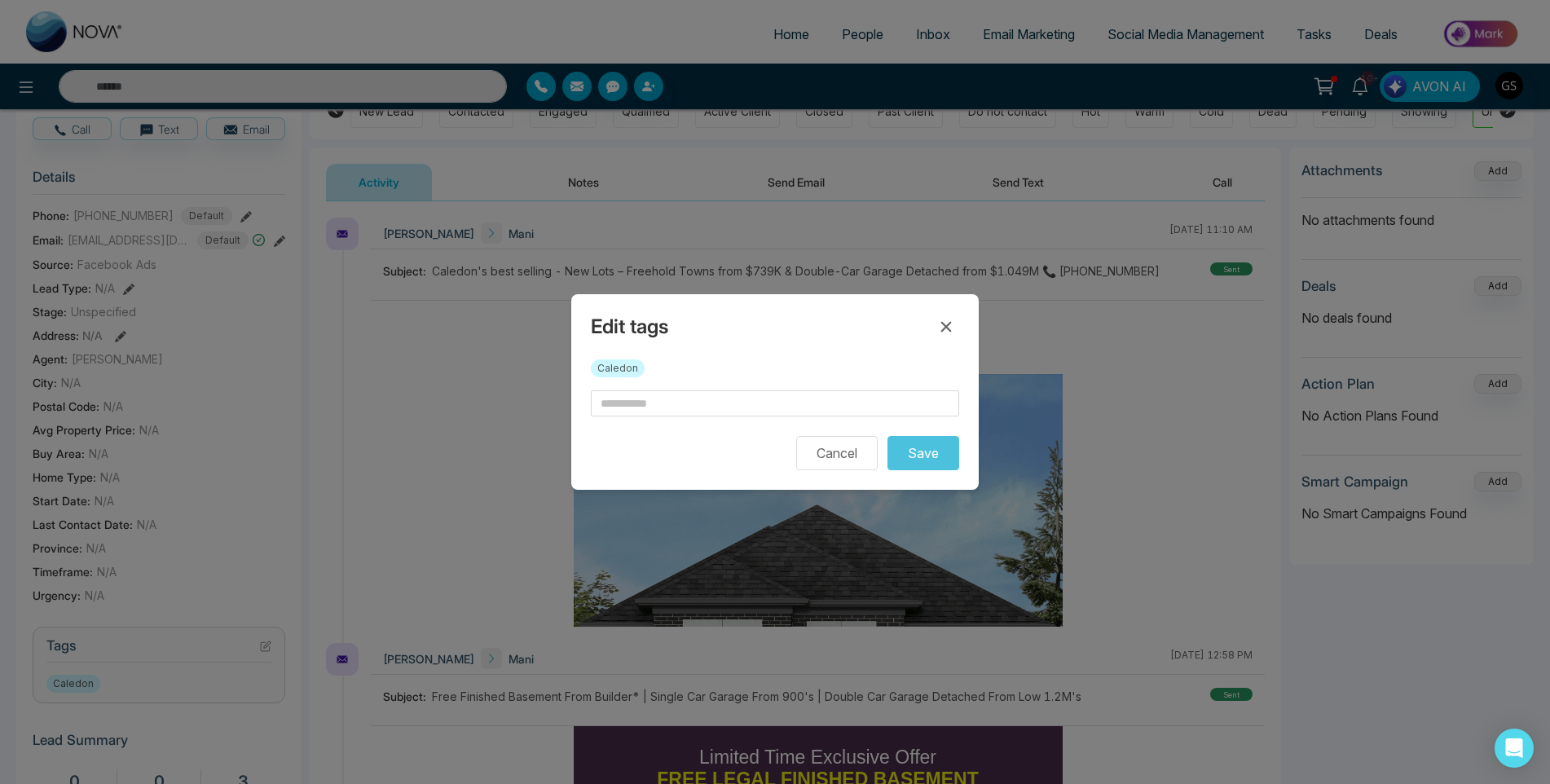
click at [852, 378] on div "Caledon" at bounding box center [775, 375] width 369 height 31
click at [825, 421] on form "Cancel Save" at bounding box center [775, 429] width 369 height 80
click at [830, 408] on input "text" at bounding box center [775, 403] width 369 height 26
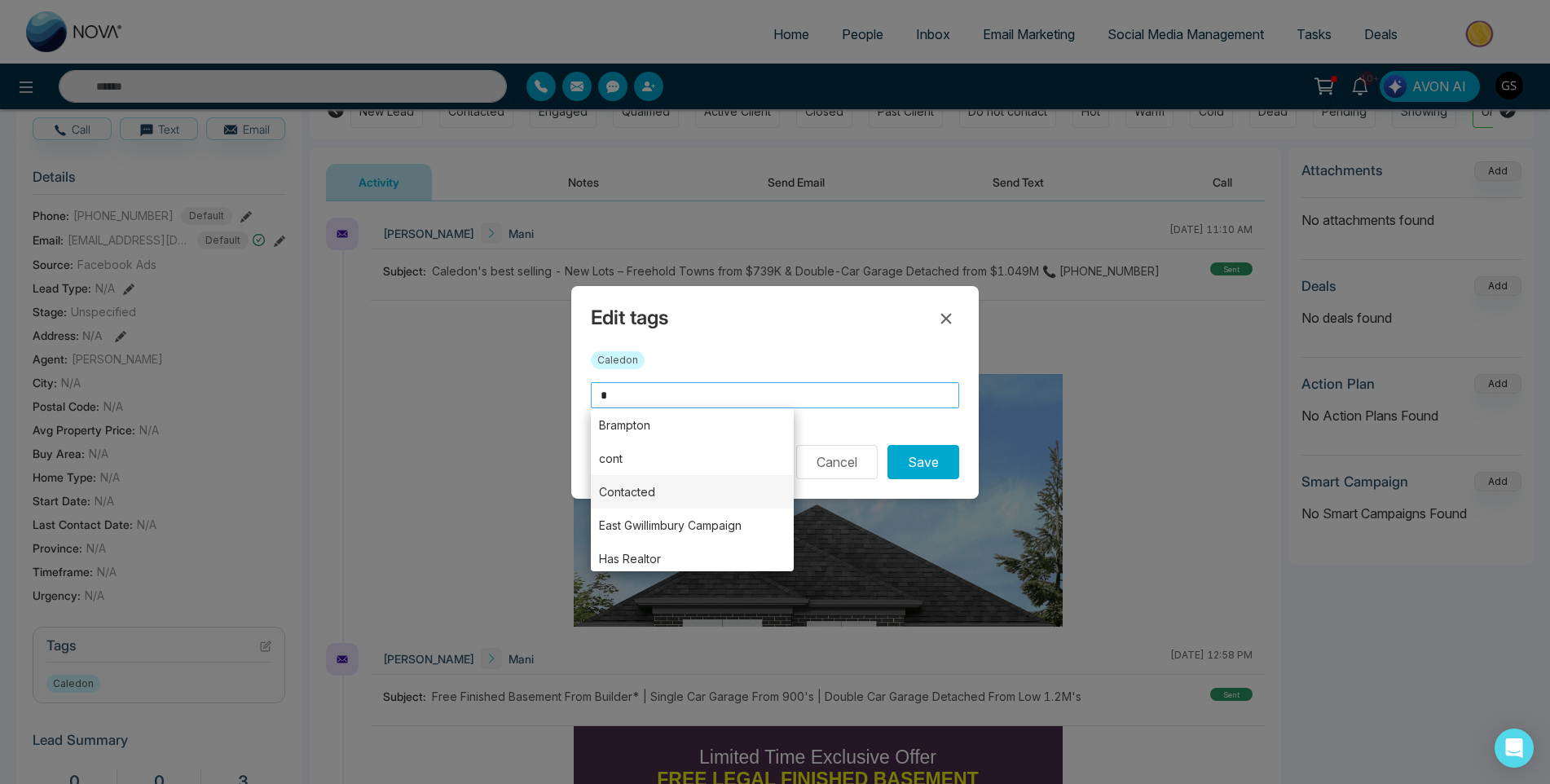
scroll to position [171, 0]
click at [667, 550] on li "Tried Calling" at bounding box center [692, 554] width 203 height 34
type input "**********"
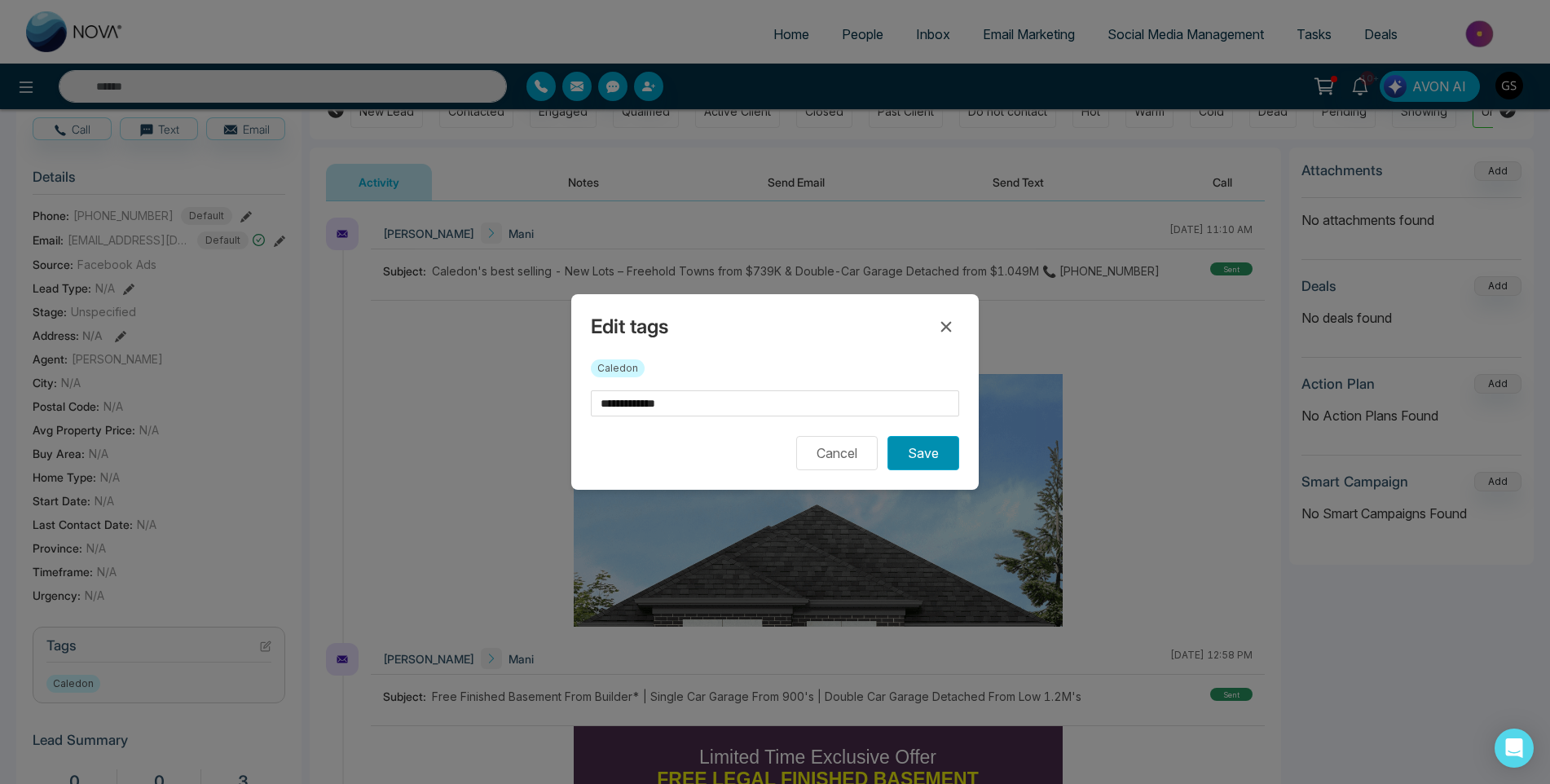
scroll to position [0, 0]
click at [951, 451] on button "Save" at bounding box center [923, 453] width 72 height 35
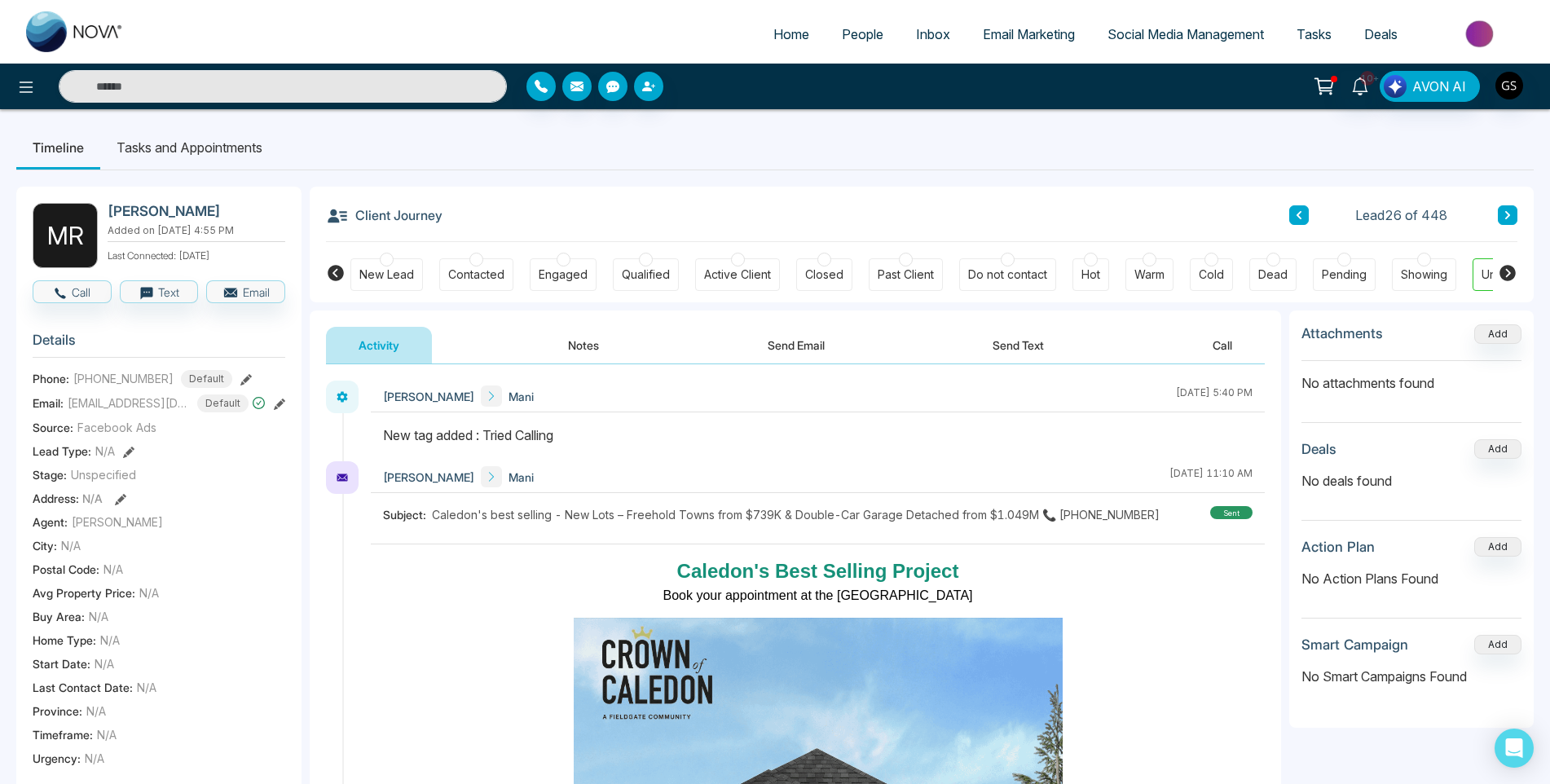
click at [1501, 210] on button at bounding box center [1508, 216] width 20 height 20
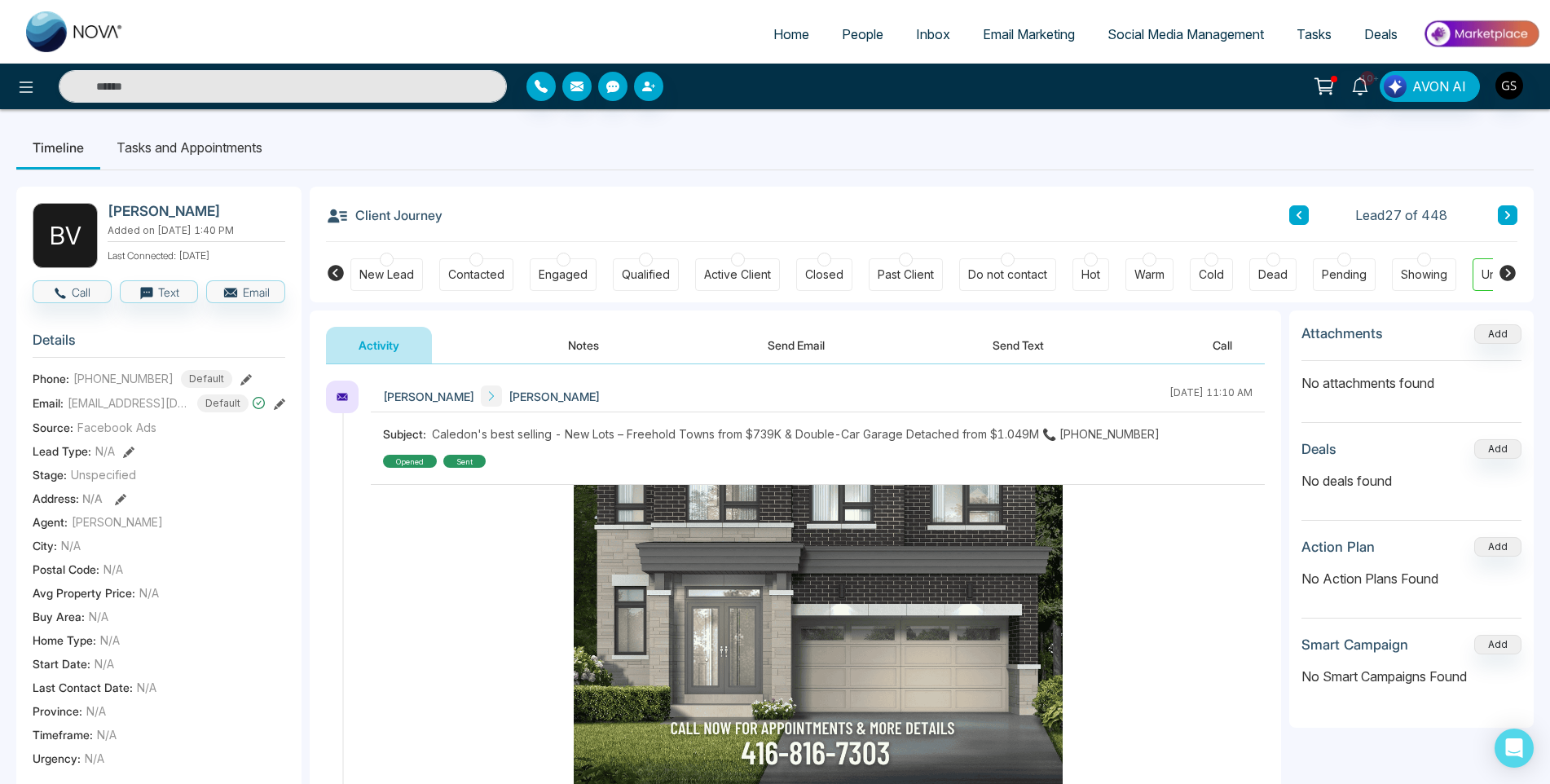
scroll to position [407, 0]
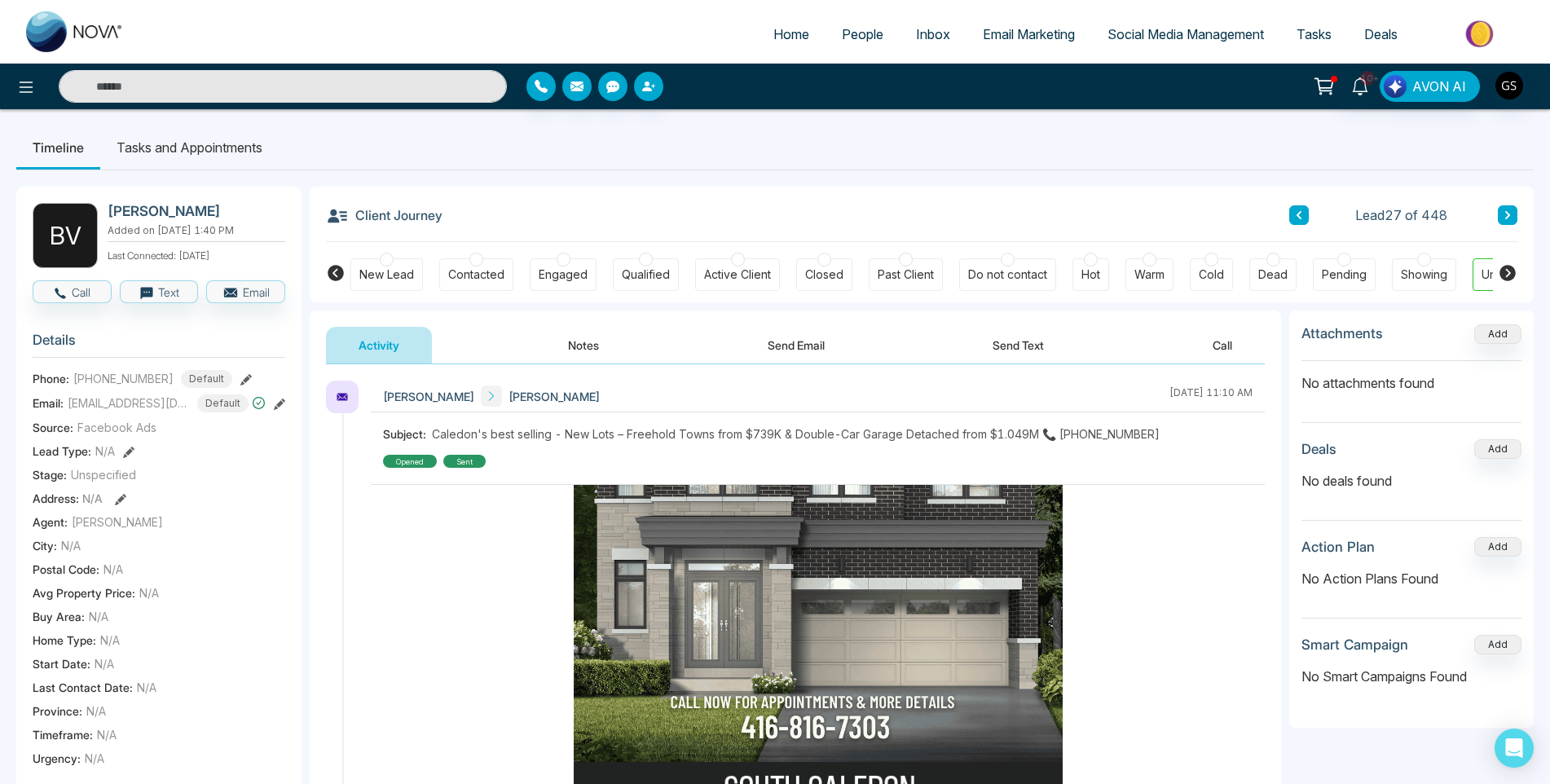
click at [566, 341] on button "Notes" at bounding box center [584, 345] width 96 height 37
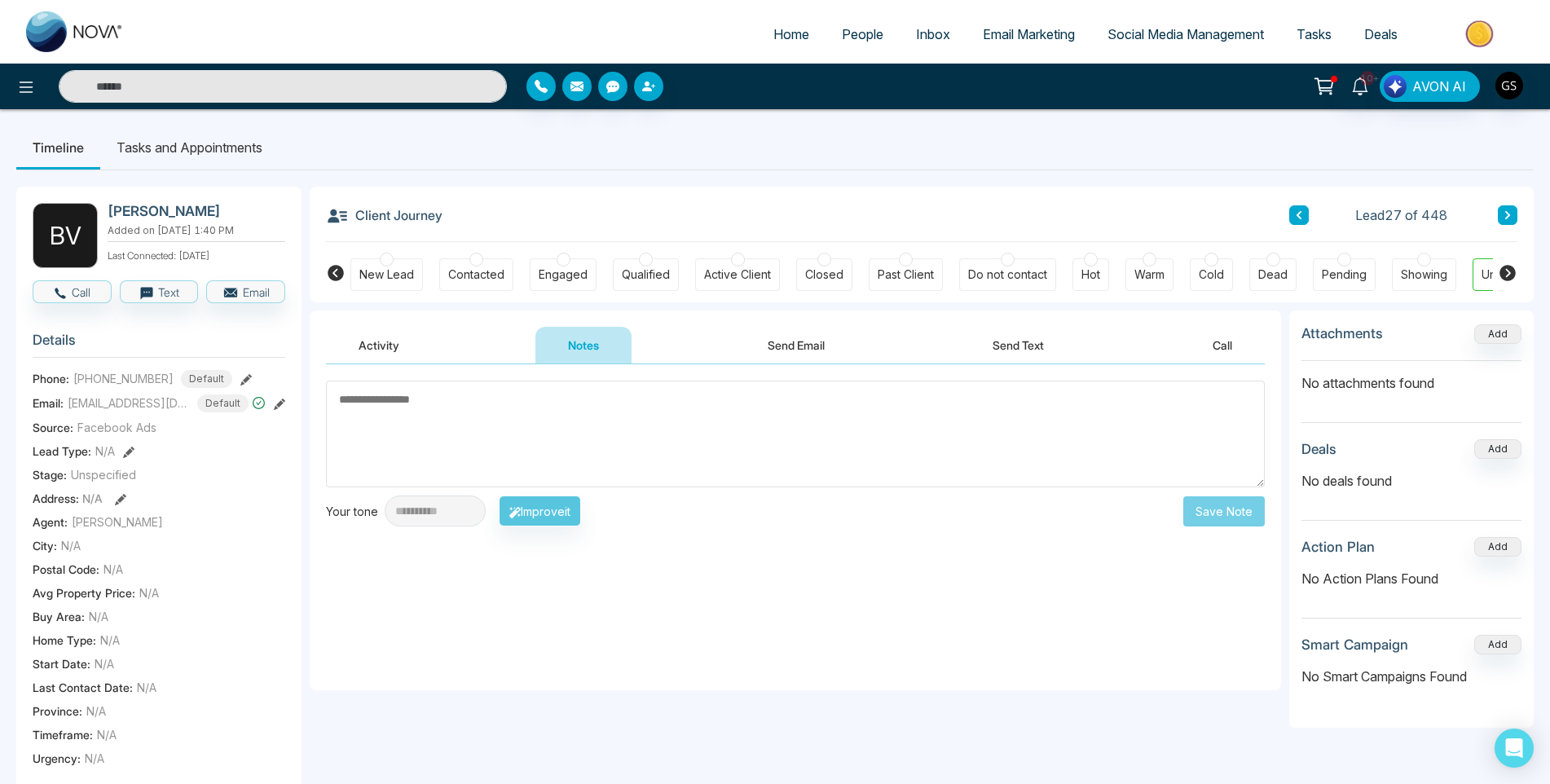
click at [1512, 215] on button at bounding box center [1508, 216] width 20 height 20
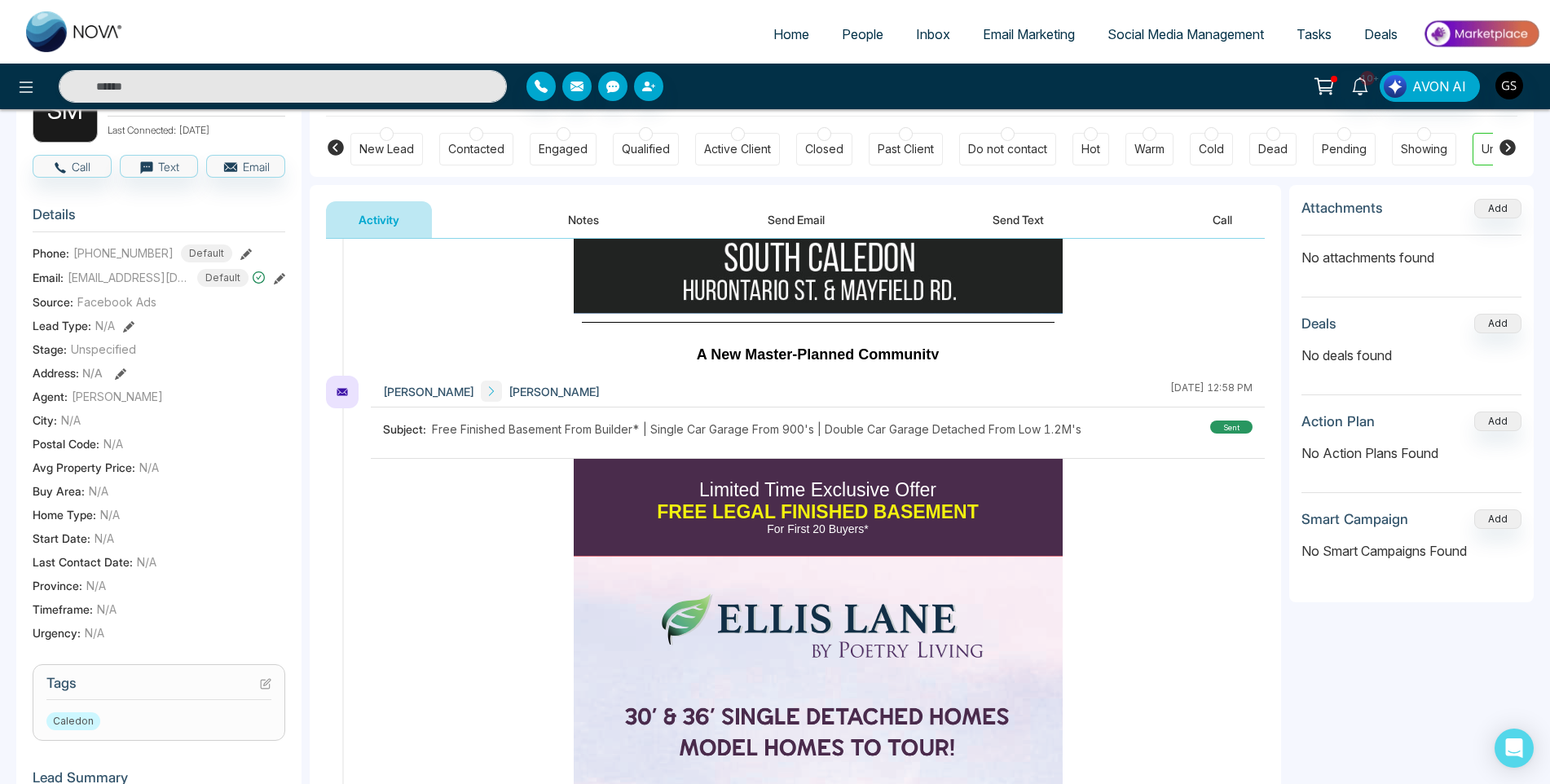
scroll to position [326, 0]
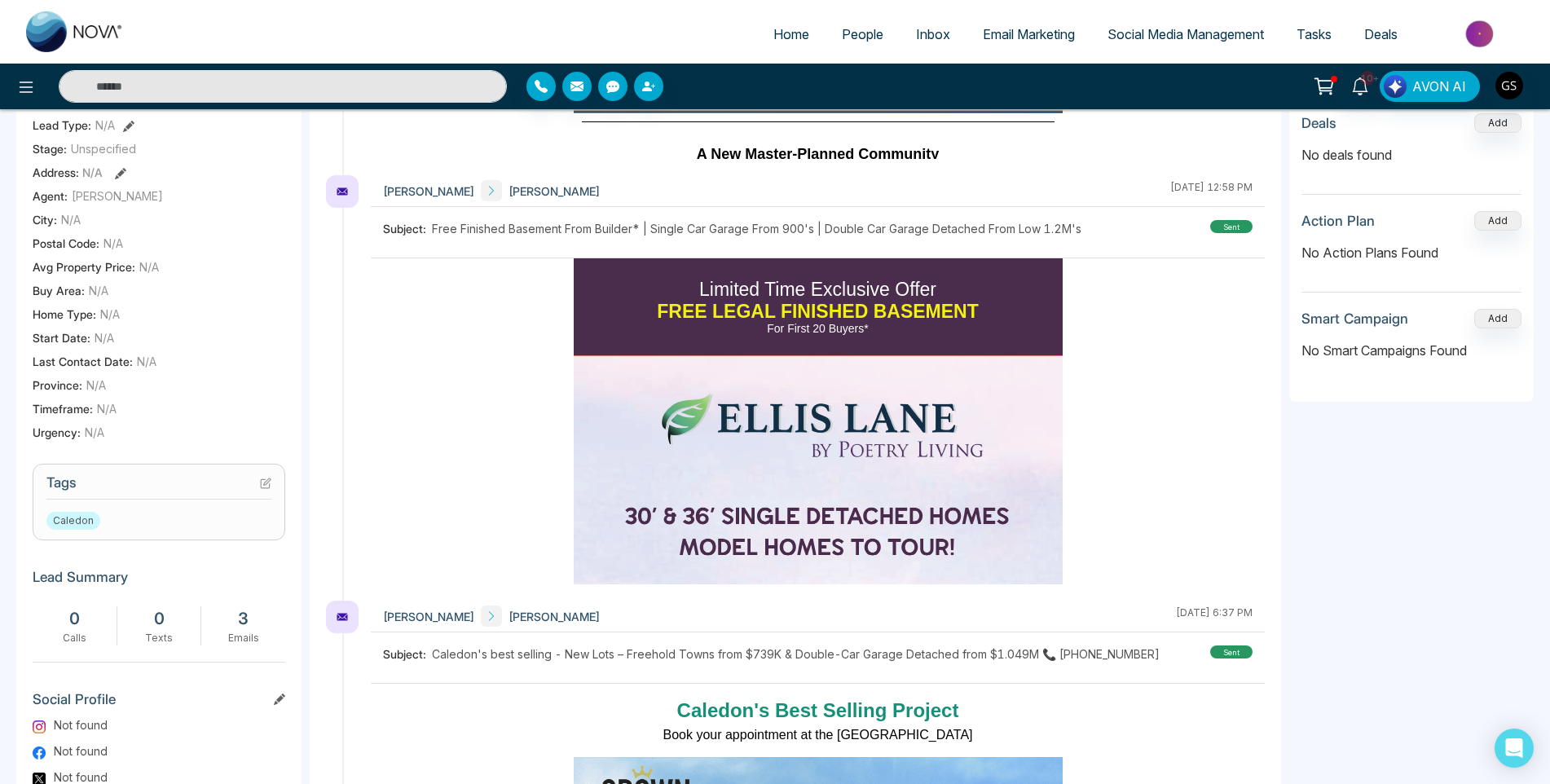
click at [274, 479] on section "Tags Caledon" at bounding box center [159, 501] width 253 height 77
click at [271, 480] on icon at bounding box center [266, 483] width 12 height 12
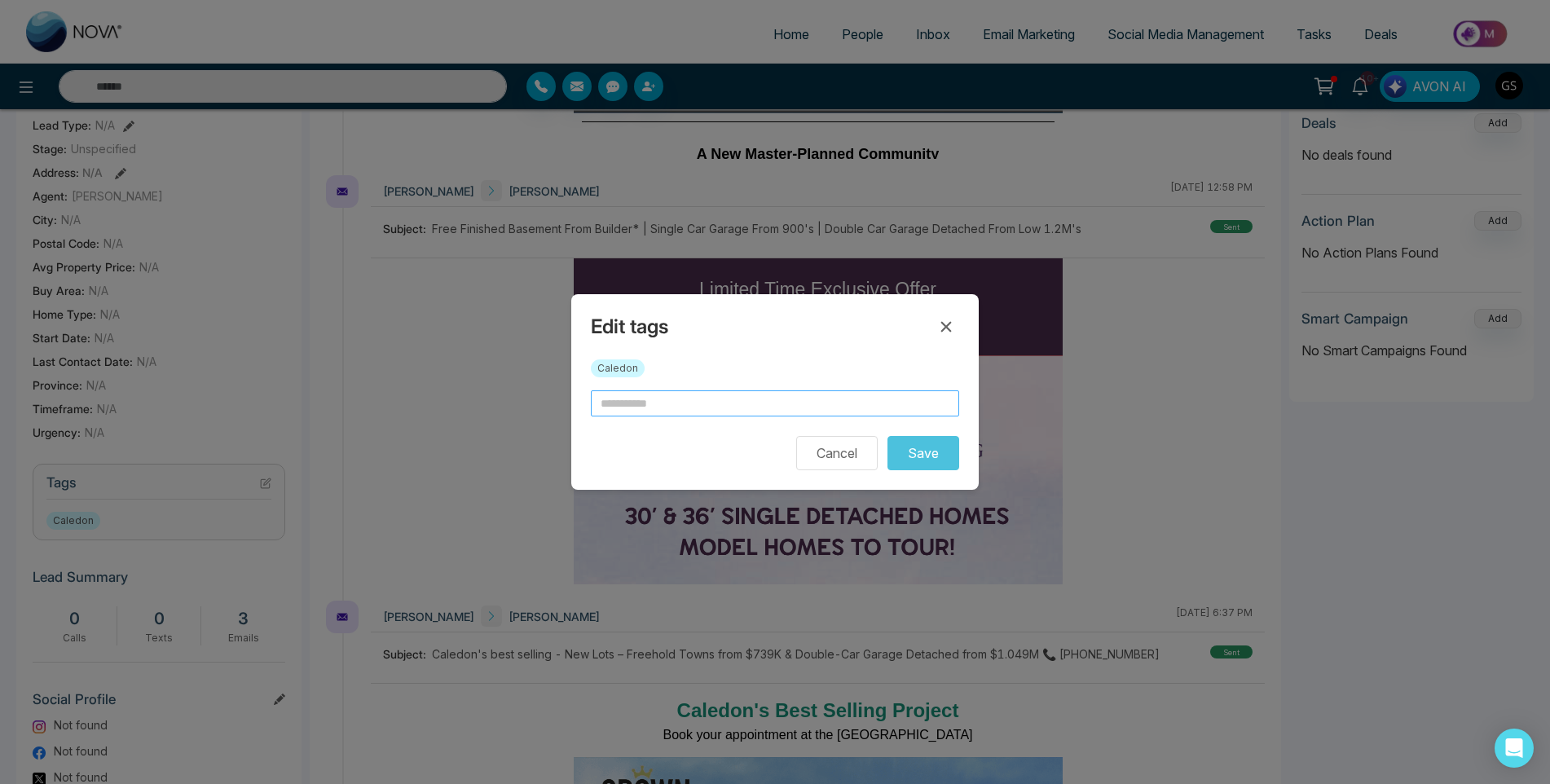
click at [792, 400] on input "text" at bounding box center [775, 403] width 369 height 26
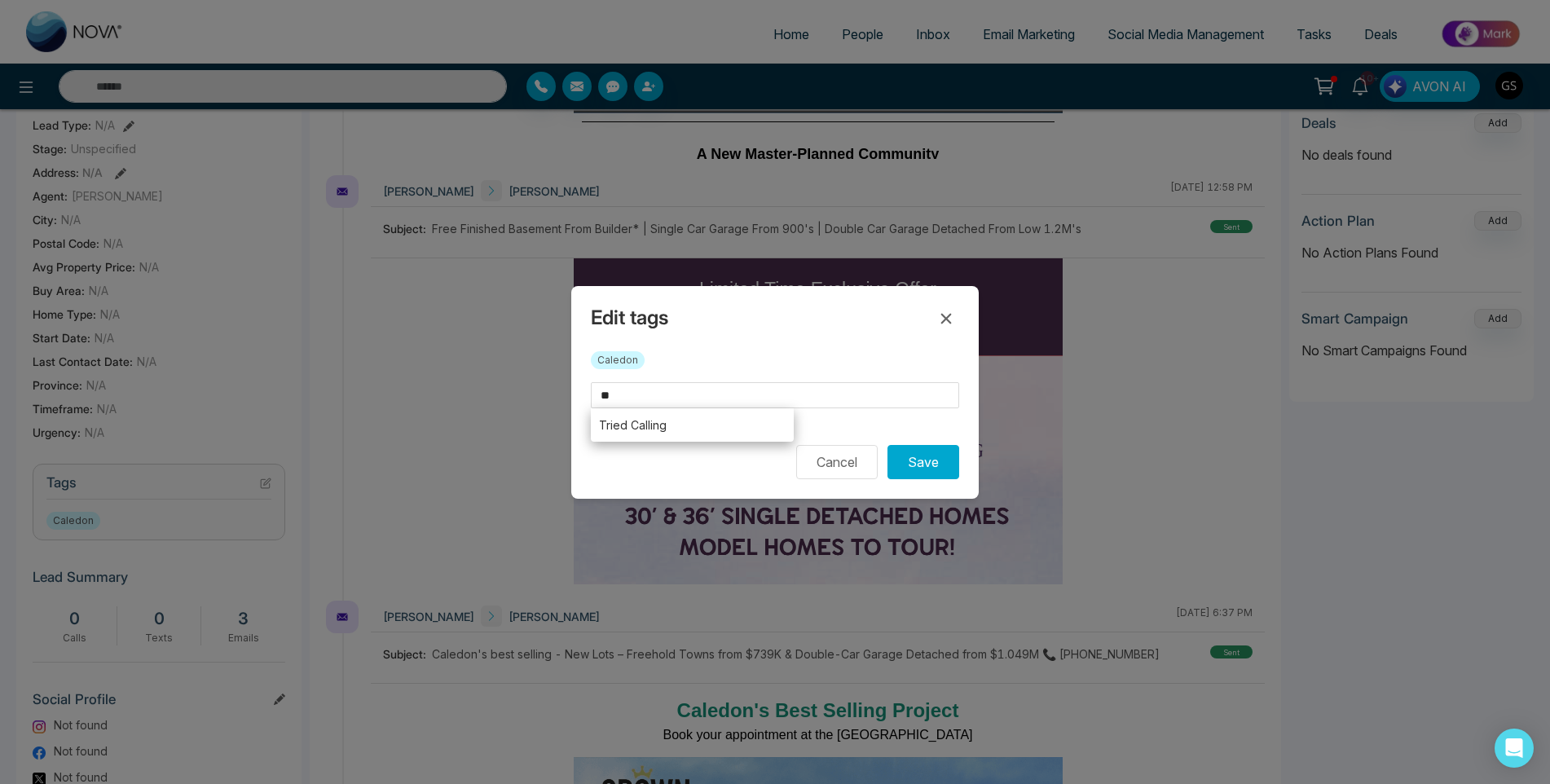
click at [765, 432] on li "Tried Calling" at bounding box center [692, 424] width 203 height 34
type input "**********"
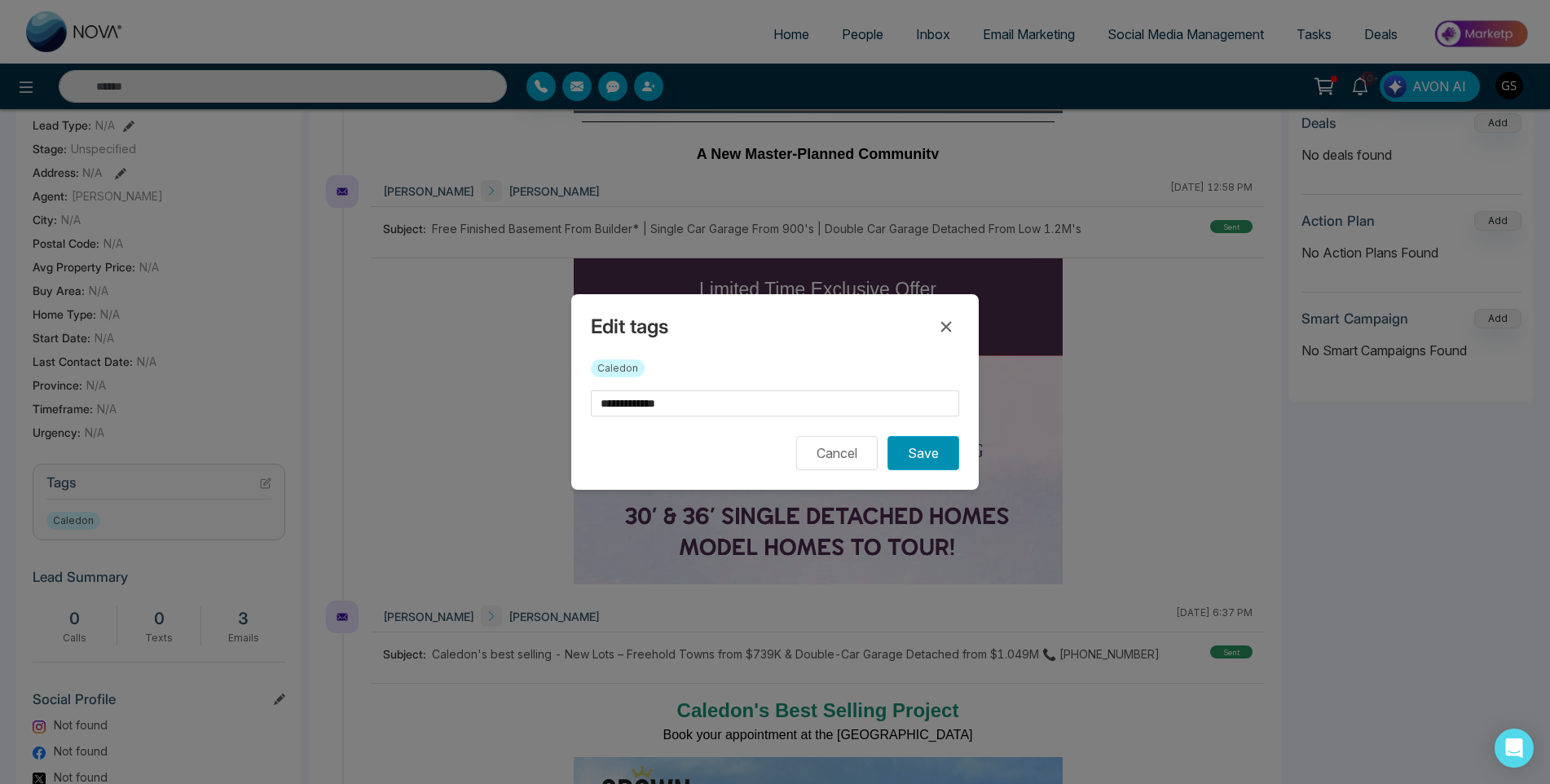
click at [944, 457] on button "Save" at bounding box center [923, 453] width 72 height 35
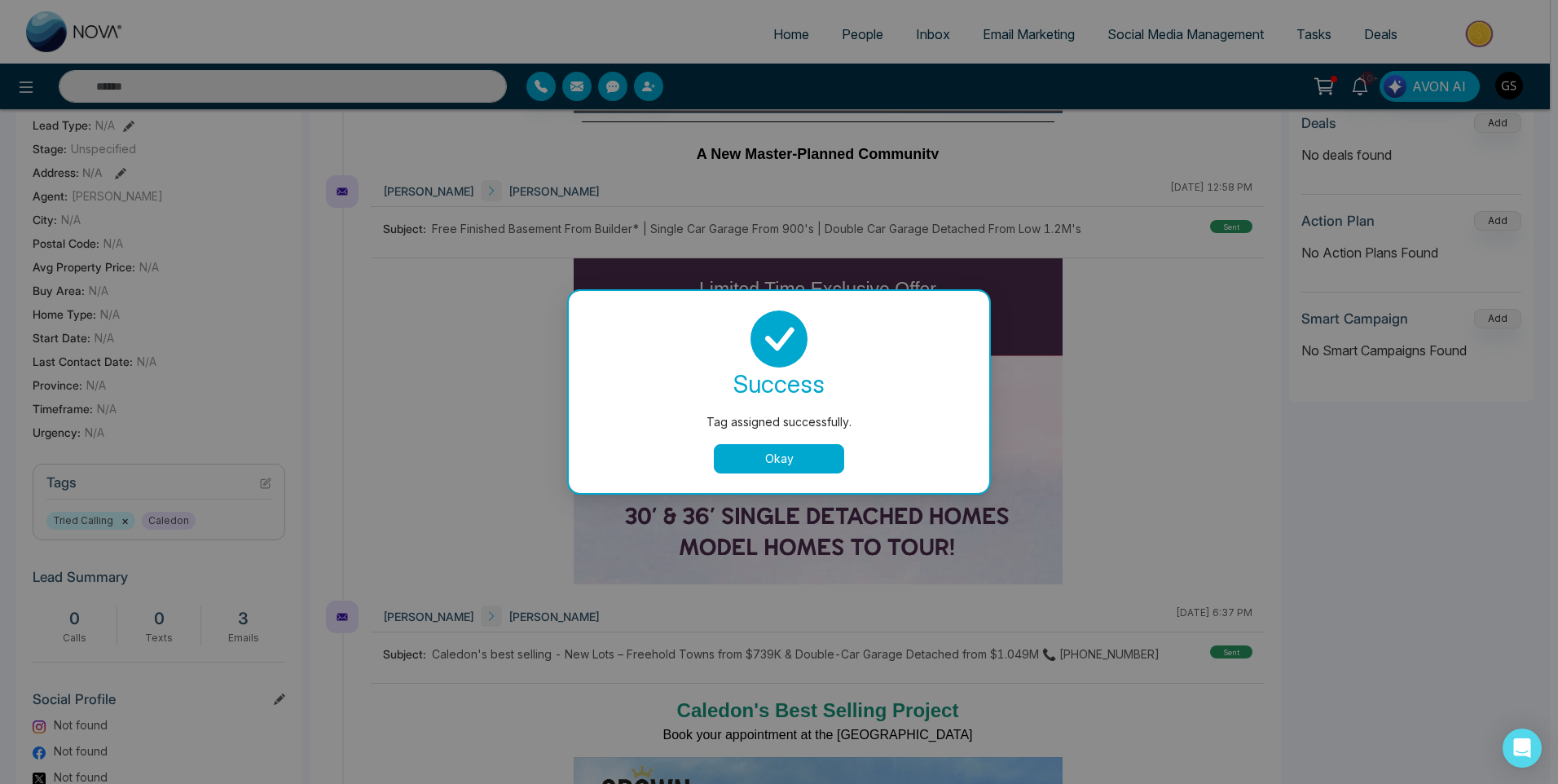
click at [1002, 369] on div "Tag assigned successfully. success Tag assigned successfully. Okay" at bounding box center [779, 392] width 1558 height 784
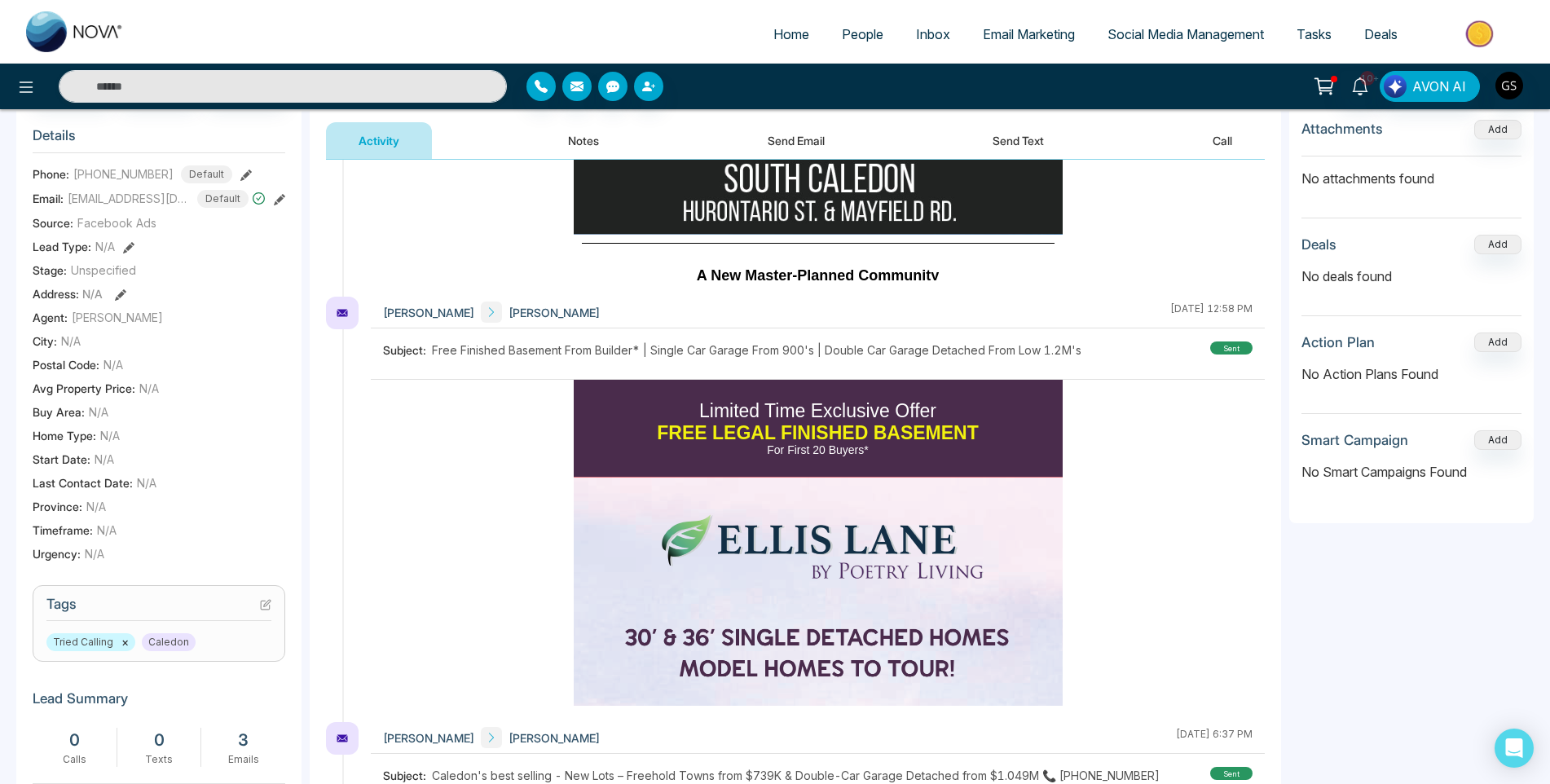
scroll to position [0, 0]
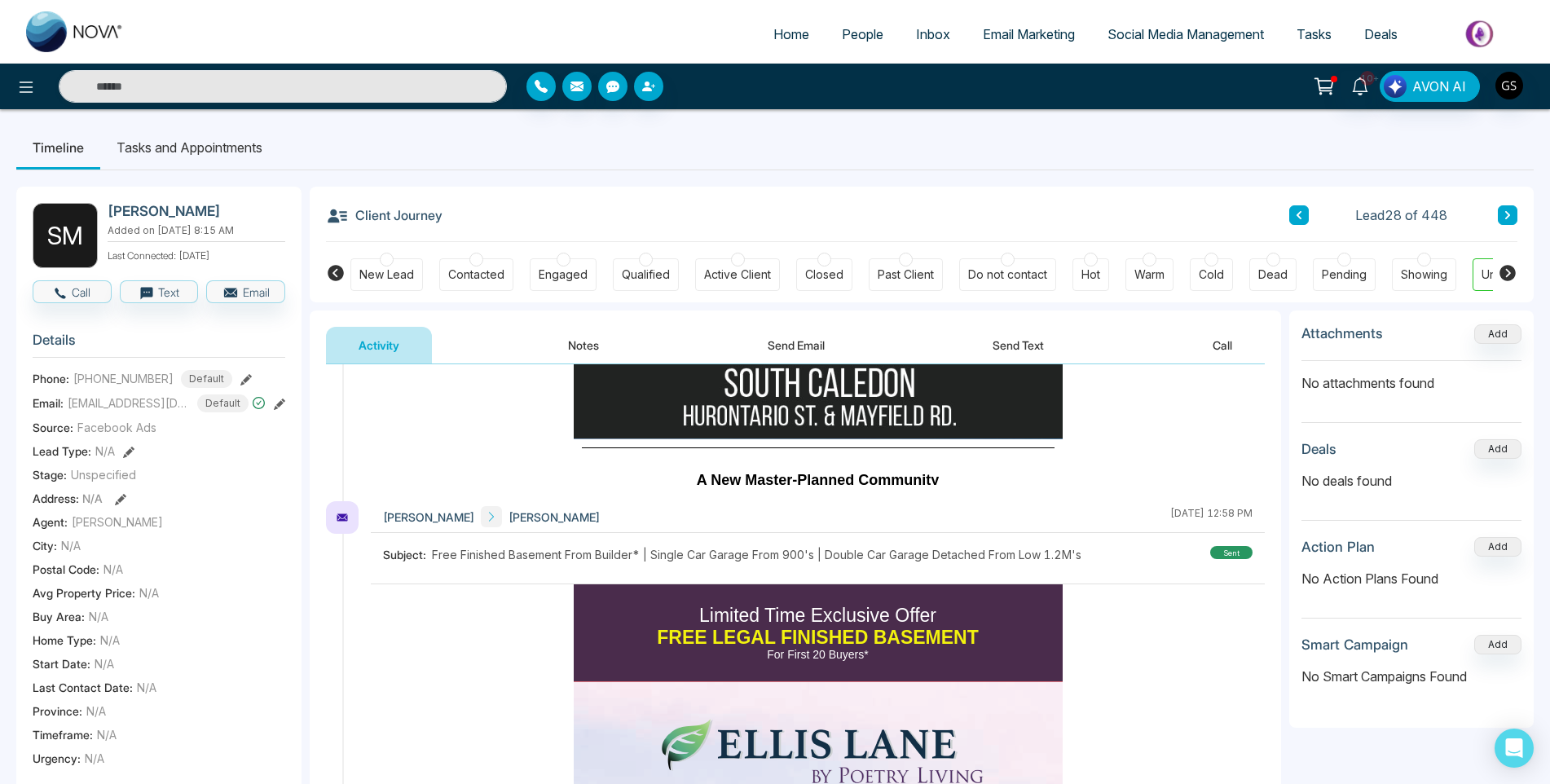
click at [1505, 209] on button at bounding box center [1508, 216] width 20 height 20
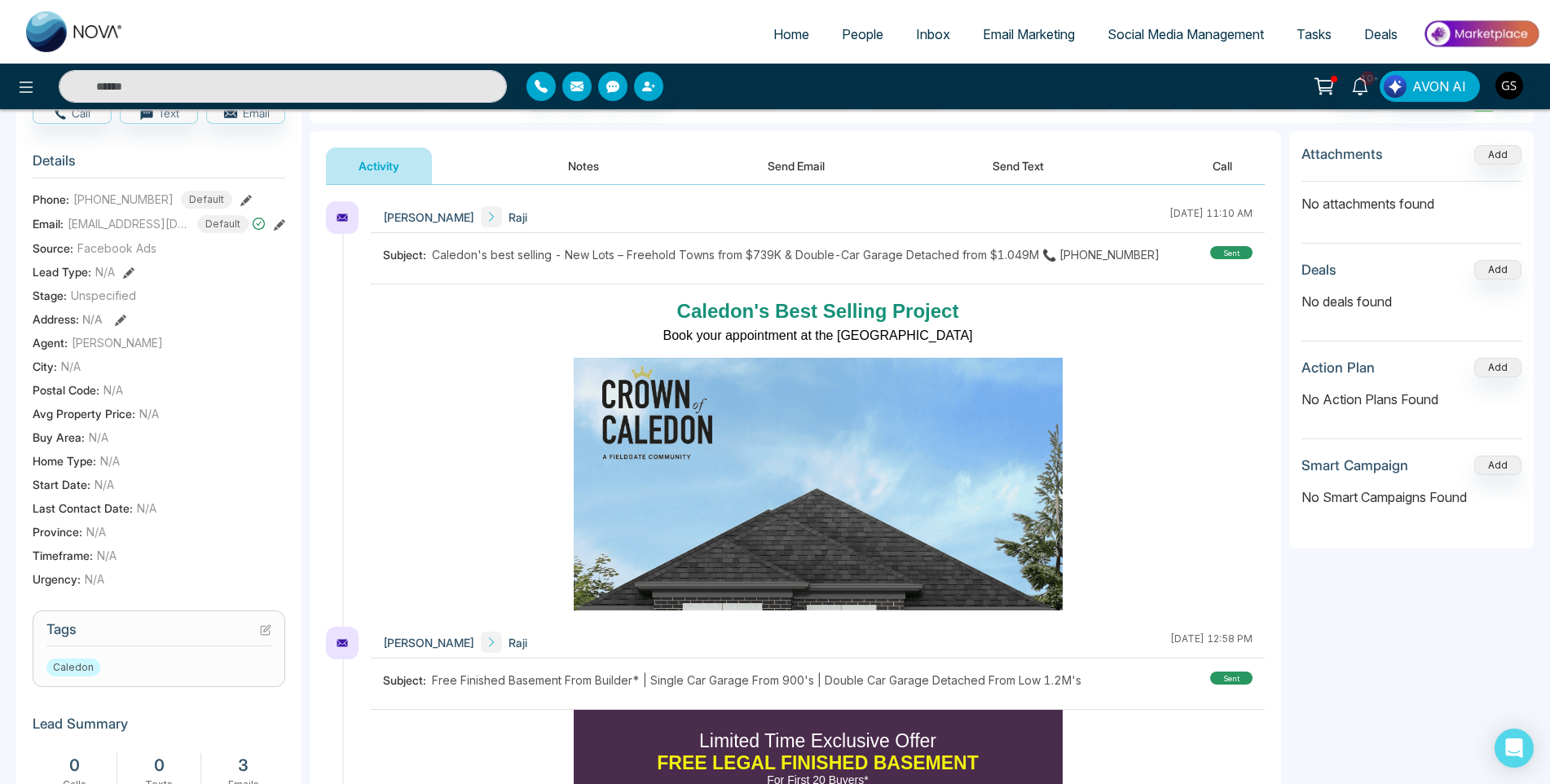
scroll to position [81, 0]
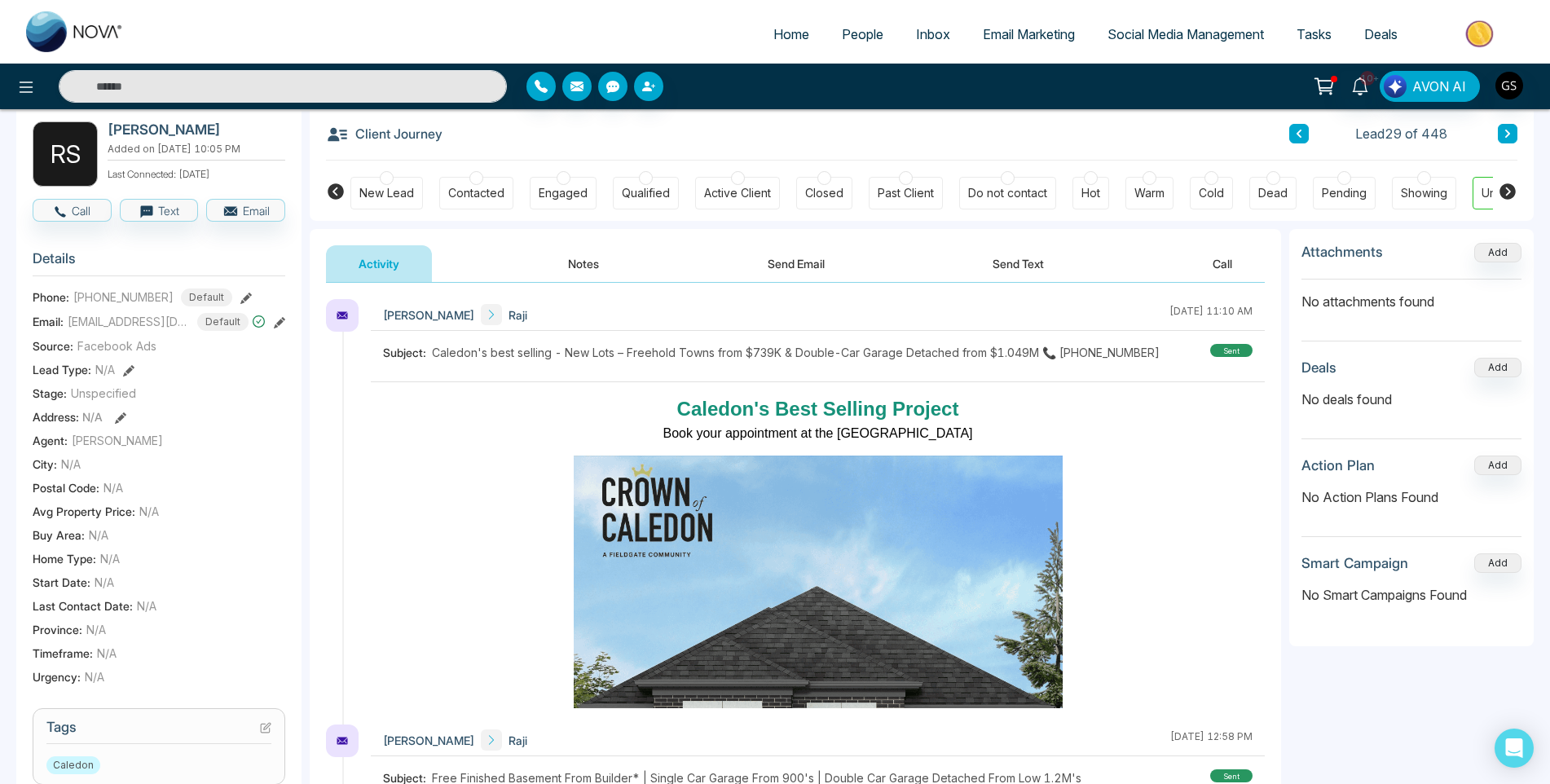
click at [863, 37] on span "People" at bounding box center [863, 35] width 42 height 16
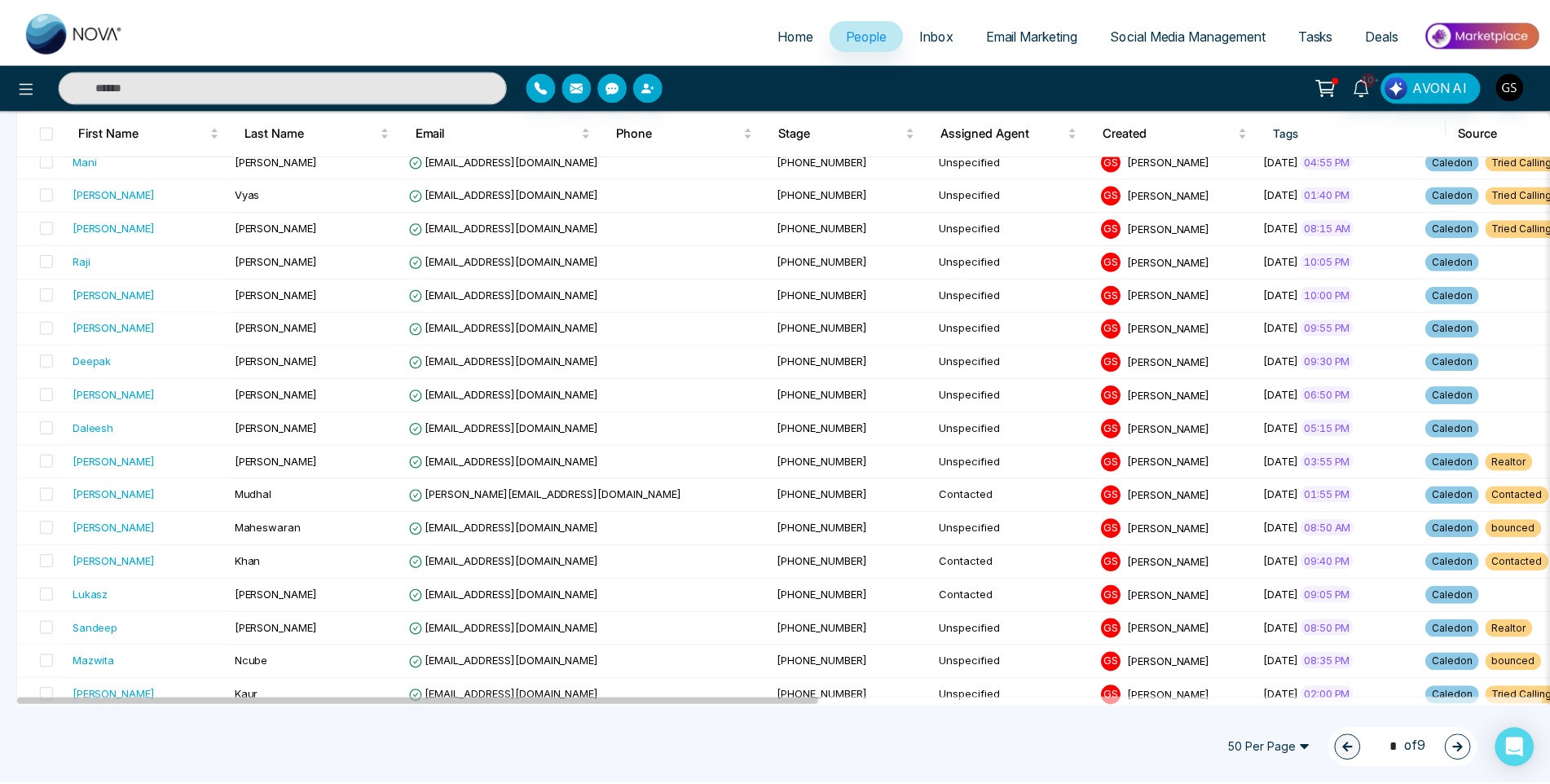
scroll to position [1059, 0]
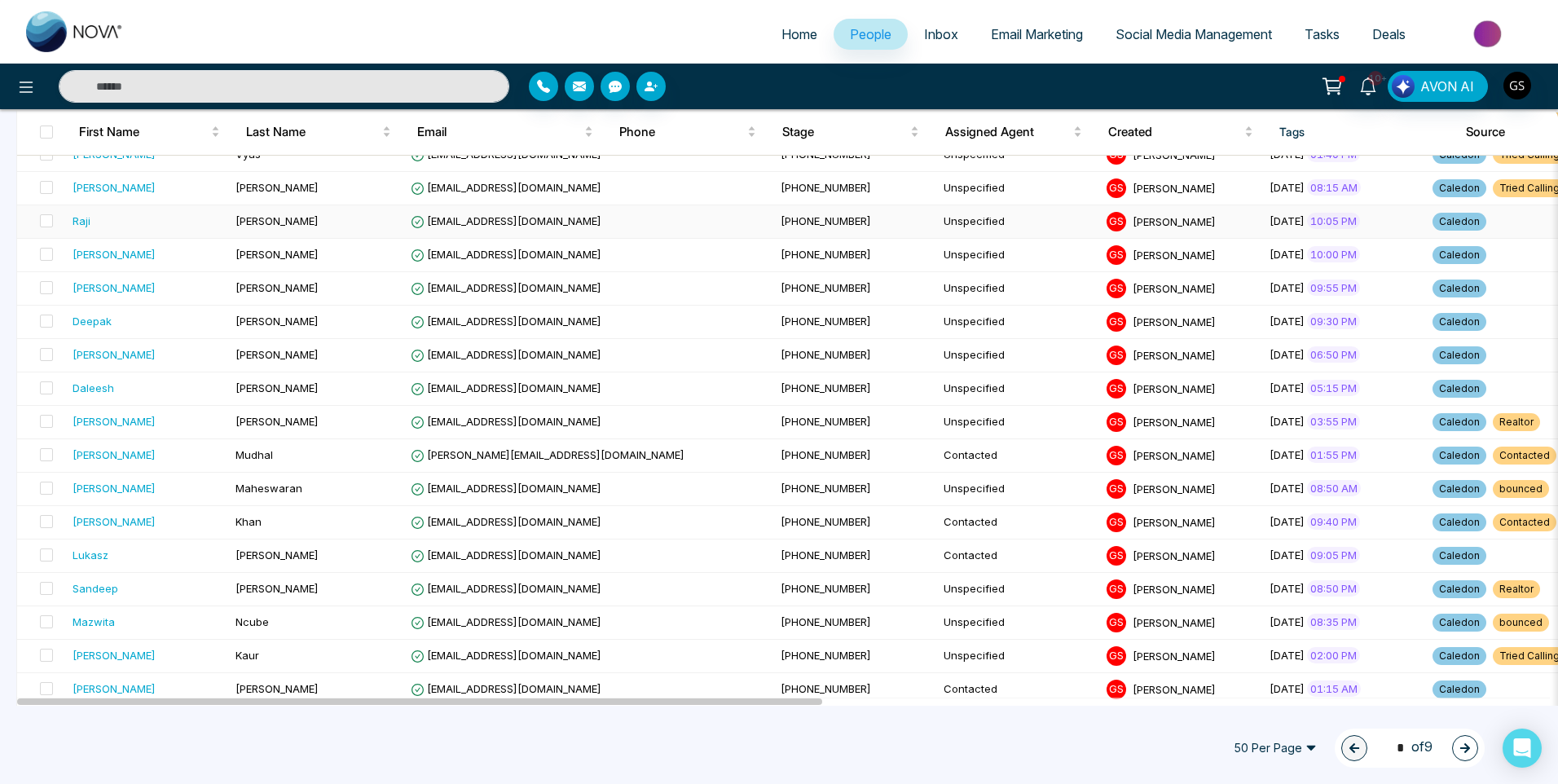
click at [362, 231] on td "[PERSON_NAME]" at bounding box center [316, 222] width 175 height 34
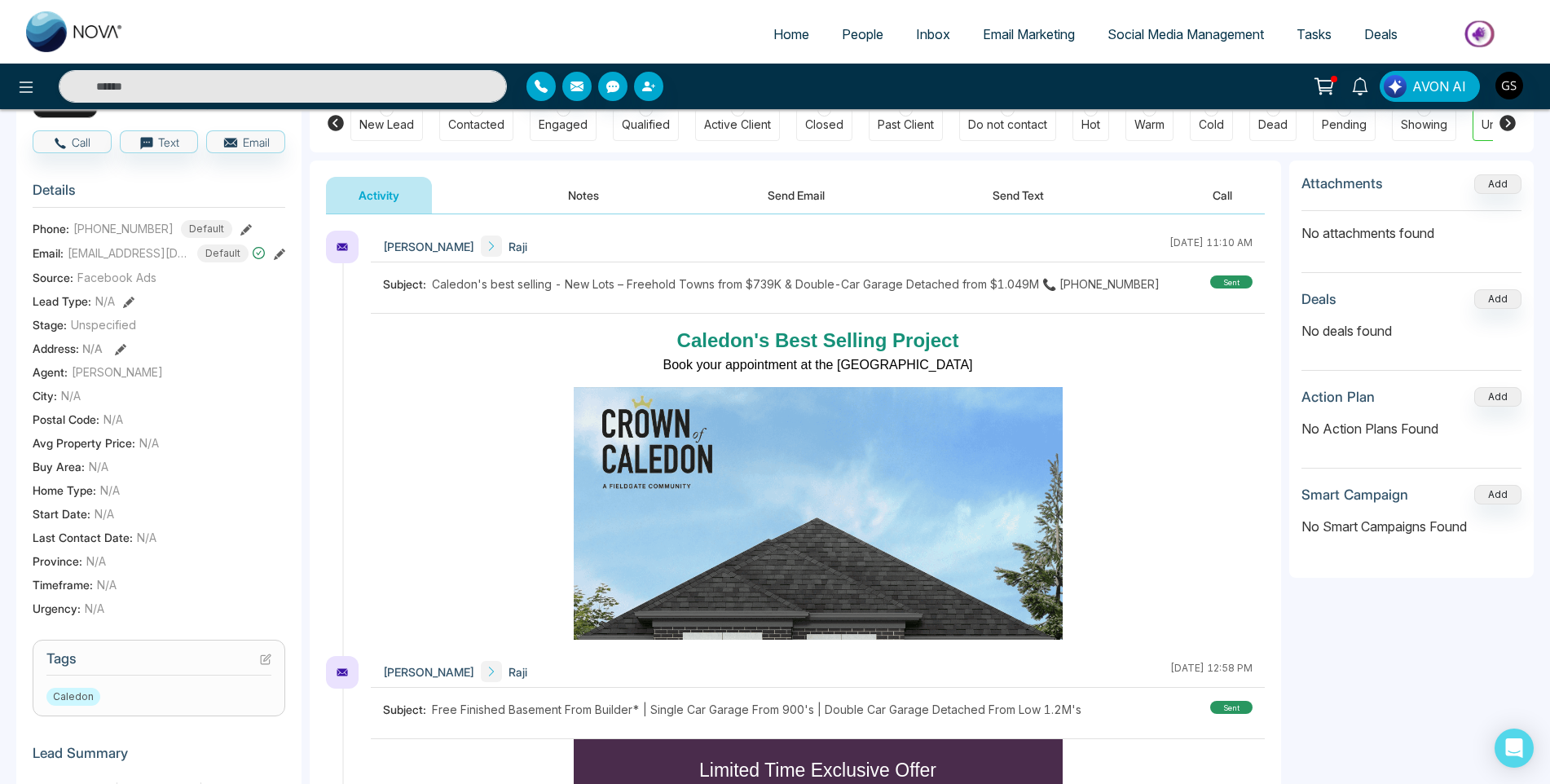
scroll to position [244, 0]
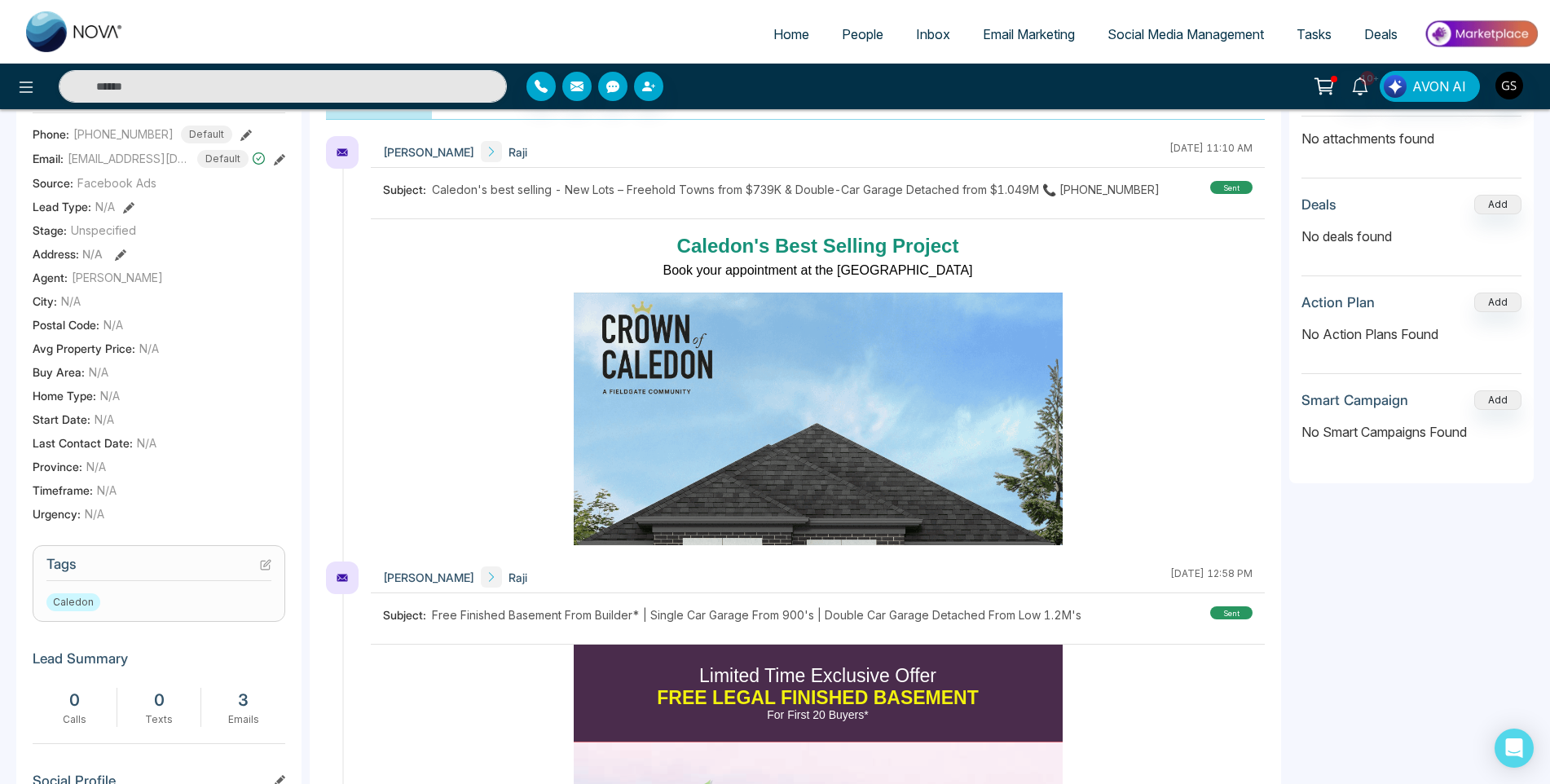
click at [261, 569] on icon at bounding box center [265, 564] width 9 height 9
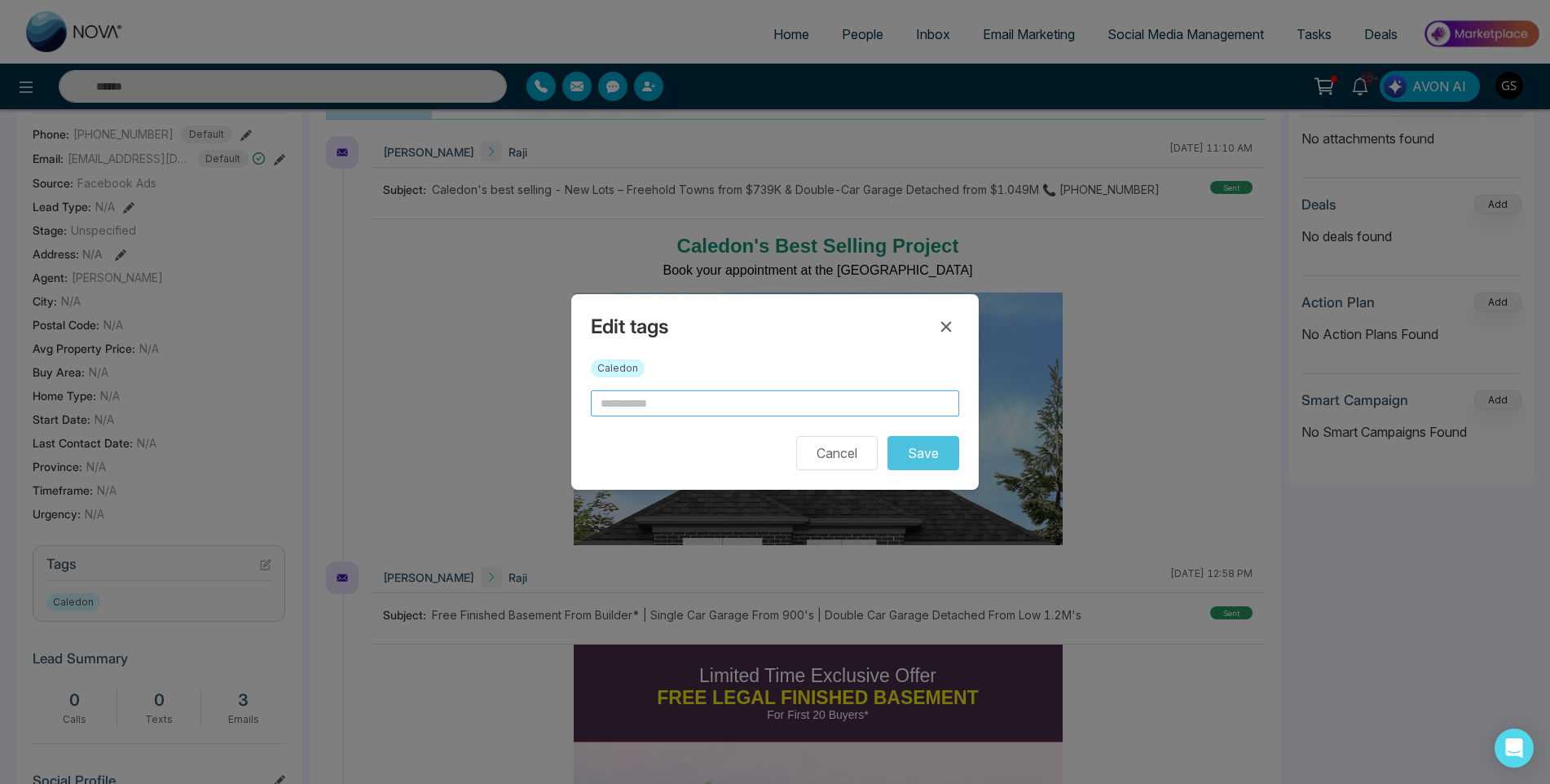
click at [629, 413] on input "text" at bounding box center [775, 403] width 369 height 26
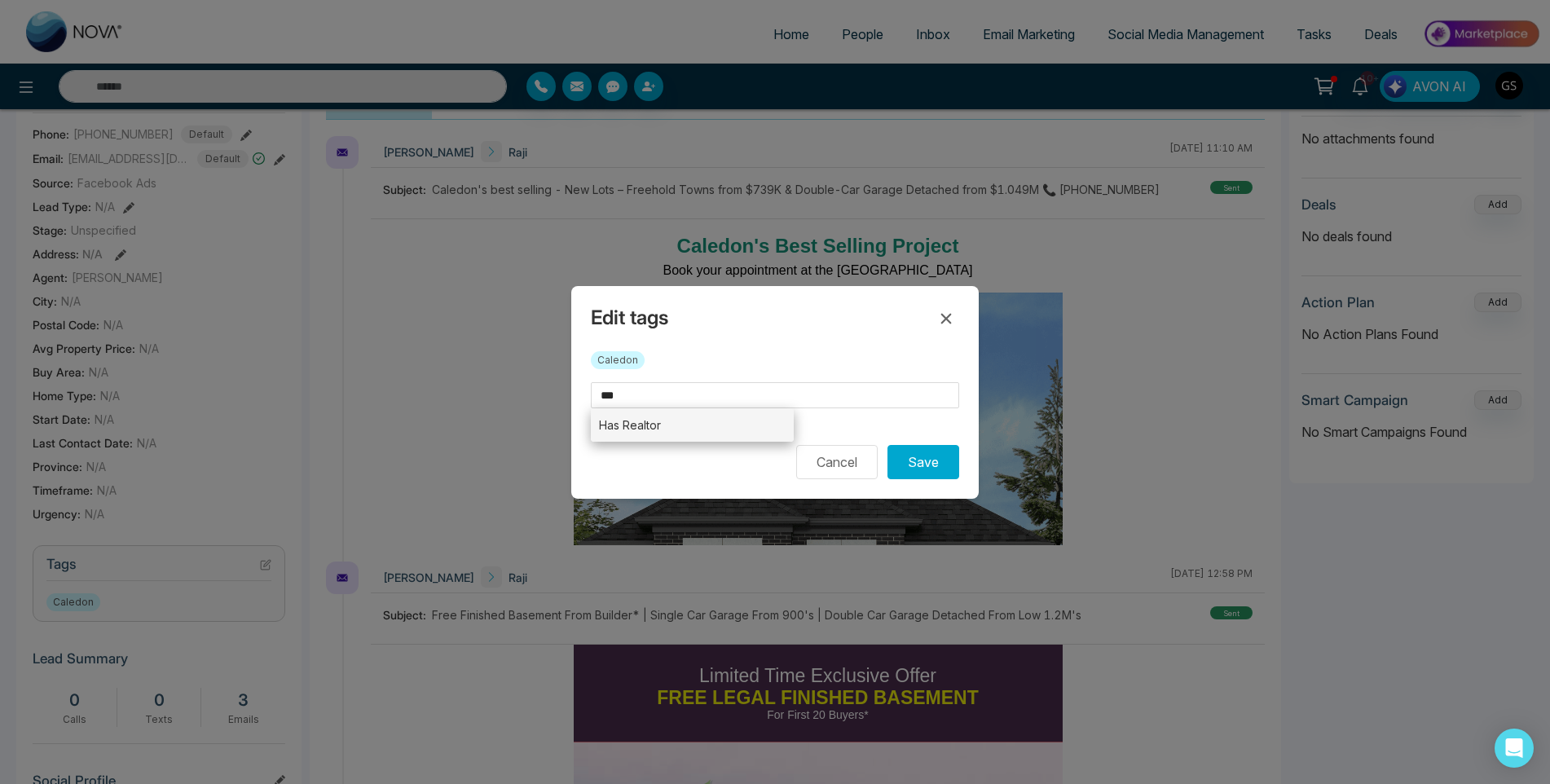
click at [644, 416] on li "Has Realtor" at bounding box center [692, 424] width 203 height 34
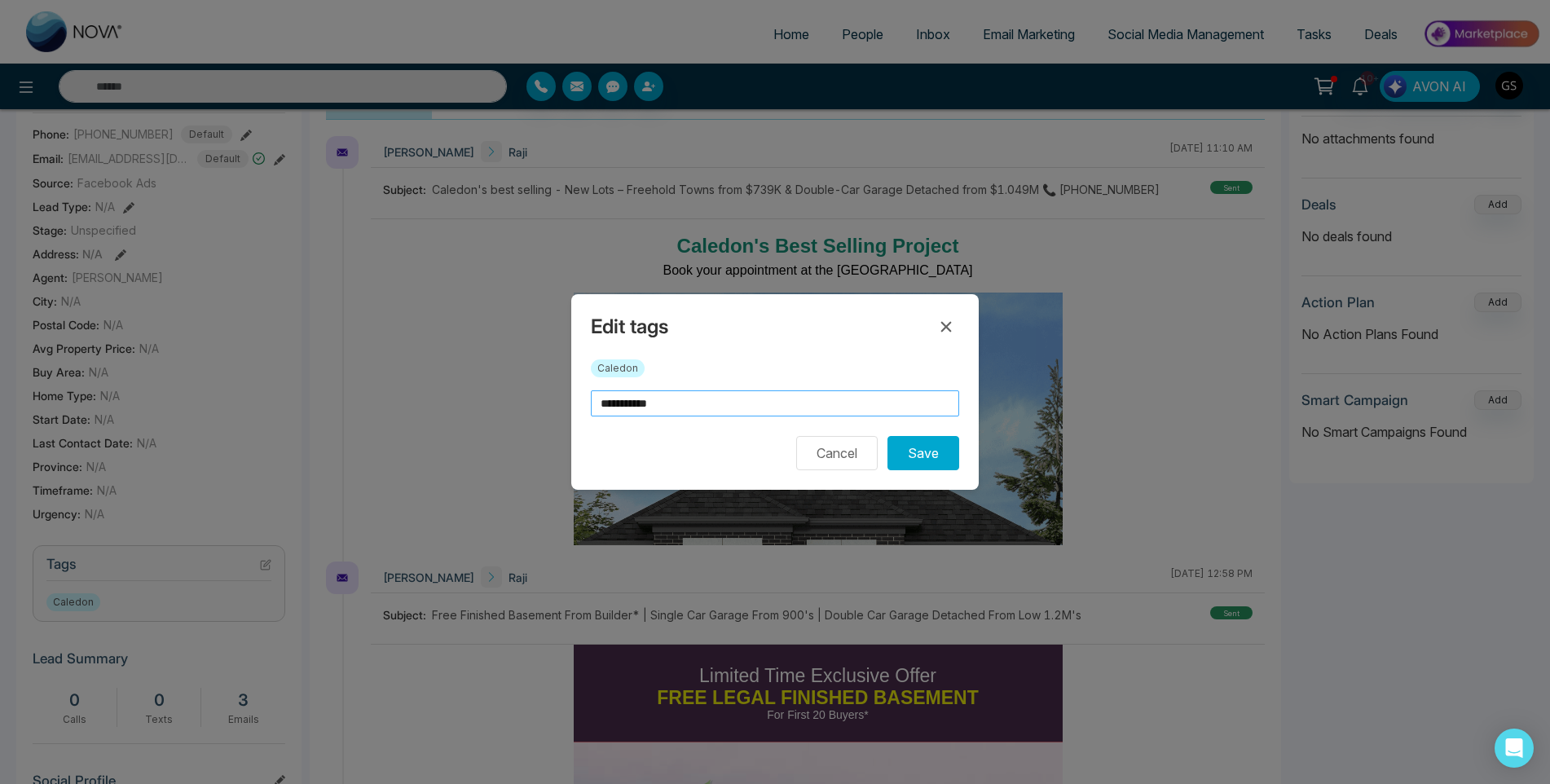
drag, startPoint x: 708, startPoint y: 409, endPoint x: 436, endPoint y: 420, distance: 272.2
click at [436, 420] on div "**********" at bounding box center [775, 392] width 1550 height 784
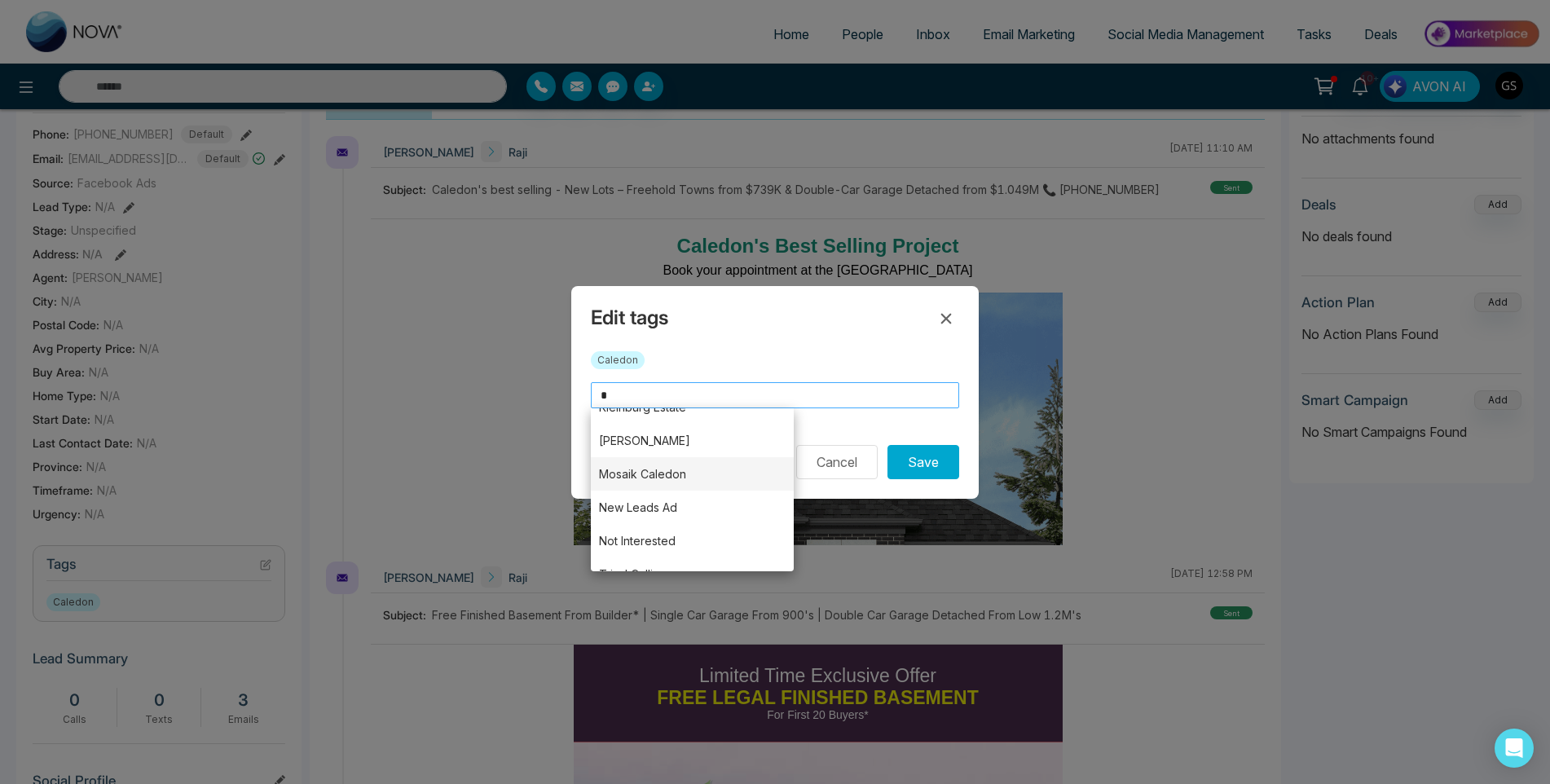
scroll to position [323, 0]
click at [645, 503] on li "Not Interested" at bounding box center [692, 502] width 203 height 34
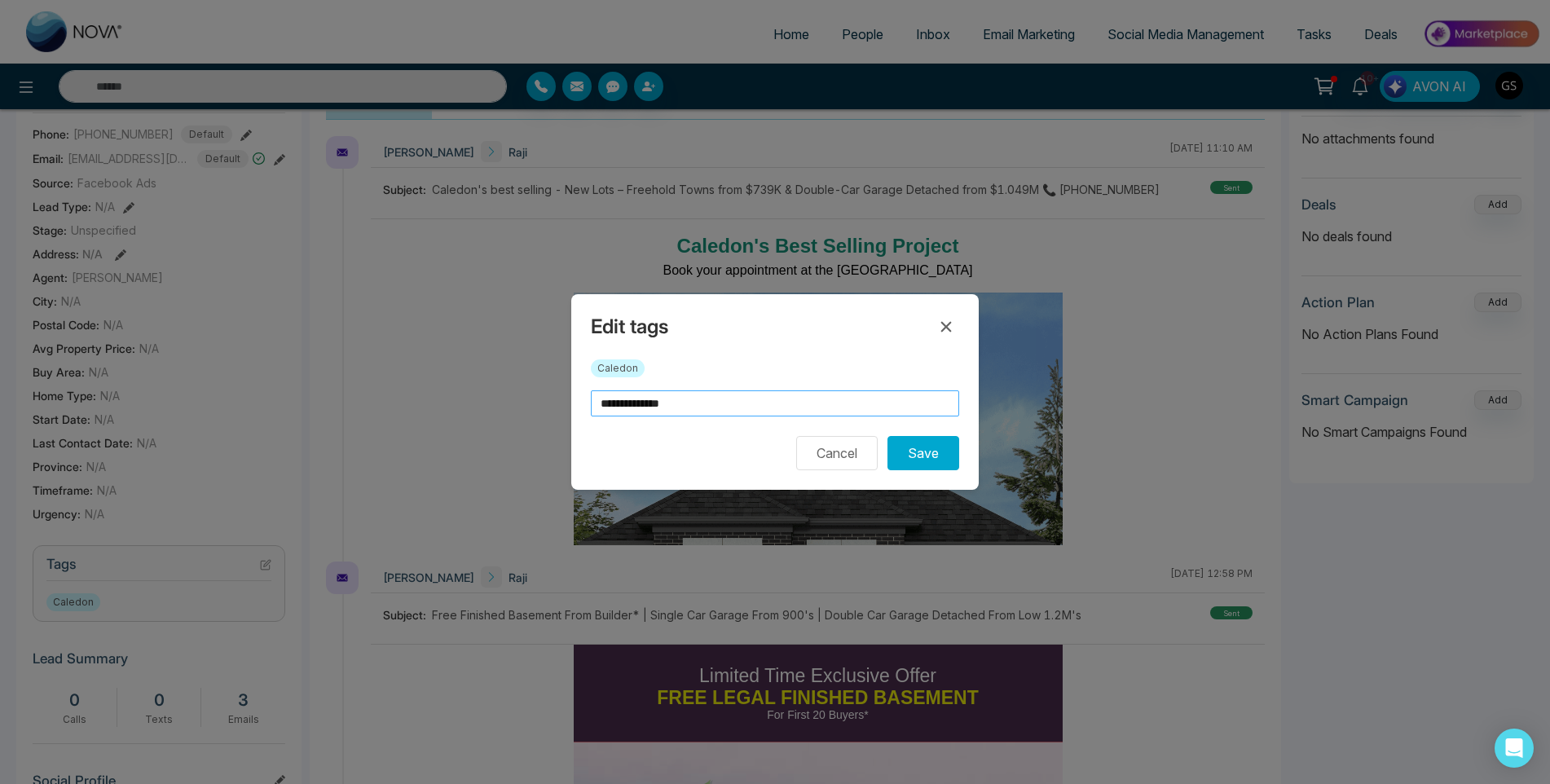
drag, startPoint x: 691, startPoint y: 406, endPoint x: 446, endPoint y: 429, distance: 246.1
click at [446, 429] on div "**********" at bounding box center [775, 392] width 1550 height 784
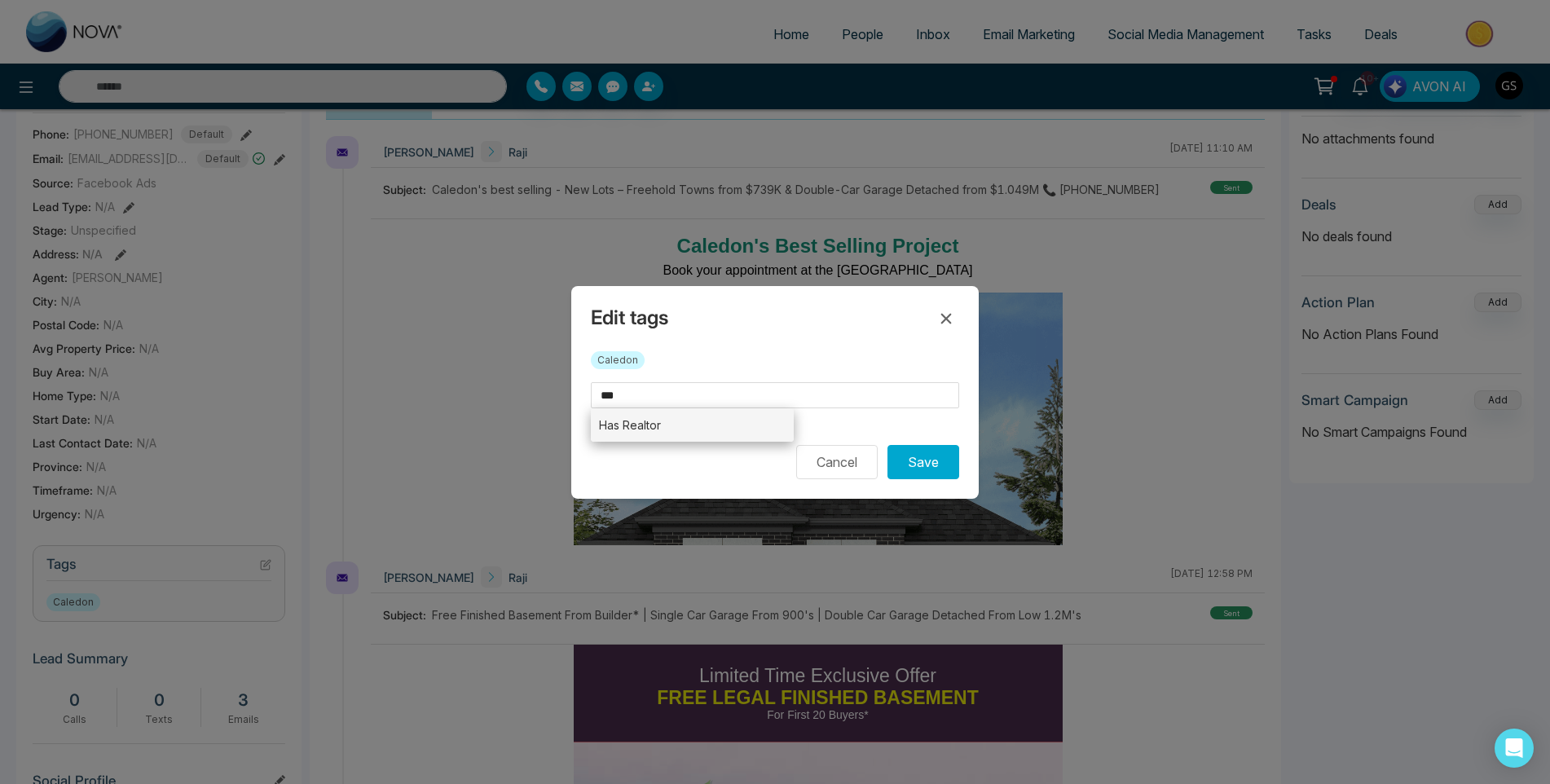
click at [630, 424] on li "Has Realtor" at bounding box center [692, 424] width 203 height 34
type input "**********"
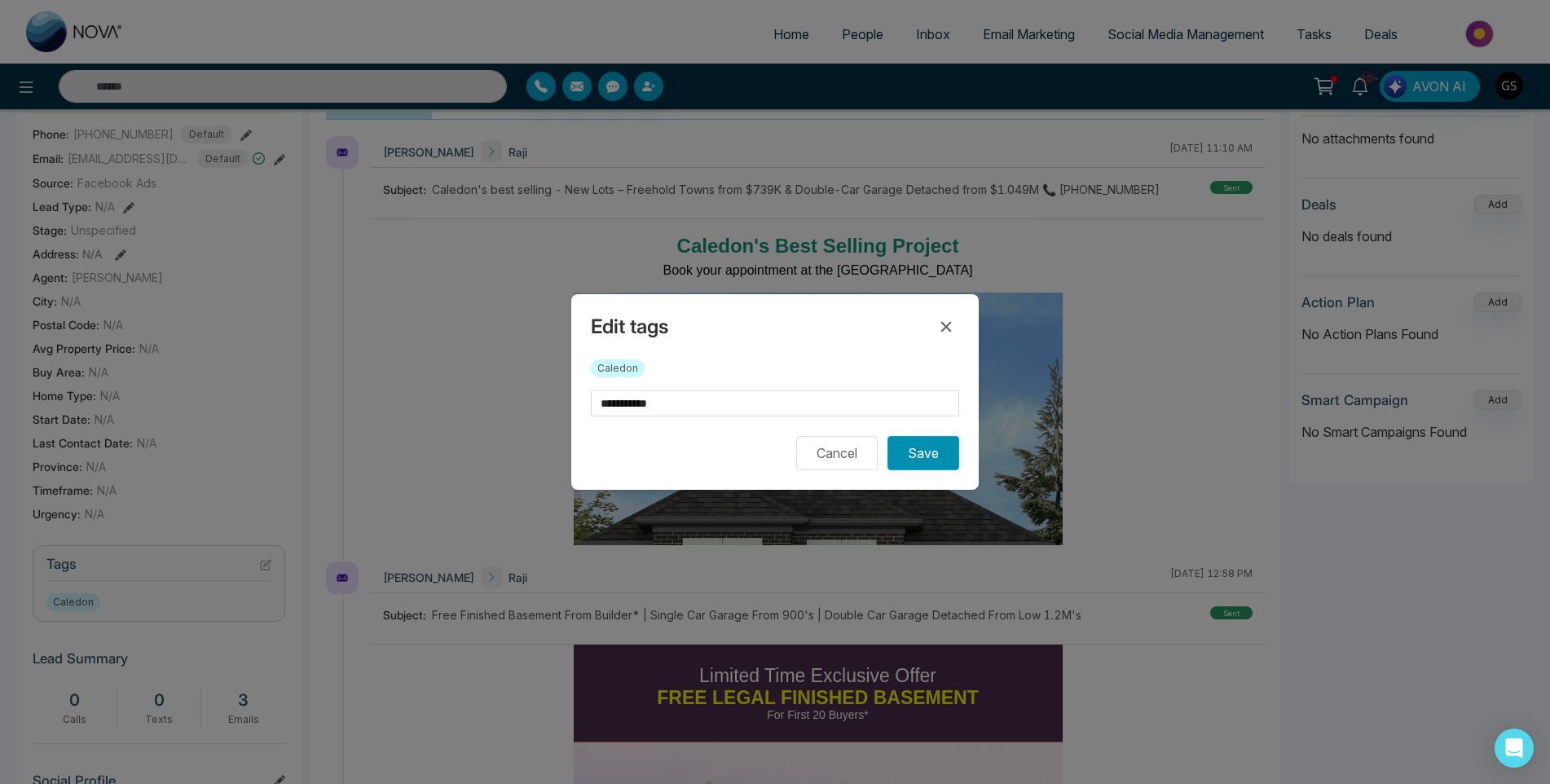
click at [934, 465] on button "Save" at bounding box center [923, 453] width 72 height 35
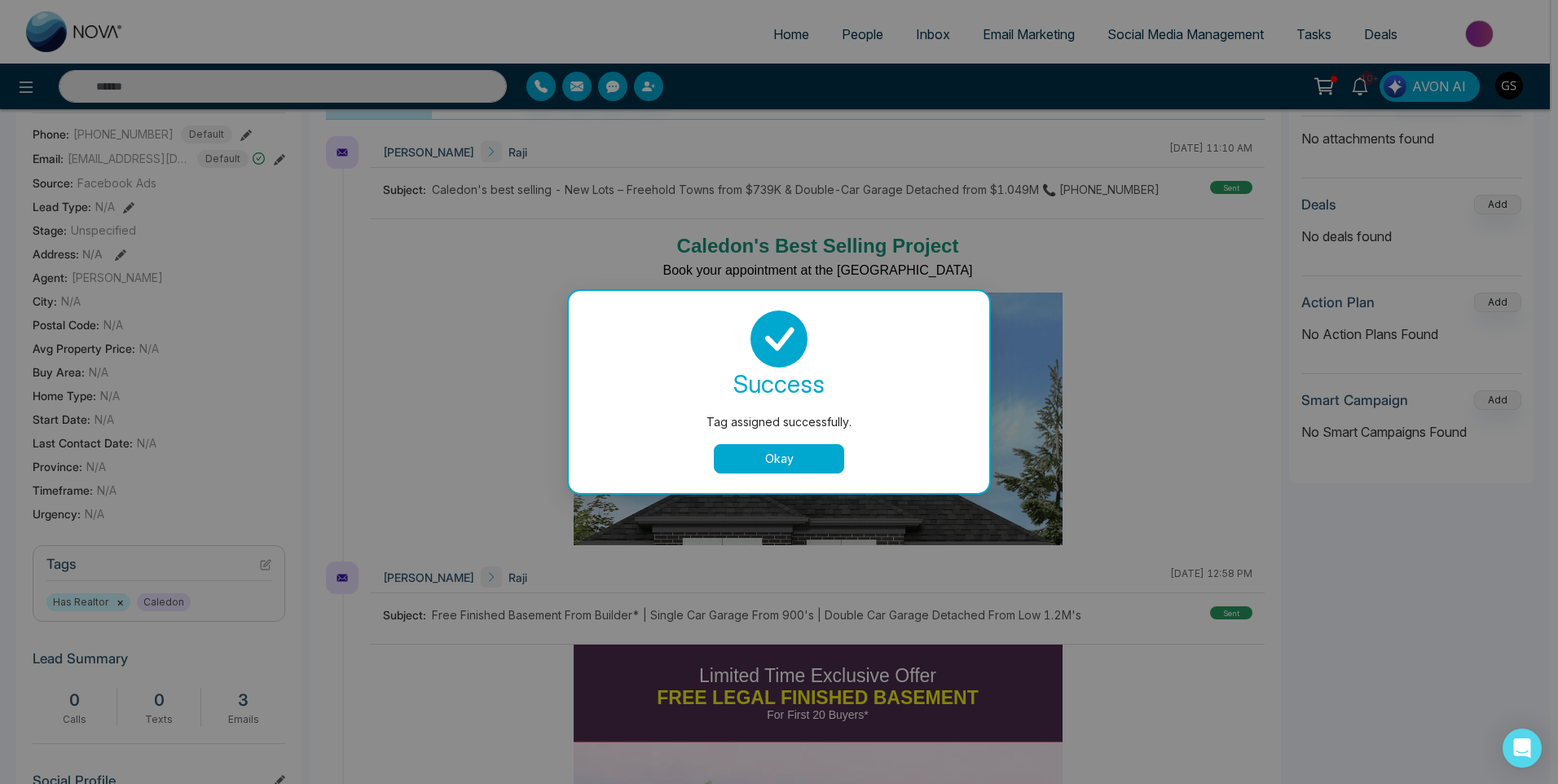
click at [1029, 202] on div "Tag assigned successfully. success Tag assigned successfully. Okay" at bounding box center [779, 392] width 1558 height 784
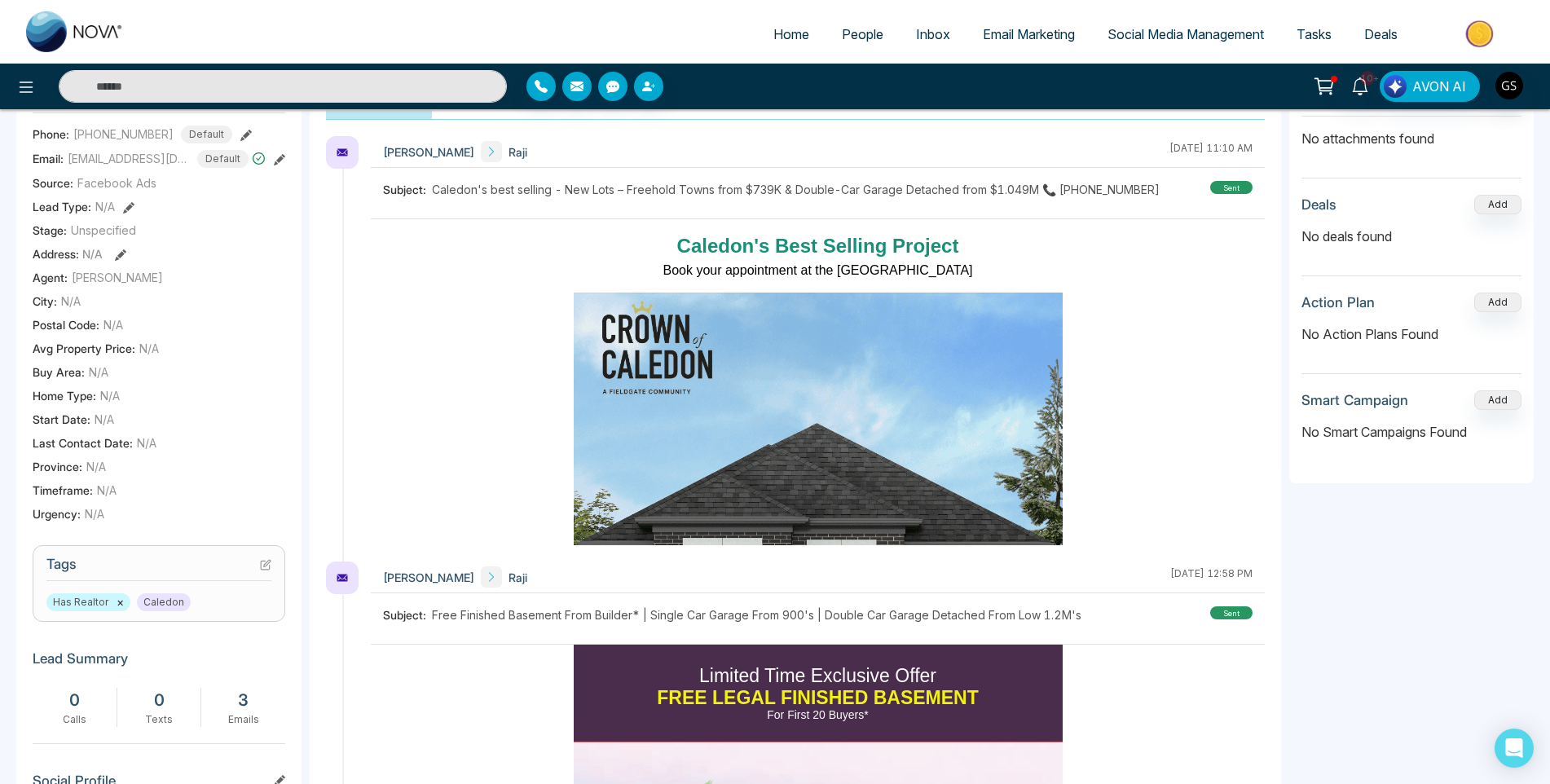
click at [857, 30] on span "People" at bounding box center [863, 35] width 42 height 16
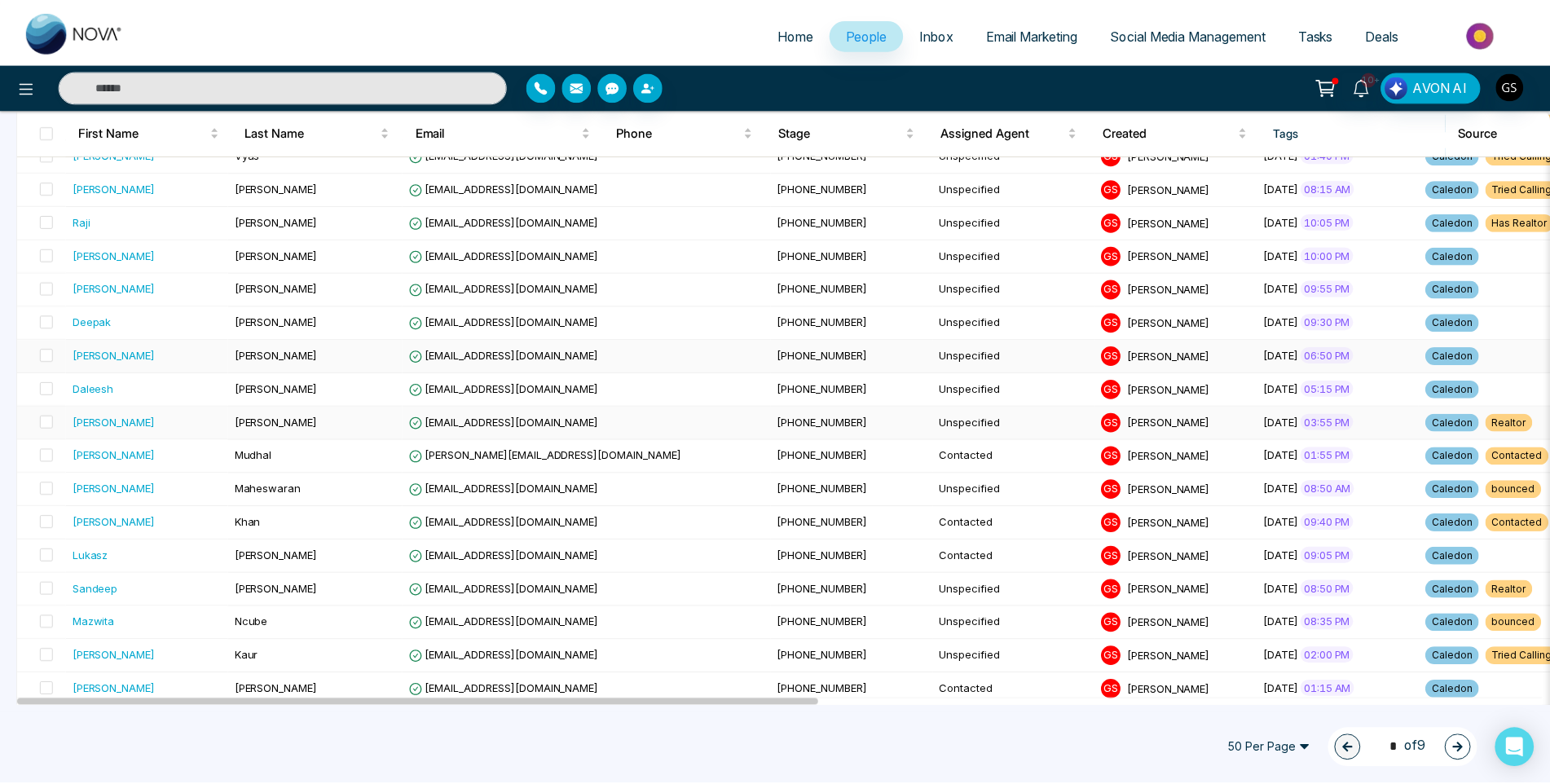
scroll to position [1140, 0]
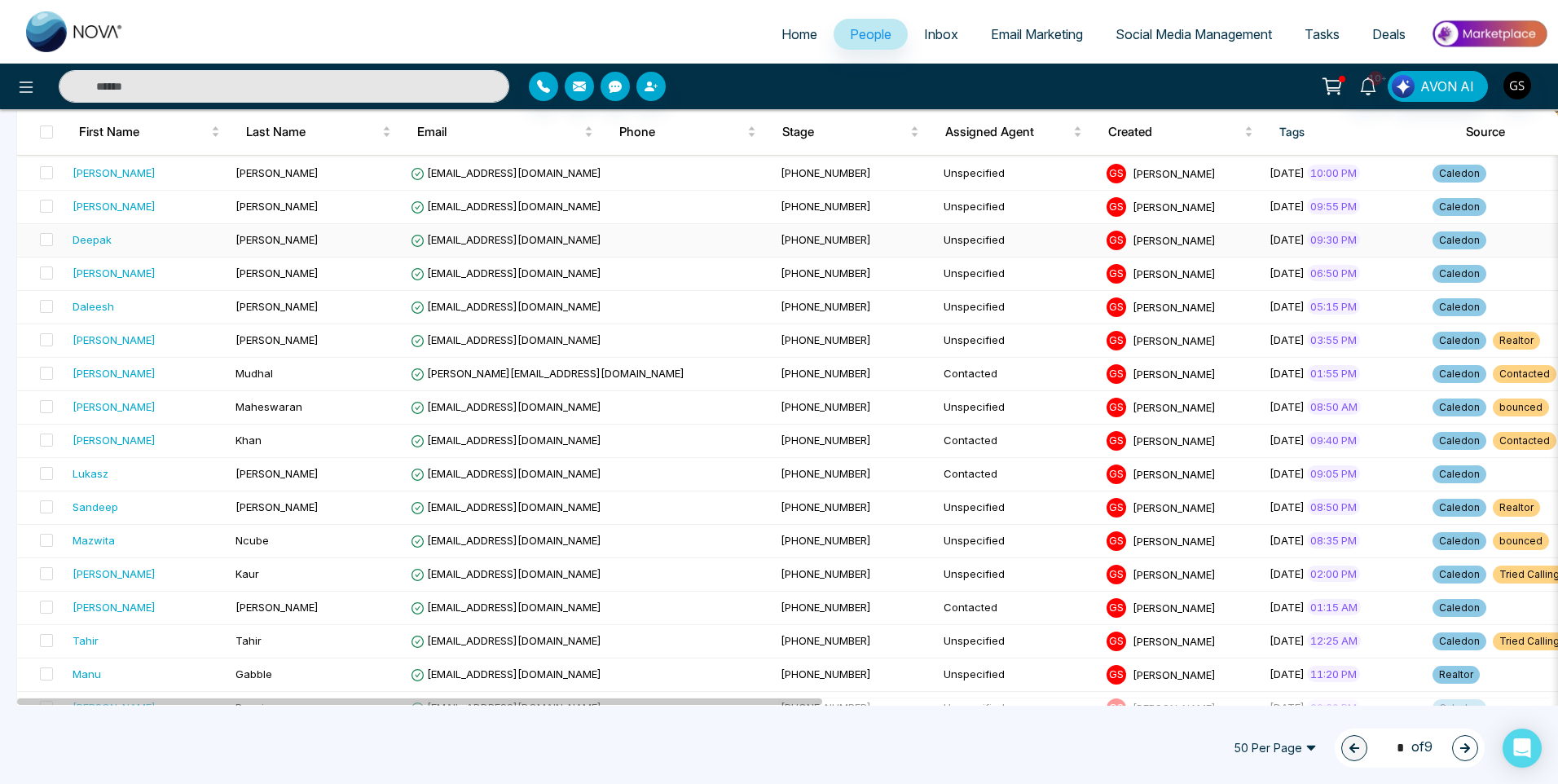
click at [481, 247] on td "[EMAIL_ADDRESS][DOMAIN_NAME]" at bounding box center [589, 240] width 370 height 34
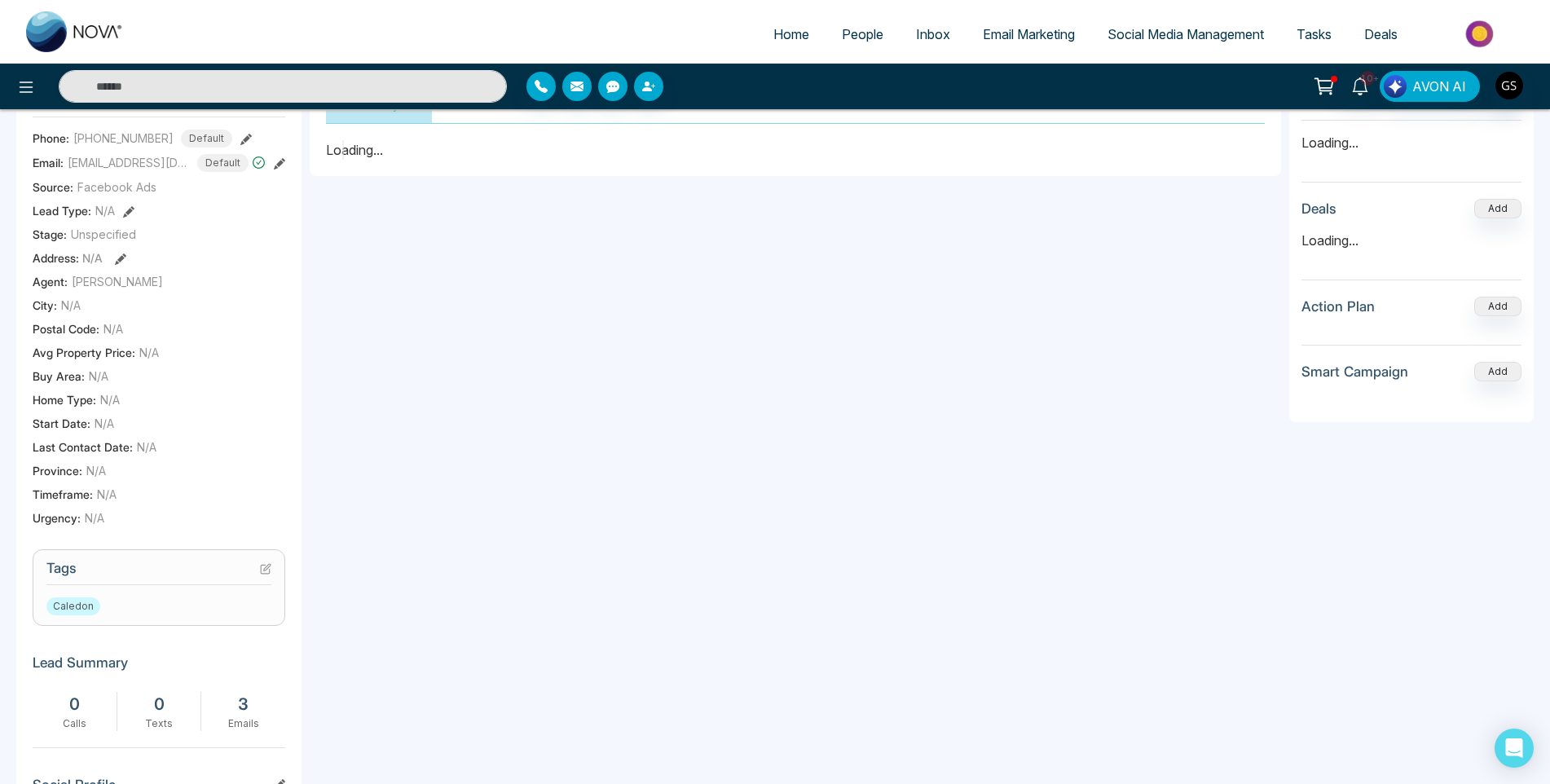
scroll to position [244, 0]
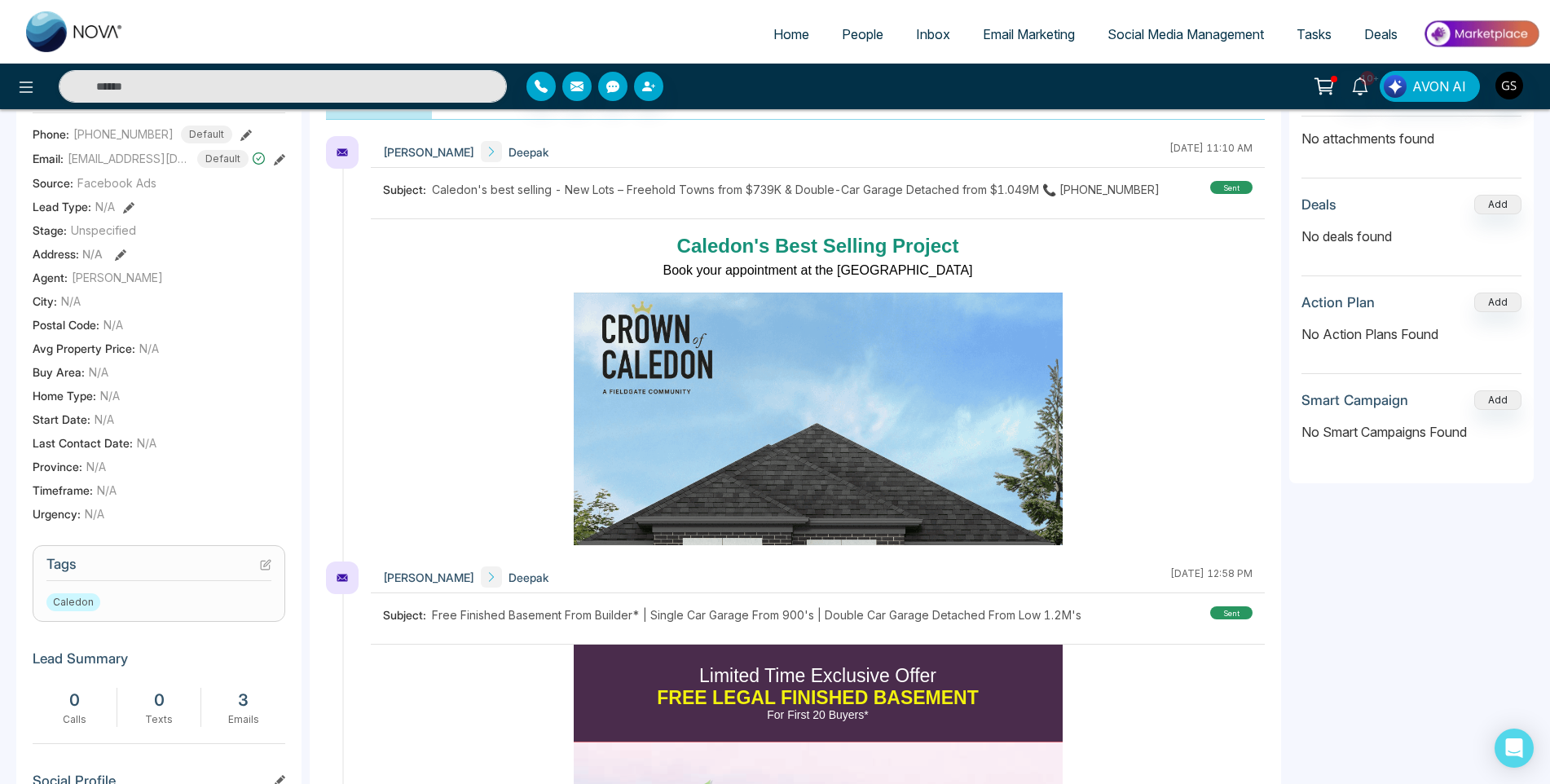
click at [267, 559] on icon at bounding box center [266, 564] width 12 height 12
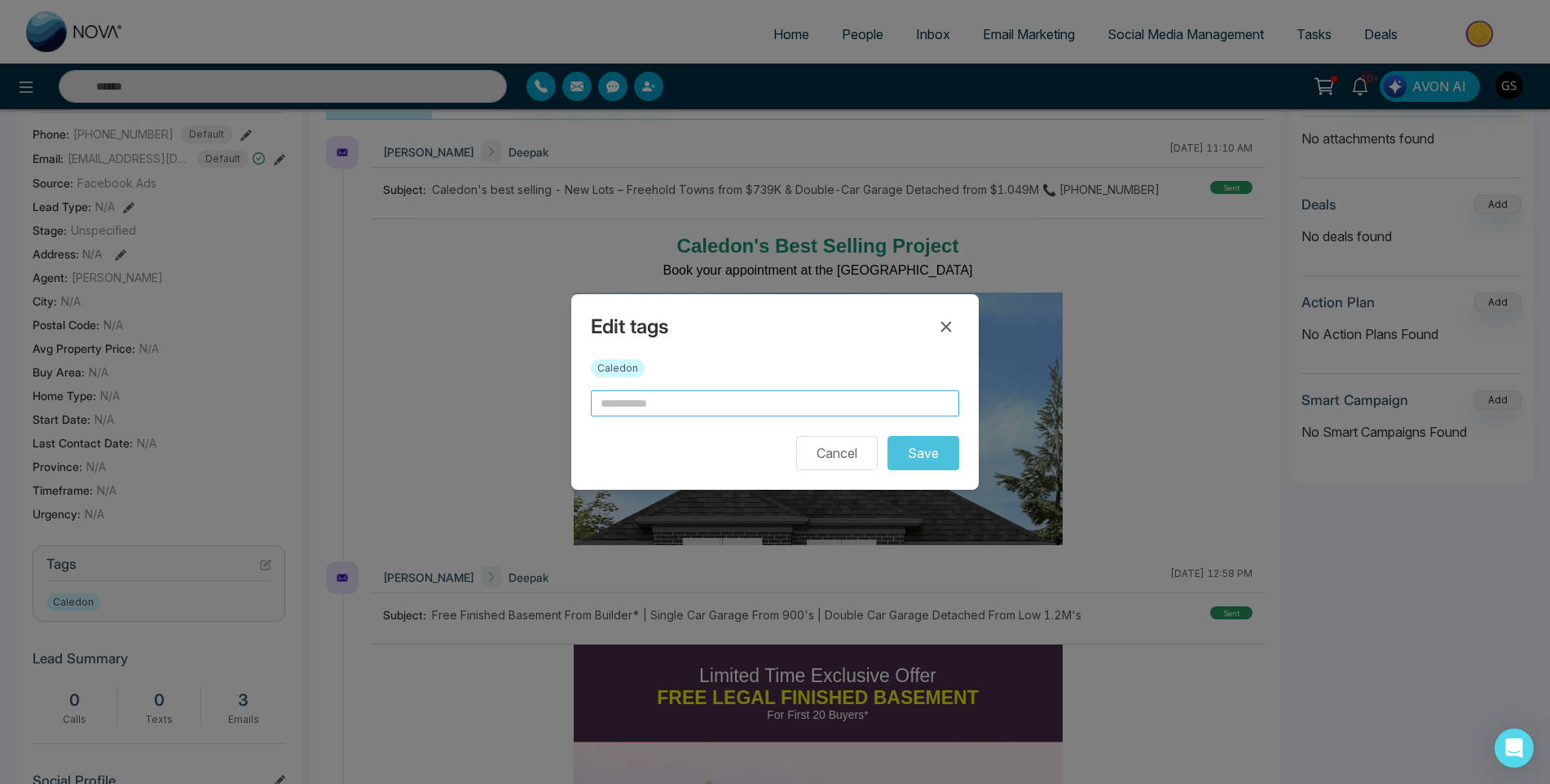
click at [651, 407] on input "text" at bounding box center [775, 403] width 369 height 26
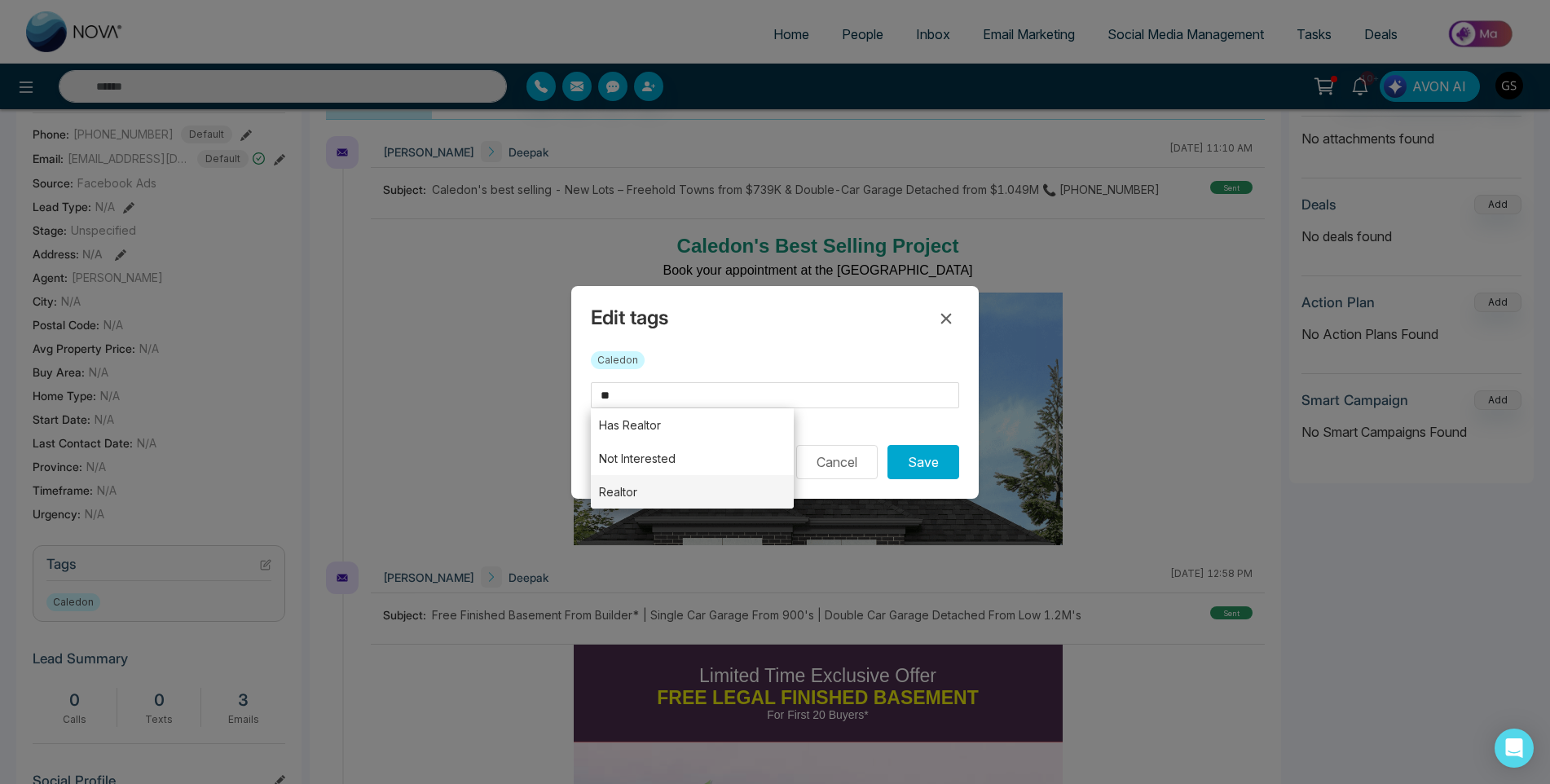
click at [701, 489] on li "Realtor" at bounding box center [692, 491] width 203 height 34
type input "*******"
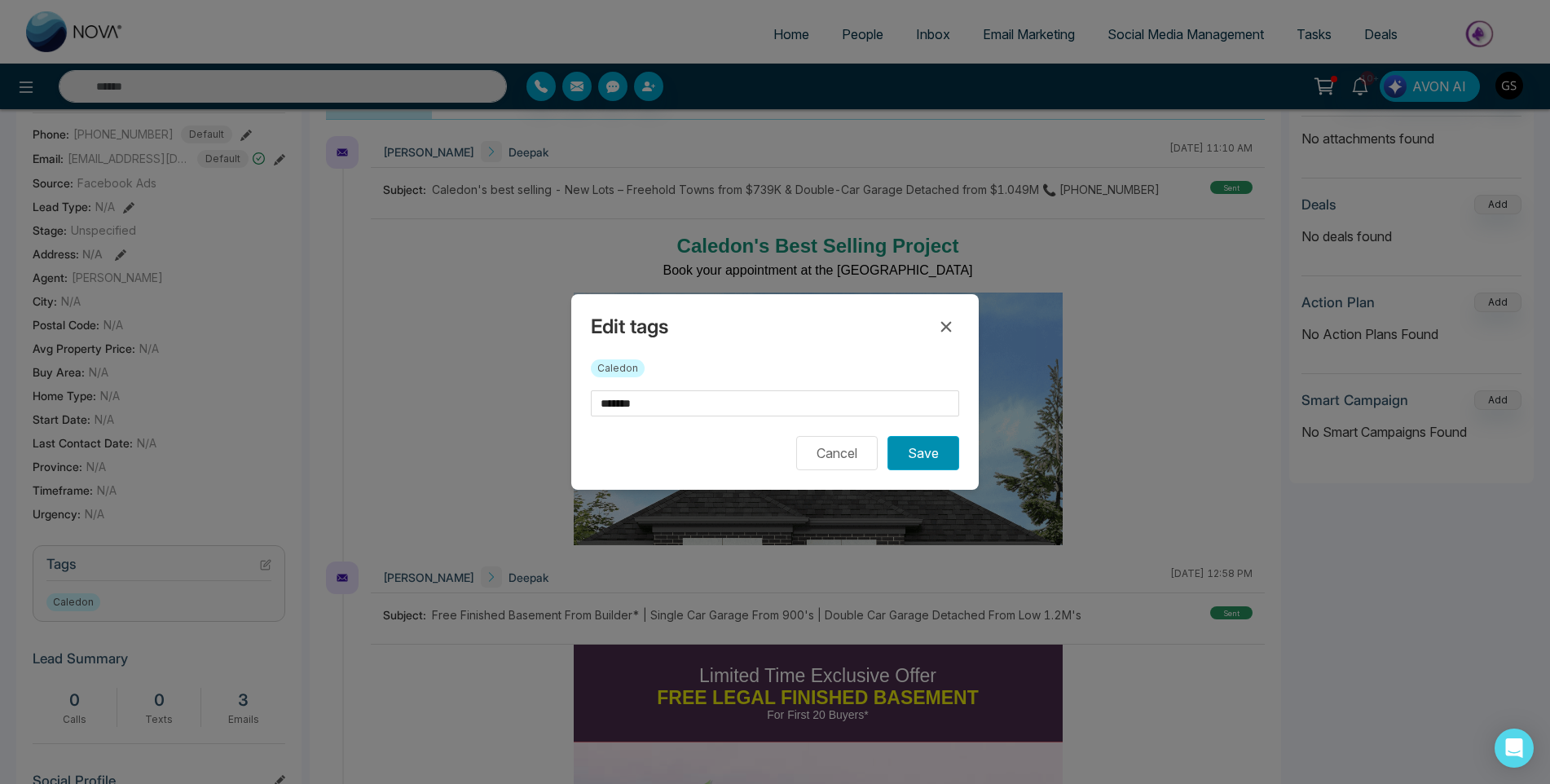
click at [912, 457] on button "Save" at bounding box center [923, 453] width 72 height 35
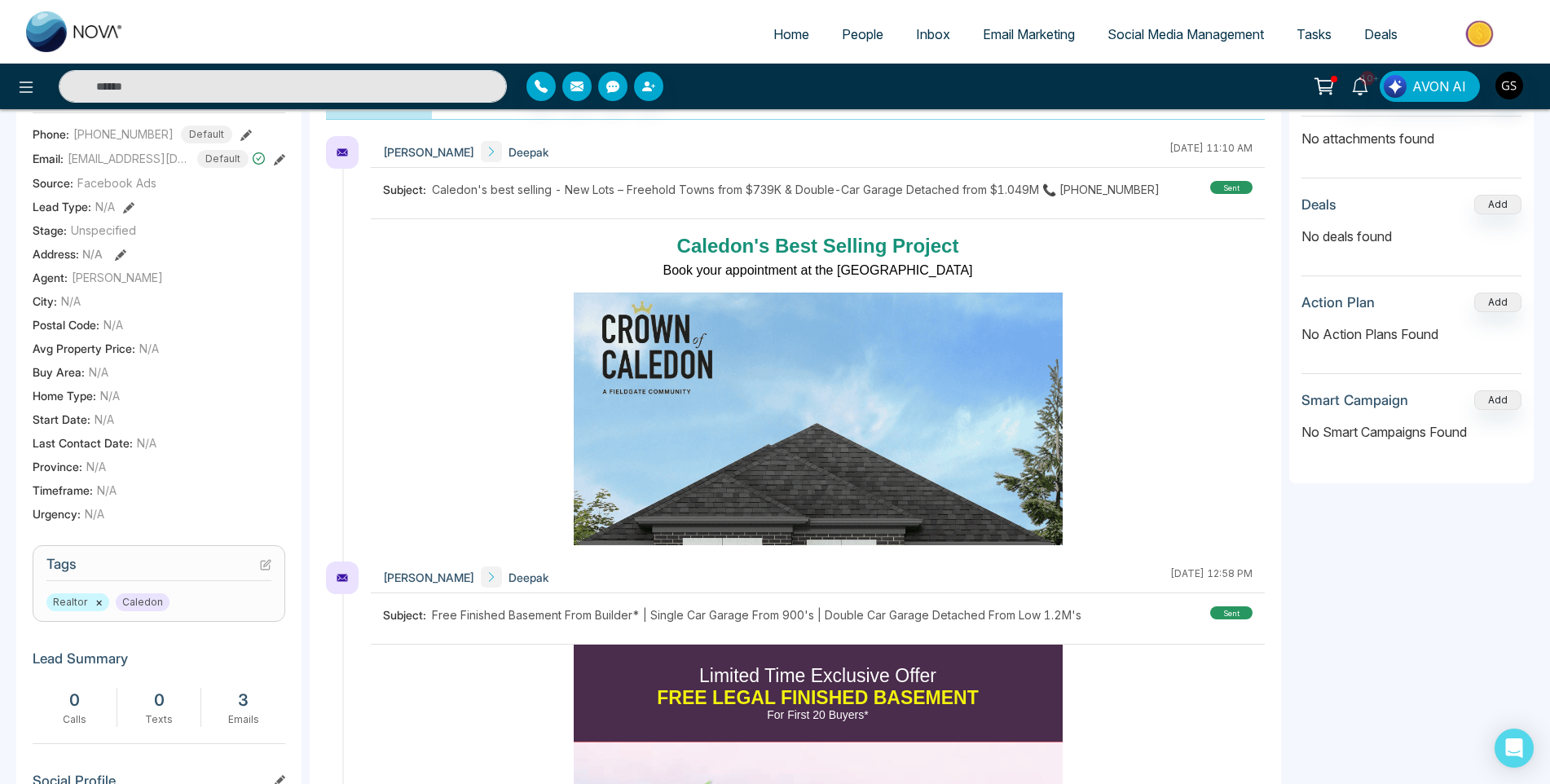
click at [858, 35] on span "People" at bounding box center [863, 35] width 42 height 16
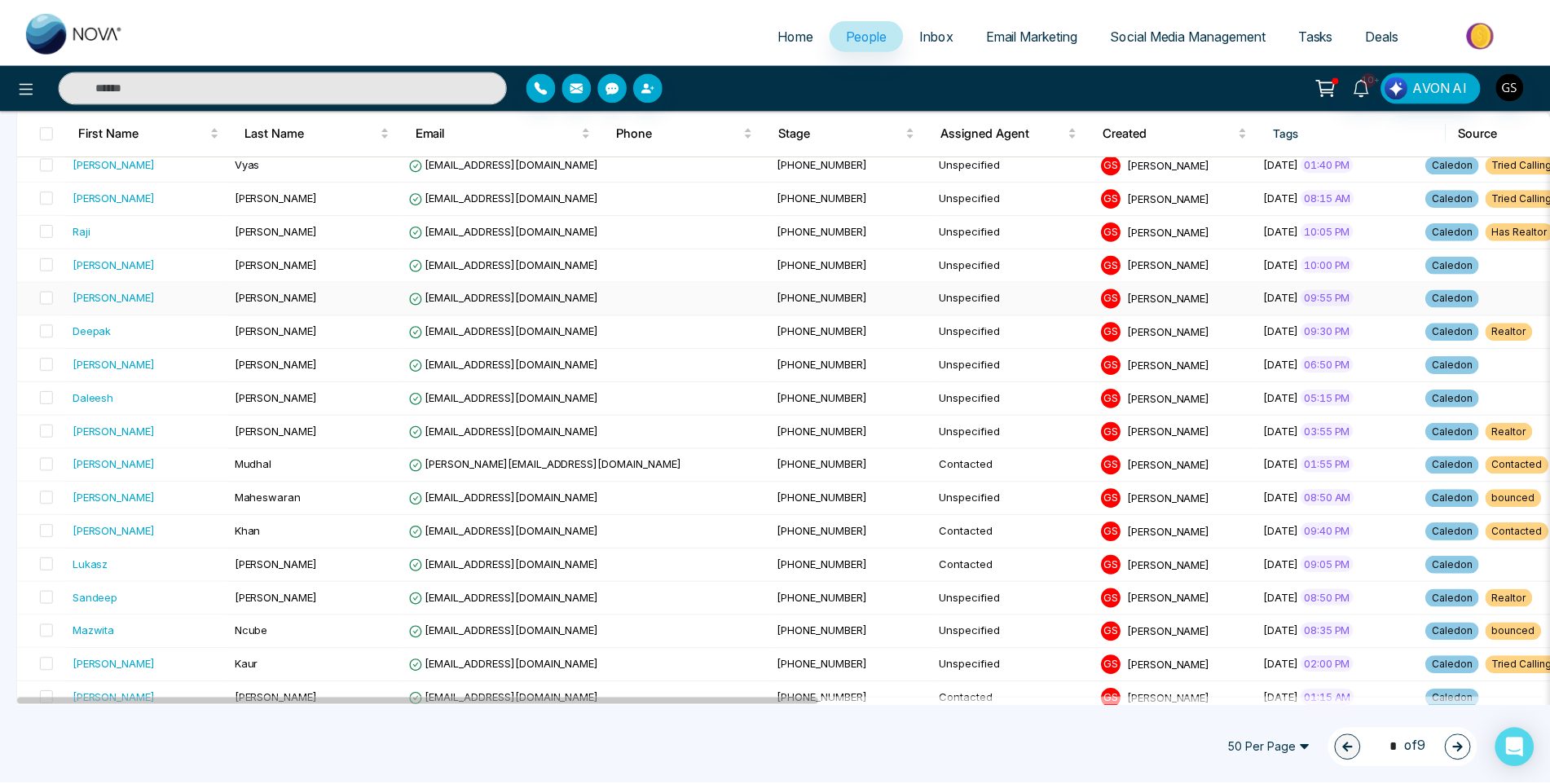
scroll to position [1059, 0]
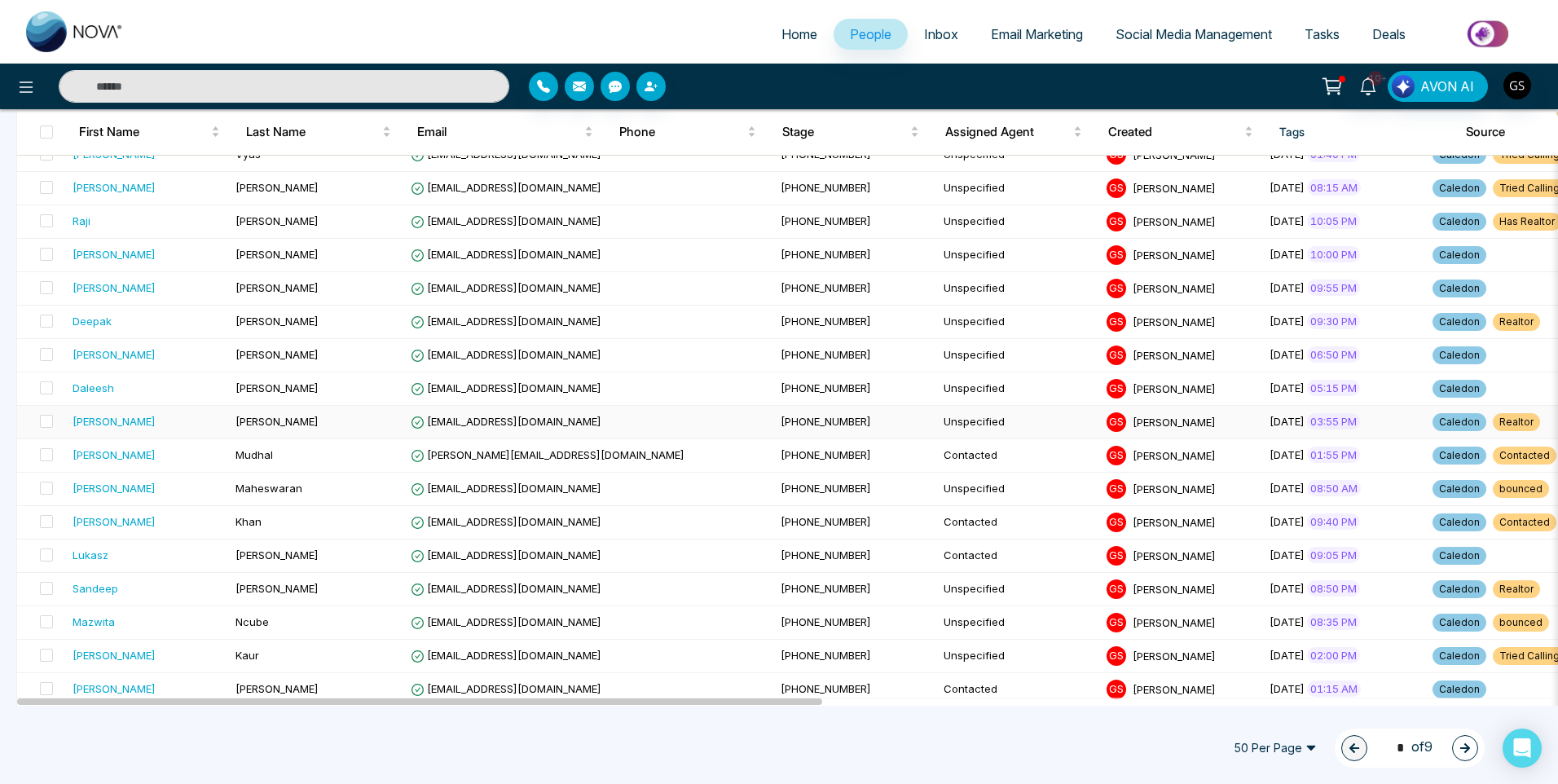
click at [574, 416] on td "[EMAIL_ADDRESS][DOMAIN_NAME]" at bounding box center [589, 422] width 370 height 34
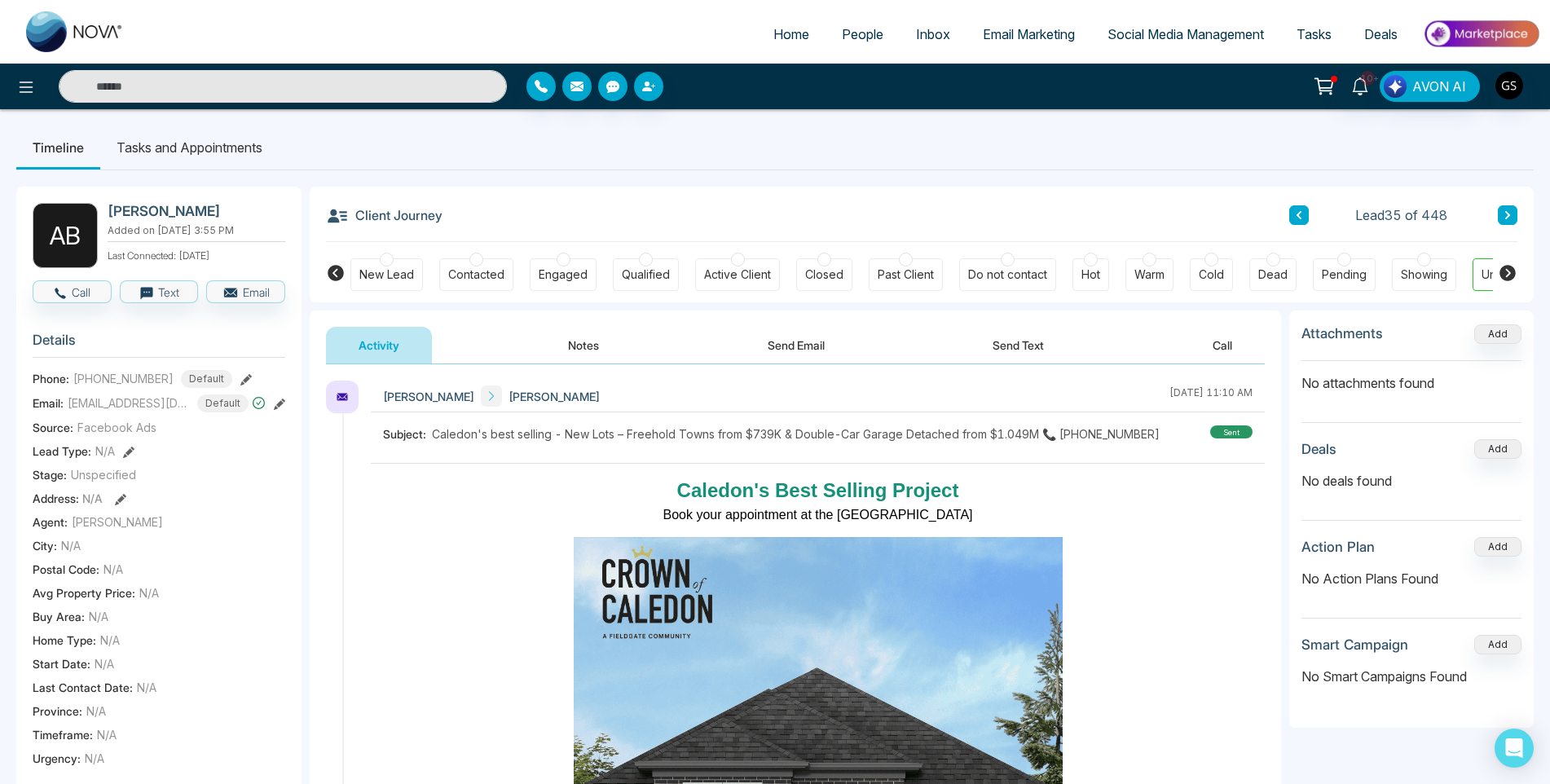
click at [854, 28] on span "People" at bounding box center [863, 35] width 42 height 16
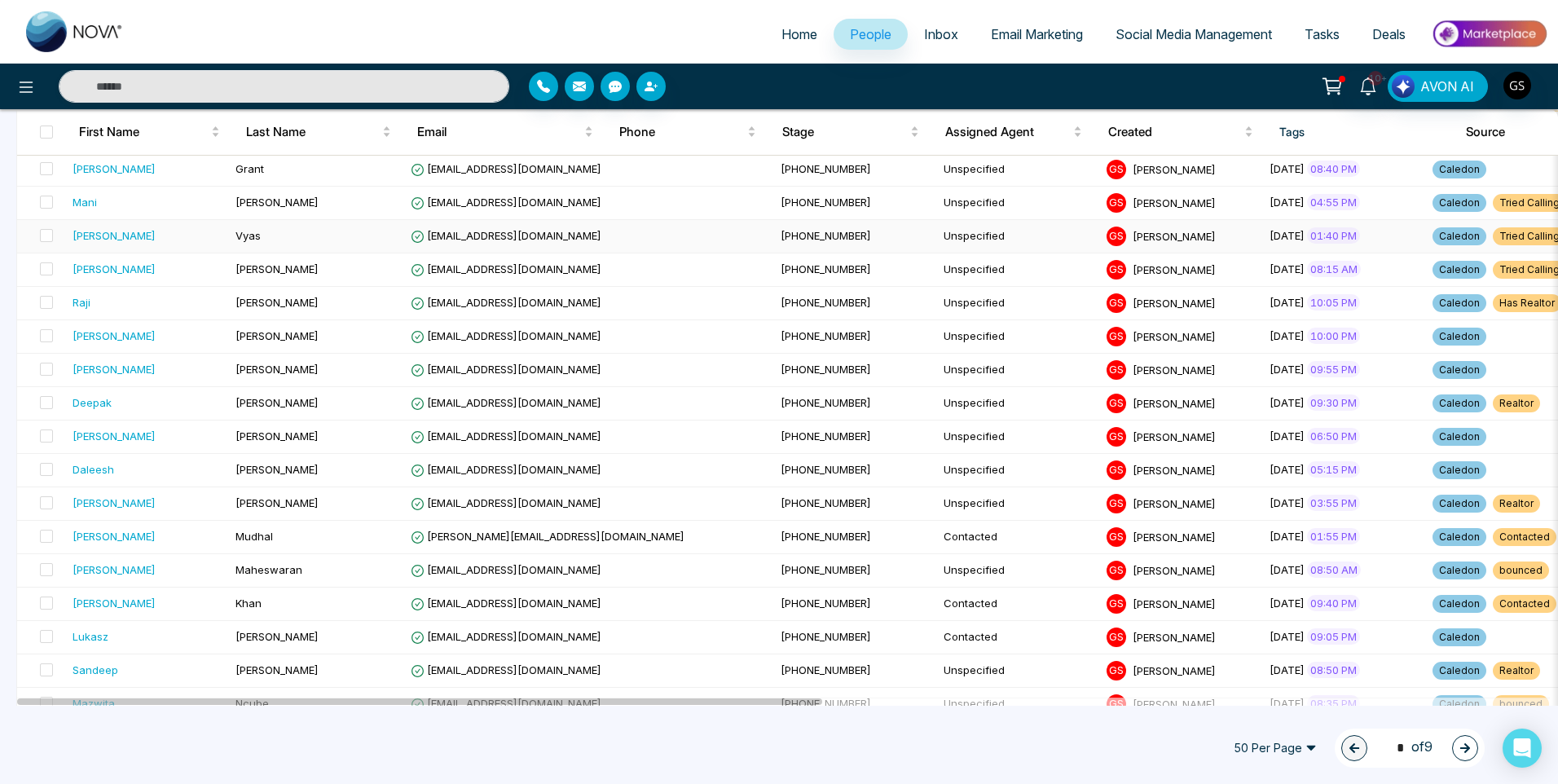
scroll to position [1059, 0]
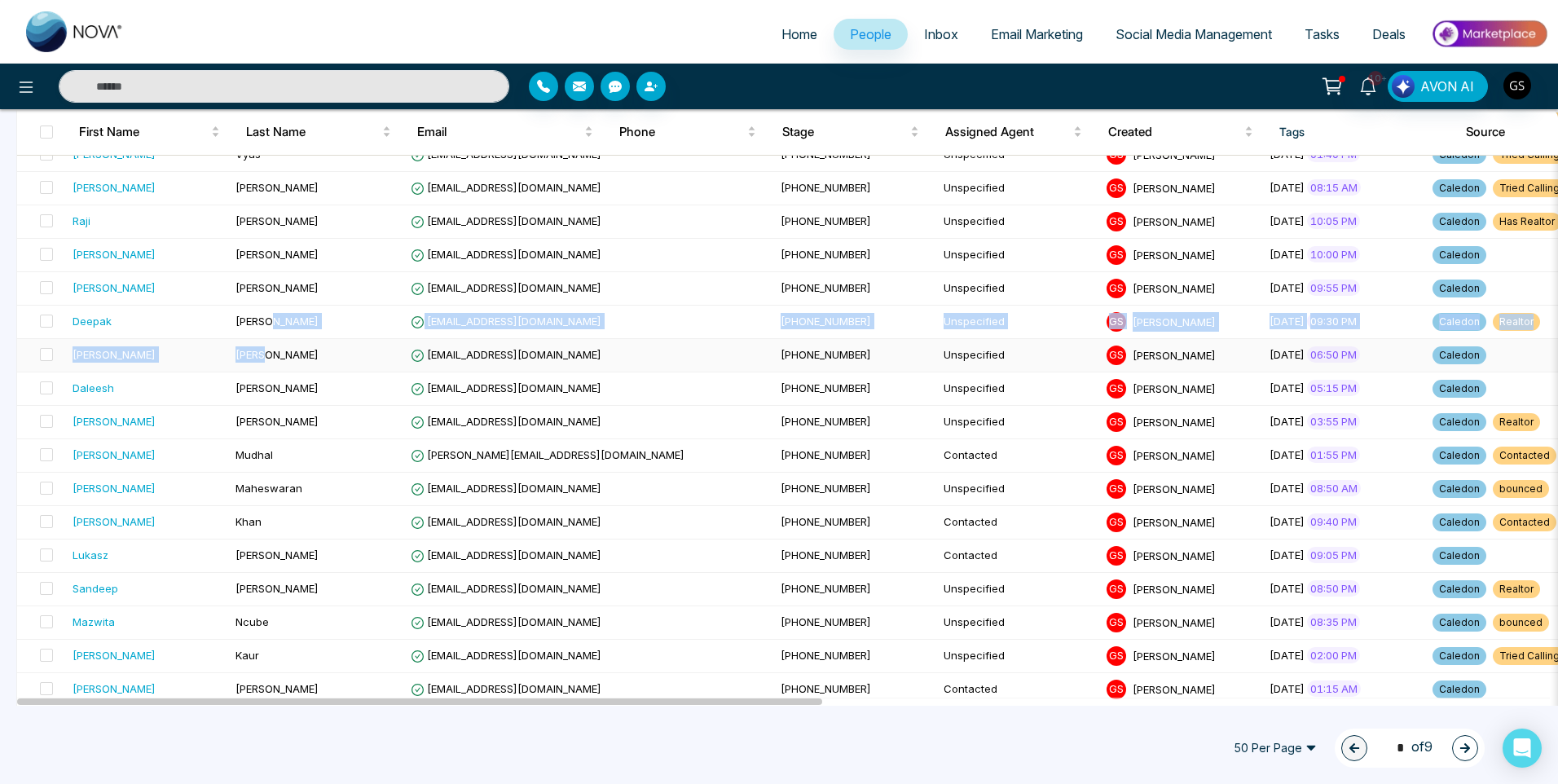
drag, startPoint x: 300, startPoint y: 330, endPoint x: 294, endPoint y: 364, distance: 34.5
click at [294, 364] on tbody "[PERSON_NAME] [PERSON_NAME][EMAIL_ADDRESS][PERSON_NAME][DOMAIN_NAME] [PHONE_NUM…" at bounding box center [1548, 105] width 3062 height 1670
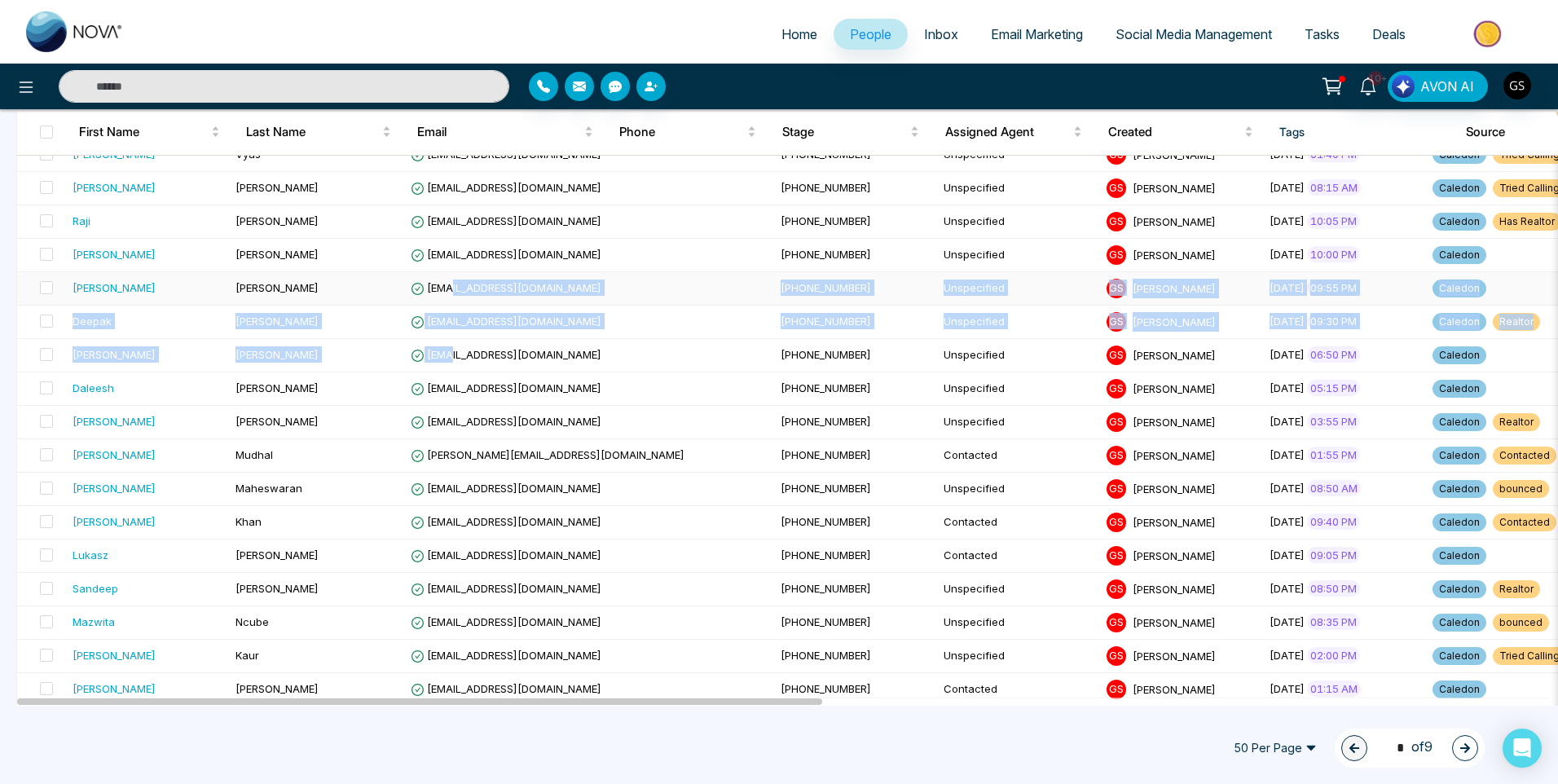
drag, startPoint x: 294, startPoint y: 364, endPoint x: 449, endPoint y: 297, distance: 168.9
click at [449, 297] on tbody "[PERSON_NAME] [PERSON_NAME][EMAIL_ADDRESS][PERSON_NAME][DOMAIN_NAME] [PHONE_NUM…" at bounding box center [1548, 105] width 3062 height 1670
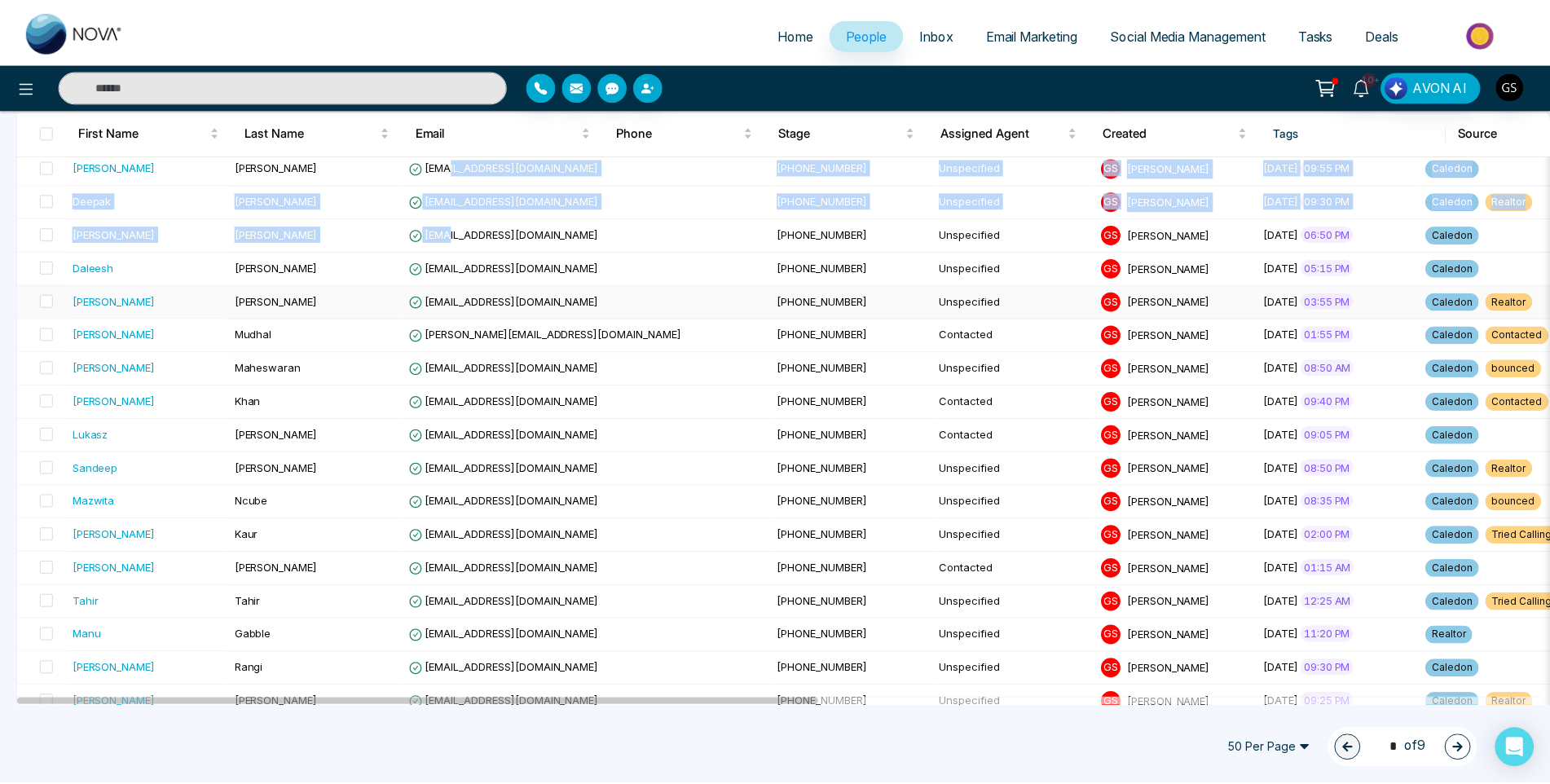
scroll to position [1222, 0]
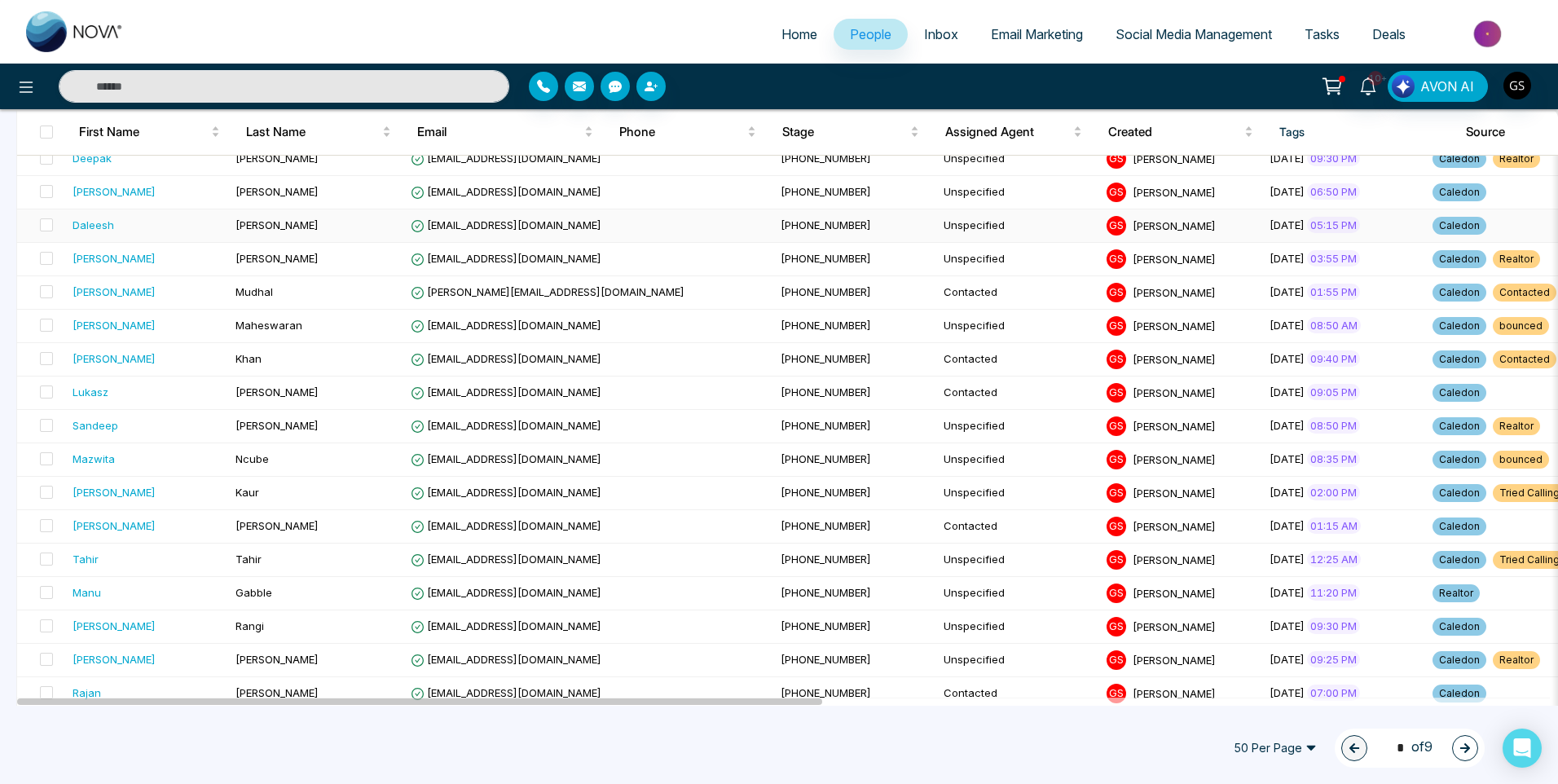
click at [781, 223] on span "[PHONE_NUMBER]" at bounding box center [826, 225] width 91 height 13
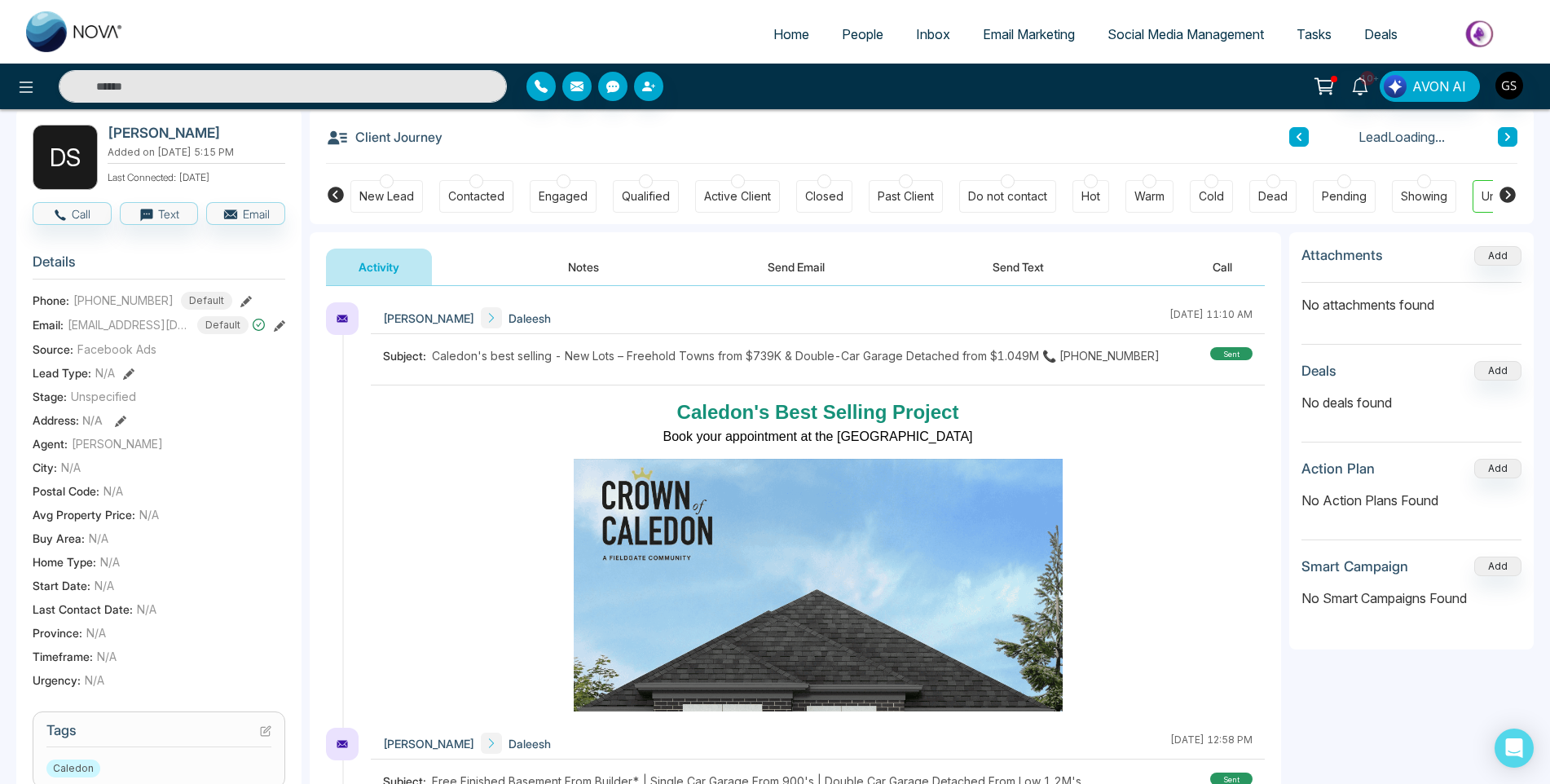
scroll to position [244, 0]
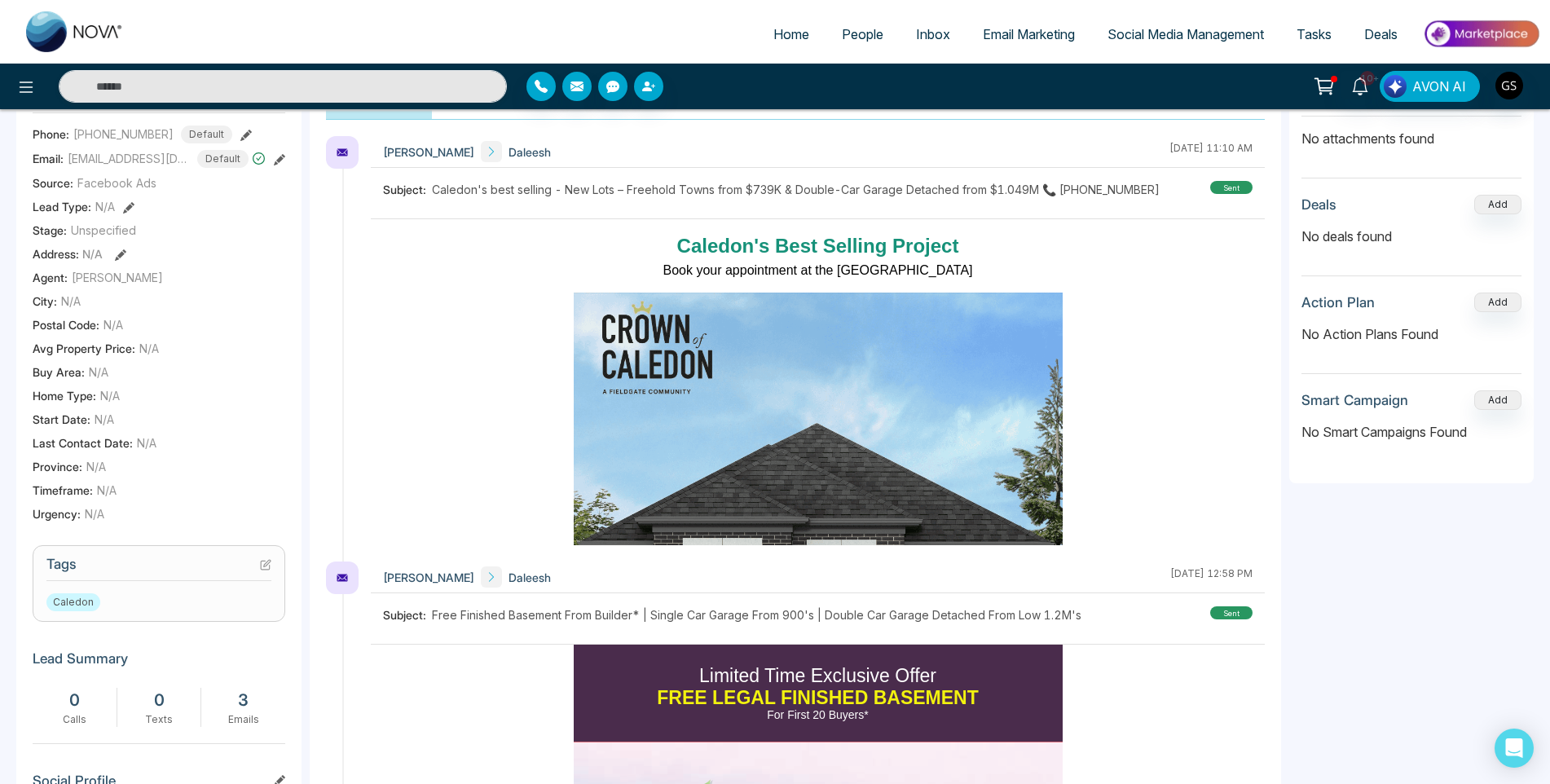
click at [262, 564] on icon at bounding box center [266, 564] width 12 height 12
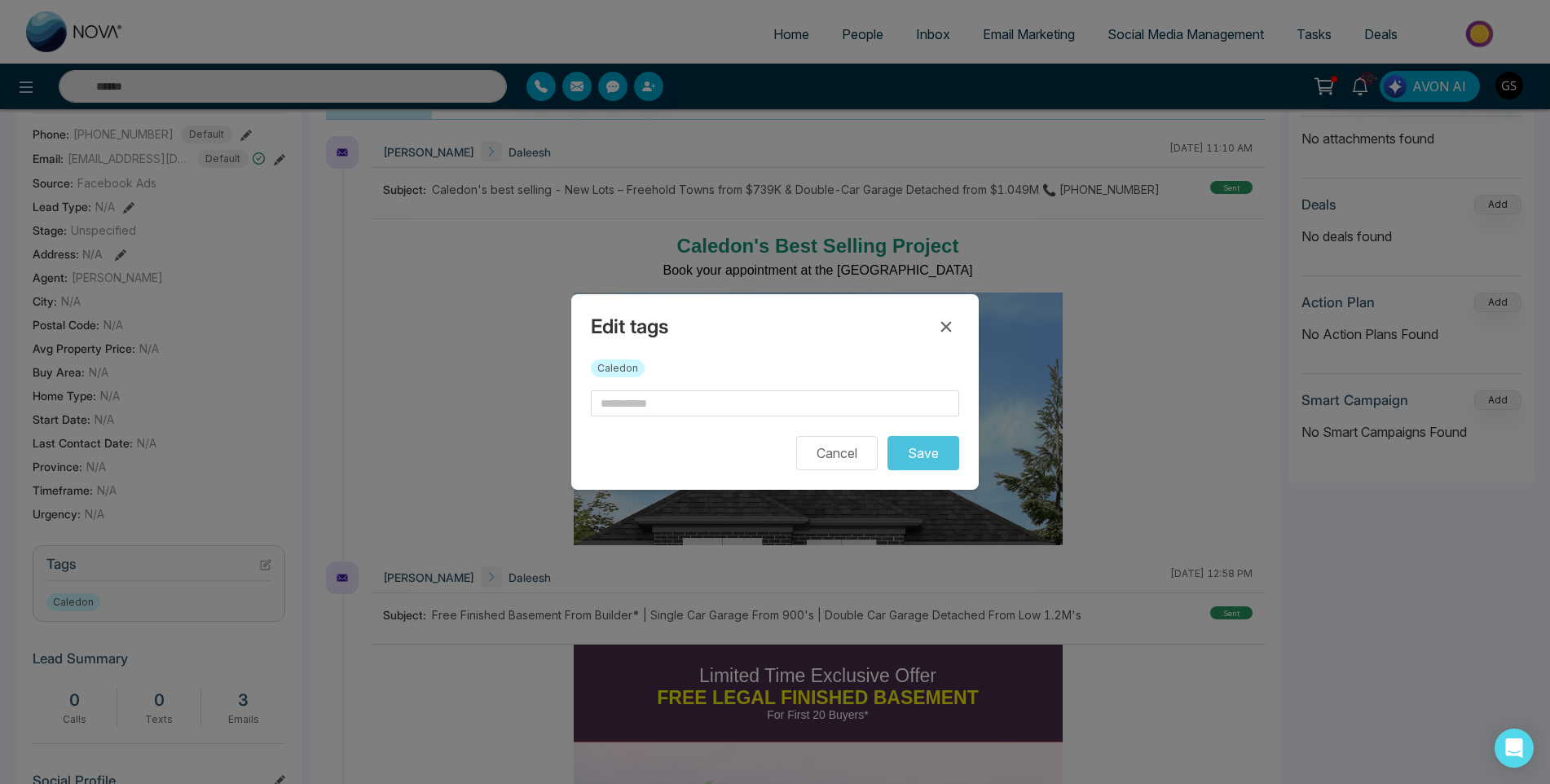
click at [667, 424] on form "Cancel Save" at bounding box center [775, 429] width 369 height 80
click at [675, 398] on input "text" at bounding box center [775, 403] width 369 height 26
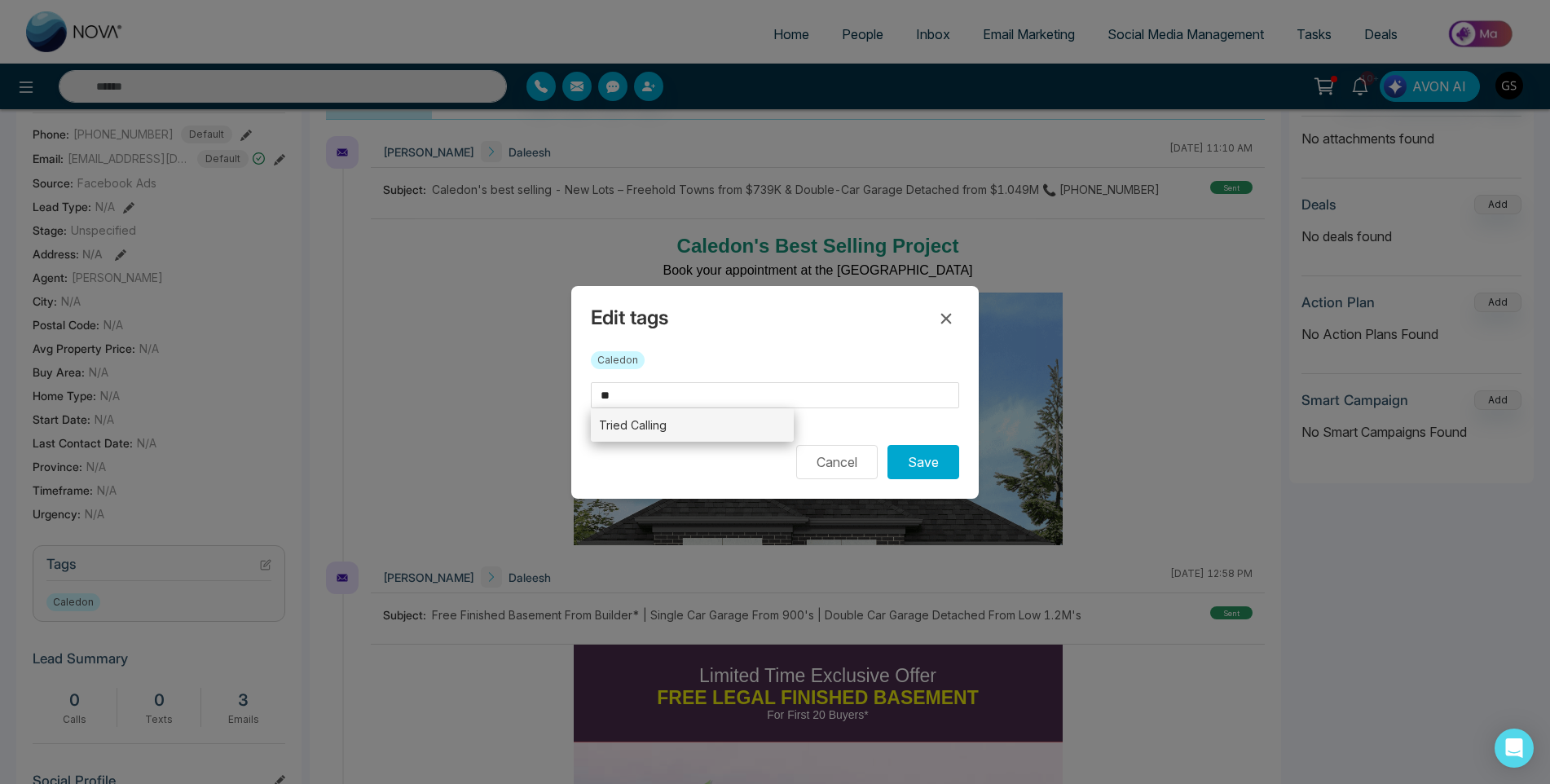
click at [668, 424] on li "Tried Calling" at bounding box center [692, 424] width 203 height 34
type input "**********"
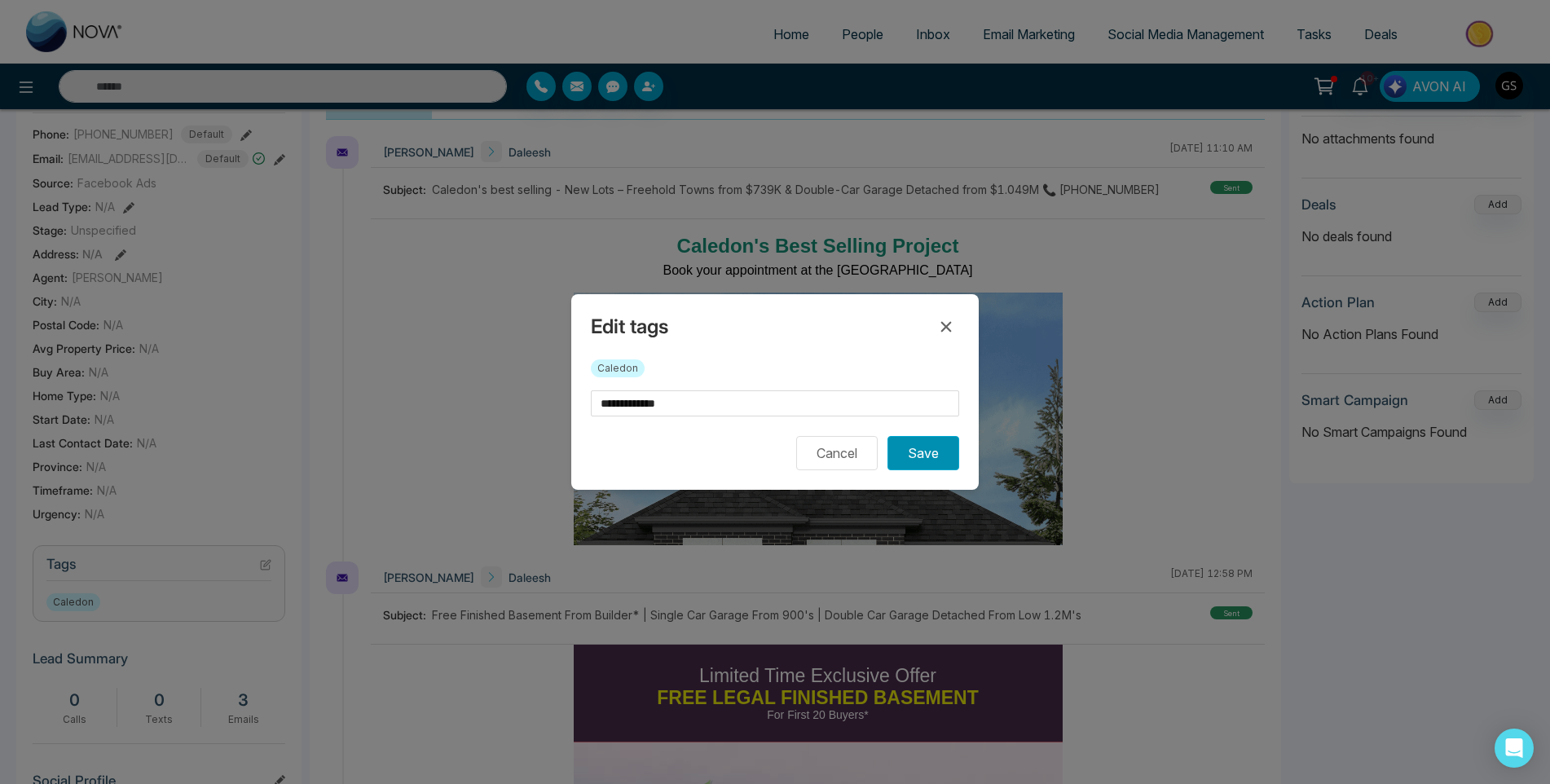
click at [909, 453] on button "Save" at bounding box center [923, 453] width 72 height 35
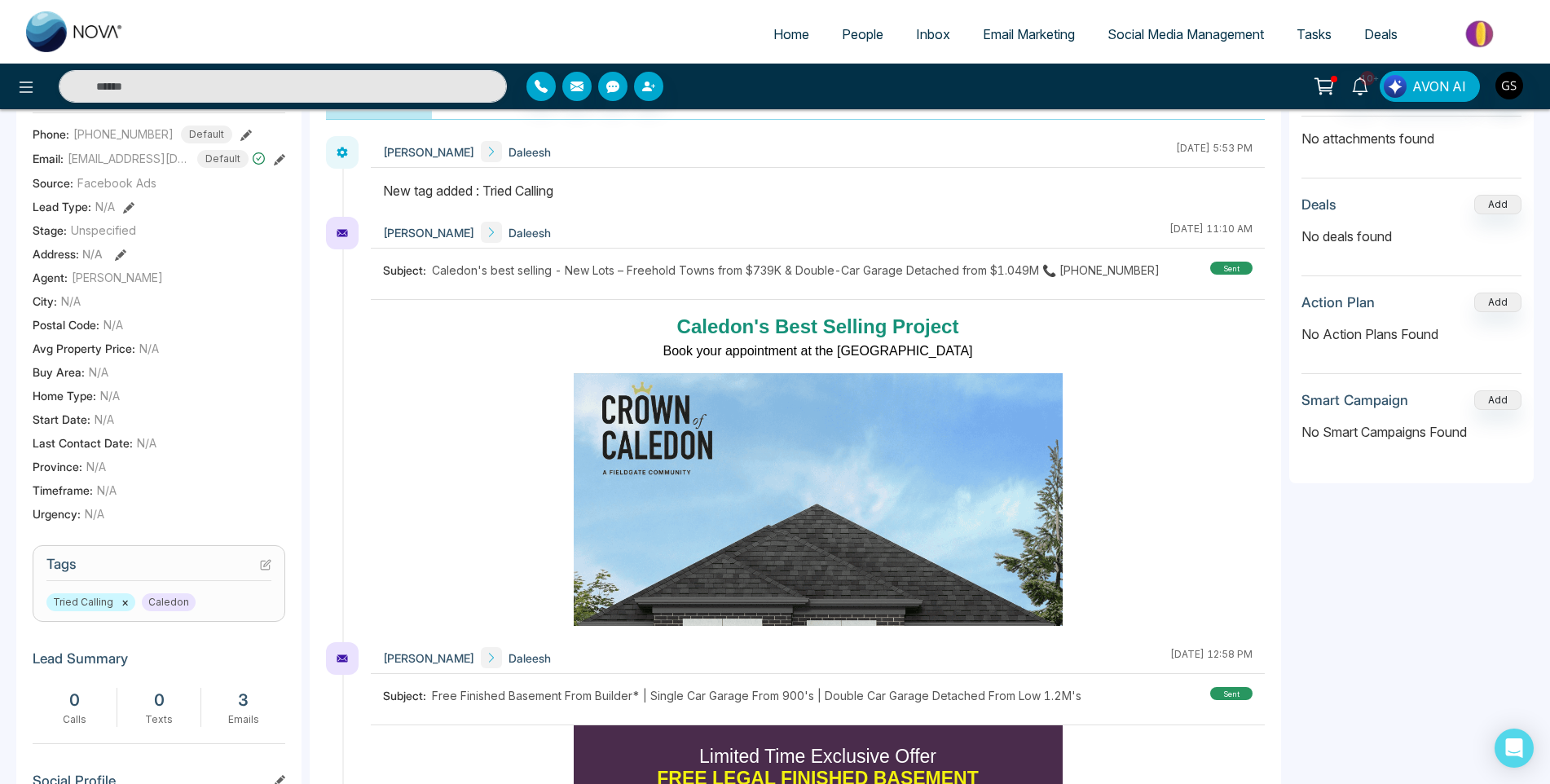
click at [867, 39] on span "People" at bounding box center [863, 35] width 42 height 16
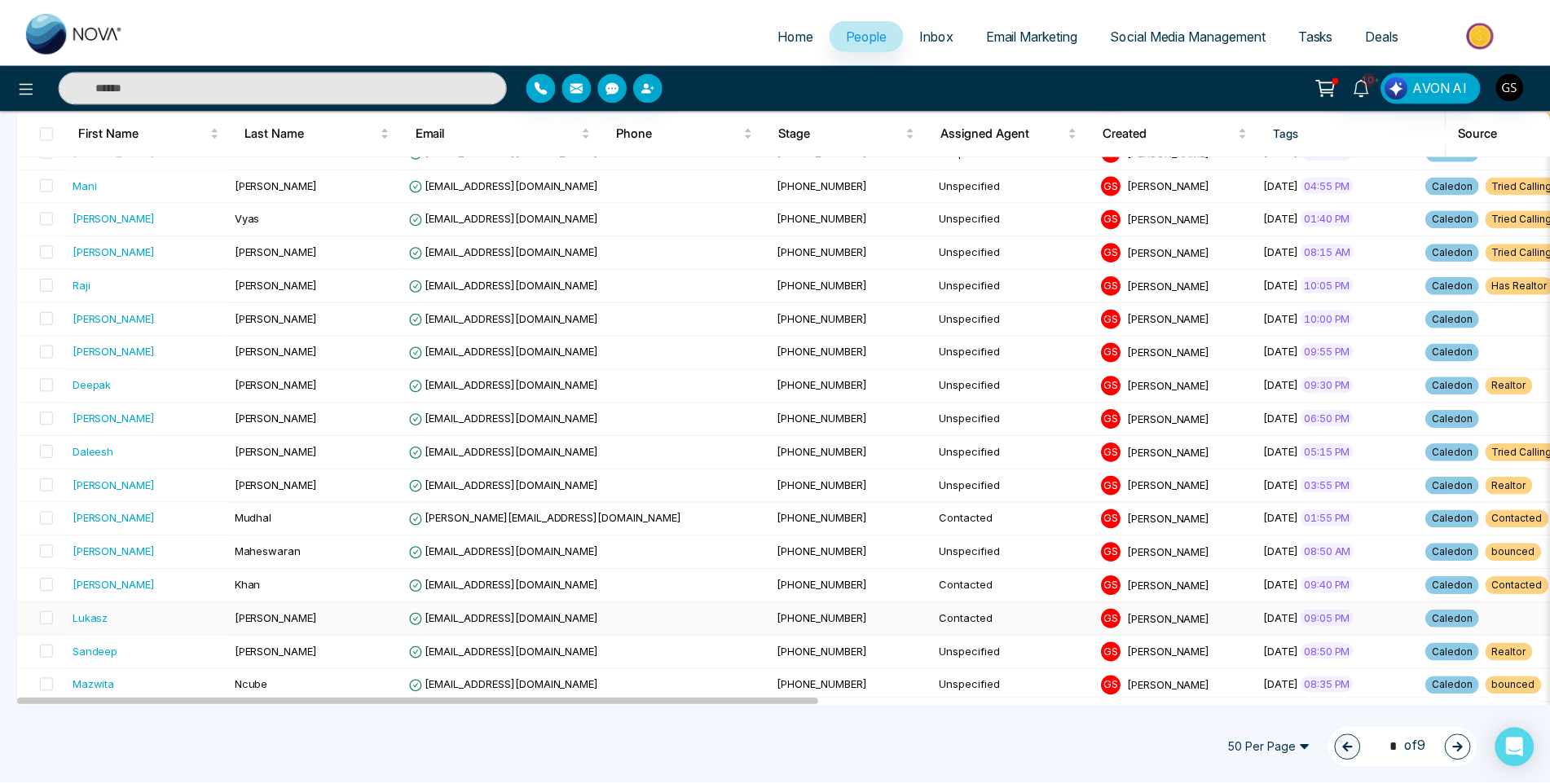
scroll to position [895, 0]
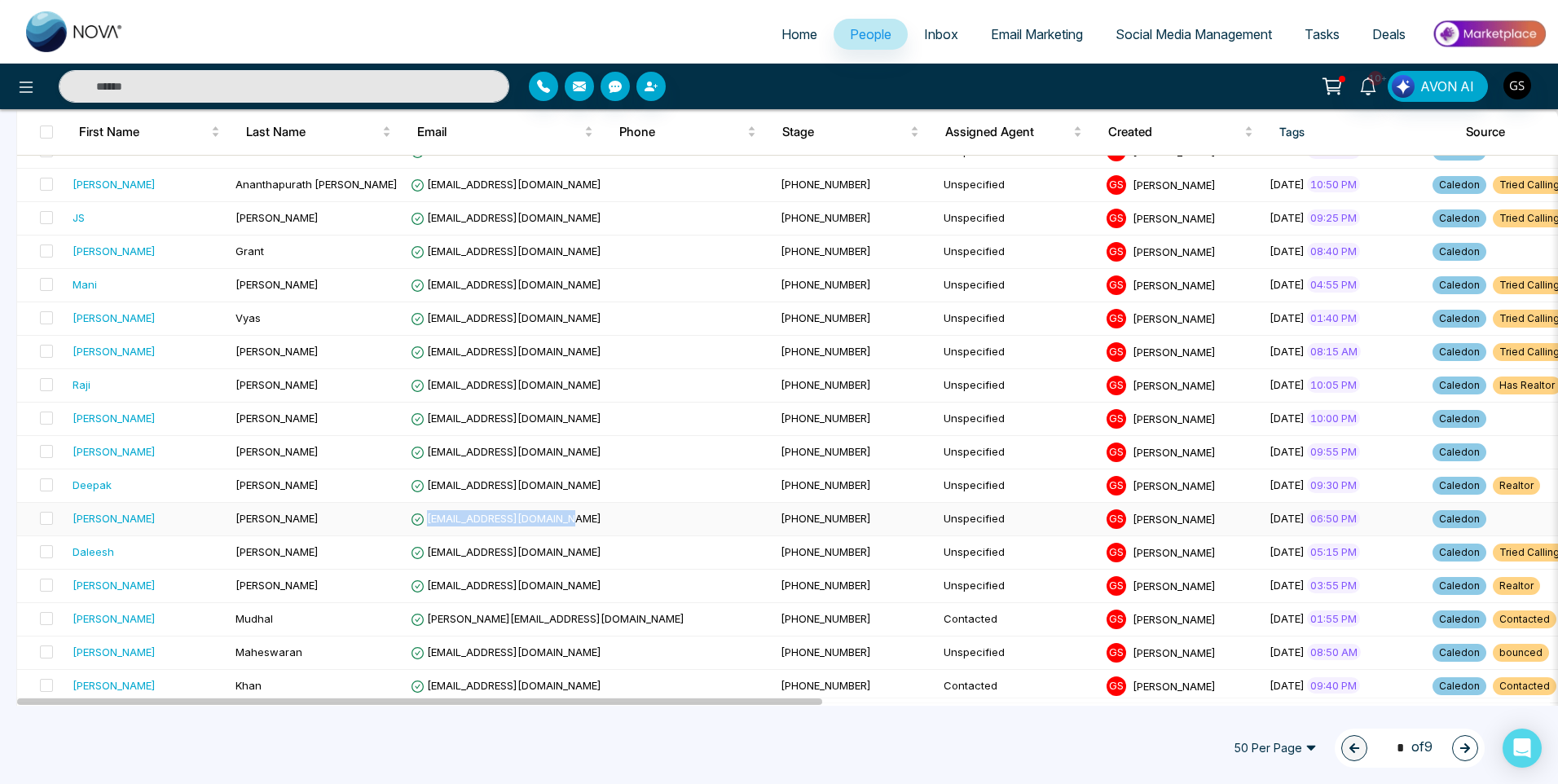
drag, startPoint x: 577, startPoint y: 514, endPoint x: 429, endPoint y: 522, distance: 148.2
click at [429, 522] on td "[EMAIL_ADDRESS][DOMAIN_NAME]" at bounding box center [589, 519] width 370 height 34
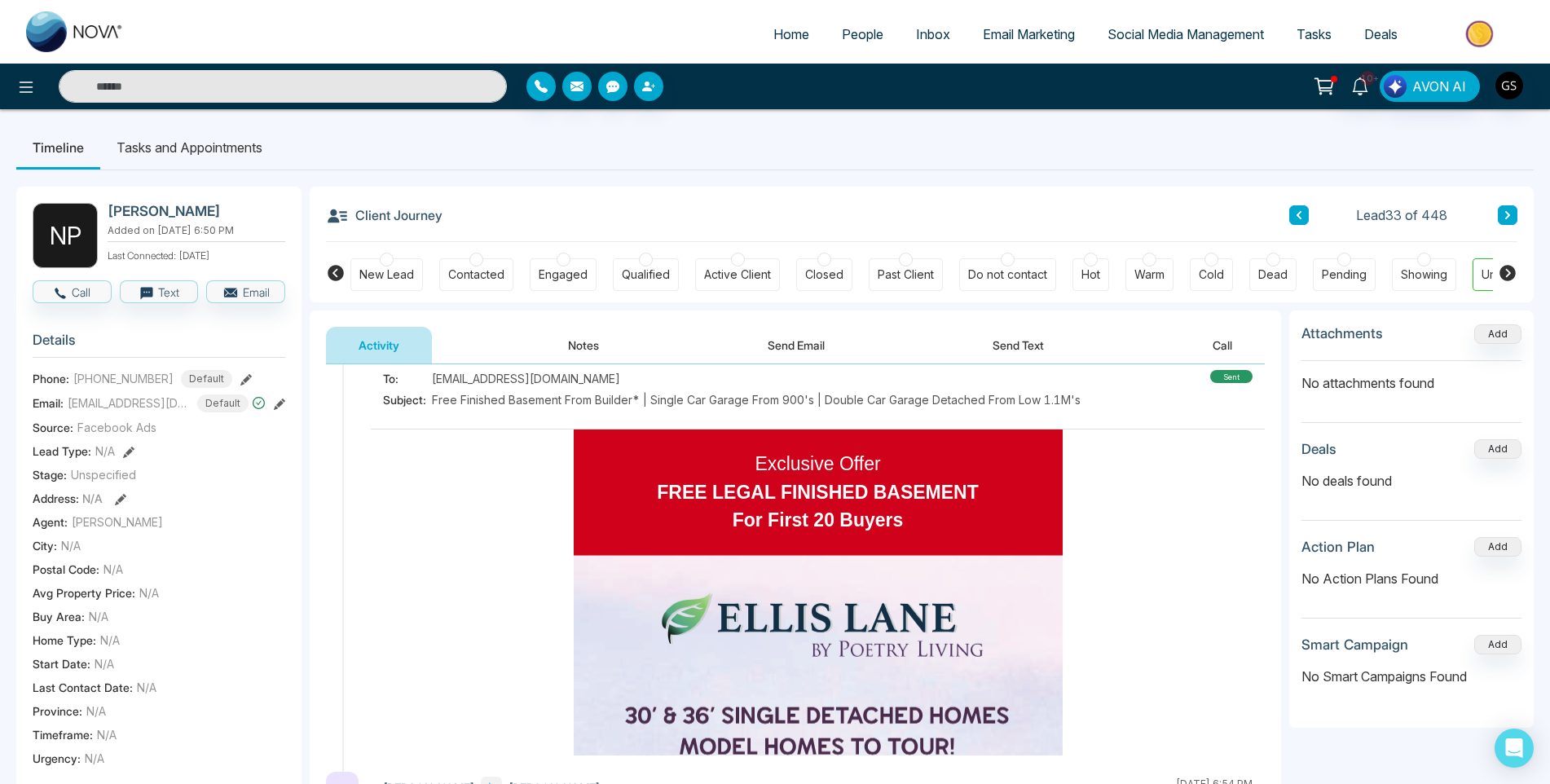
scroll to position [1629, 0]
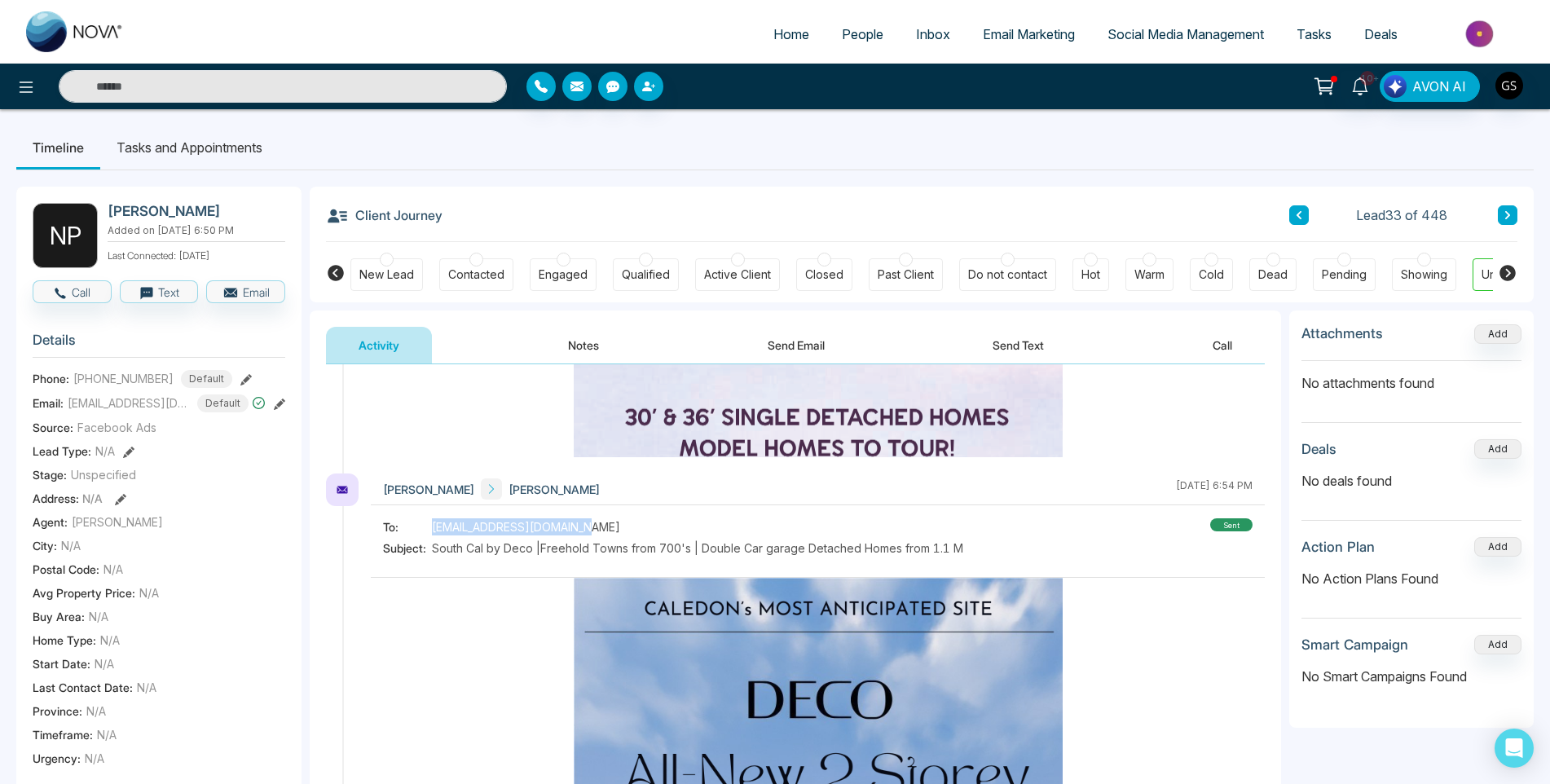
drag, startPoint x: 584, startPoint y: 524, endPoint x: 427, endPoint y: 529, distance: 157.1
click at [427, 529] on div "To: [EMAIL_ADDRESS][DOMAIN_NAME]" at bounding box center [673, 527] width 580 height 17
copy div "[EMAIL_ADDRESS][DOMAIN_NAME]"
click at [510, 272] on div "Contacted" at bounding box center [477, 275] width 74 height 33
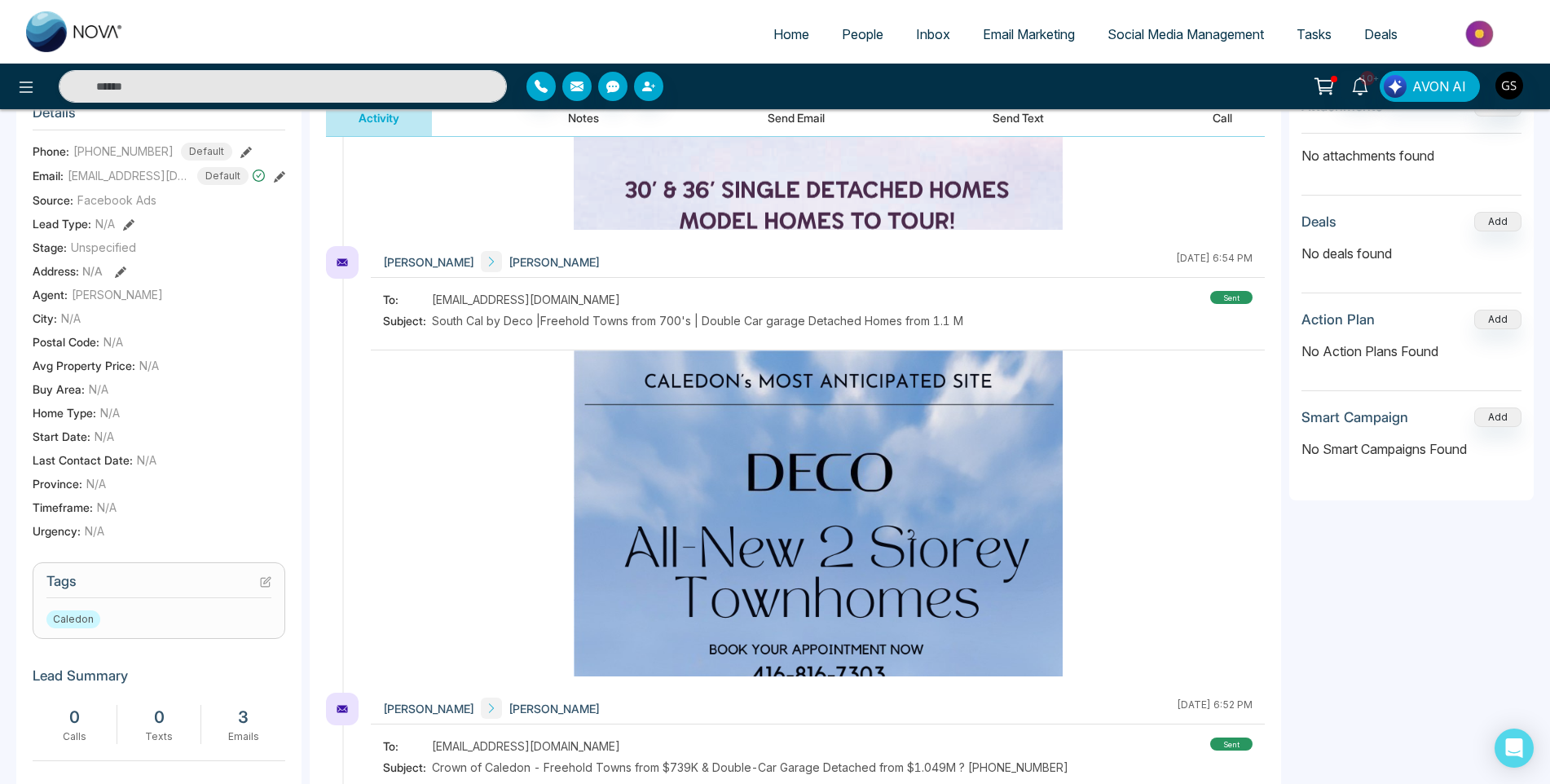
scroll to position [485, 0]
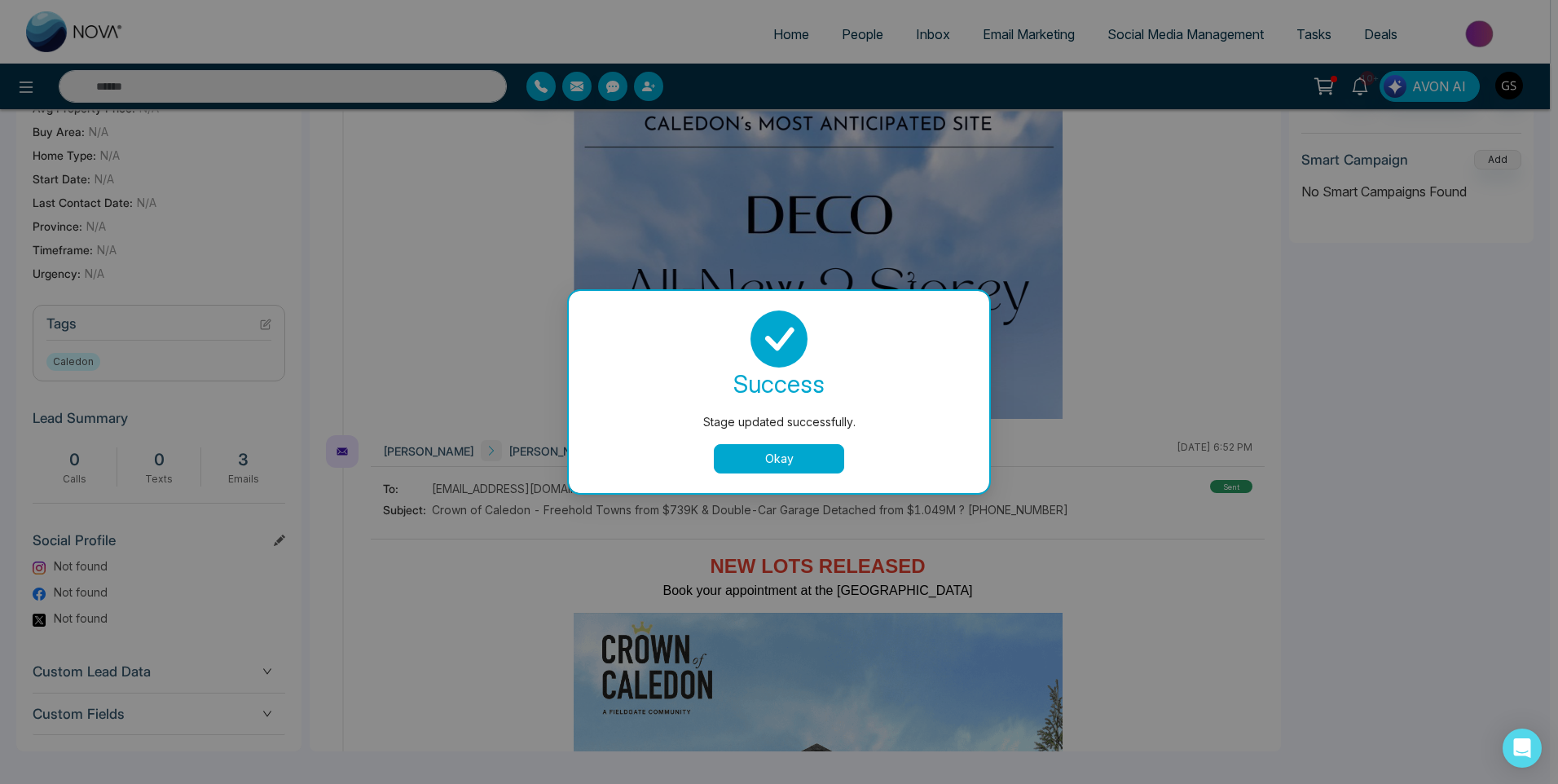
click at [272, 321] on div "Stage updated successfully. success Stage updated successfully. Okay" at bounding box center [779, 392] width 1558 height 784
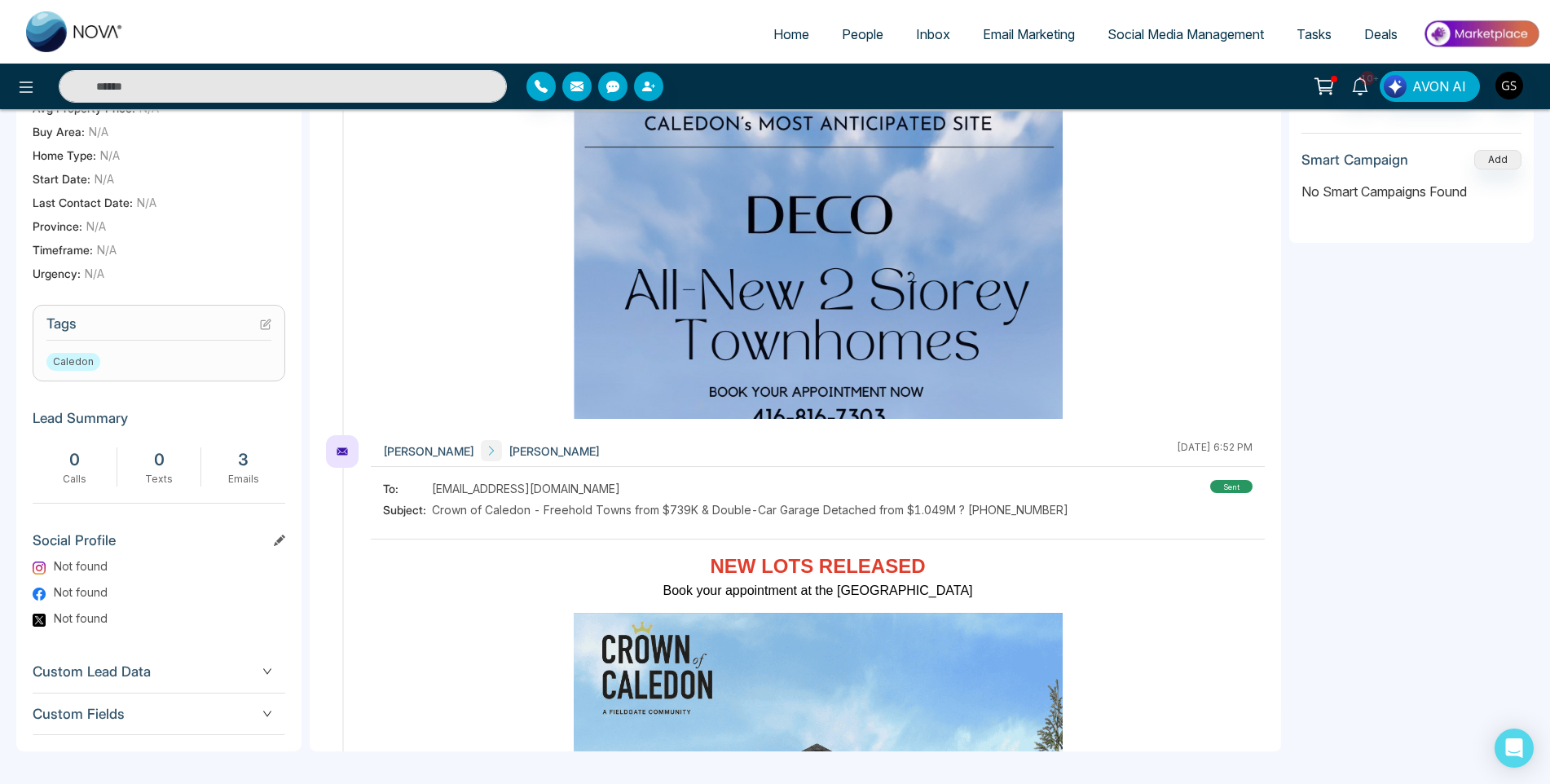
click at [257, 328] on h3 "Tags" at bounding box center [158, 327] width 225 height 26
click at [270, 322] on icon at bounding box center [266, 324] width 12 height 12
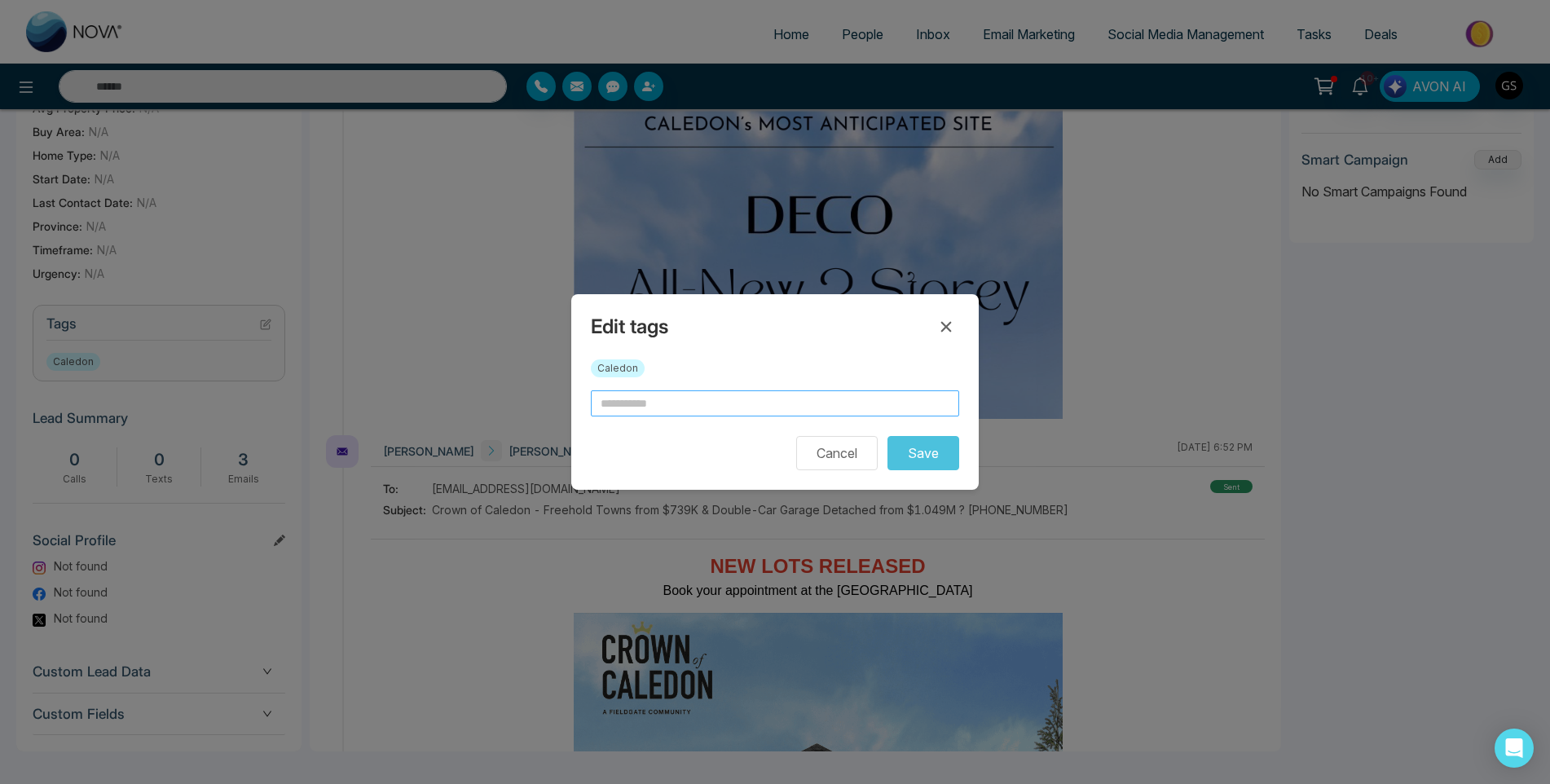
drag, startPoint x: 765, startPoint y: 388, endPoint x: 752, endPoint y: 406, distance: 22.2
click at [752, 405] on div "Edit tags Caledon Cancel Save" at bounding box center [775, 392] width 407 height 196
click at [747, 407] on input "text" at bounding box center [775, 403] width 369 height 26
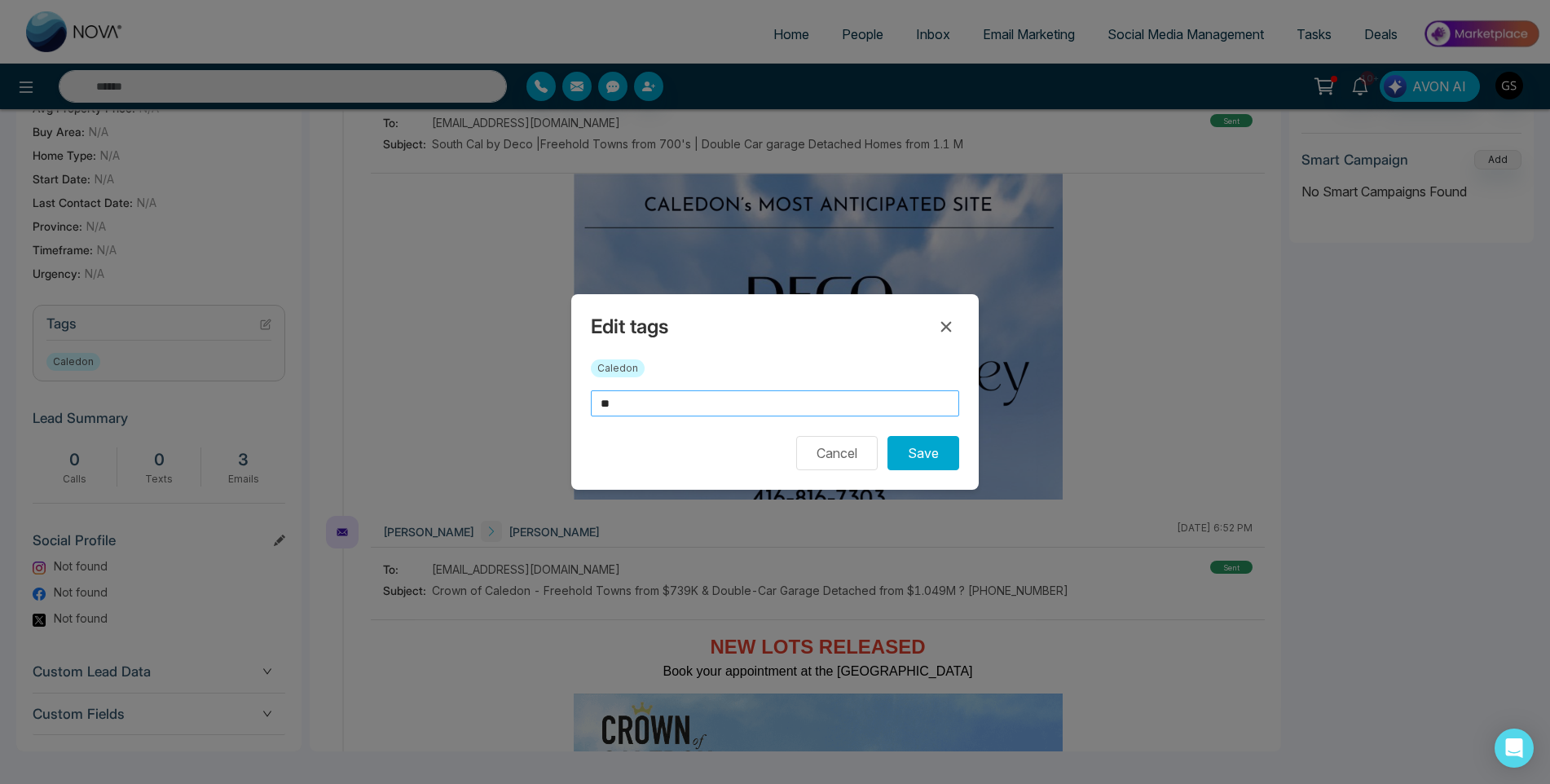
type input "*"
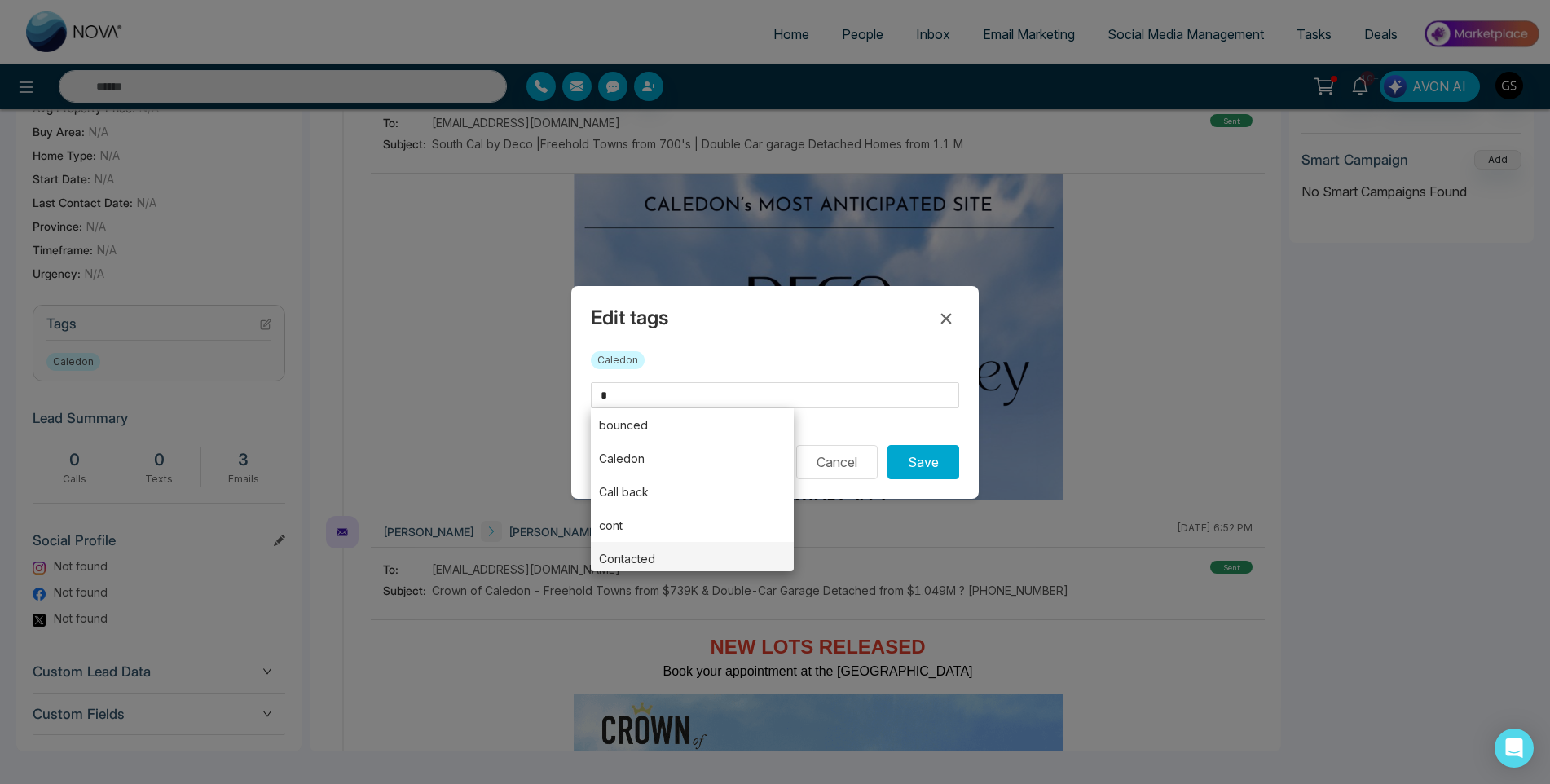
click at [651, 551] on li "Contacted" at bounding box center [692, 558] width 203 height 34
type input "*********"
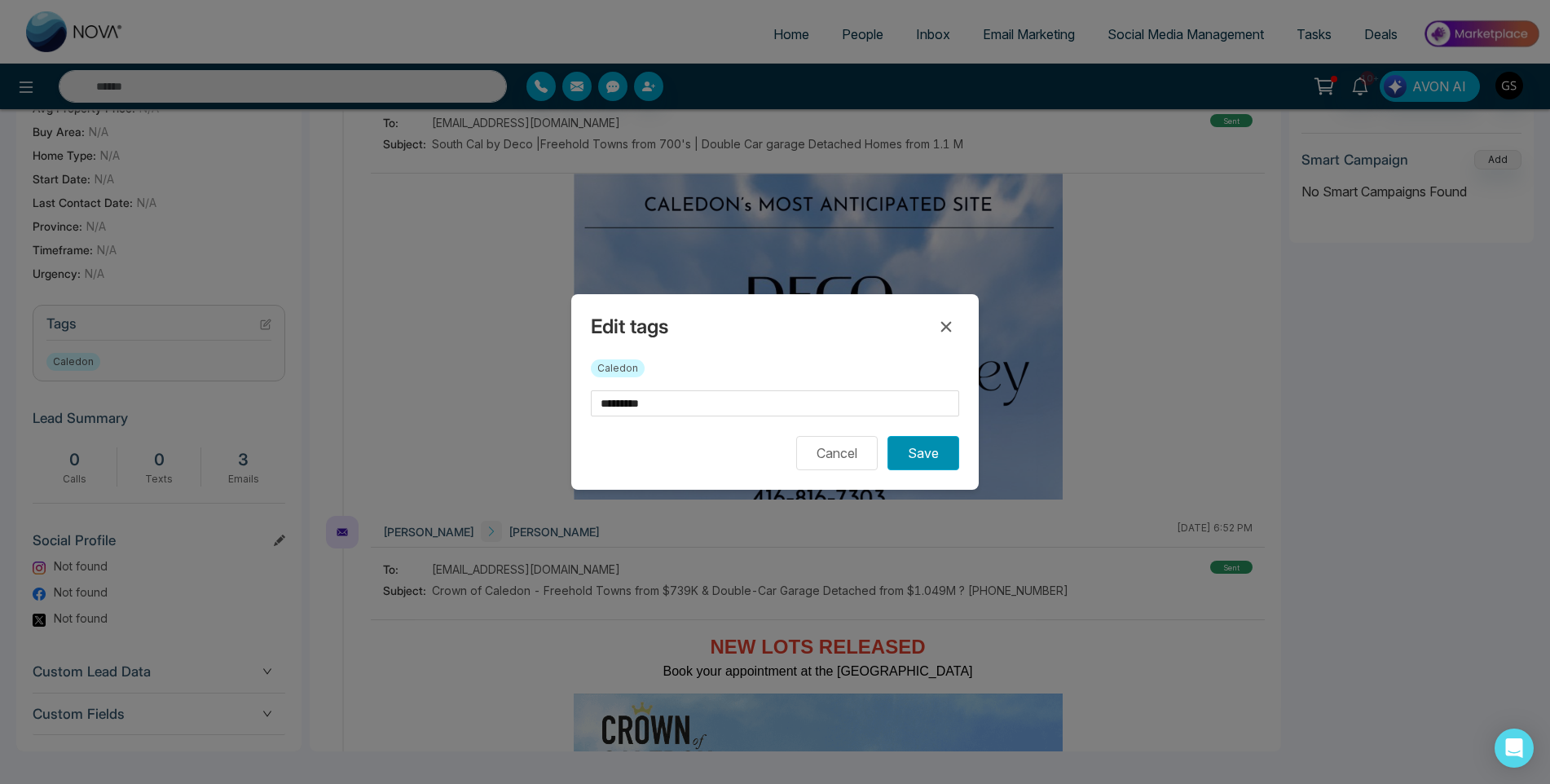
click at [915, 457] on button "Save" at bounding box center [923, 453] width 72 height 35
click at [914, 206] on div "Edit tags Caledon ********* Cancel Saving..." at bounding box center [775, 392] width 1550 height 784
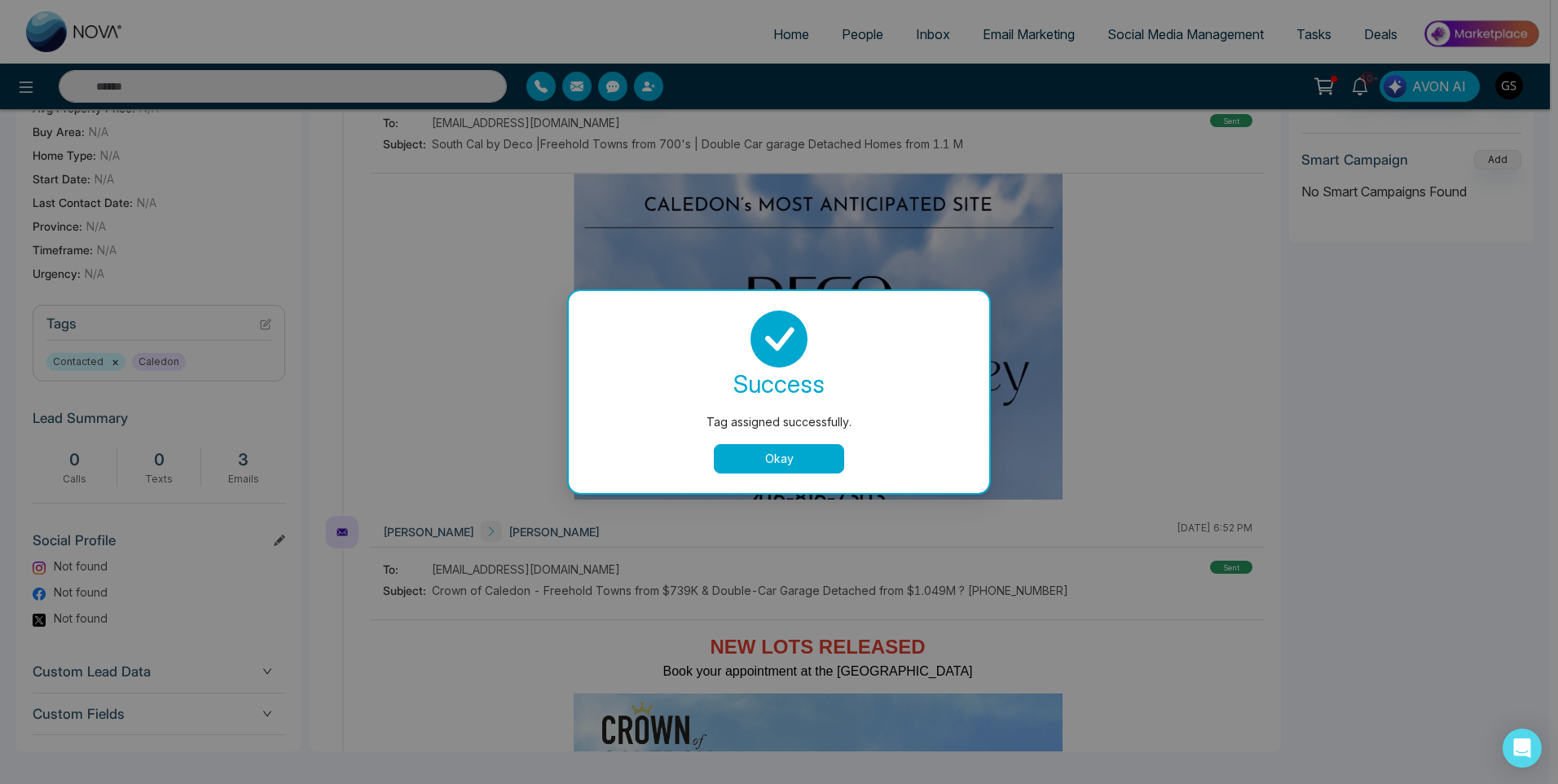
click at [914, 204] on div "Tag assigned successfully. success Tag assigned successfully. Okay" at bounding box center [779, 392] width 1558 height 784
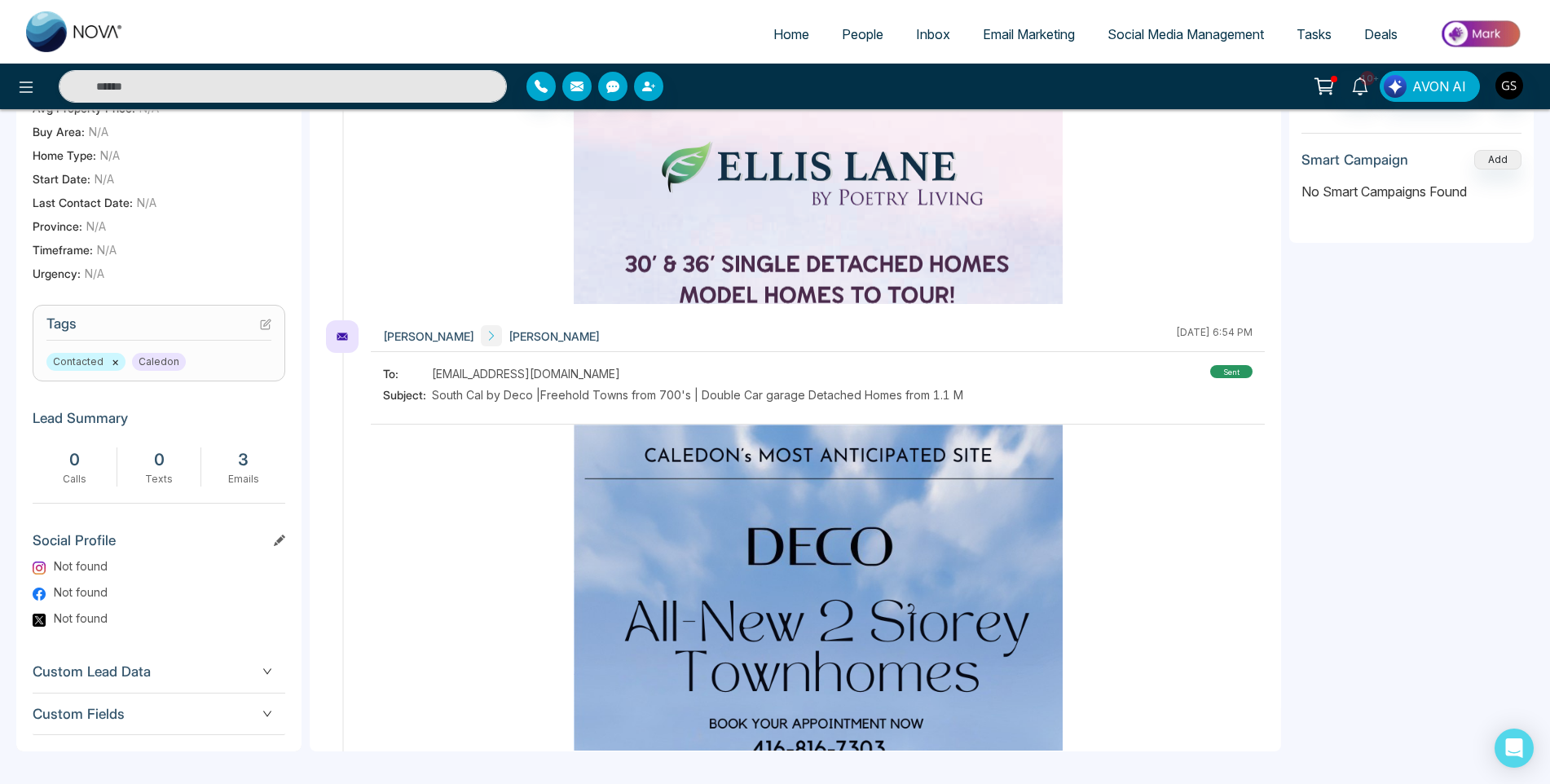
scroll to position [1222, 0]
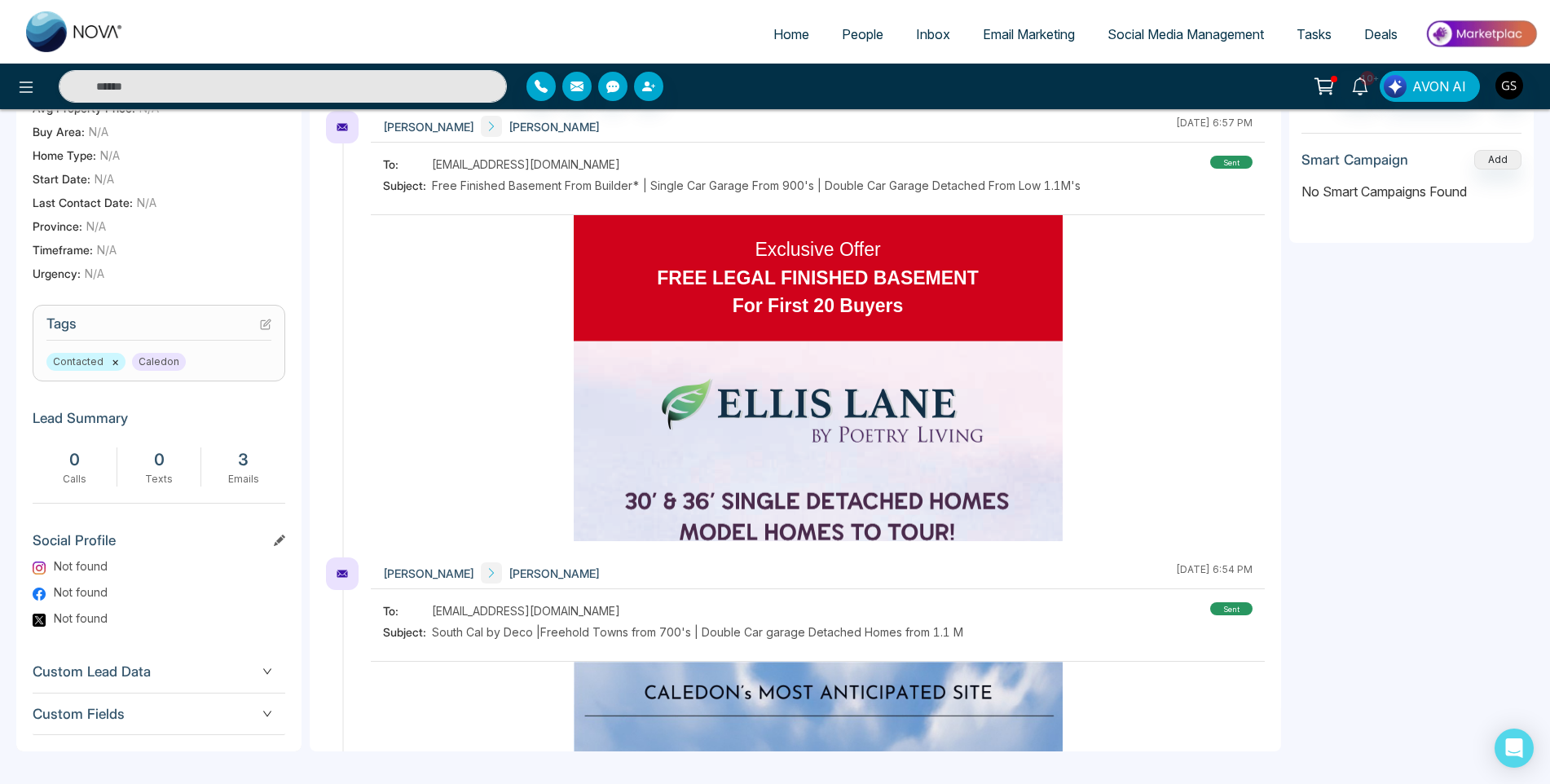
click at [876, 39] on span "People" at bounding box center [863, 35] width 42 height 16
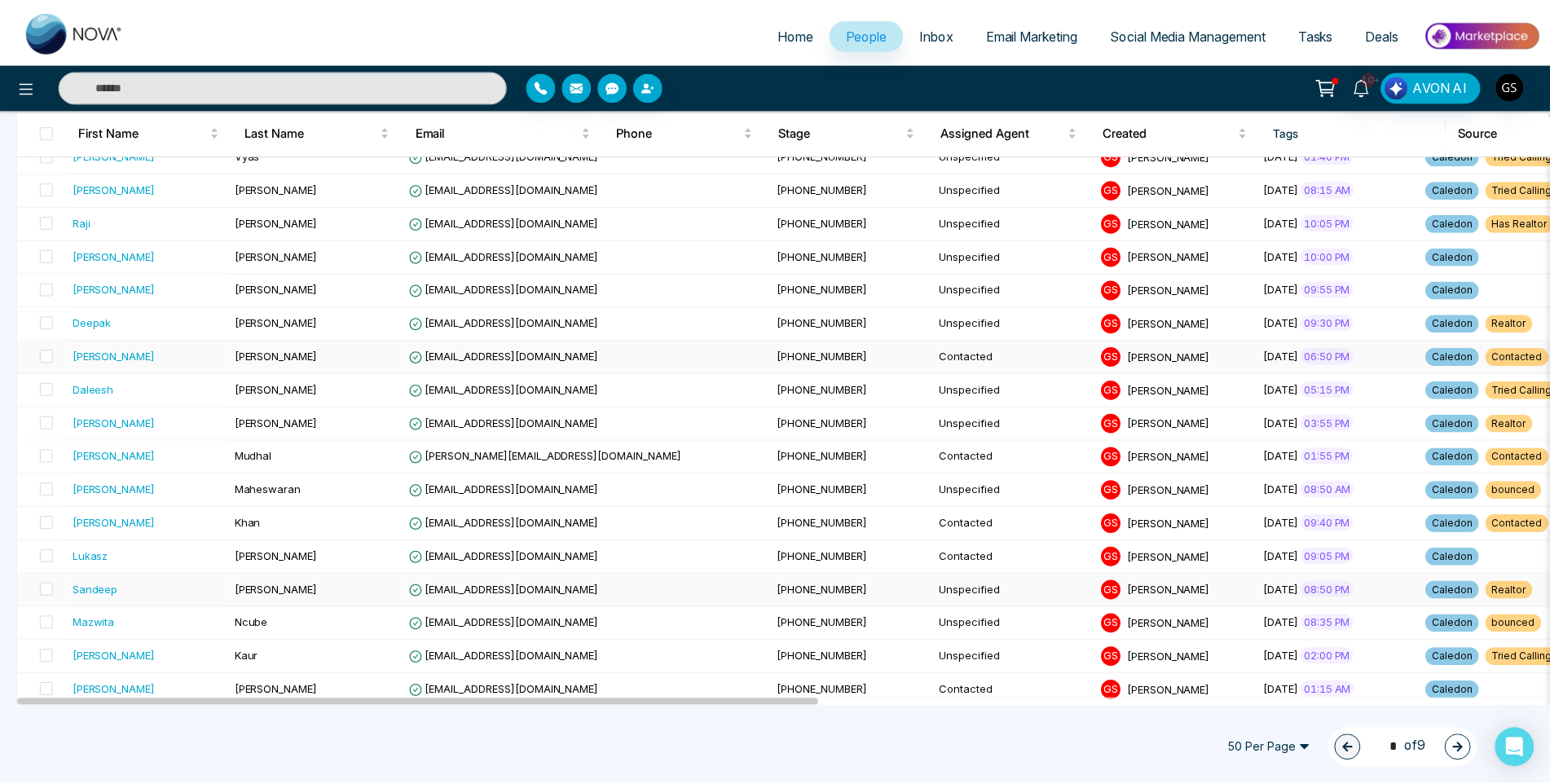
scroll to position [977, 0]
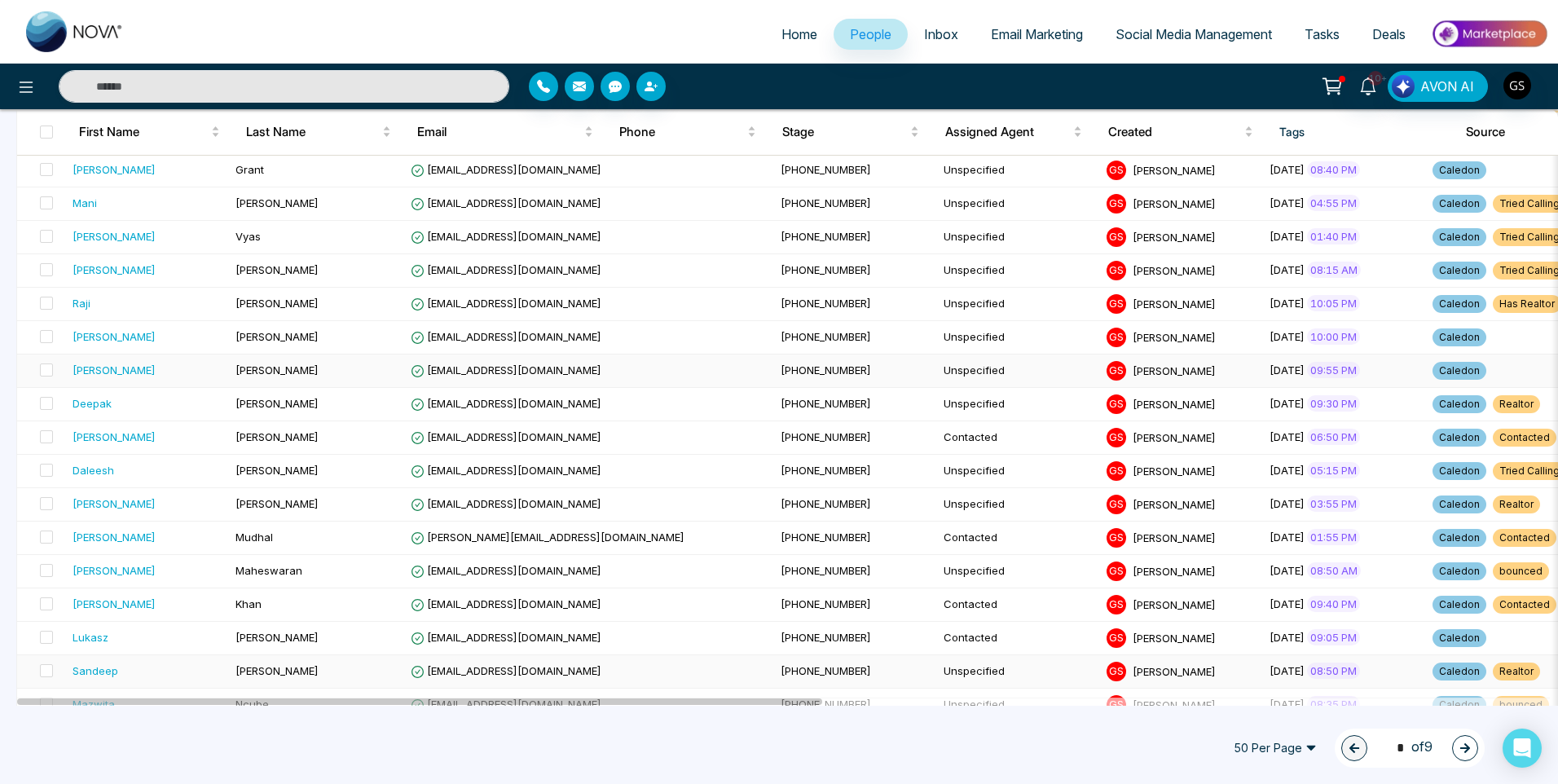
click at [570, 355] on td "[EMAIL_ADDRESS][DOMAIN_NAME]" at bounding box center [589, 371] width 370 height 34
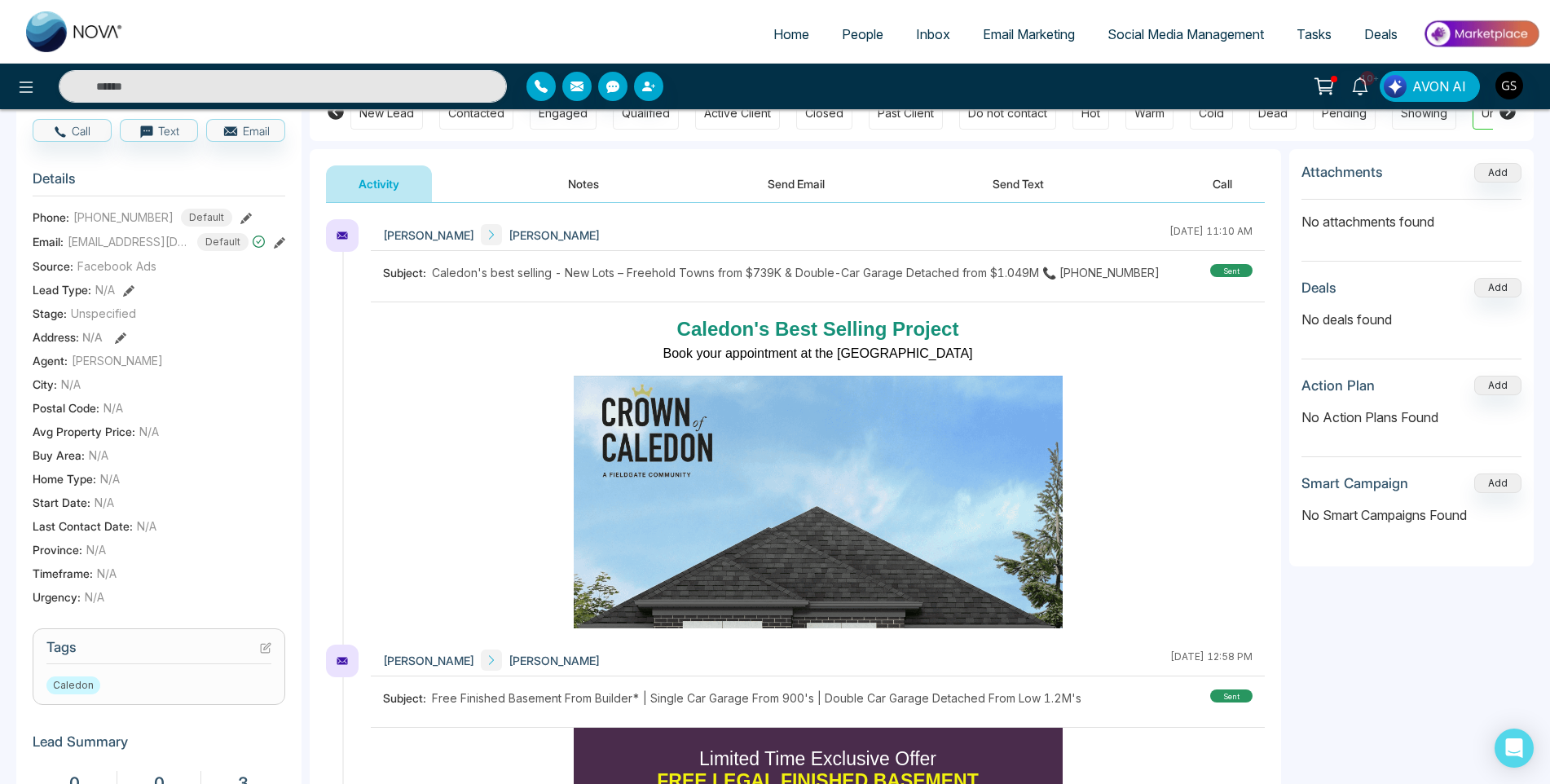
scroll to position [163, 0]
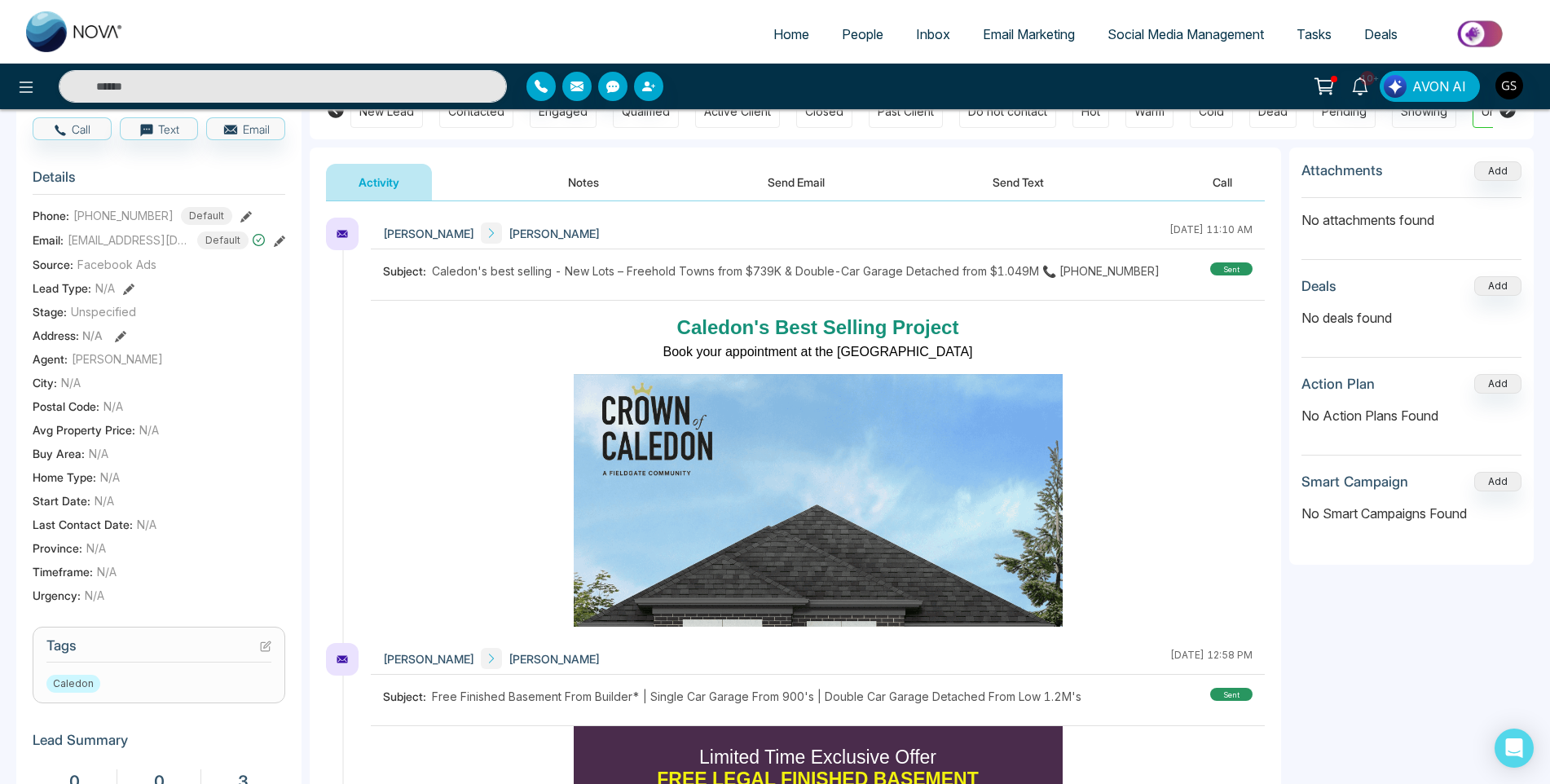
click at [262, 645] on icon at bounding box center [266, 646] width 12 height 12
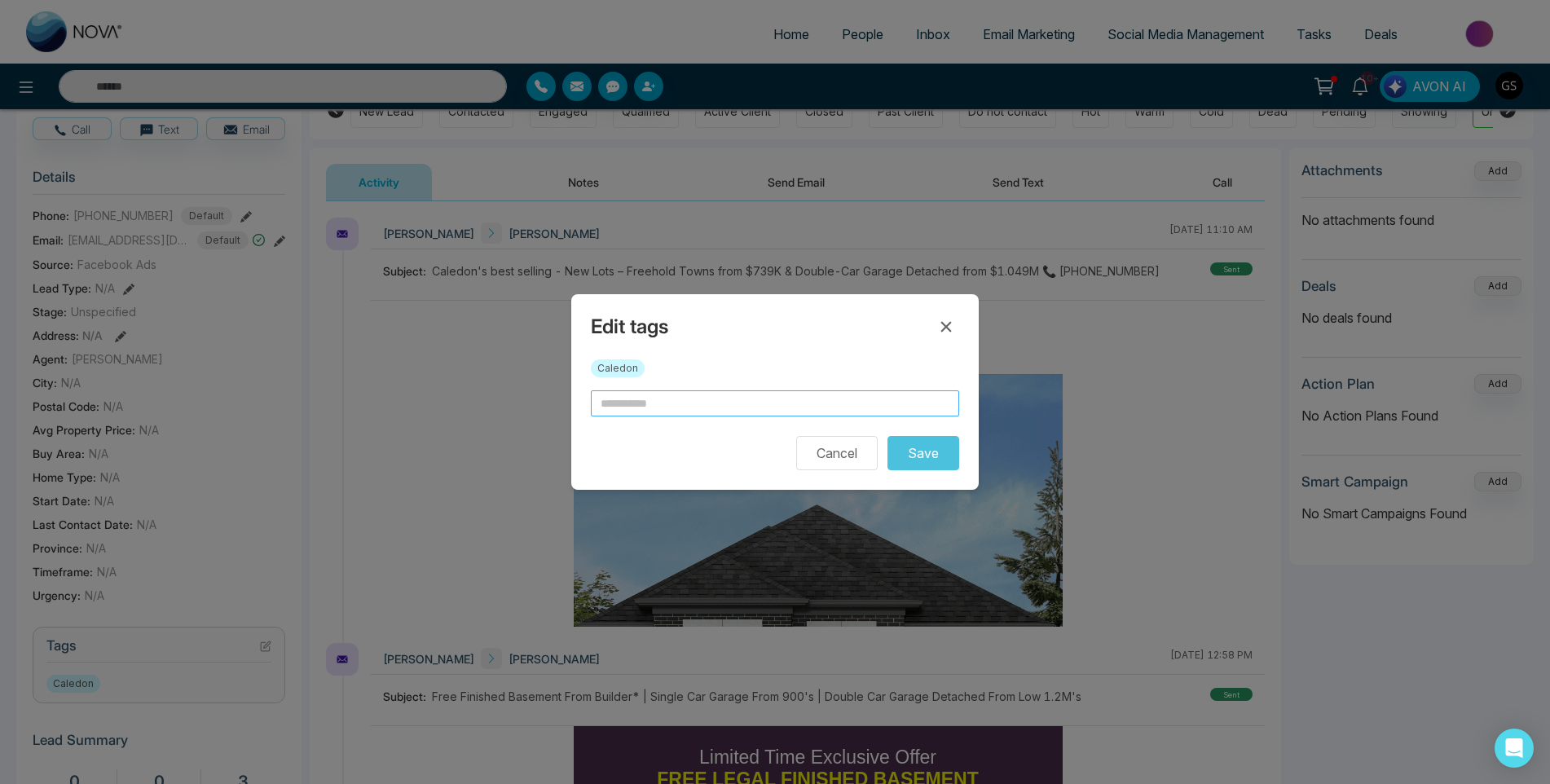
click at [677, 404] on input "text" at bounding box center [775, 403] width 369 height 26
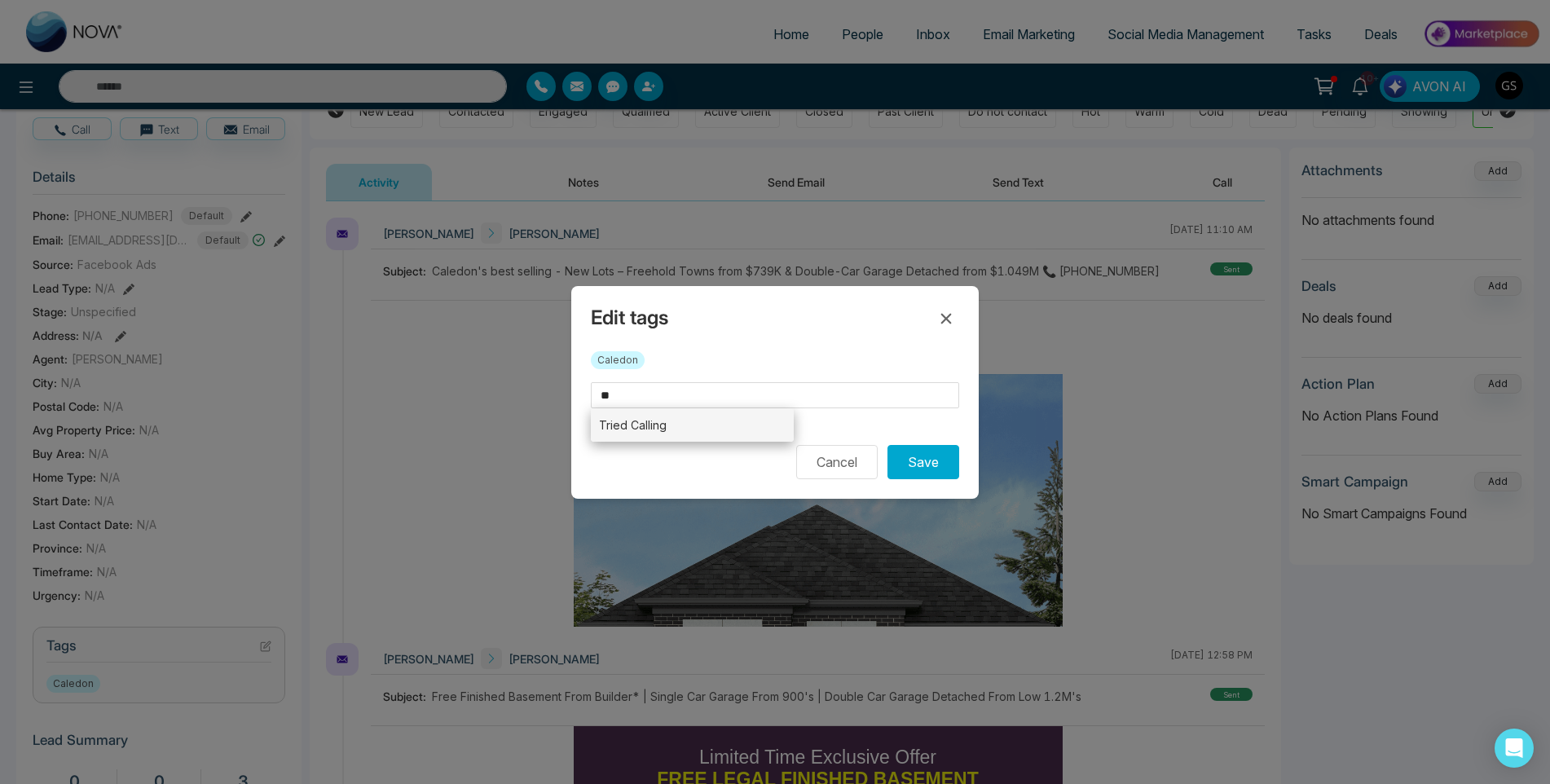
click at [668, 424] on li "Tried Calling" at bounding box center [692, 424] width 203 height 34
type input "**********"
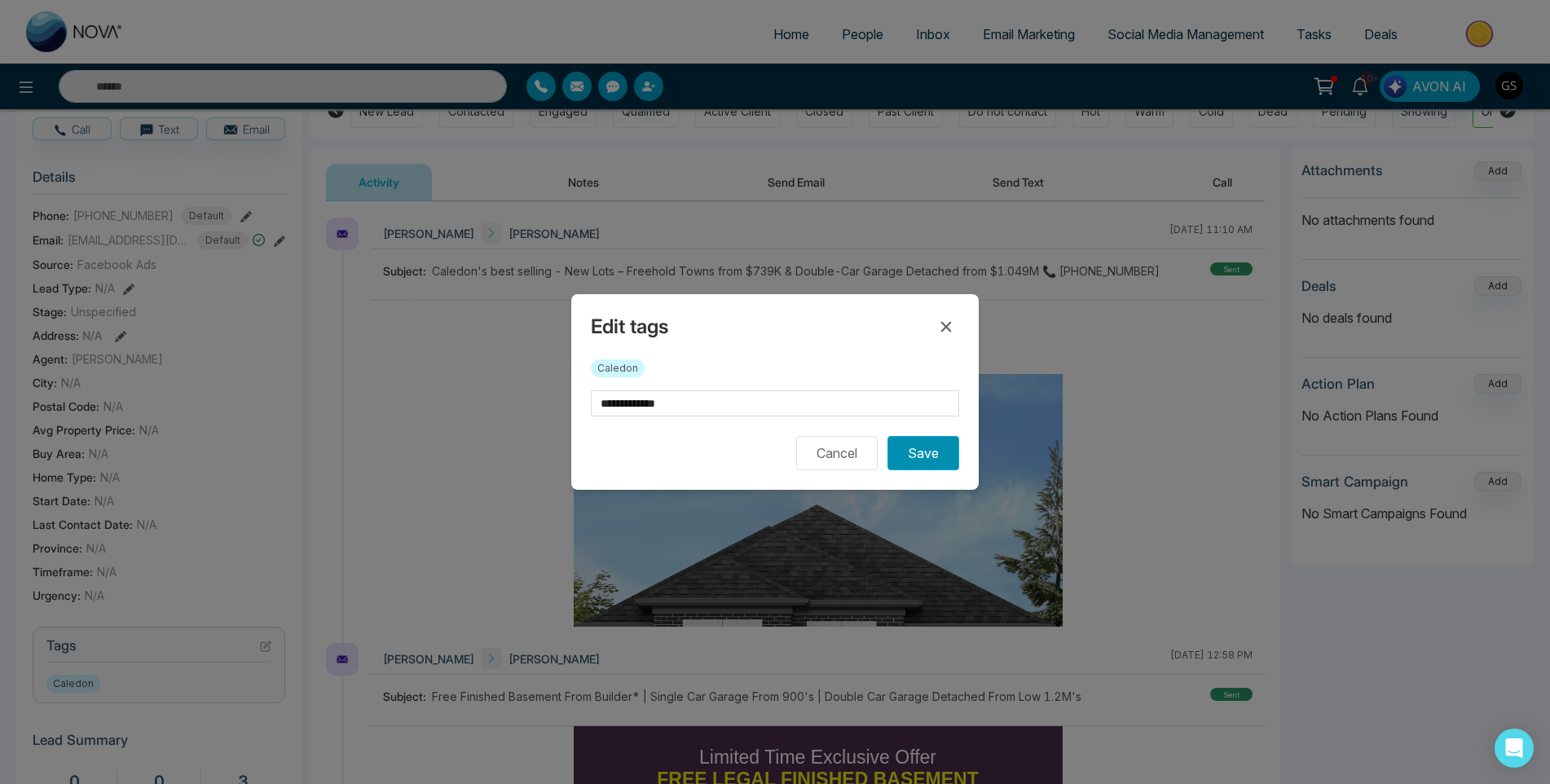
click at [943, 448] on button "Save" at bounding box center [923, 453] width 72 height 35
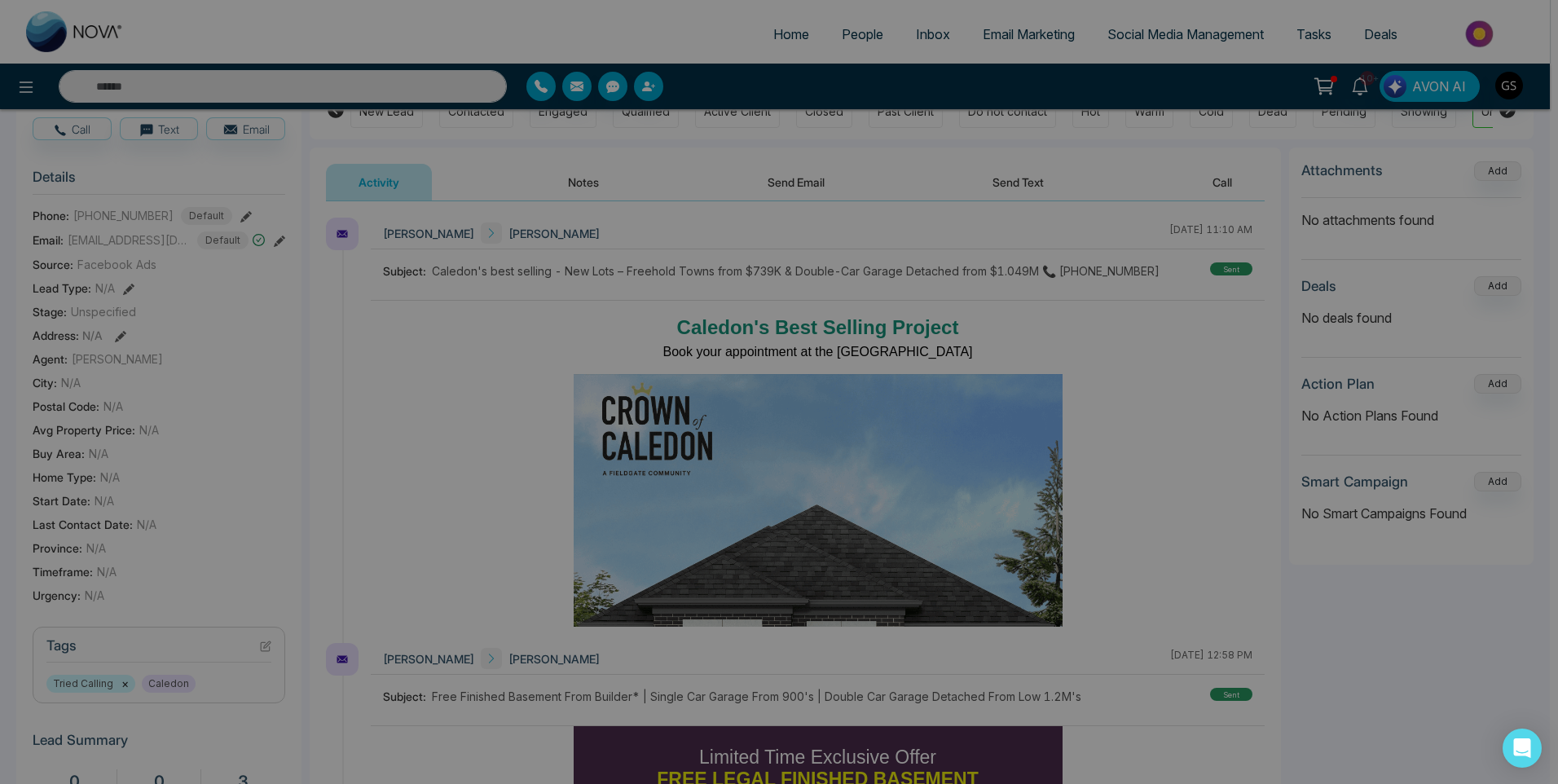
click at [1011, 342] on div "Tag assigned successfully. success Tag assigned successfully. Okay" at bounding box center [779, 392] width 1558 height 784
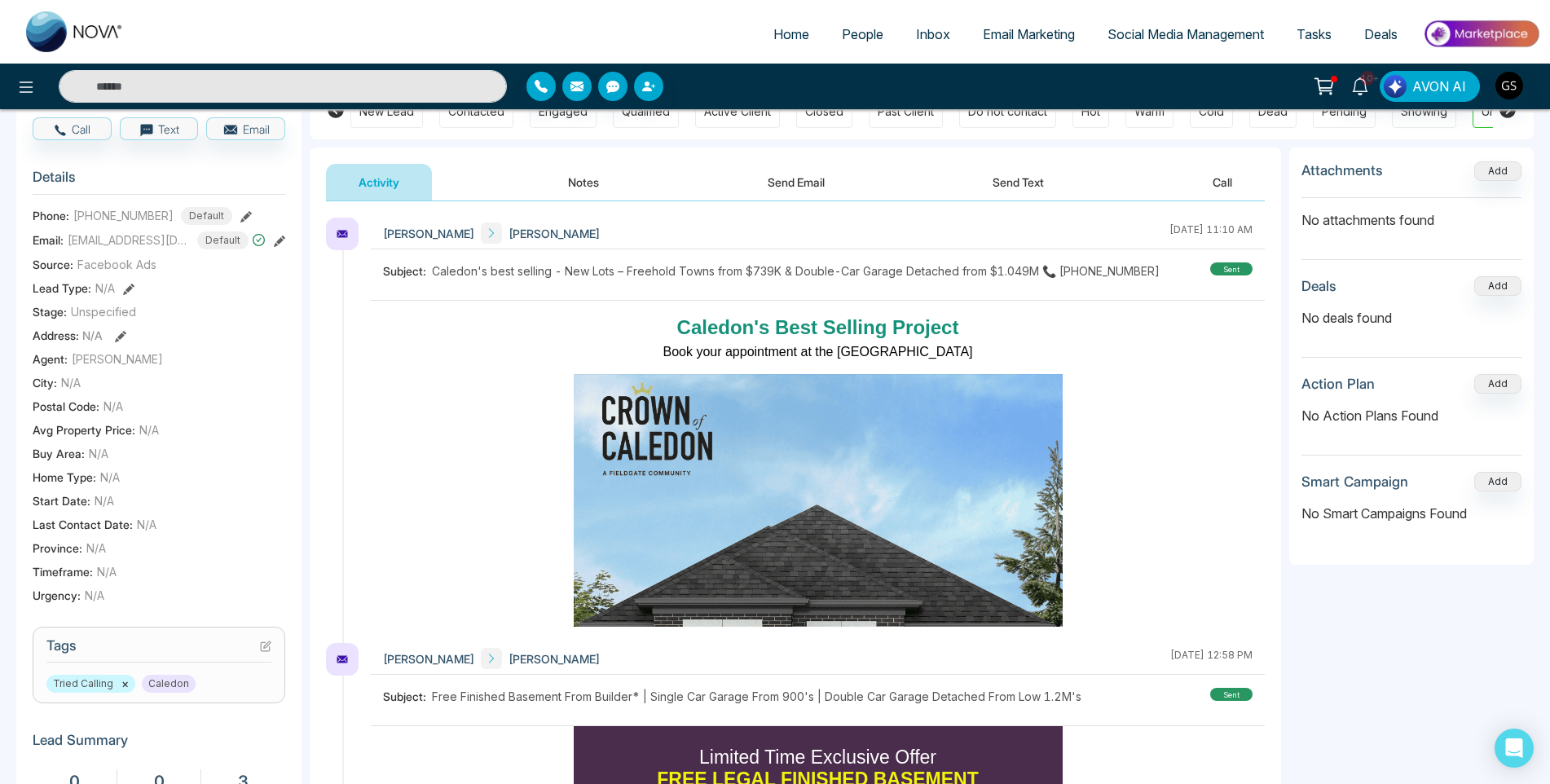
click at [1006, 333] on p "Caledon's Best Selling Project" at bounding box center [818, 327] width 464 height 30
click at [867, 37] on span "People" at bounding box center [863, 35] width 42 height 16
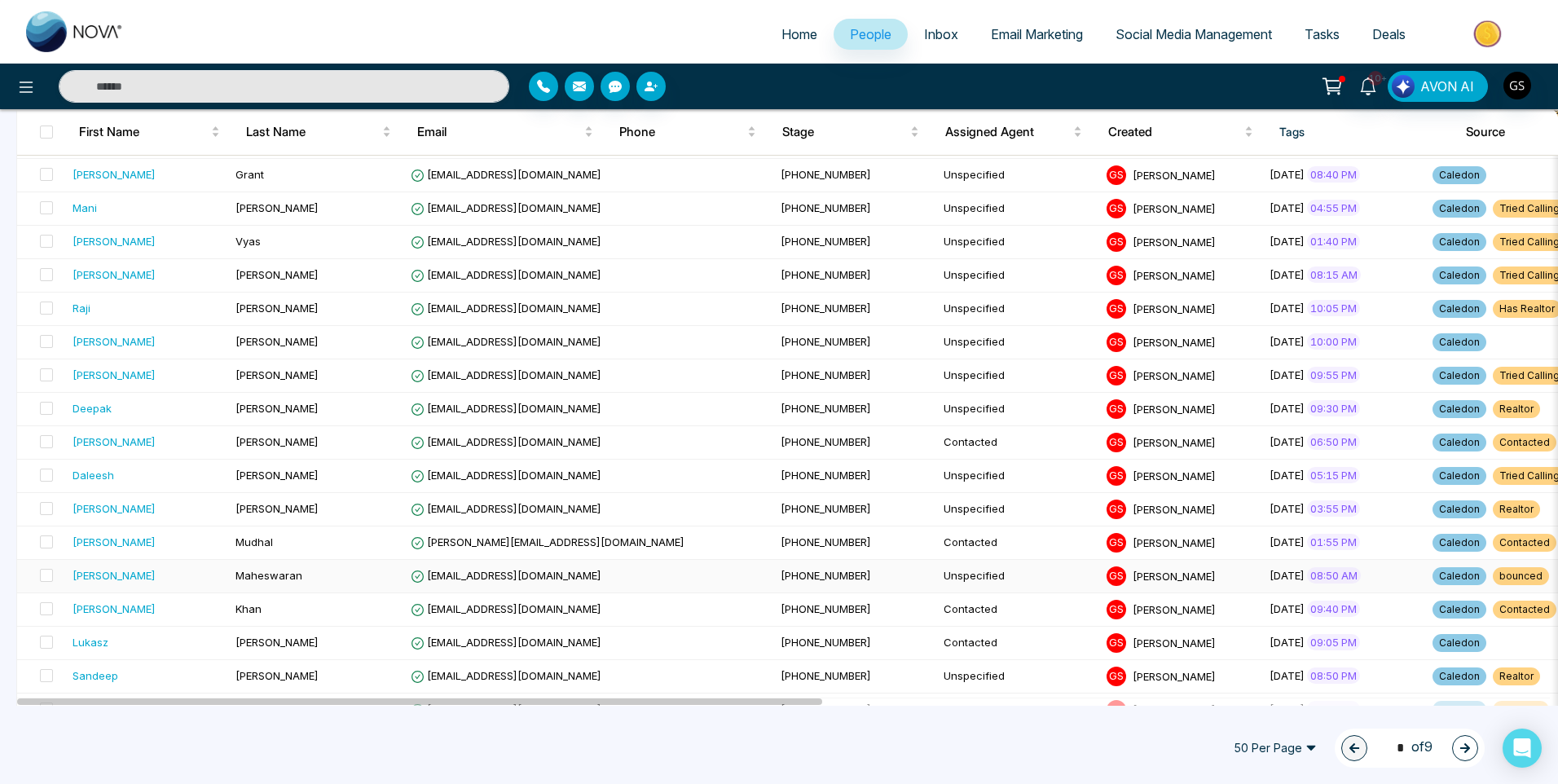
scroll to position [895, 0]
